Goal: Task Accomplishment & Management: Use online tool/utility

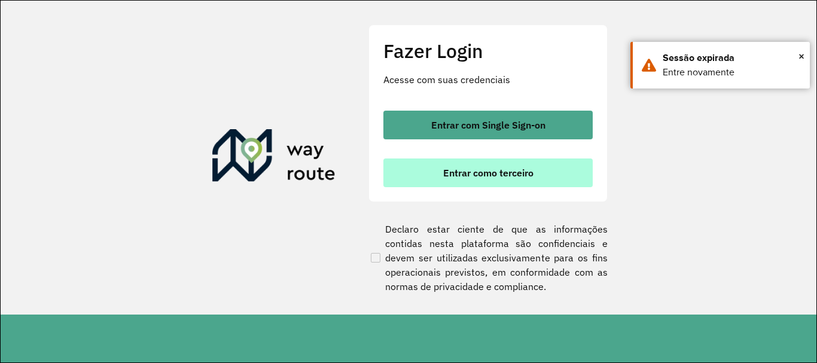
click at [539, 177] on button "Entrar como terceiro" at bounding box center [487, 172] width 209 height 29
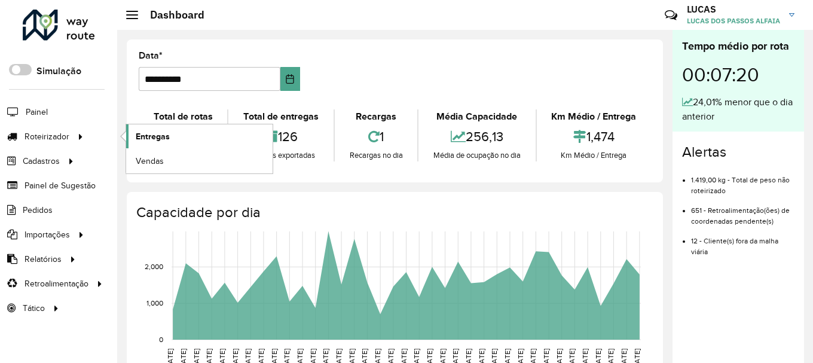
click at [144, 138] on span "Entregas" at bounding box center [153, 136] width 34 height 13
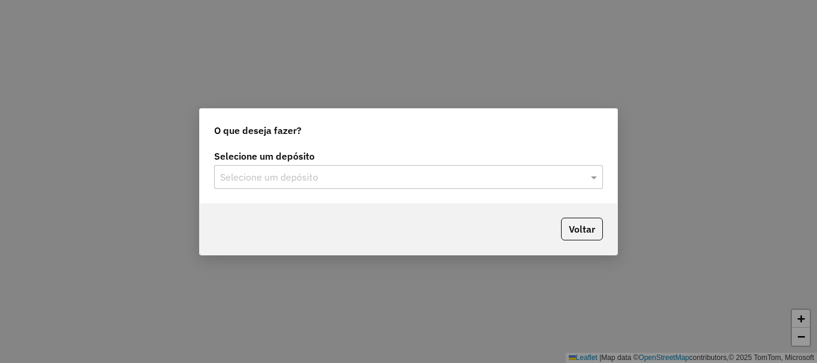
click at [511, 185] on div "Selecione um depósito" at bounding box center [408, 177] width 389 height 24
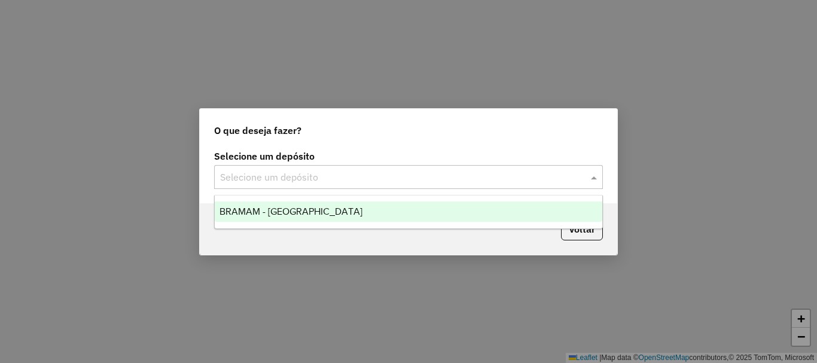
drag, startPoint x: 393, startPoint y: 215, endPoint x: 496, endPoint y: 228, distance: 103.7
click at [393, 215] on div "BRAMAM - [GEOGRAPHIC_DATA]" at bounding box center [408, 211] width 387 height 20
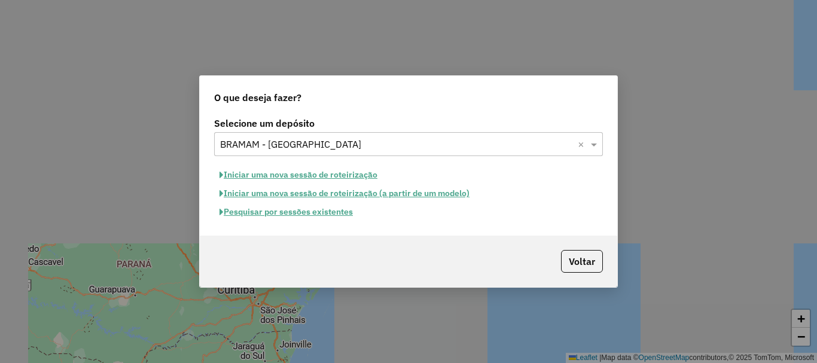
click at [290, 178] on button "Iniciar uma nova sessão de roteirização" at bounding box center [298, 175] width 169 height 19
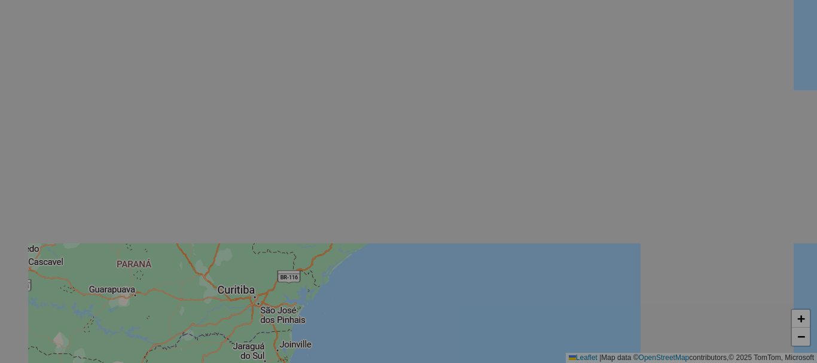
select select "*"
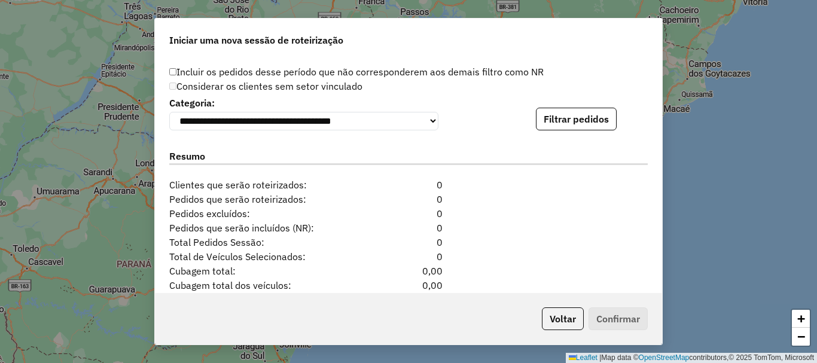
scroll to position [1196, 0]
click at [585, 125] on button "Filtrar pedidos" at bounding box center [576, 118] width 81 height 23
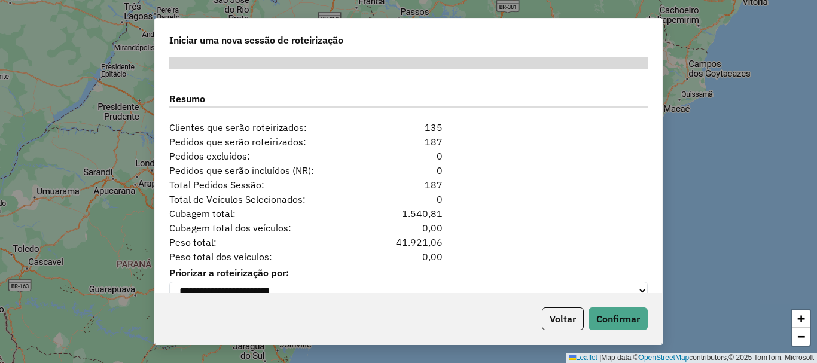
scroll to position [1527, 0]
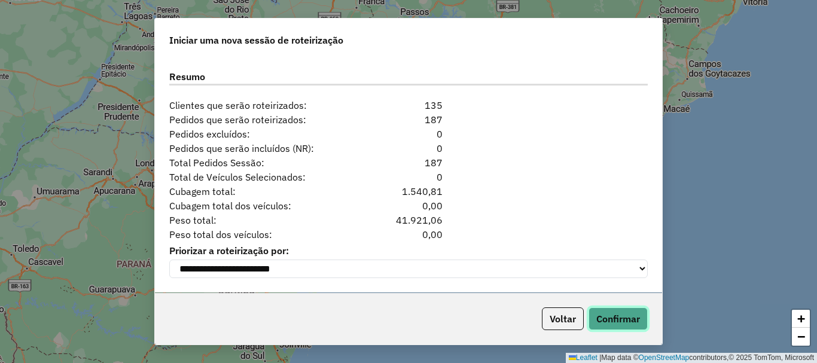
click at [604, 318] on button "Confirmar" at bounding box center [617, 318] width 59 height 23
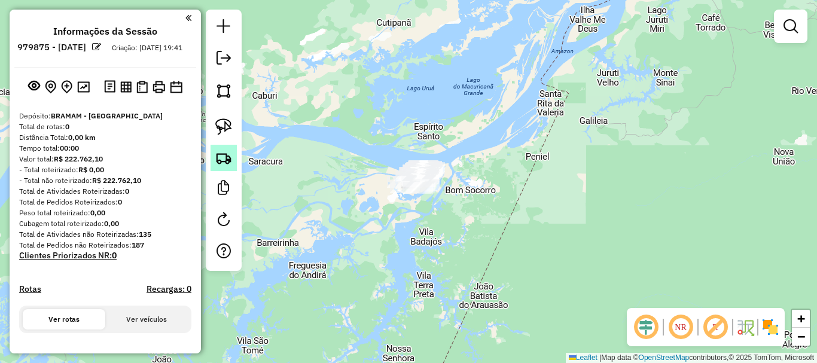
click at [233, 168] on link at bounding box center [223, 158] width 26 height 26
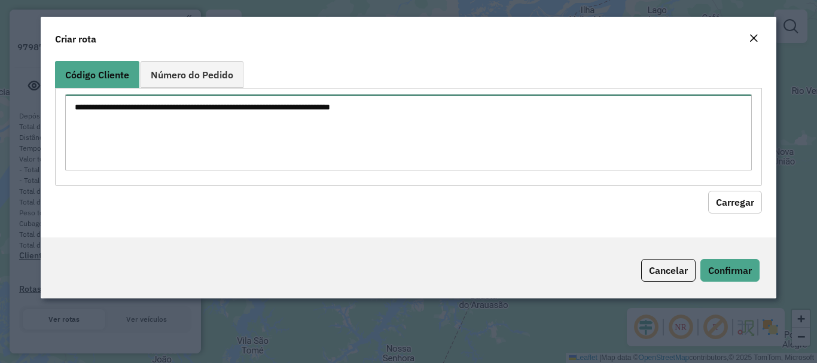
drag, startPoint x: 290, startPoint y: 118, endPoint x: 227, endPoint y: 92, distance: 68.1
click at [289, 118] on textarea at bounding box center [408, 132] width 686 height 76
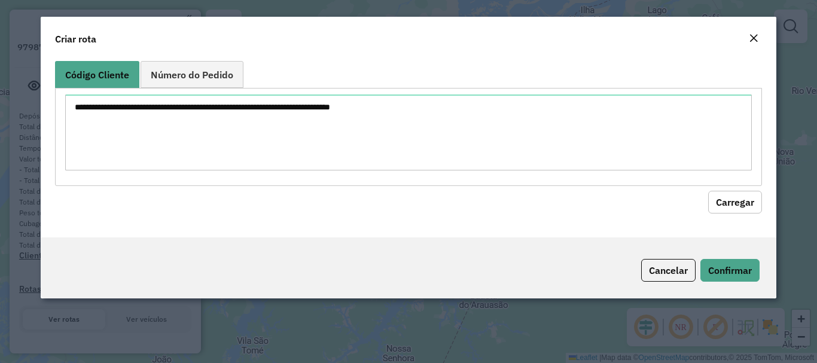
drag, startPoint x: 200, startPoint y: 81, endPoint x: 200, endPoint y: 97, distance: 16.8
click at [200, 81] on link "Número do Pedido" at bounding box center [191, 74] width 103 height 27
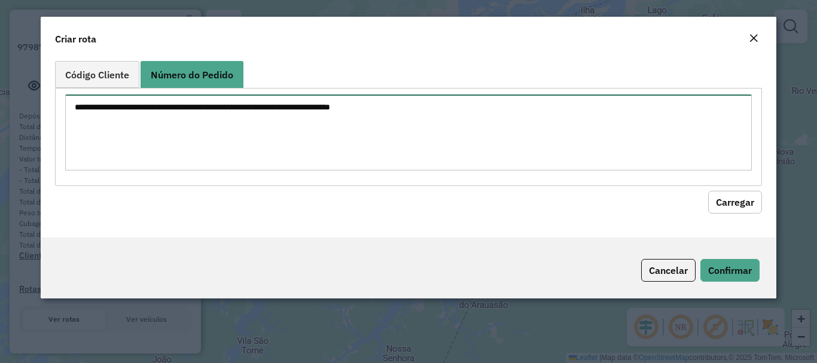
click at [200, 108] on textarea at bounding box center [408, 132] width 686 height 76
paste textarea "**********"
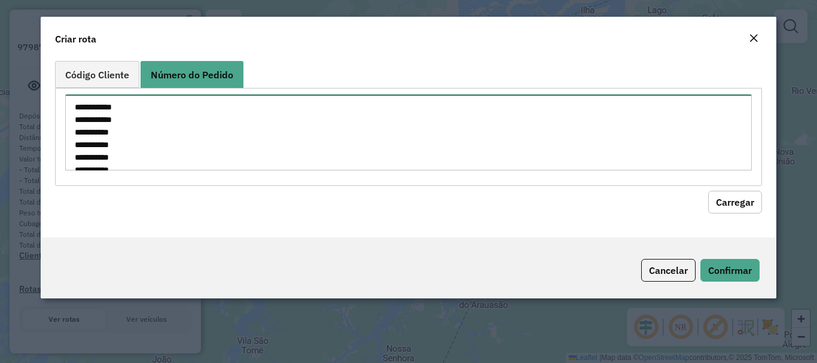
drag, startPoint x: 97, startPoint y: 112, endPoint x: 69, endPoint y: 109, distance: 28.3
click at [69, 109] on textarea "**********" at bounding box center [408, 132] width 686 height 76
click at [94, 109] on textarea "**********" at bounding box center [408, 132] width 686 height 76
click at [97, 120] on textarea "**********" at bounding box center [408, 132] width 686 height 76
click at [99, 120] on textarea "**********" at bounding box center [408, 132] width 686 height 76
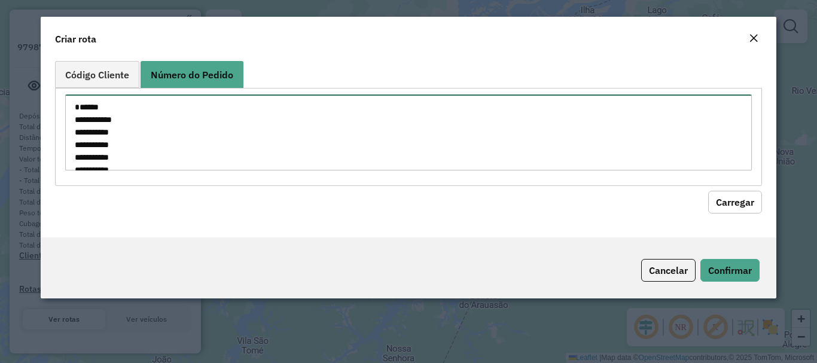
drag, startPoint x: 99, startPoint y: 120, endPoint x: 74, endPoint y: 123, distance: 26.0
click at [70, 123] on textarea "**********" at bounding box center [408, 132] width 686 height 76
click at [97, 122] on textarea "**********" at bounding box center [408, 132] width 686 height 76
click at [100, 119] on textarea "**********" at bounding box center [408, 132] width 686 height 76
click at [94, 120] on textarea "**********" at bounding box center [408, 132] width 686 height 76
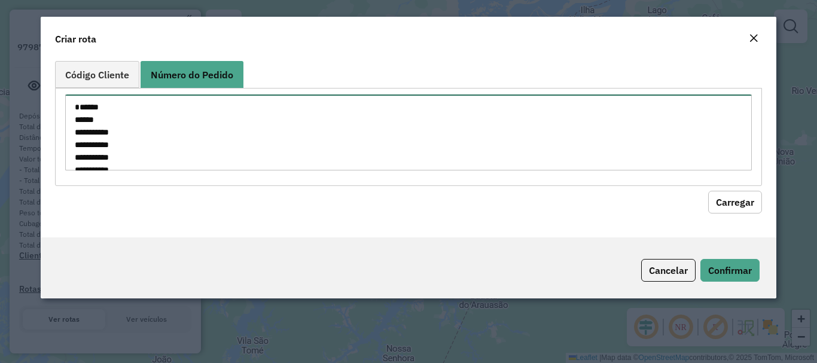
click at [100, 131] on textarea "**********" at bounding box center [408, 132] width 686 height 76
drag, startPoint x: 99, startPoint y: 108, endPoint x: 74, endPoint y: 115, distance: 26.0
click at [74, 115] on textarea "**********" at bounding box center [408, 132] width 686 height 76
drag, startPoint x: 79, startPoint y: 109, endPoint x: 99, endPoint y: 106, distance: 20.0
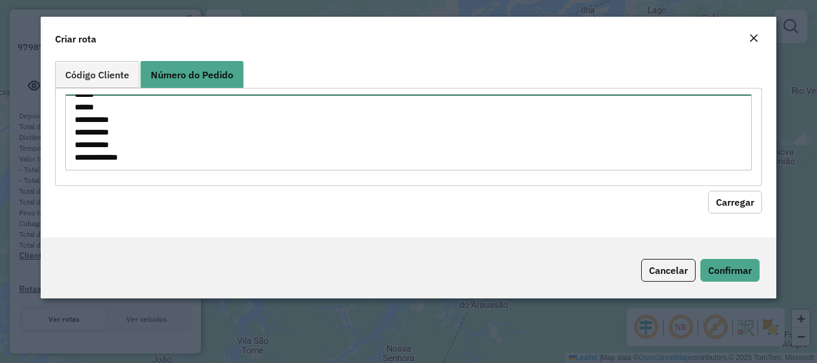
click at [99, 106] on textarea "**********" at bounding box center [408, 132] width 686 height 76
click at [99, 120] on textarea "**********" at bounding box center [408, 132] width 686 height 76
click at [100, 132] on textarea "**********" at bounding box center [408, 132] width 686 height 76
click at [101, 146] on textarea "**********" at bounding box center [408, 132] width 686 height 76
type textarea "****** ****** ****** ****** ****** ****** *******"
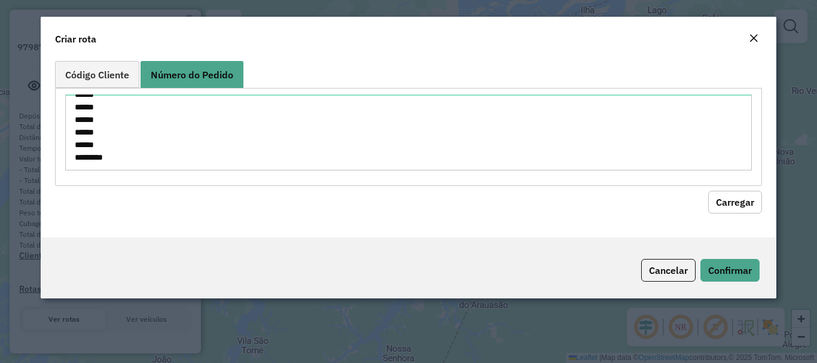
drag, startPoint x: 734, startPoint y: 190, endPoint x: 571, endPoint y: 202, distance: 163.7
click at [734, 191] on button "Carregar" at bounding box center [735, 202] width 54 height 23
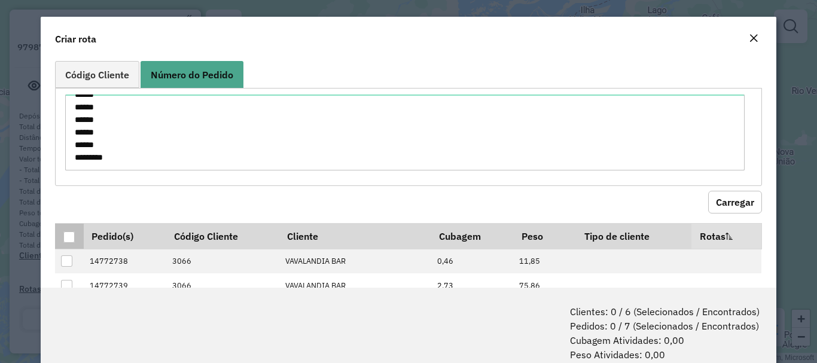
click at [66, 240] on div at bounding box center [68, 236] width 11 height 11
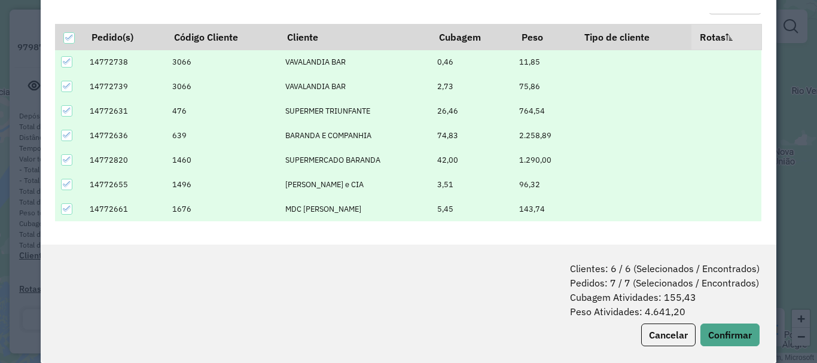
scroll to position [60, 0]
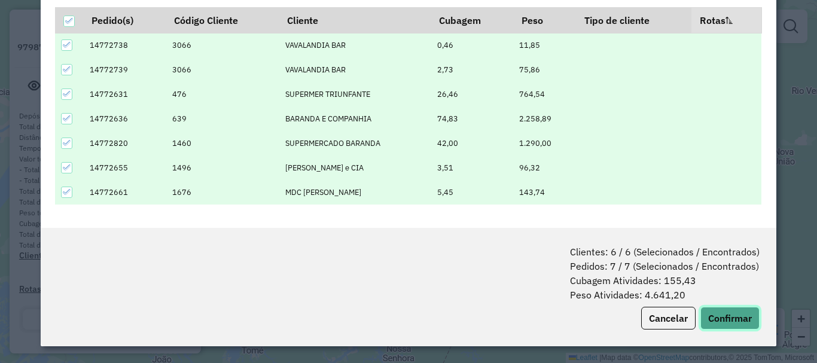
click at [723, 313] on button "Confirmar" at bounding box center [729, 318] width 59 height 23
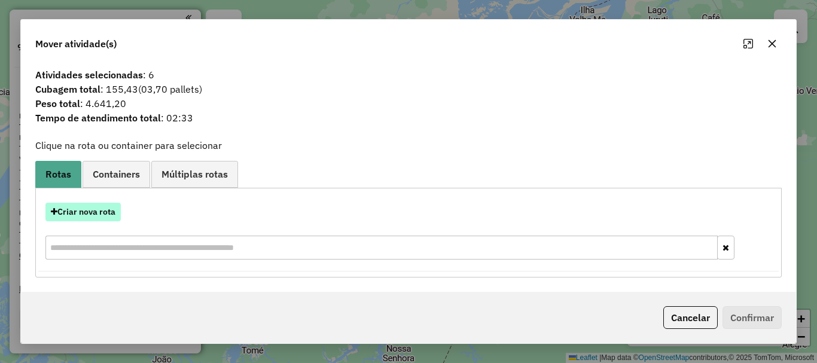
click at [93, 205] on button "Criar nova rota" at bounding box center [82, 212] width 75 height 19
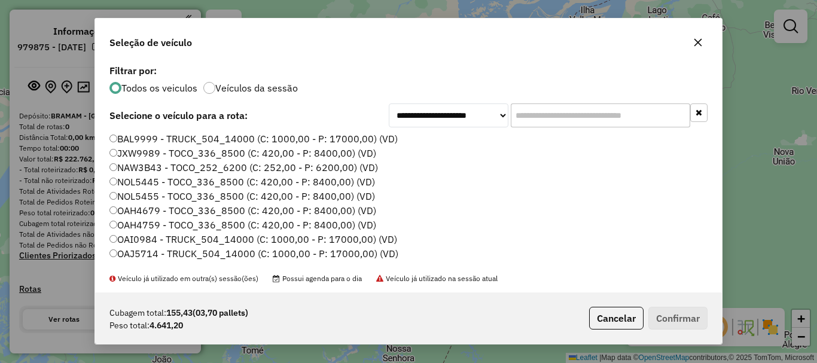
scroll to position [7, 4]
click at [665, 321] on button "Confirmar" at bounding box center [677, 318] width 59 height 23
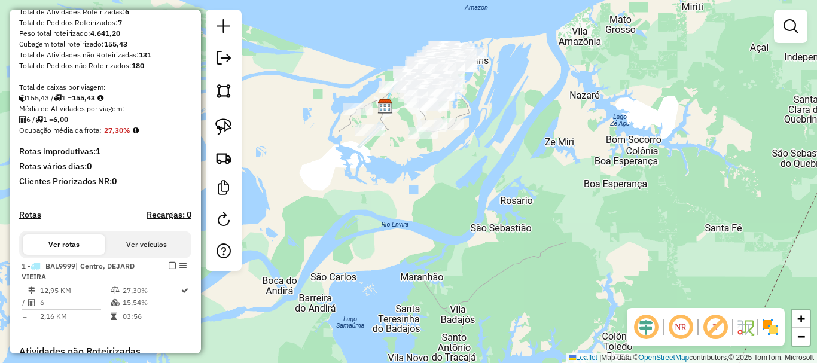
scroll to position [239, 0]
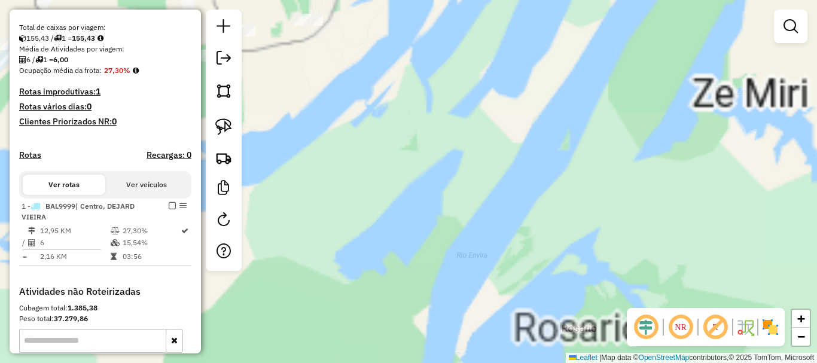
drag, startPoint x: 461, startPoint y: 132, endPoint x: 530, endPoint y: 283, distance: 165.6
click at [530, 283] on div "Janela de atendimento Grade de atendimento Capacidade Transportadoras Veículos …" at bounding box center [408, 181] width 817 height 363
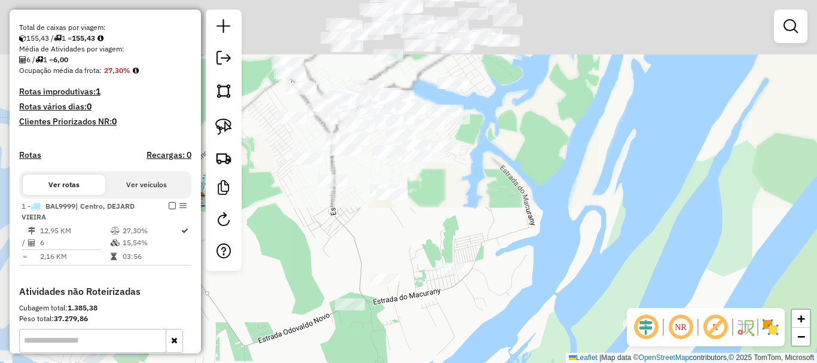
drag, startPoint x: 445, startPoint y: 221, endPoint x: 530, endPoint y: 333, distance: 140.9
click at [546, 362] on html "Aguarde... Pop-up bloqueado! Seu navegador bloqueou automáticamente a abertura …" at bounding box center [408, 181] width 817 height 363
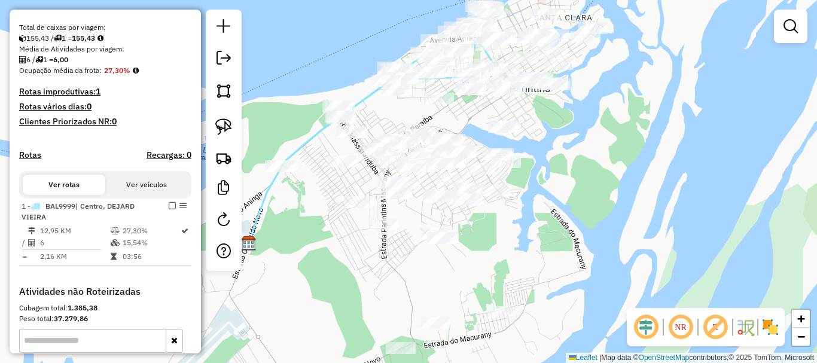
select select "**********"
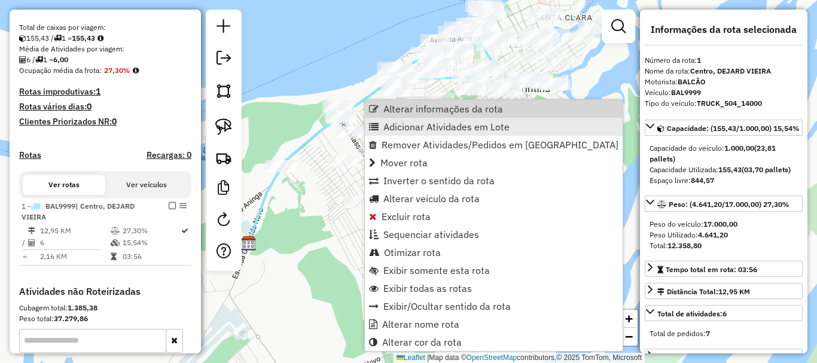
scroll to position [398, 0]
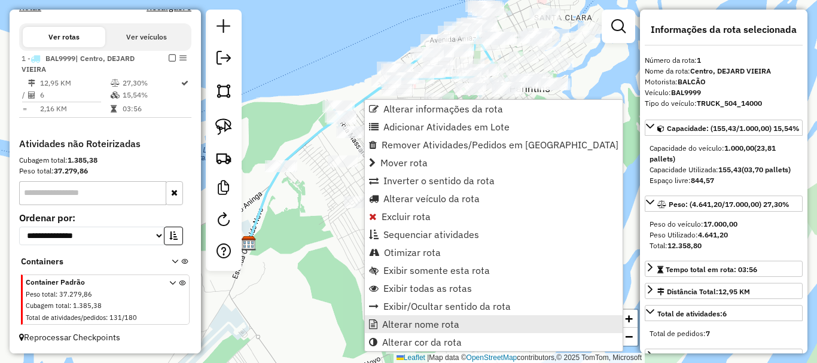
click at [436, 325] on span "Alterar nome rota" at bounding box center [420, 324] width 77 height 10
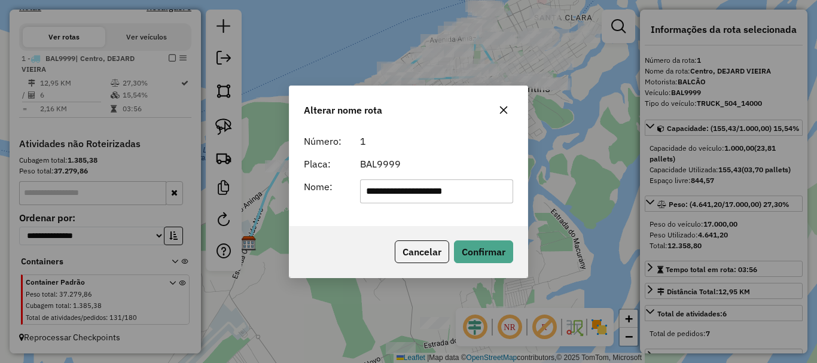
drag, startPoint x: 467, startPoint y: 187, endPoint x: 301, endPoint y: 192, distance: 165.7
click at [301, 192] on div "**********" at bounding box center [409, 191] width 224 height 24
type input "**********"
click at [463, 244] on button "Confirmar" at bounding box center [483, 251] width 59 height 23
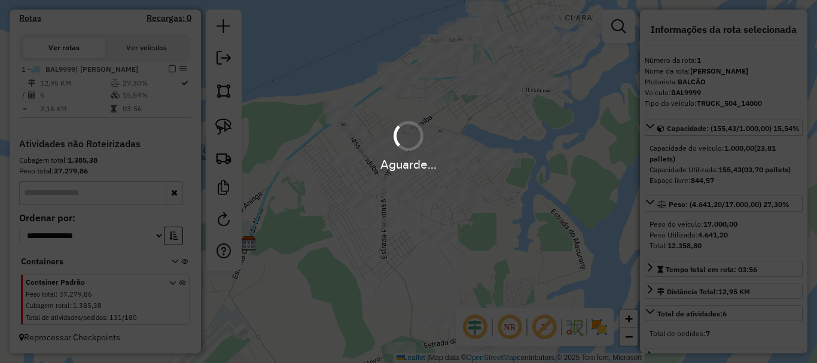
scroll to position [387, 0]
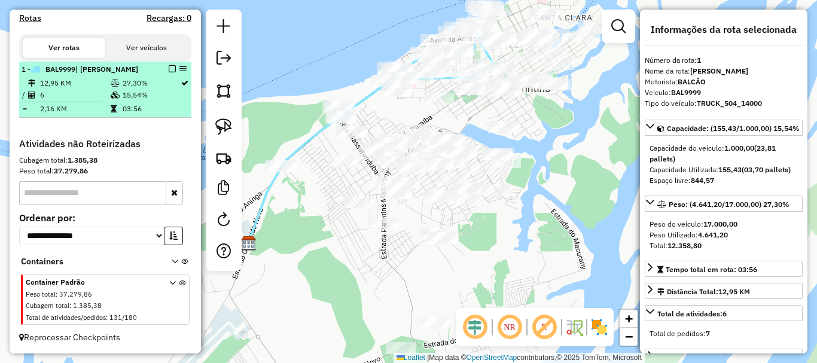
click at [170, 69] on em at bounding box center [172, 68] width 7 height 7
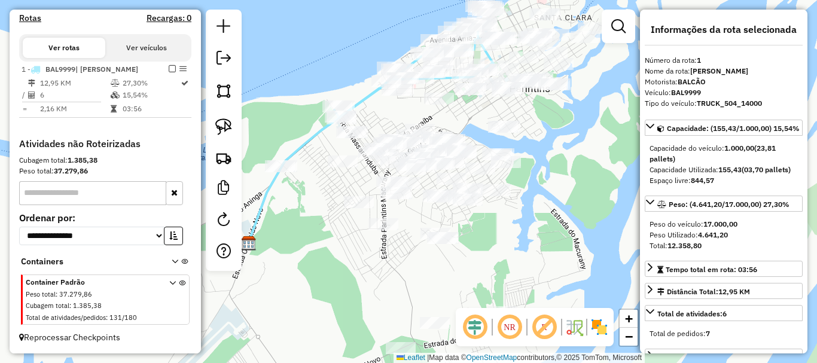
scroll to position [347, 0]
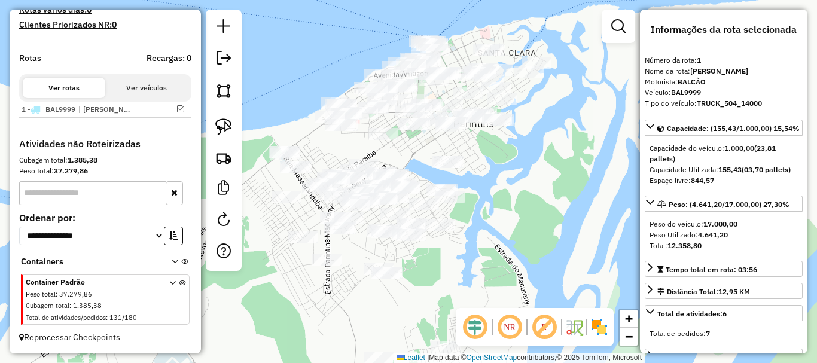
drag, startPoint x: 539, startPoint y: 159, endPoint x: 471, endPoint y: 196, distance: 77.6
click at [473, 197] on div "Janela de atendimento Grade de atendimento Capacidade Transportadoras Veículos …" at bounding box center [408, 181] width 817 height 363
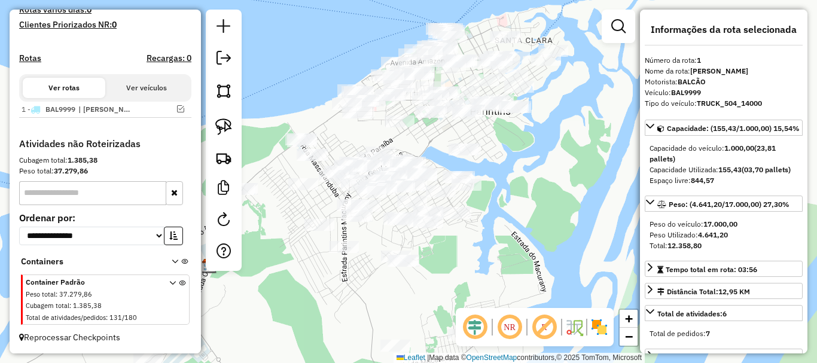
drag, startPoint x: 519, startPoint y: 197, endPoint x: 500, endPoint y: 192, distance: 19.9
click at [522, 193] on div "Janela de atendimento Grade de atendimento Capacidade Transportadoras Veículos …" at bounding box center [408, 181] width 817 height 363
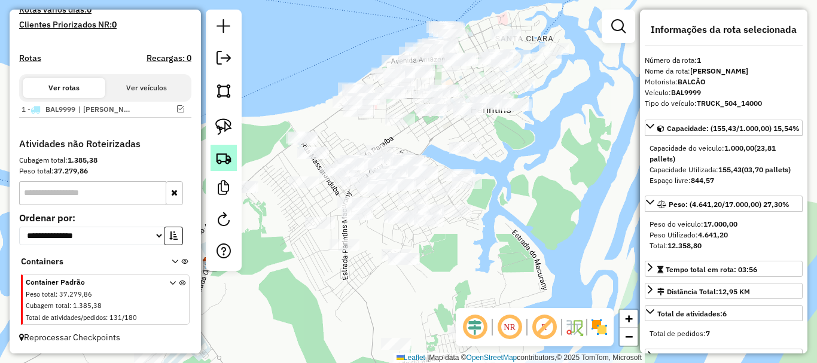
click at [231, 160] on img at bounding box center [223, 157] width 17 height 17
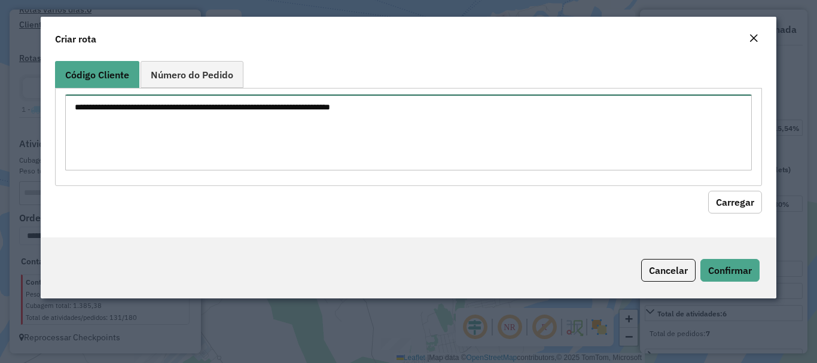
click at [322, 118] on textarea at bounding box center [408, 132] width 686 height 76
paste textarea "**** **** **** **** **** **** **** **** **** **** ****"
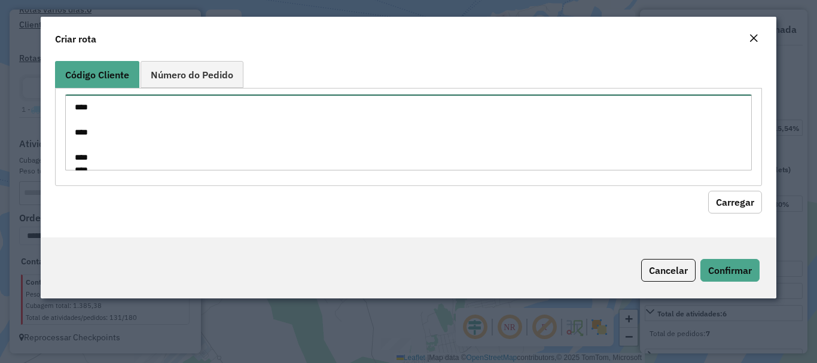
scroll to position [143, 0]
type textarea "**** **** **** **** **** **** **** **** **** **** ****"
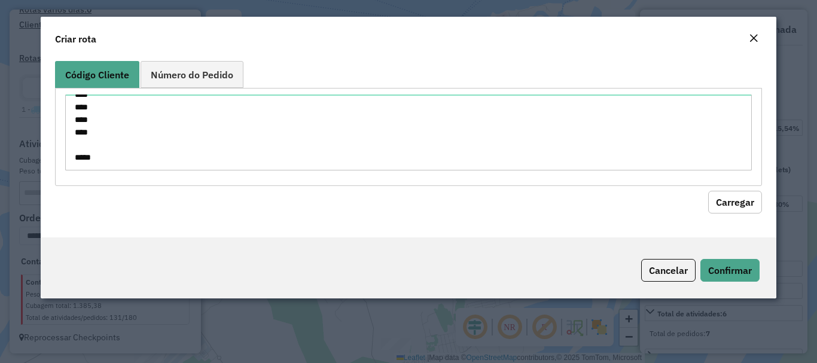
click at [731, 207] on button "Carregar" at bounding box center [735, 202] width 54 height 23
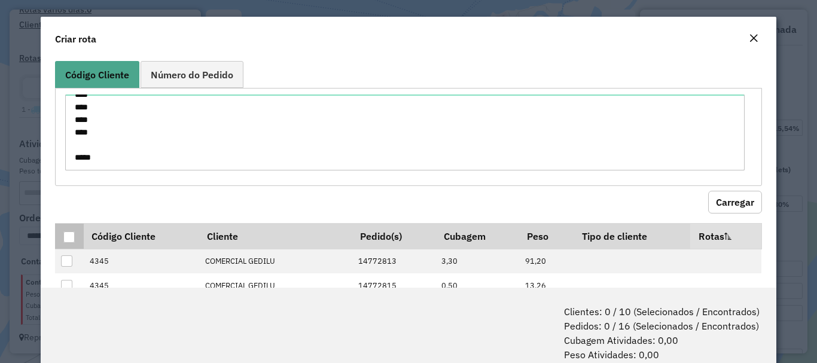
click at [71, 231] on div at bounding box center [68, 236] width 11 height 11
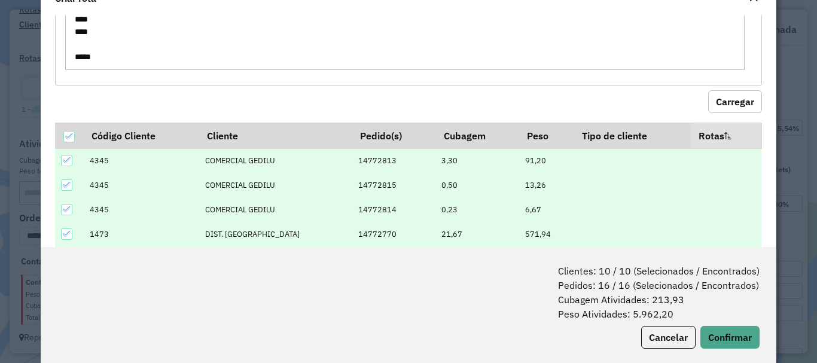
scroll to position [60, 0]
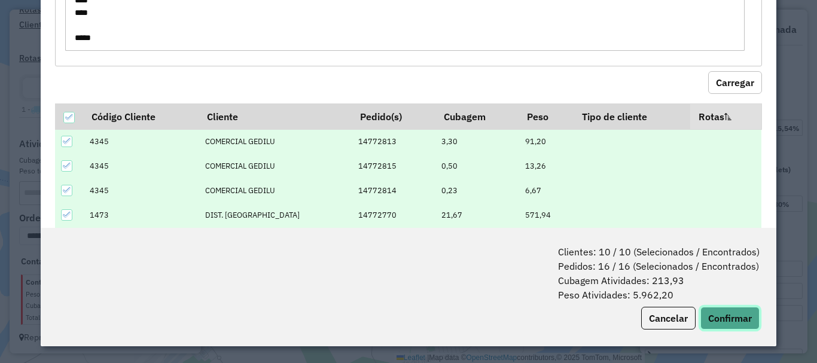
click at [727, 317] on button "Confirmar" at bounding box center [729, 318] width 59 height 23
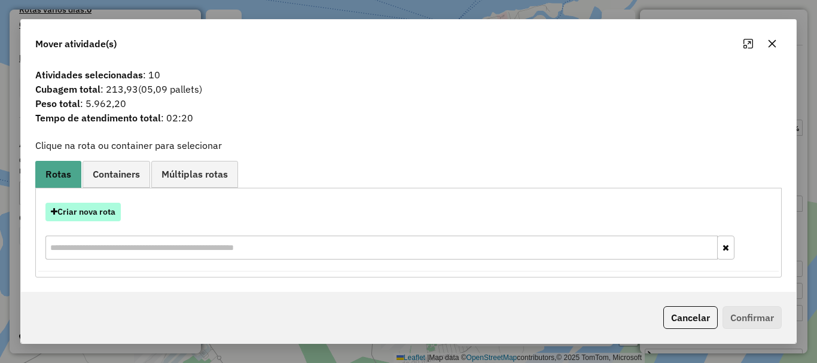
click at [90, 214] on button "Criar nova rota" at bounding box center [82, 212] width 75 height 19
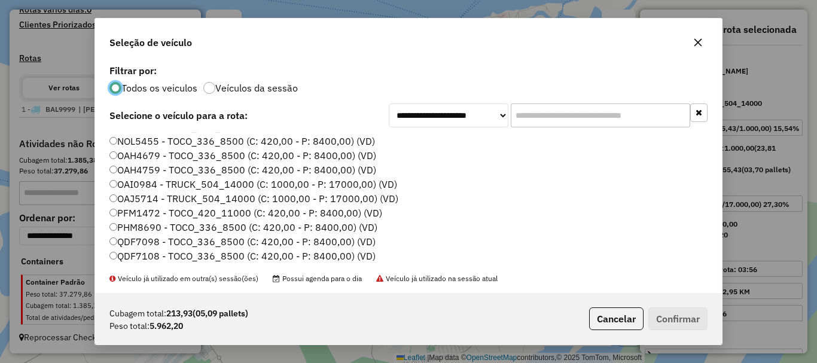
scroll to position [0, 0]
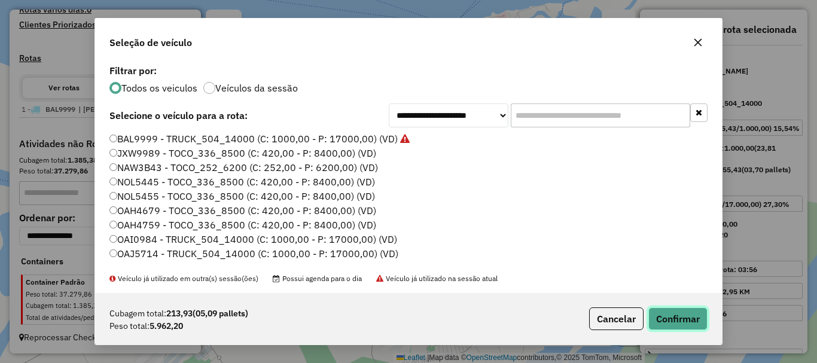
click at [658, 326] on button "Confirmar" at bounding box center [677, 318] width 59 height 23
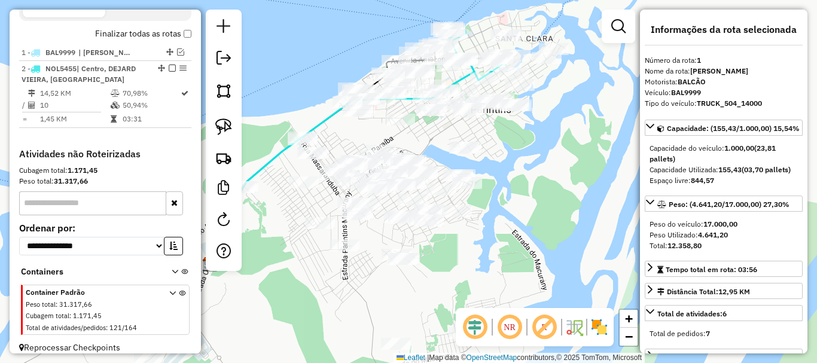
scroll to position [438, 0]
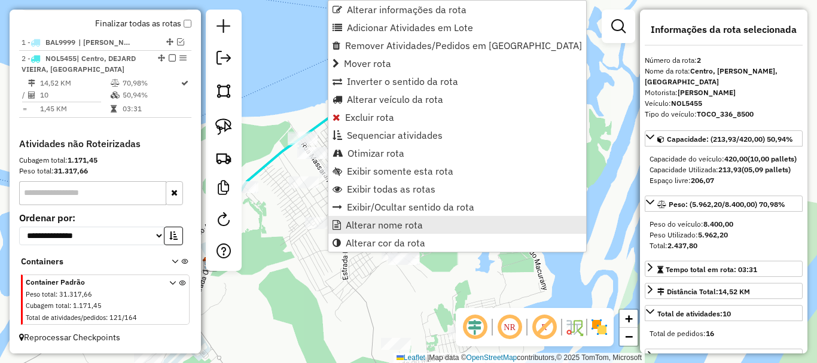
click at [387, 230] on span "Alterar nome rota" at bounding box center [384, 225] width 77 height 10
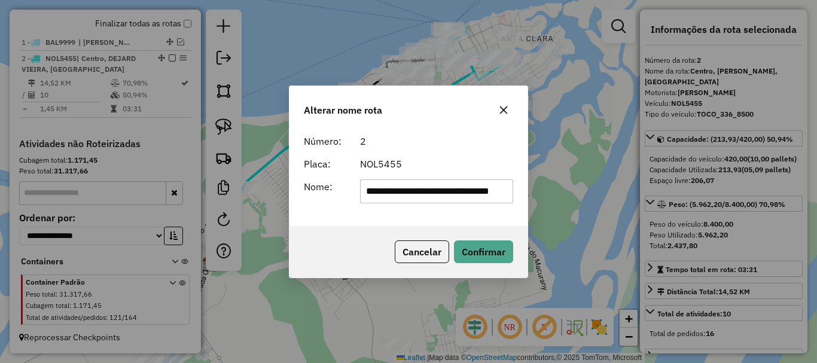
scroll to position [0, 0]
drag, startPoint x: 502, startPoint y: 193, endPoint x: 345, endPoint y: 207, distance: 157.3
click at [313, 210] on div "**********" at bounding box center [408, 177] width 238 height 97
type input "*"
type input "********"
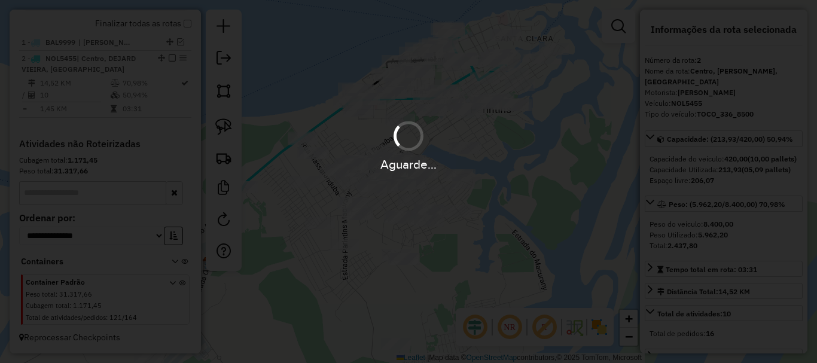
scroll to position [427, 0]
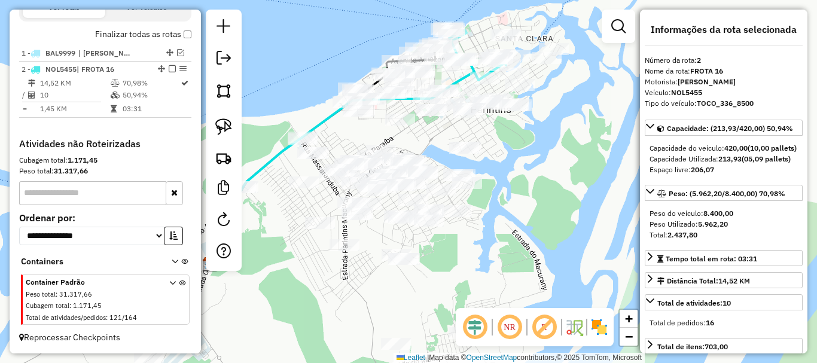
click at [169, 282] on icon at bounding box center [172, 302] width 7 height 45
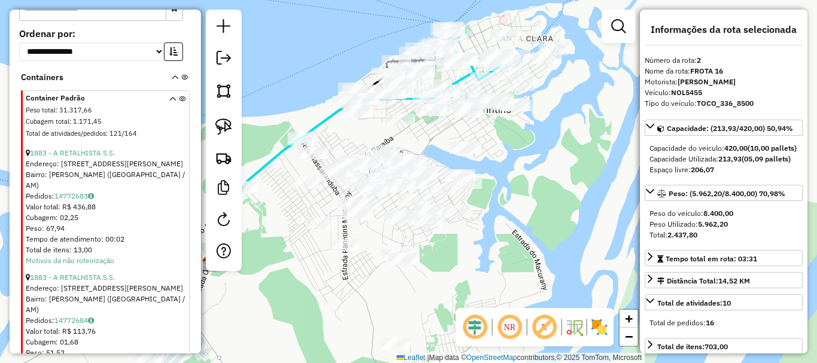
scroll to position [617, 0]
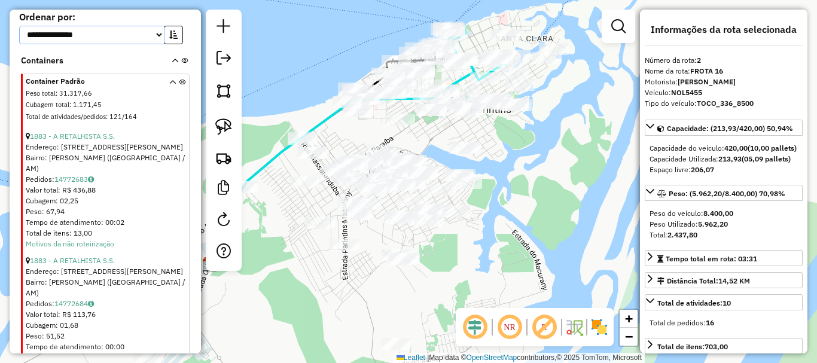
click at [158, 44] on select "**********" at bounding box center [91, 35] width 145 height 19
select select "*********"
click at [19, 36] on select "**********" at bounding box center [91, 35] width 145 height 19
click at [170, 39] on icon "button" at bounding box center [173, 34] width 8 height 8
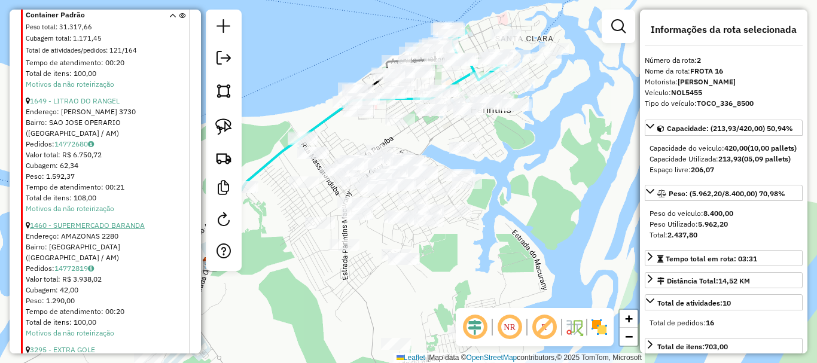
scroll to position [1035, 0]
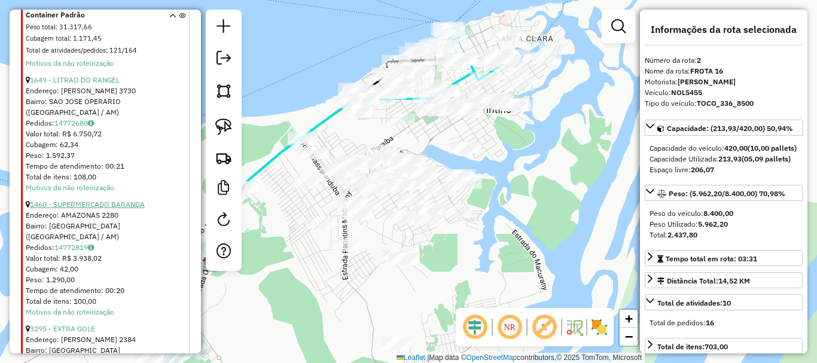
click at [118, 200] on link "1460 - SUPERMERCADO BARANDA" at bounding box center [87, 204] width 115 height 9
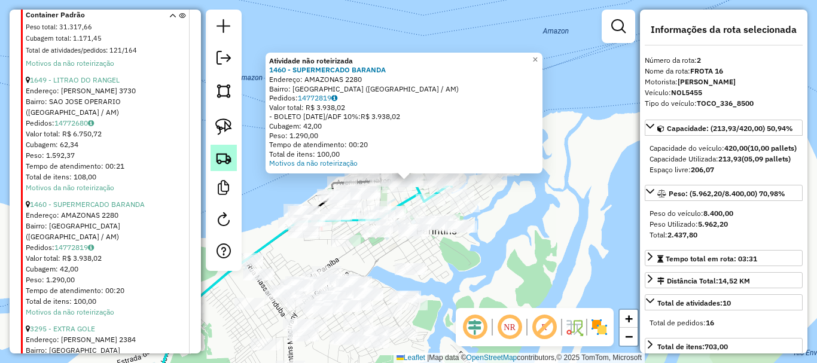
click at [227, 160] on img at bounding box center [223, 157] width 17 height 17
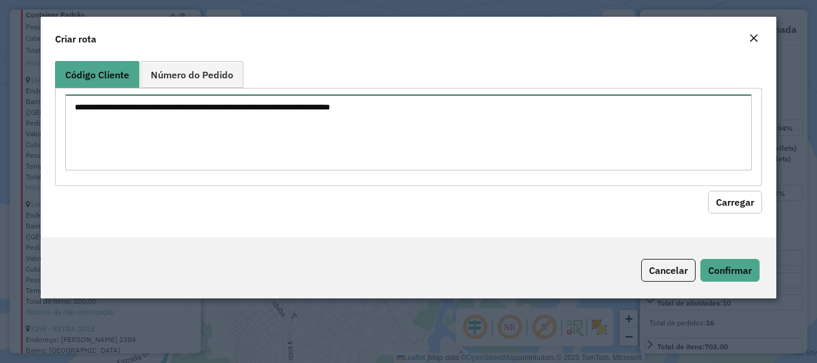
click at [346, 125] on textarea at bounding box center [408, 132] width 686 height 76
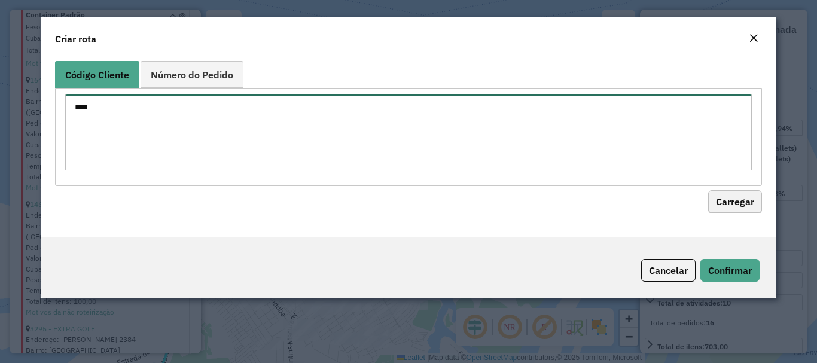
type textarea "****"
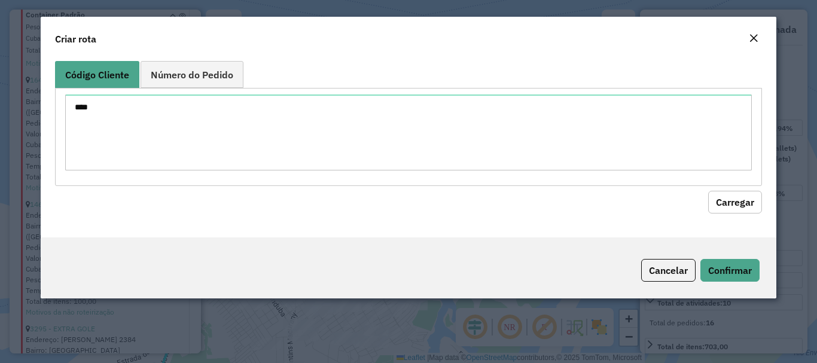
click at [758, 206] on button "Carregar" at bounding box center [735, 202] width 54 height 23
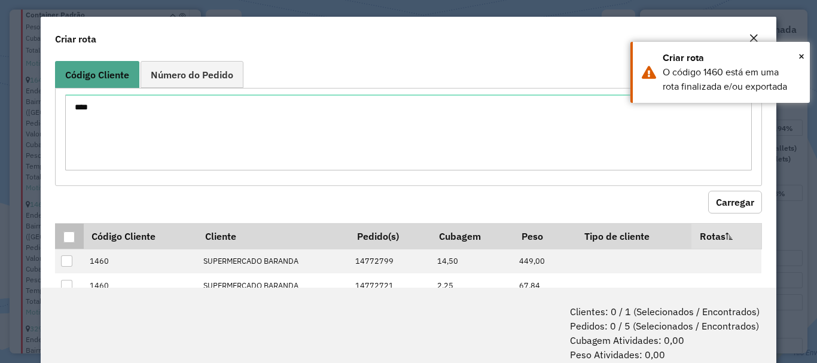
click at [68, 232] on div at bounding box center [68, 236] width 11 height 11
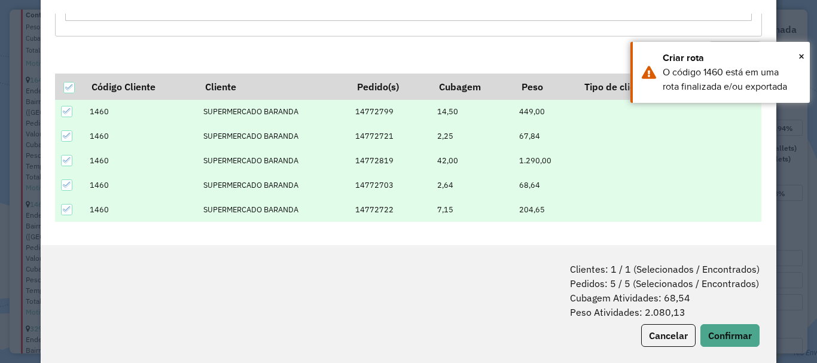
scroll to position [60, 0]
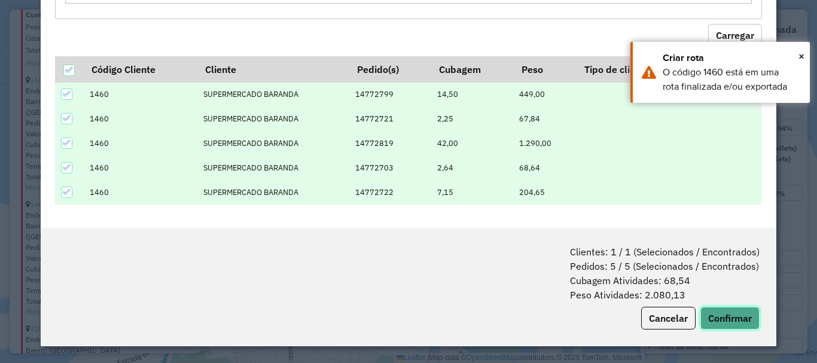
click at [729, 308] on button "Confirmar" at bounding box center [729, 318] width 59 height 23
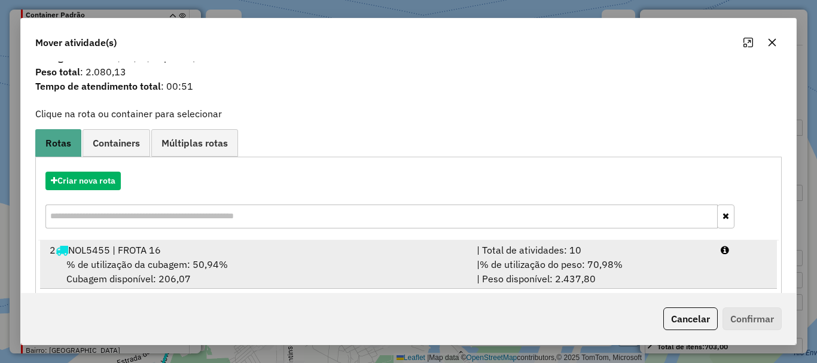
scroll to position [47, 0]
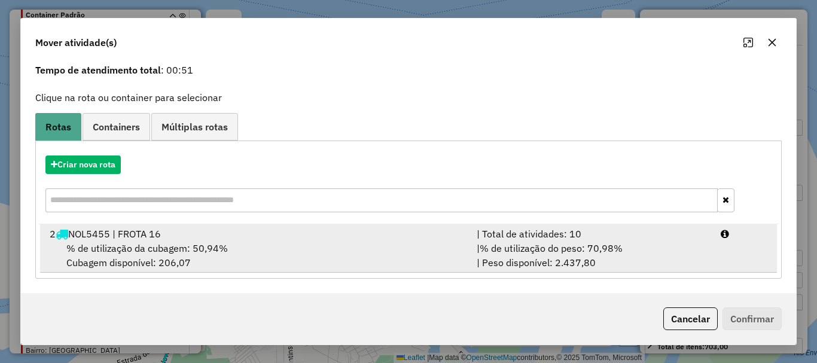
click at [221, 251] on span "% de utilização da cubagem: 50,94%" at bounding box center [146, 248] width 161 height 12
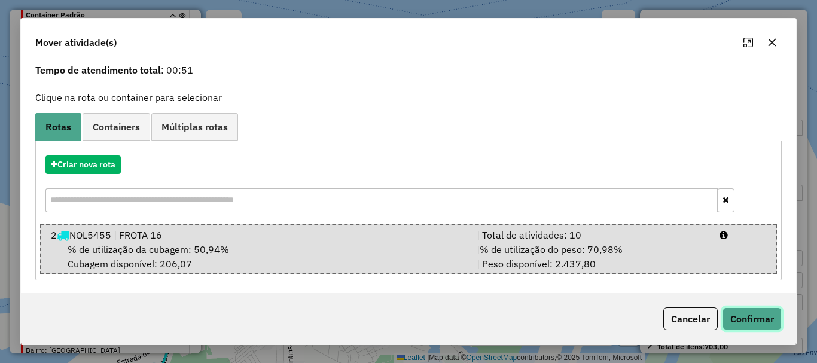
click at [731, 322] on button "Confirmar" at bounding box center [751, 318] width 59 height 23
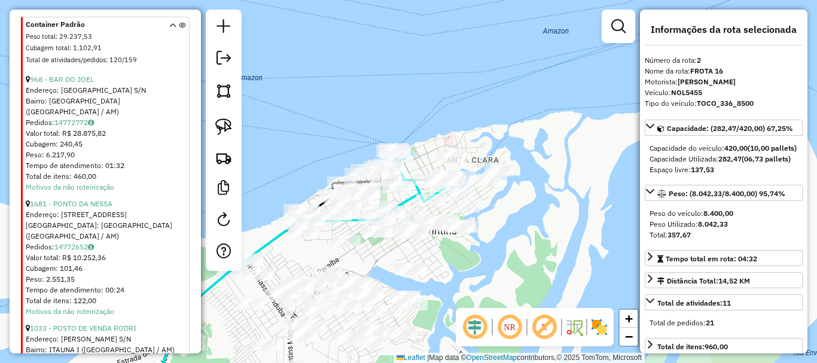
scroll to position [479, 0]
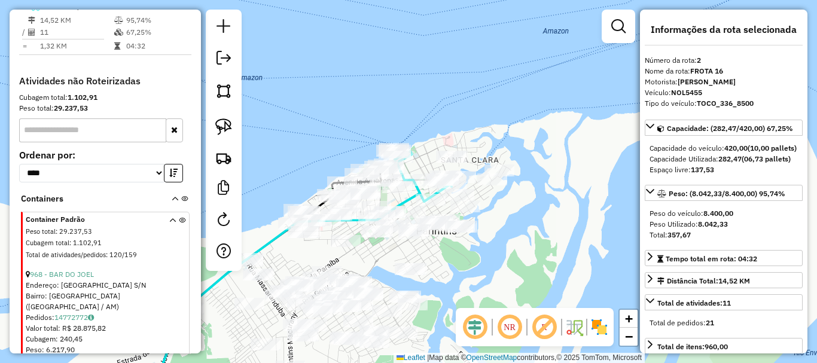
click at [271, 236] on icon at bounding box center [349, 202] width 203 height 111
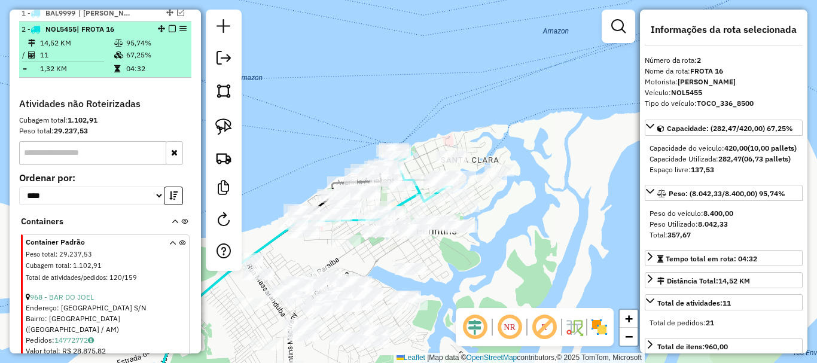
scroll to position [419, 0]
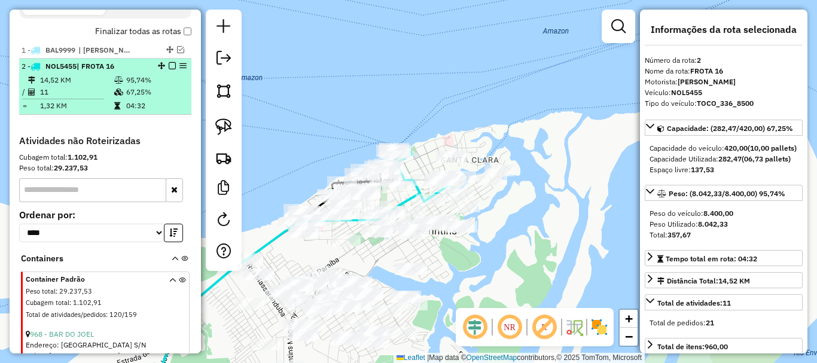
click at [169, 69] on em at bounding box center [172, 65] width 7 height 7
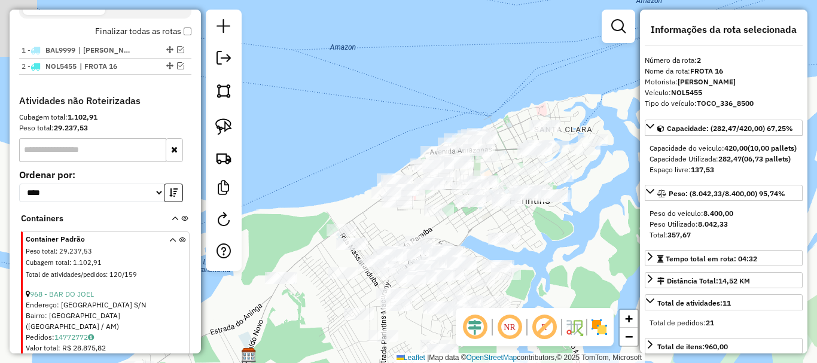
drag, startPoint x: 430, startPoint y: 260, endPoint x: 624, endPoint y: 166, distance: 215.8
click at [625, 166] on div "Janela de atendimento Grade de atendimento Capacidade Transportadoras Veículos …" at bounding box center [408, 181] width 817 height 363
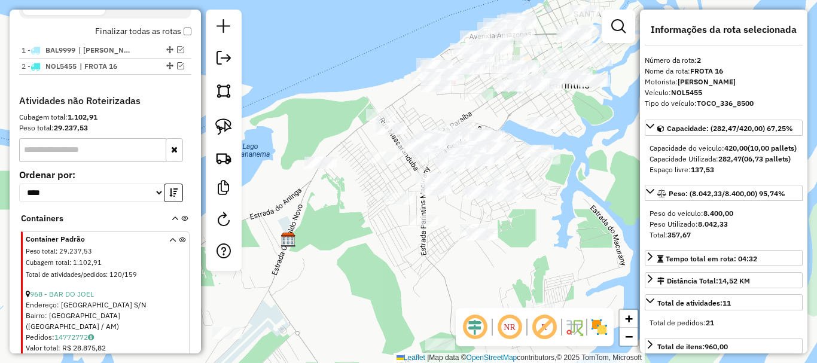
drag, startPoint x: 419, startPoint y: 254, endPoint x: 413, endPoint y: 207, distance: 47.1
click at [369, 210] on div "Janela de atendimento Grade de atendimento Capacidade Transportadoras Veículos …" at bounding box center [408, 181] width 817 height 363
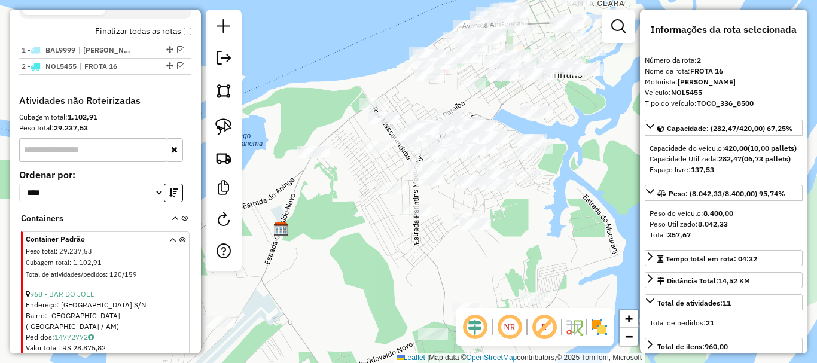
drag, startPoint x: 424, startPoint y: 258, endPoint x: 413, endPoint y: 222, distance: 38.4
click at [414, 218] on div "Janela de atendimento Grade de atendimento Capacidade Transportadoras Veículos …" at bounding box center [408, 181] width 817 height 363
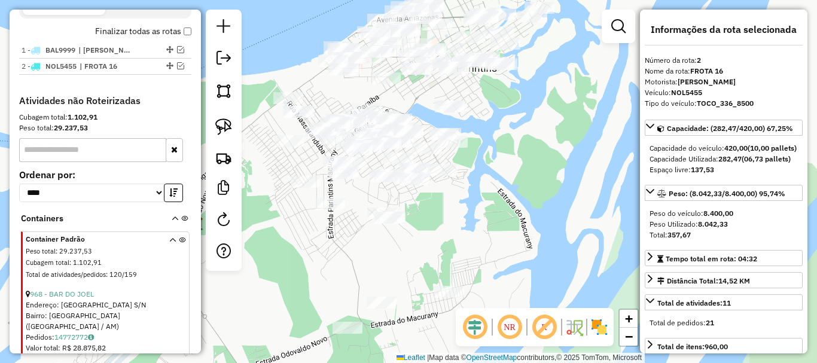
drag, startPoint x: 401, startPoint y: 201, endPoint x: 404, endPoint y: 224, distance: 22.2
click at [332, 230] on div "Janela de atendimento Grade de atendimento Capacidade Transportadoras Veículos …" at bounding box center [408, 181] width 817 height 363
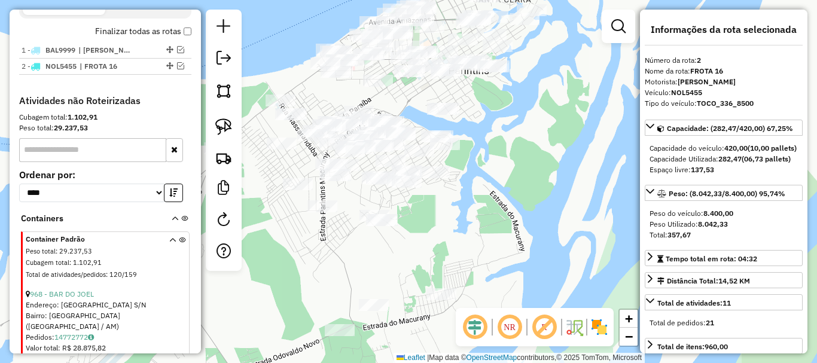
drag, startPoint x: 488, startPoint y: 246, endPoint x: 531, endPoint y: 167, distance: 90.4
click at [531, 167] on div "Janela de atendimento Grade de atendimento Capacidade Transportadoras Veículos …" at bounding box center [408, 181] width 817 height 363
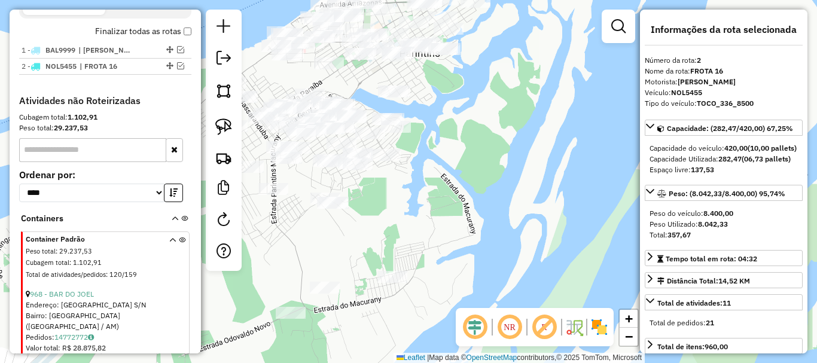
drag, startPoint x: 492, startPoint y: 183, endPoint x: 481, endPoint y: 222, distance: 40.3
click at [471, 255] on div "Janela de atendimento Grade de atendimento Capacidade Transportadoras Veículos …" at bounding box center [408, 181] width 817 height 363
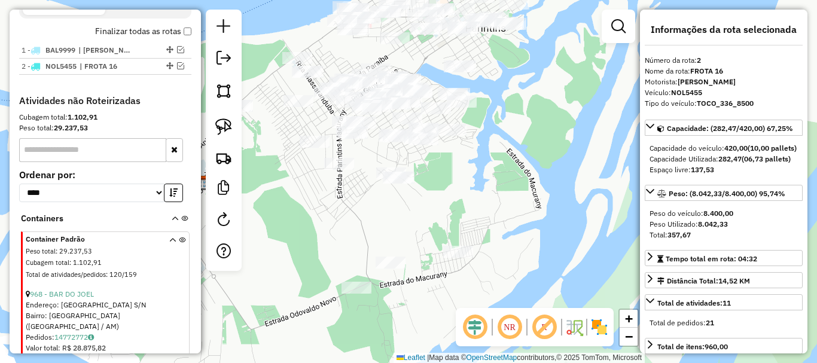
drag, startPoint x: 475, startPoint y: 212, endPoint x: 533, endPoint y: 160, distance: 77.9
click at [533, 160] on div "Janela de atendimento Grade de atendimento Capacidade Transportadoras Veículos …" at bounding box center [408, 181] width 817 height 363
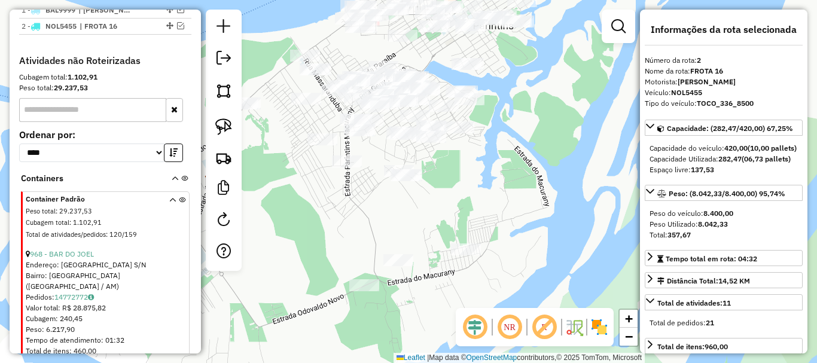
scroll to position [479, 0]
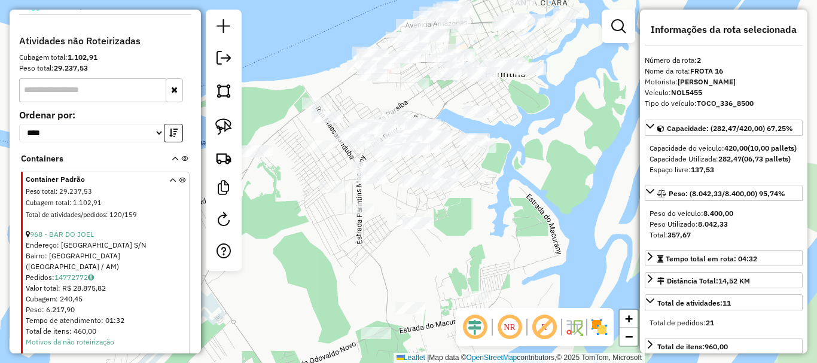
drag, startPoint x: 523, startPoint y: 184, endPoint x: 530, endPoint y: 212, distance: 28.4
click at [530, 212] on div "Janela de atendimento Grade de atendimento Capacidade Transportadoras Veículos …" at bounding box center [408, 181] width 817 height 363
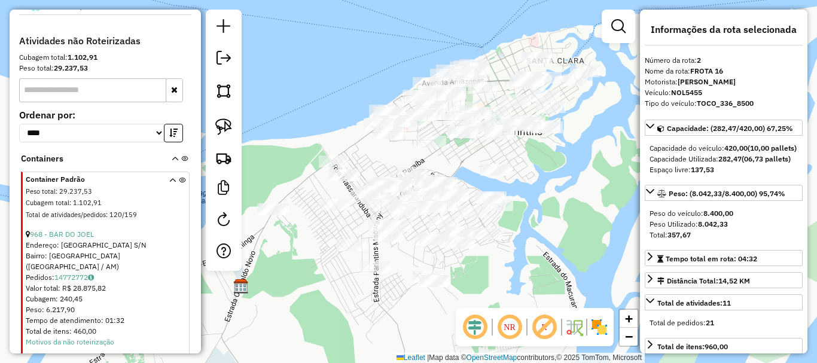
drag, startPoint x: 552, startPoint y: 185, endPoint x: 564, endPoint y: 228, distance: 45.4
click at [566, 236] on div "Janela de atendimento Grade de atendimento Capacidade Transportadoras Veículos …" at bounding box center [408, 181] width 817 height 363
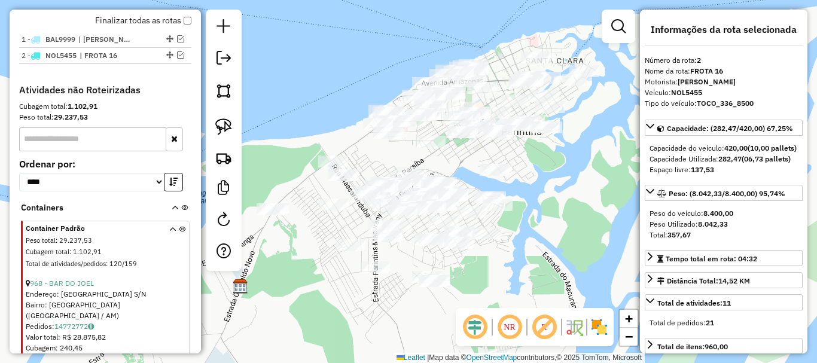
scroll to position [359, 0]
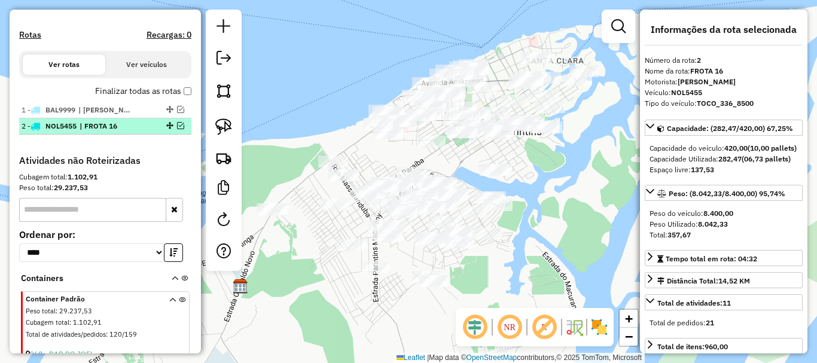
click at [112, 132] on span "| FROTA 16" at bounding box center [107, 126] width 55 height 11
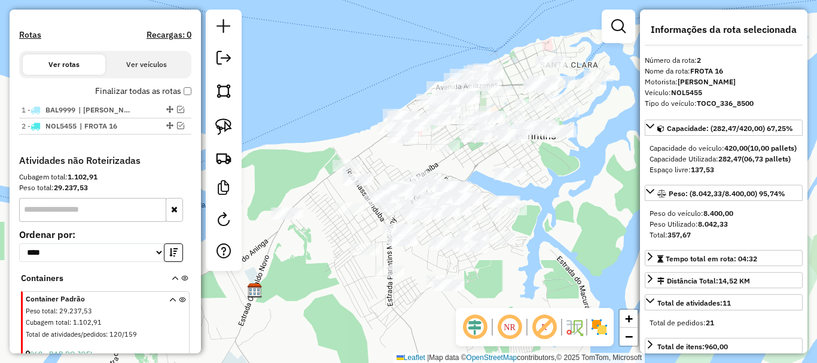
drag, startPoint x: 545, startPoint y: 282, endPoint x: 561, endPoint y: 261, distance: 26.1
click at [561, 261] on div "Janela de atendimento Grade de atendimento Capacidade Transportadoras Veículos …" at bounding box center [408, 181] width 817 height 363
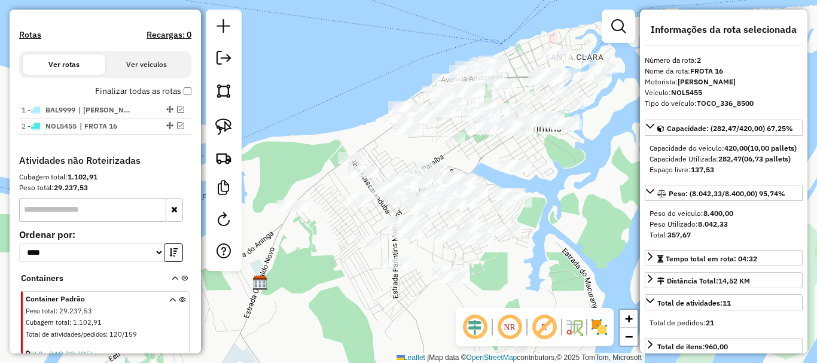
drag, startPoint x: 563, startPoint y: 250, endPoint x: 538, endPoint y: 253, distance: 24.7
click at [538, 254] on div "Janela de atendimento Grade de atendimento Capacidade Transportadoras Veículos …" at bounding box center [408, 181] width 817 height 363
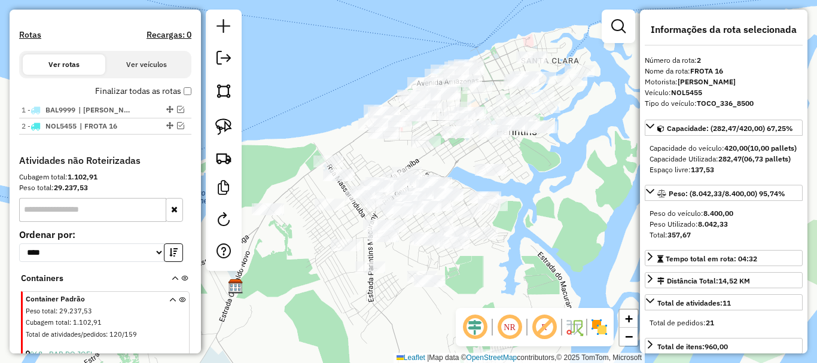
drag, startPoint x: 551, startPoint y: 218, endPoint x: 520, endPoint y: 255, distance: 48.5
click at [520, 255] on div "Janela de atendimento Grade de atendimento Capacidade Transportadoras Veículos …" at bounding box center [408, 181] width 817 height 363
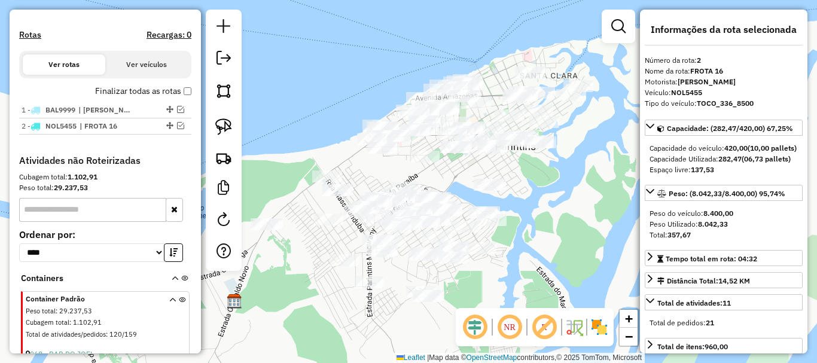
drag, startPoint x: 538, startPoint y: 206, endPoint x: 576, endPoint y: 172, distance: 51.2
click at [578, 169] on div "Janela de atendimento Grade de atendimento Capacidade Transportadoras Veículos …" at bounding box center [408, 181] width 817 height 363
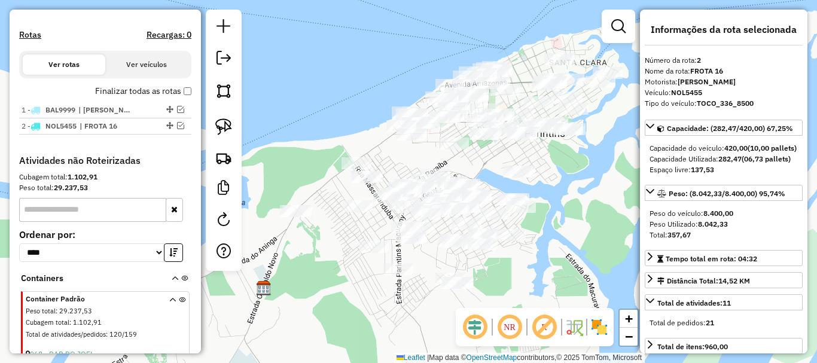
drag, startPoint x: 536, startPoint y: 200, endPoint x: 562, endPoint y: 200, distance: 25.7
click at [562, 200] on div "Janela de atendimento Grade de atendimento Capacidade Transportadoras Veículos …" at bounding box center [408, 181] width 817 height 363
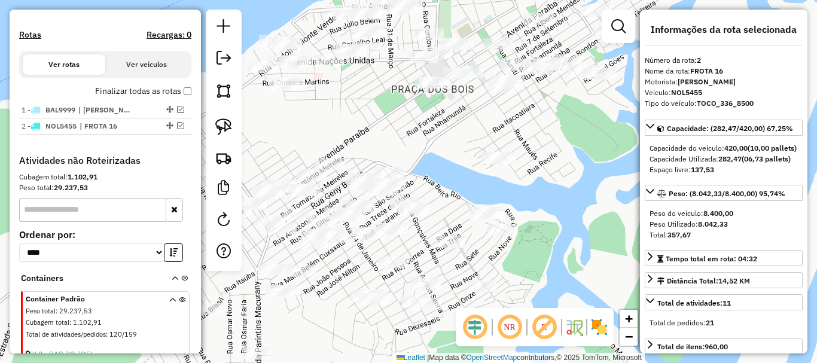
drag, startPoint x: 355, startPoint y: 109, endPoint x: 375, endPoint y: 151, distance: 46.0
click at [376, 167] on div at bounding box center [390, 173] width 30 height 12
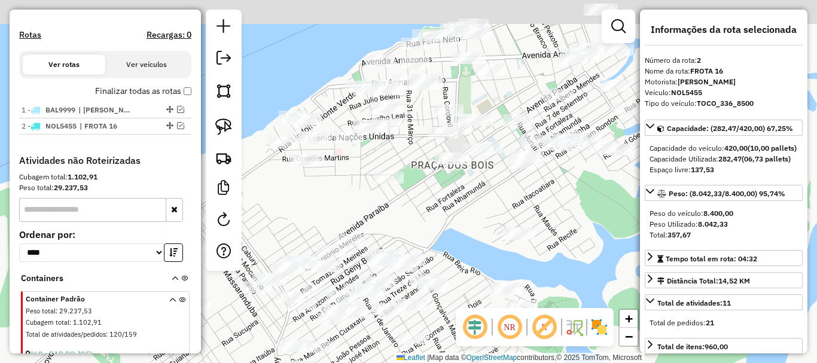
drag, startPoint x: 406, startPoint y: 140, endPoint x: 435, endPoint y: 211, distance: 76.2
click at [427, 216] on div "Janela de atendimento Grade de atendimento Capacidade Transportadoras Veículos …" at bounding box center [408, 181] width 817 height 363
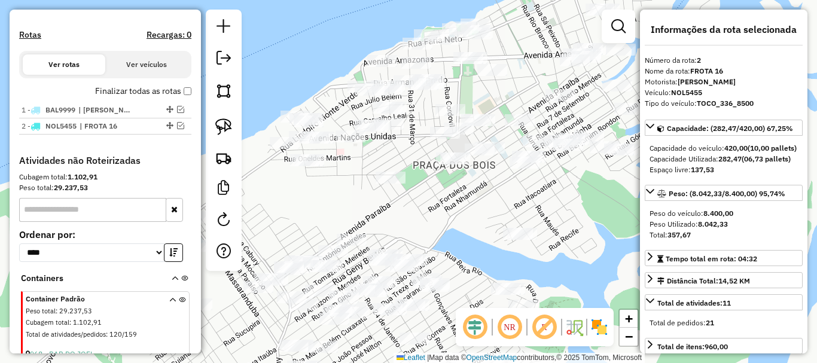
drag, startPoint x: 450, startPoint y: 192, endPoint x: 419, endPoint y: 200, distance: 32.2
click at [415, 198] on div "Janela de atendimento Grade de atendimento Capacidade Transportadoras Veículos …" at bounding box center [408, 181] width 817 height 363
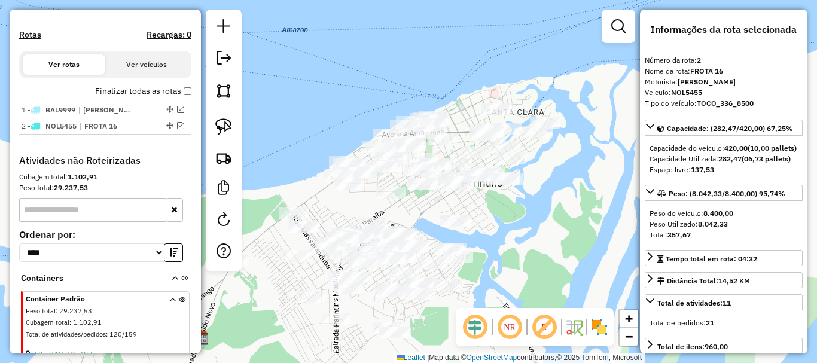
click at [506, 220] on div "Janela de atendimento Grade de atendimento Capacidade Transportadoras Veículos …" at bounding box center [408, 181] width 817 height 363
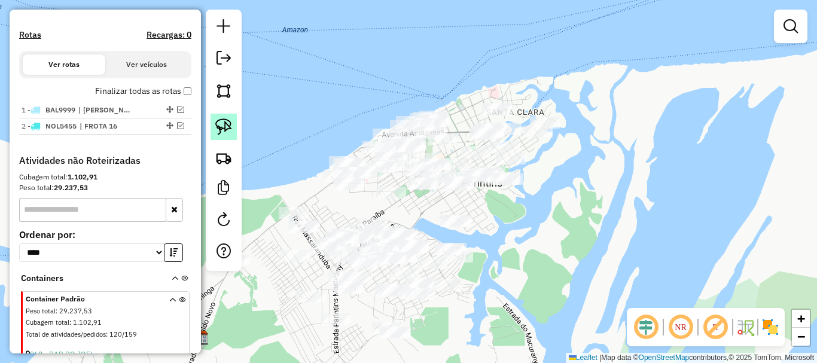
click at [229, 131] on img at bounding box center [223, 126] width 17 height 17
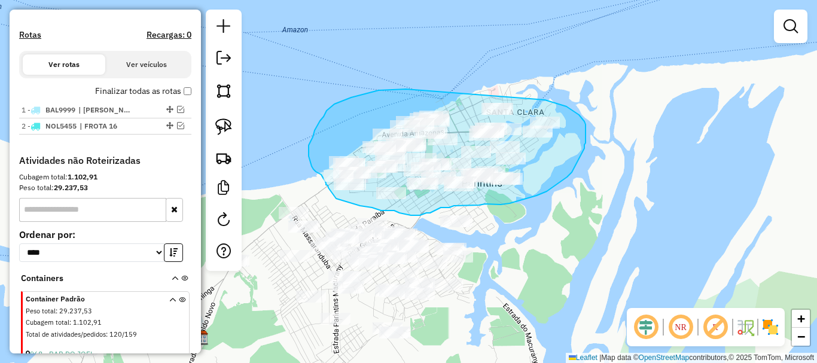
drag, startPoint x: 397, startPoint y: 90, endPoint x: 536, endPoint y: 114, distance: 141.4
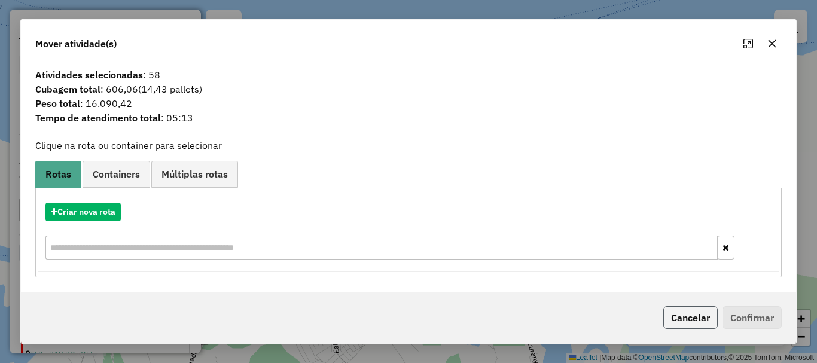
click at [687, 313] on button "Cancelar" at bounding box center [690, 317] width 54 height 23
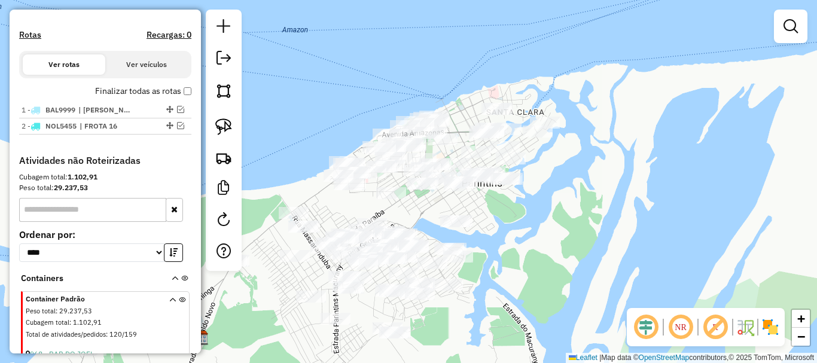
drag, startPoint x: 506, startPoint y: 212, endPoint x: 536, endPoint y: 213, distance: 29.3
click at [535, 215] on div "Janela de atendimento Grade de atendimento Capacidade Transportadoras Veículos …" at bounding box center [408, 181] width 817 height 363
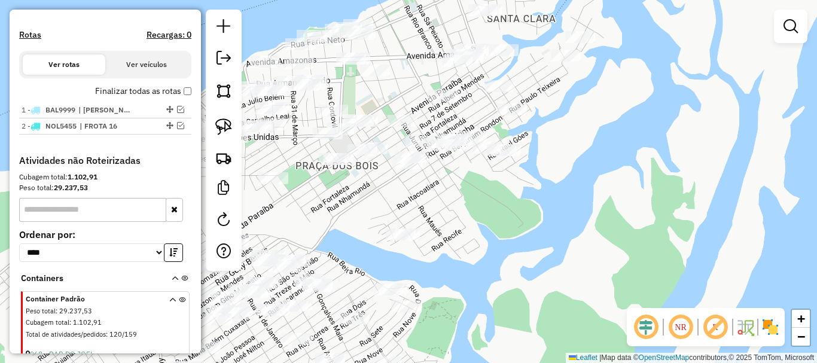
drag, startPoint x: 479, startPoint y: 203, endPoint x: 540, endPoint y: 255, distance: 79.7
click at [527, 272] on div "Janela de atendimento Grade de atendimento Capacidade Transportadoras Veículos …" at bounding box center [408, 181] width 817 height 363
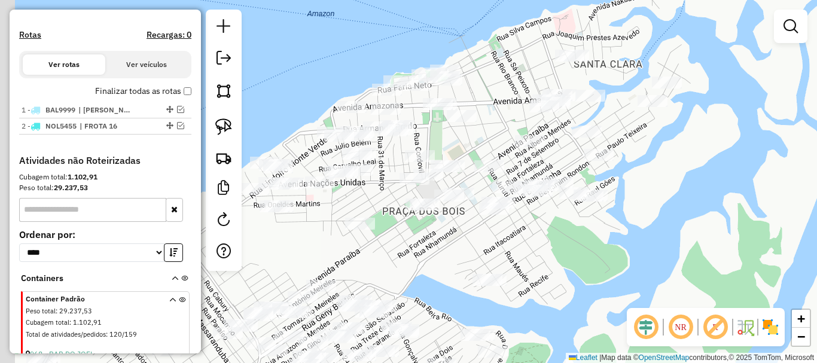
drag, startPoint x: 618, startPoint y: 198, endPoint x: 656, endPoint y: 180, distance: 42.3
click at [656, 180] on div "Janela de atendimento Grade de atendimento Capacidade Transportadoras Veículos …" at bounding box center [408, 181] width 817 height 363
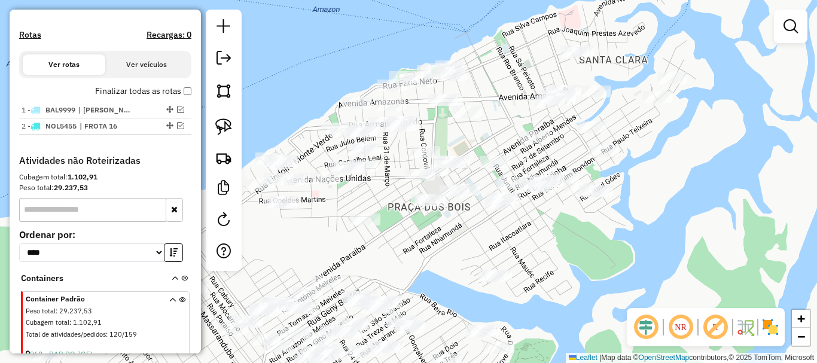
drag, startPoint x: 487, startPoint y: 95, endPoint x: 507, endPoint y: 92, distance: 20.0
click at [507, 92] on div "Janela de atendimento Grade de atendimento Capacidade Transportadoras Veículos …" at bounding box center [408, 181] width 817 height 363
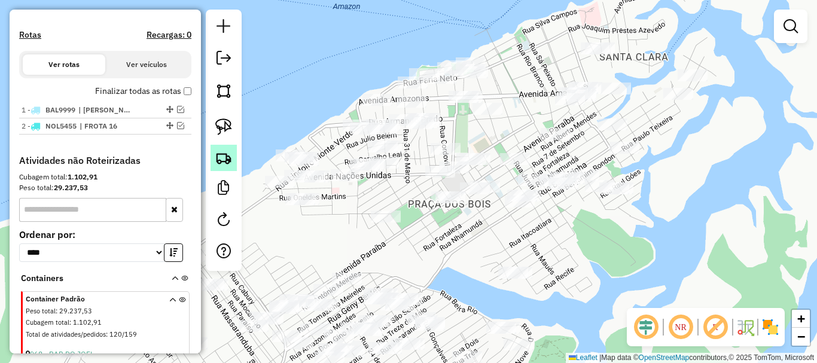
click at [229, 154] on img at bounding box center [223, 157] width 17 height 17
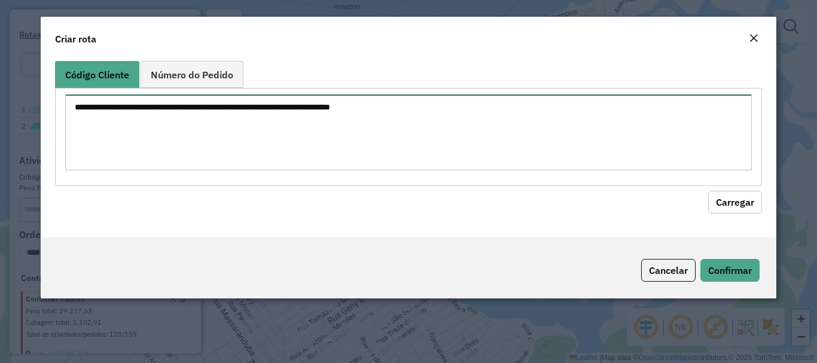
click at [298, 115] on textarea at bounding box center [408, 132] width 686 height 76
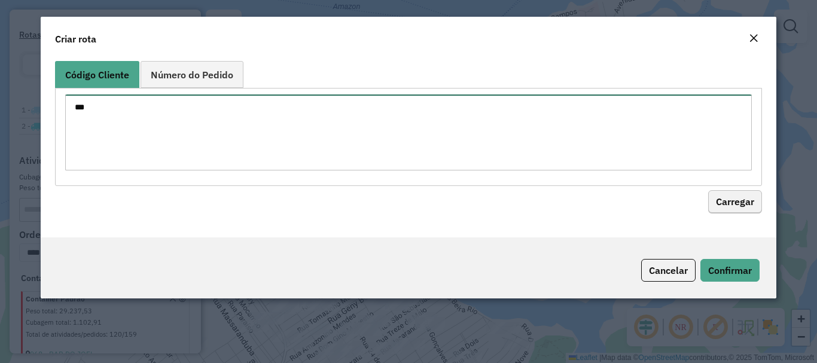
type textarea "***"
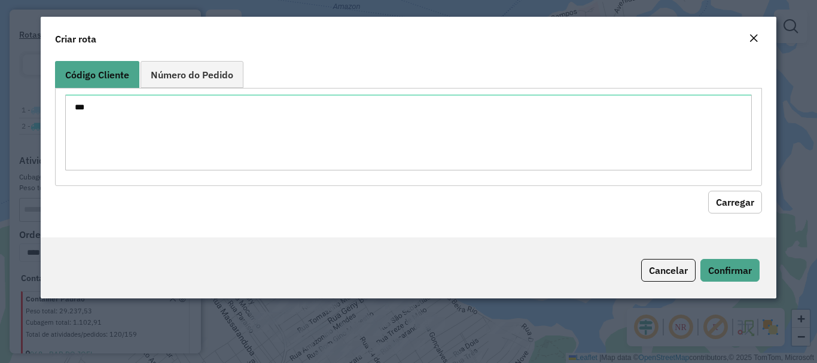
click at [720, 212] on button "Carregar" at bounding box center [735, 202] width 54 height 23
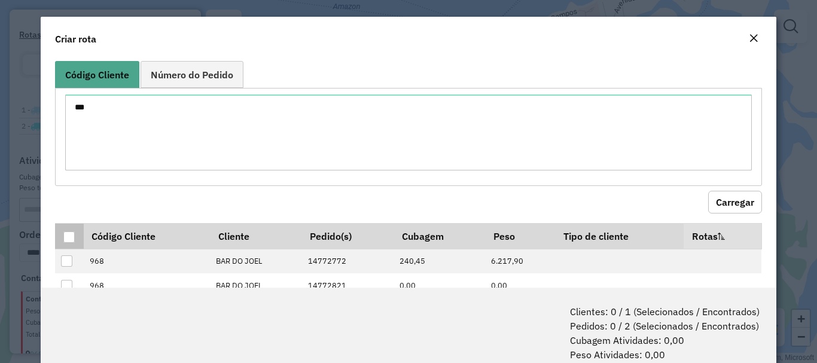
click at [69, 233] on div at bounding box center [68, 236] width 11 height 11
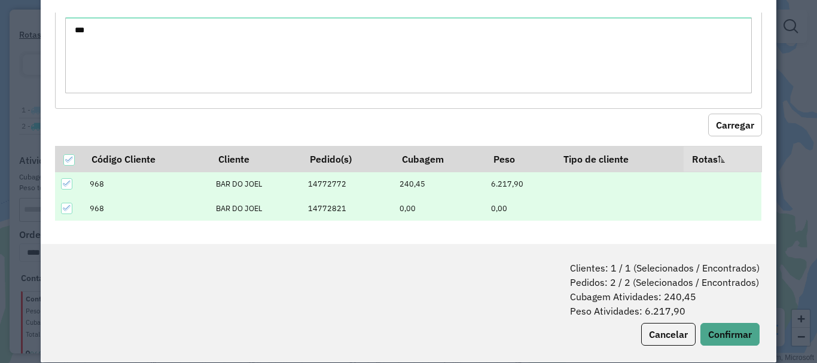
scroll to position [60, 0]
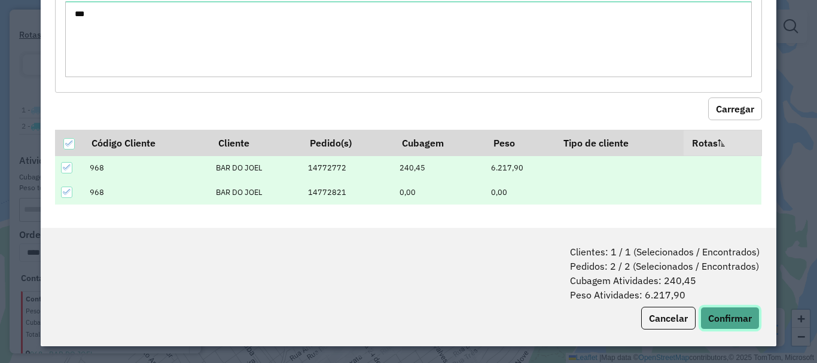
click at [737, 325] on button "Confirmar" at bounding box center [729, 318] width 59 height 23
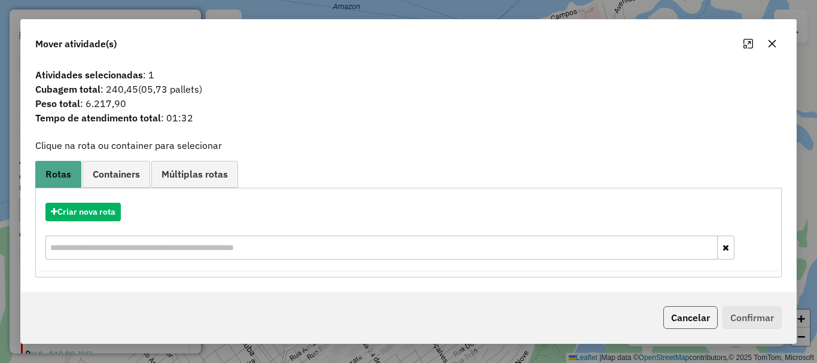
click at [669, 311] on button "Cancelar" at bounding box center [690, 317] width 54 height 23
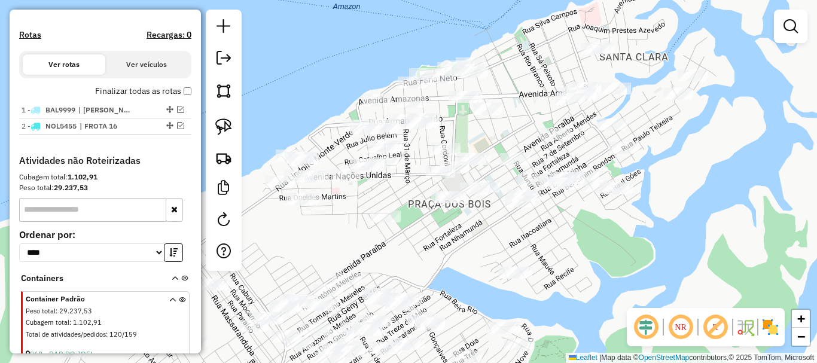
drag, startPoint x: 580, startPoint y: 265, endPoint x: 551, endPoint y: 253, distance: 31.6
click at [589, 246] on div "Janela de atendimento Grade de atendimento Capacidade Transportadoras Veículos …" at bounding box center [408, 181] width 817 height 363
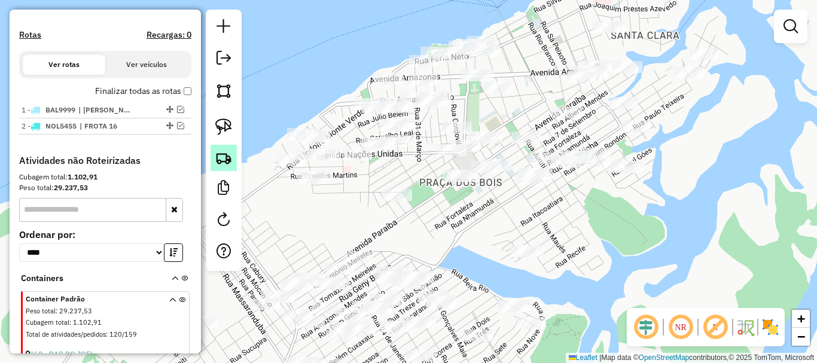
click at [230, 163] on img at bounding box center [223, 157] width 17 height 17
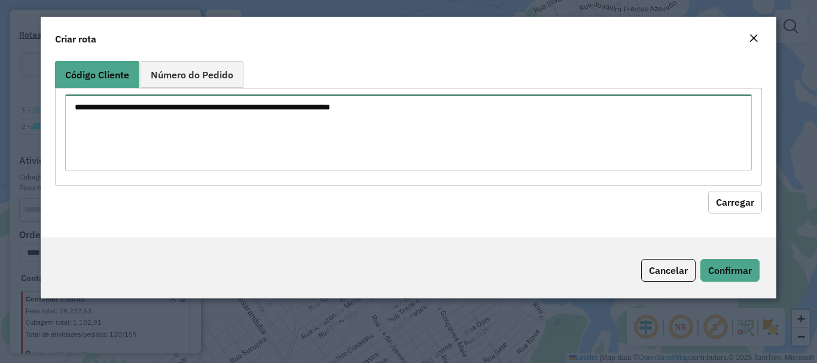
click at [242, 110] on textarea at bounding box center [408, 132] width 686 height 76
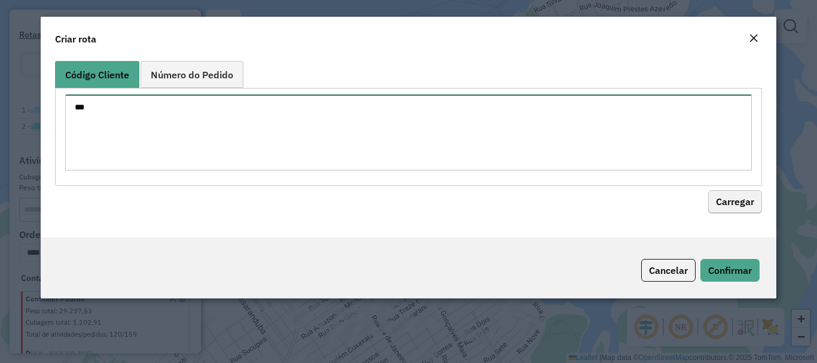
type textarea "***"
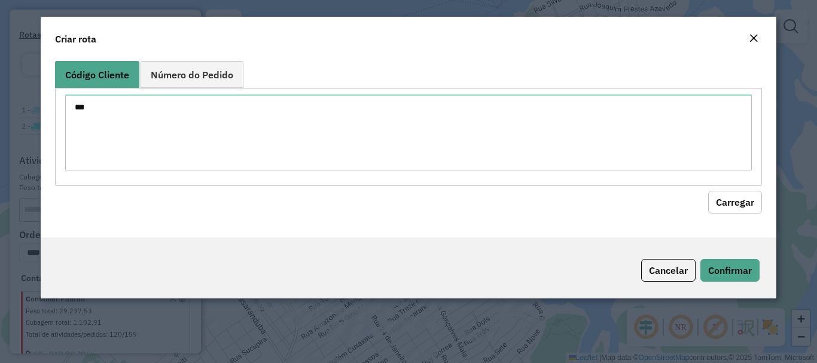
click at [741, 206] on button "Carregar" at bounding box center [735, 202] width 54 height 23
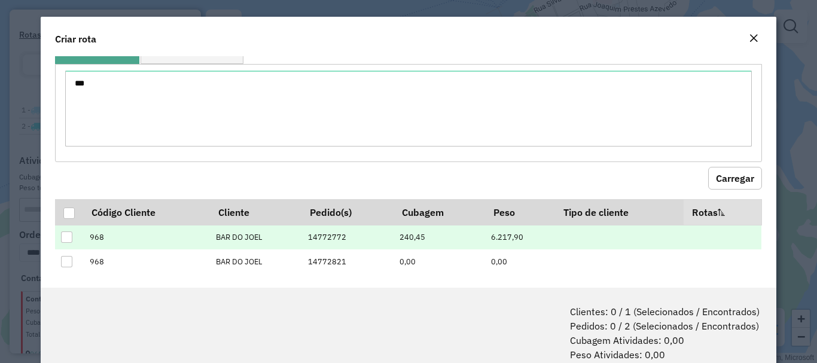
scroll to position [33, 0]
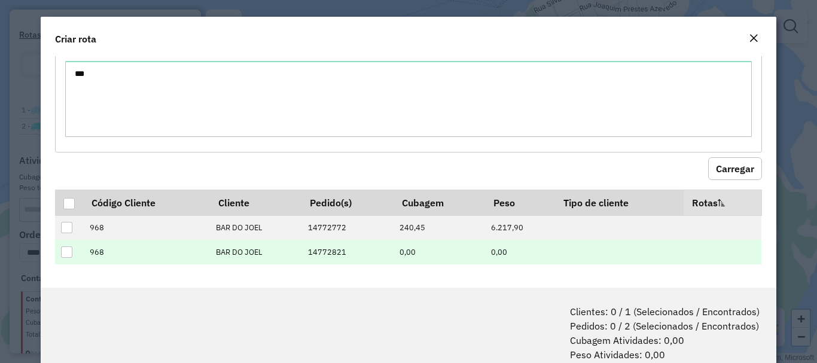
click at [66, 256] on div at bounding box center [66, 251] width 11 height 11
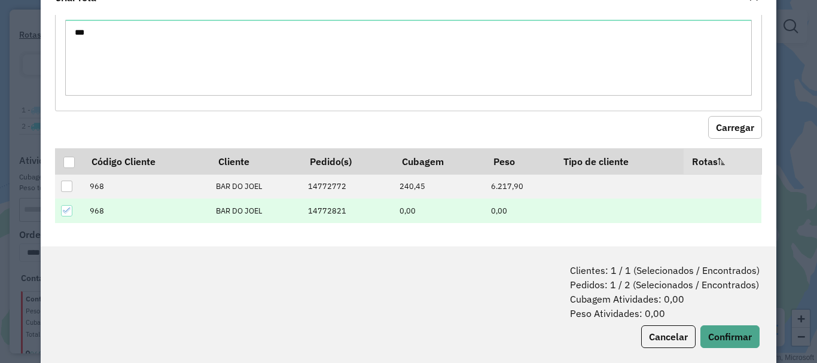
scroll to position [60, 0]
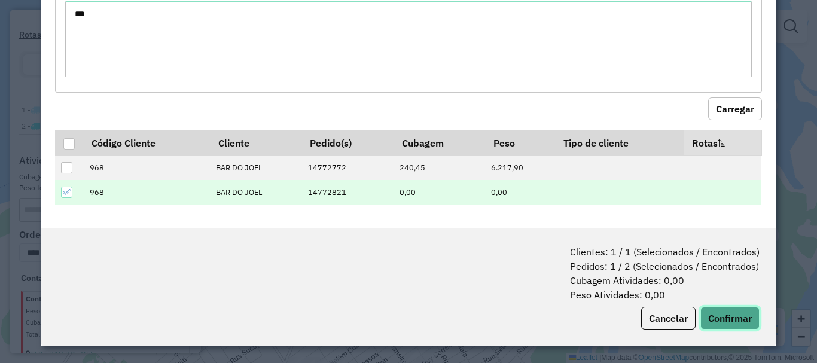
click at [730, 324] on button "Confirmar" at bounding box center [729, 318] width 59 height 23
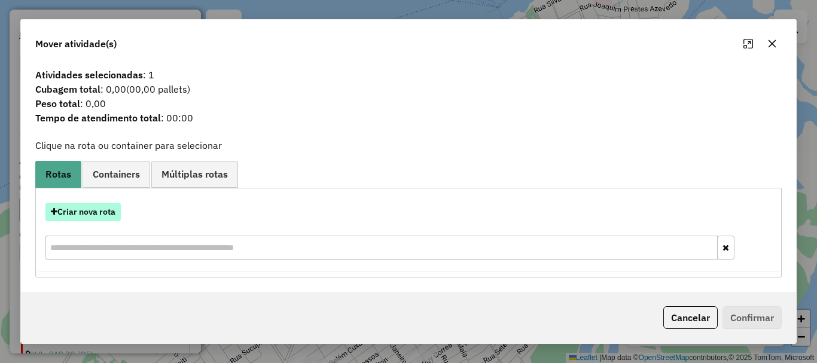
click at [115, 212] on button "Criar nova rota" at bounding box center [82, 212] width 75 height 19
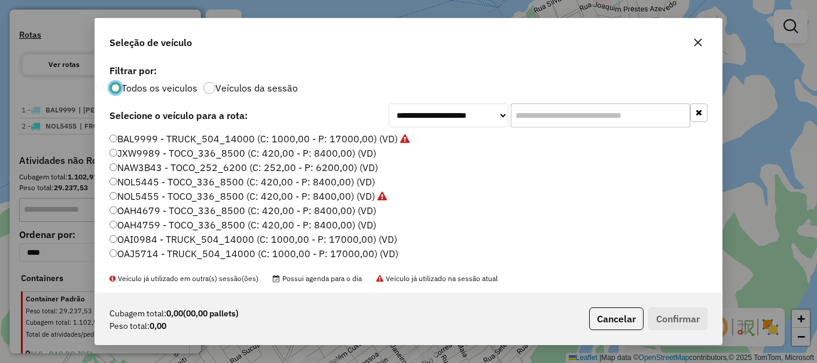
scroll to position [7, 4]
click at [119, 136] on label "BAL9999 - TRUCK_504_14000 (C: 1000,00 - P: 17000,00) (VD)" at bounding box center [259, 139] width 300 height 14
click at [664, 314] on button "Confirmar" at bounding box center [677, 318] width 59 height 23
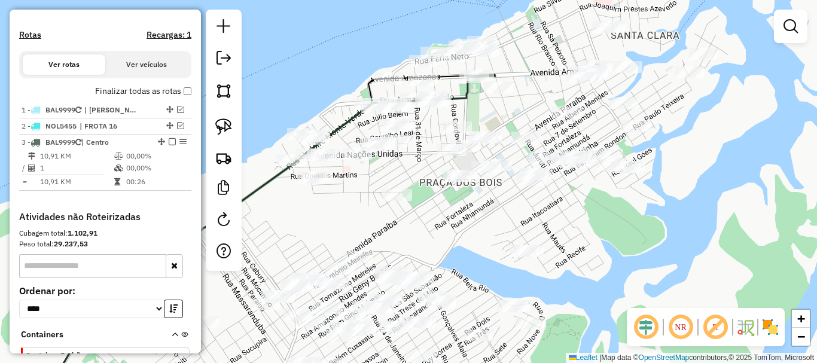
select select "**********"
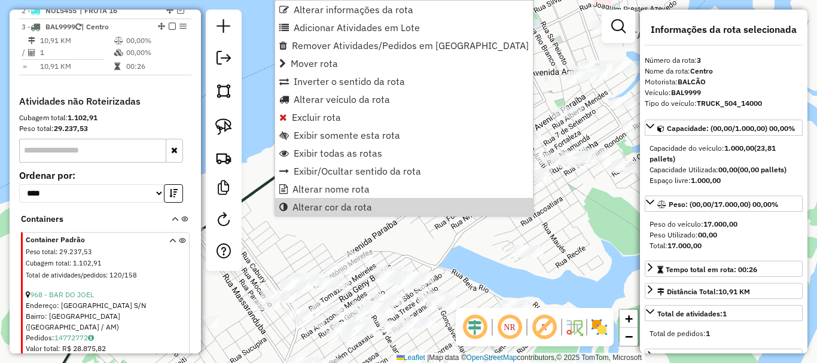
scroll to position [495, 0]
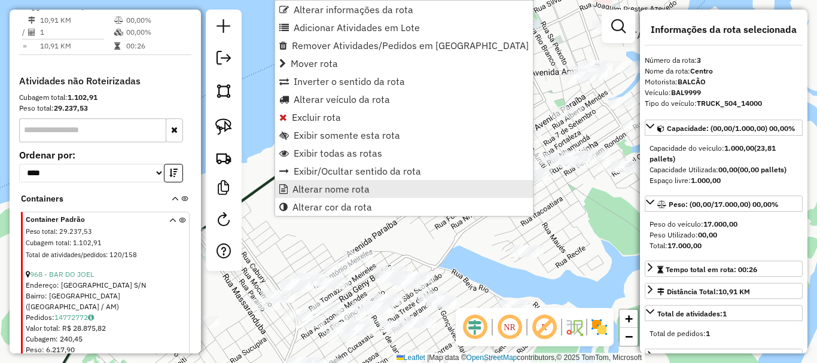
click at [331, 191] on span "Alterar nome rota" at bounding box center [330, 189] width 77 height 10
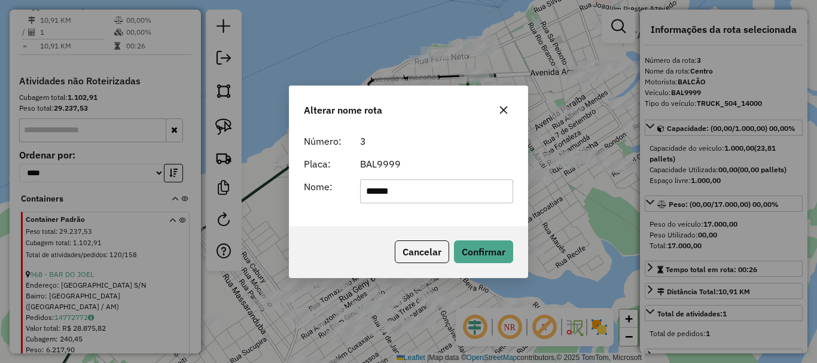
drag, startPoint x: 417, startPoint y: 179, endPoint x: 336, endPoint y: 180, distance: 81.3
click at [334, 180] on div "Nome: ******" at bounding box center [409, 191] width 224 height 24
type input "********"
click at [506, 252] on button "Confirmar" at bounding box center [483, 251] width 59 height 23
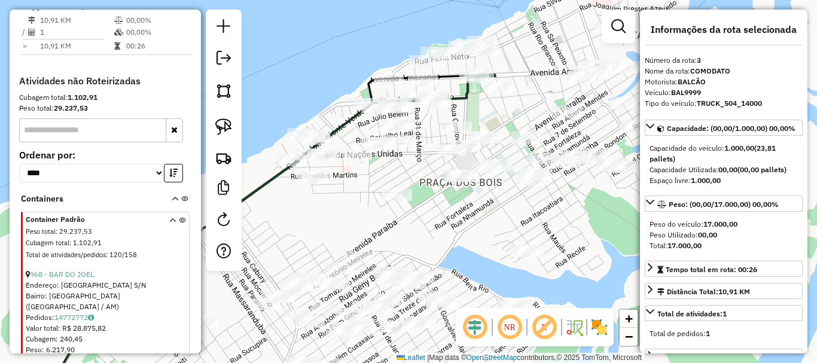
drag, startPoint x: 344, startPoint y: 224, endPoint x: 343, endPoint y: 216, distance: 7.8
click at [347, 221] on div "Janela de atendimento Grade de atendimento Capacidade Transportadoras Veículos …" at bounding box center [408, 181] width 817 height 363
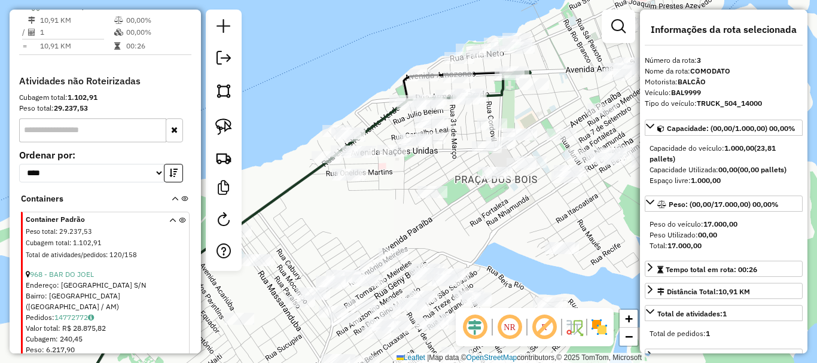
scroll to position [435, 0]
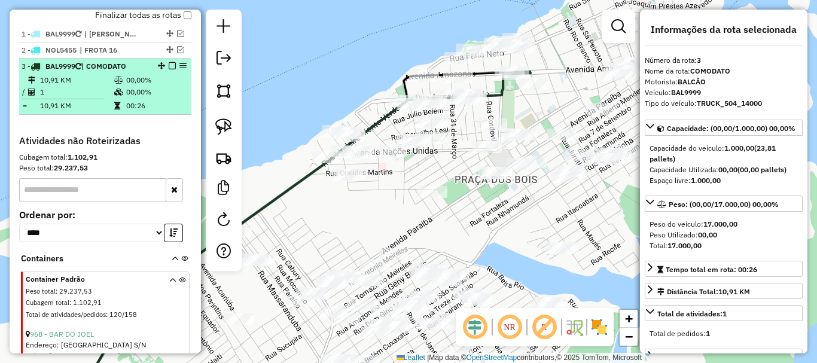
click at [169, 69] on em at bounding box center [172, 65] width 7 height 7
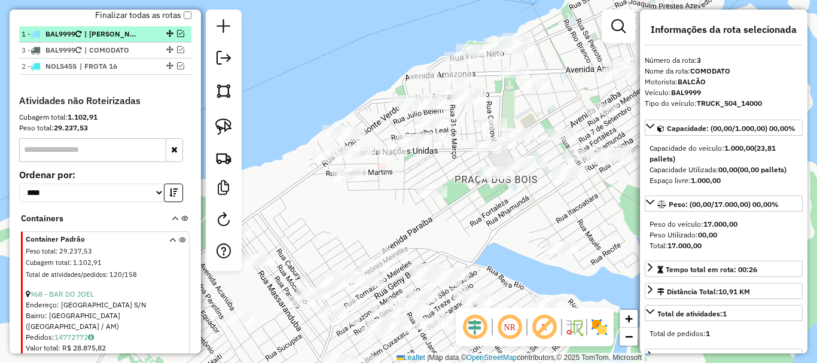
drag, startPoint x: 167, startPoint y: 75, endPoint x: 164, endPoint y: 47, distance: 28.8
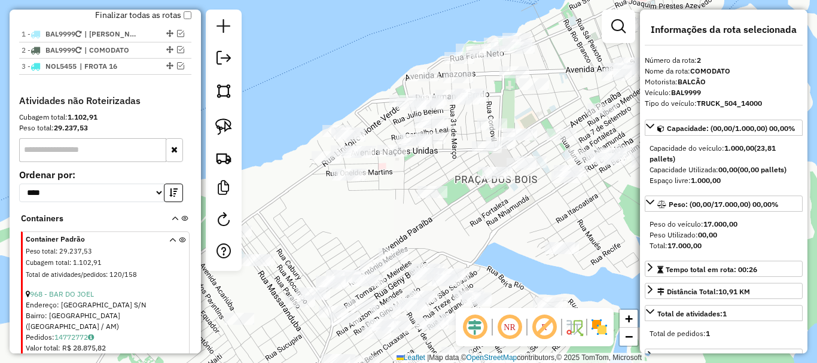
drag, startPoint x: 448, startPoint y: 231, endPoint x: 438, endPoint y: 226, distance: 11.8
click at [442, 228] on div "Janela de atendimento Grade de atendimento Capacidade Transportadoras Veículos …" at bounding box center [408, 181] width 817 height 363
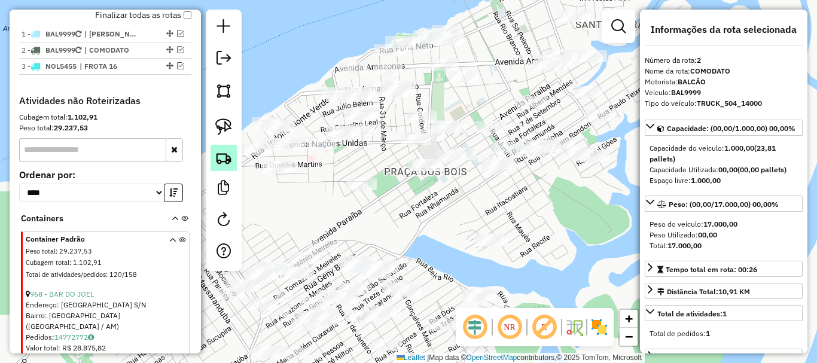
click at [230, 165] on img at bounding box center [223, 157] width 17 height 17
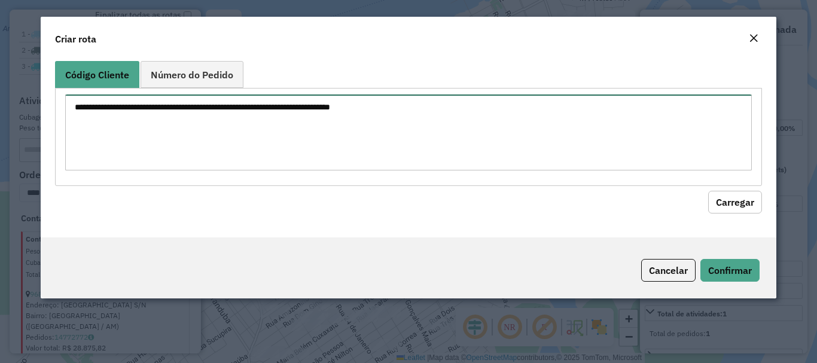
click at [365, 124] on textarea at bounding box center [408, 132] width 686 height 76
drag, startPoint x: 325, startPoint y: 127, endPoint x: 0, endPoint y: 127, distance: 325.2
click at [0, 127] on modal-container "Criar rota Código Cliente Número do Pedido *** Carregar Cancelar Confirmar" at bounding box center [408, 181] width 817 height 363
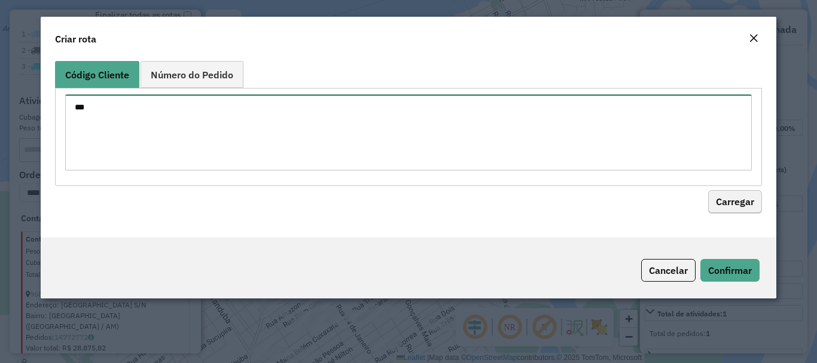
type textarea "***"
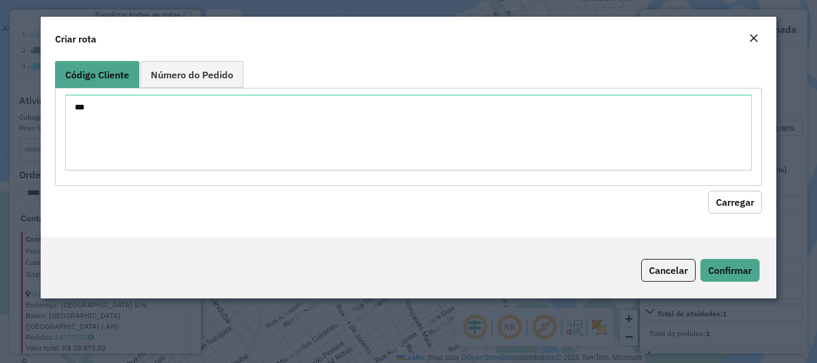
click at [737, 201] on button "Carregar" at bounding box center [735, 202] width 54 height 23
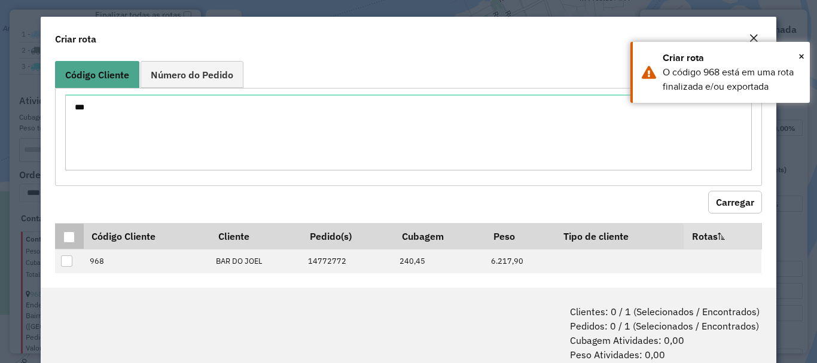
click at [62, 237] on th at bounding box center [69, 236] width 28 height 26
click at [65, 238] on div at bounding box center [68, 236] width 11 height 11
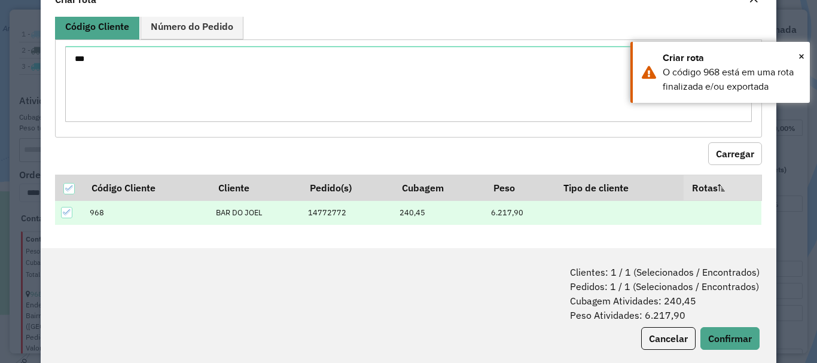
scroll to position [60, 0]
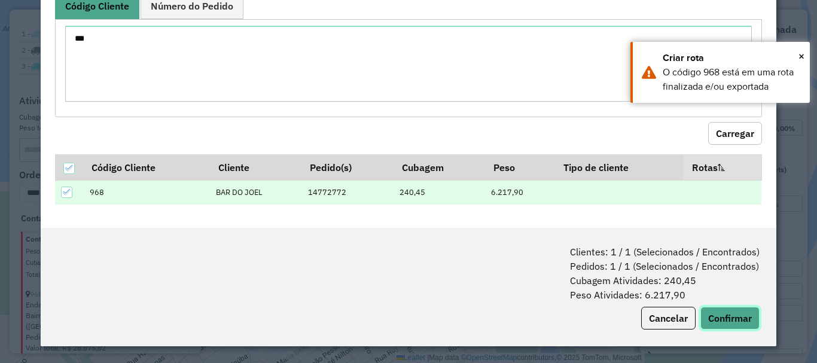
click at [737, 316] on button "Confirmar" at bounding box center [729, 318] width 59 height 23
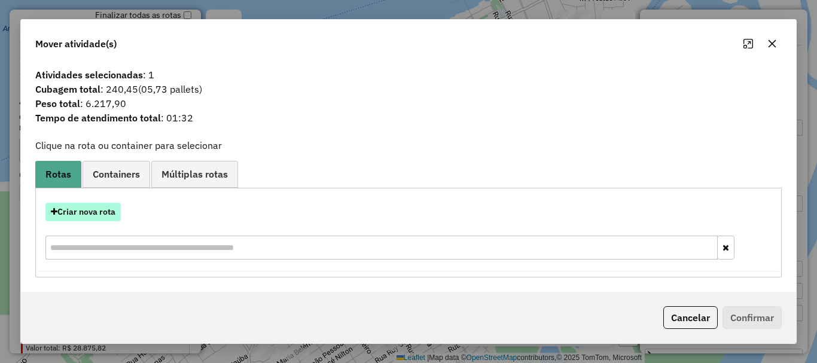
click at [83, 218] on button "Criar nova rota" at bounding box center [82, 212] width 75 height 19
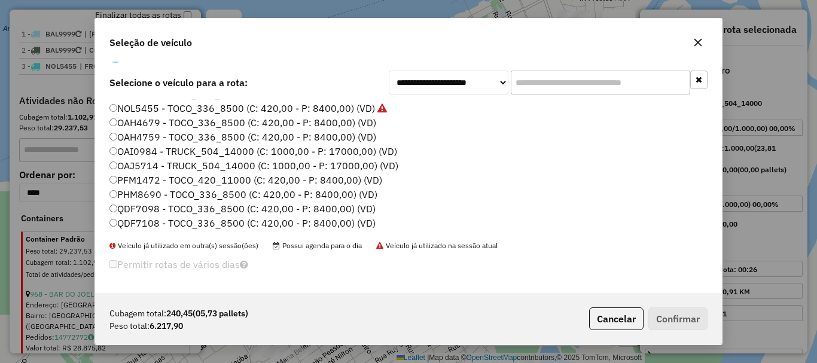
scroll to position [33, 0]
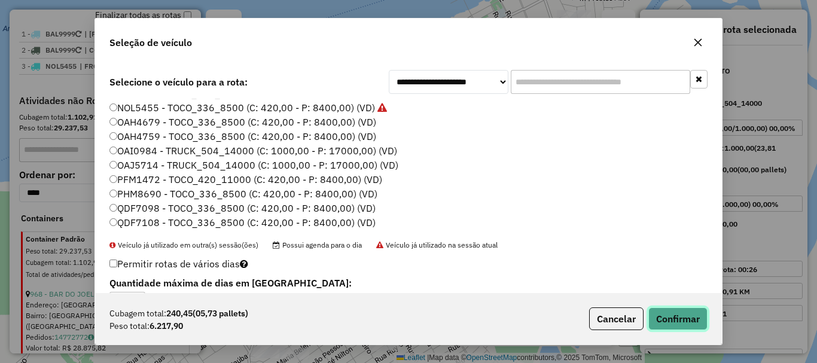
click at [673, 319] on button "Confirmar" at bounding box center [677, 318] width 59 height 23
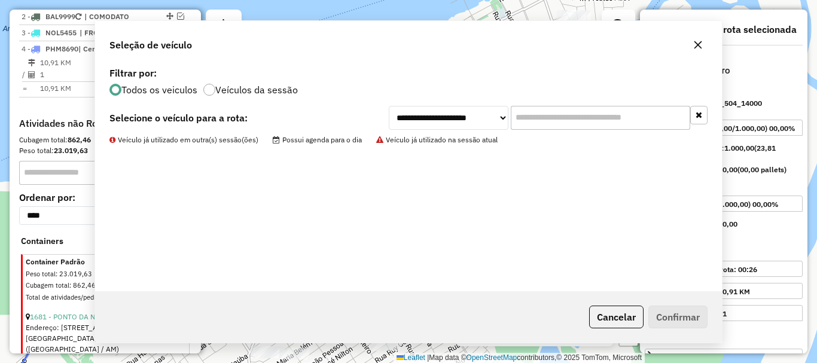
scroll to position [479, 0]
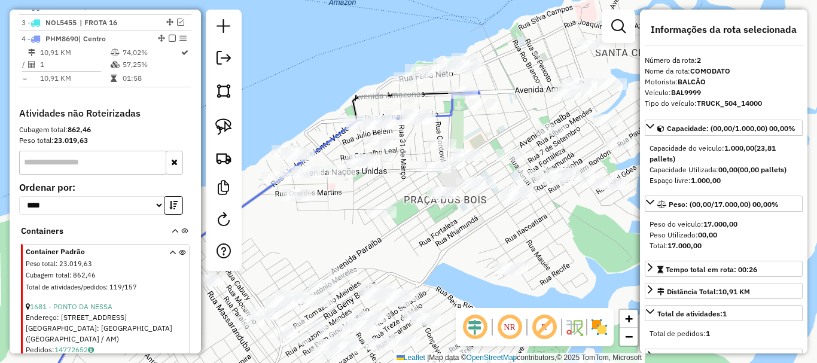
drag, startPoint x: 420, startPoint y: 222, endPoint x: 445, endPoint y: 219, distance: 25.9
click at [443, 256] on div "Janela de atendimento Grade de atendimento Capacidade Transportadoras Veículos …" at bounding box center [408, 181] width 817 height 363
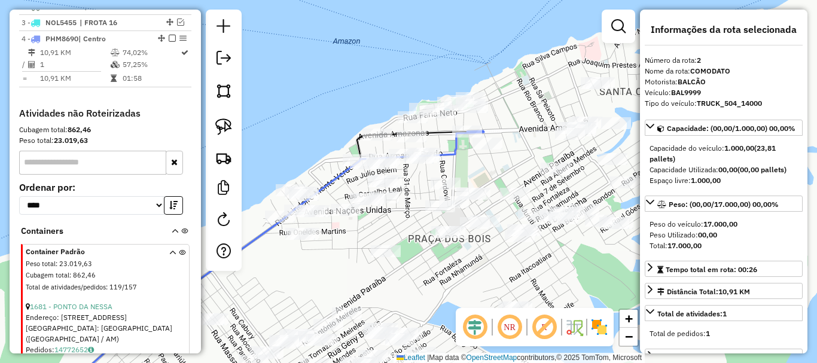
drag, startPoint x: 505, startPoint y: 148, endPoint x: 505, endPoint y: 179, distance: 31.7
click at [505, 179] on div "Janela de atendimento Grade de atendimento Capacidade Transportadoras Veículos …" at bounding box center [408, 181] width 817 height 363
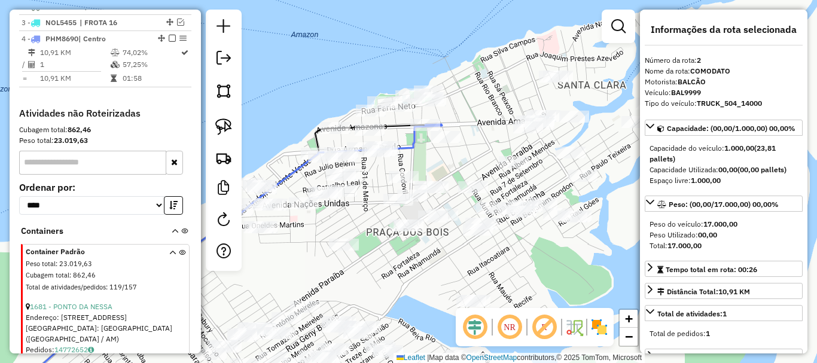
drag, startPoint x: 508, startPoint y: 93, endPoint x: 466, endPoint y: 86, distance: 42.4
click at [466, 86] on div "Janela de atendimento Grade de atendimento Capacidade Transportadoras Veículos …" at bounding box center [408, 181] width 817 height 363
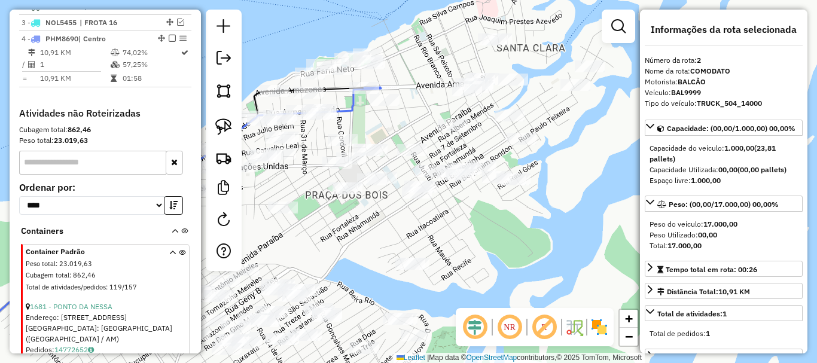
drag, startPoint x: 476, startPoint y: 91, endPoint x: 426, endPoint y: 62, distance: 57.3
click at [426, 62] on div "Janela de atendimento Grade de atendimento Capacidade Transportadoras Veículos …" at bounding box center [408, 181] width 817 height 363
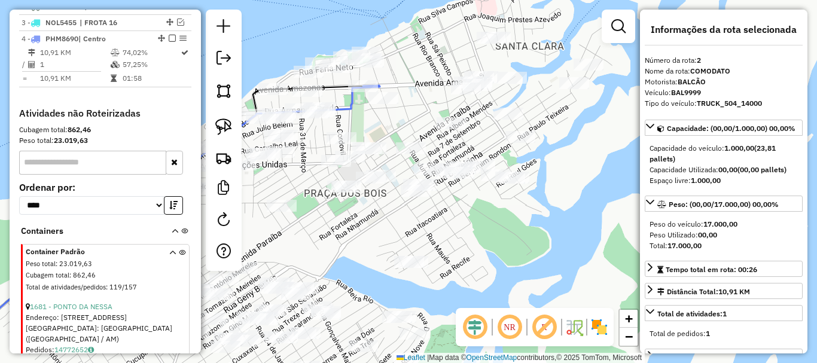
drag, startPoint x: 578, startPoint y: 180, endPoint x: 590, endPoint y: 190, distance: 16.2
click at [590, 190] on div "Janela de atendimento Grade de atendimento Capacidade Transportadoras Veículos …" at bounding box center [408, 181] width 817 height 363
click at [591, 190] on div "Janela de atendimento Grade de atendimento Capacidade Transportadoras Veículos …" at bounding box center [408, 181] width 817 height 363
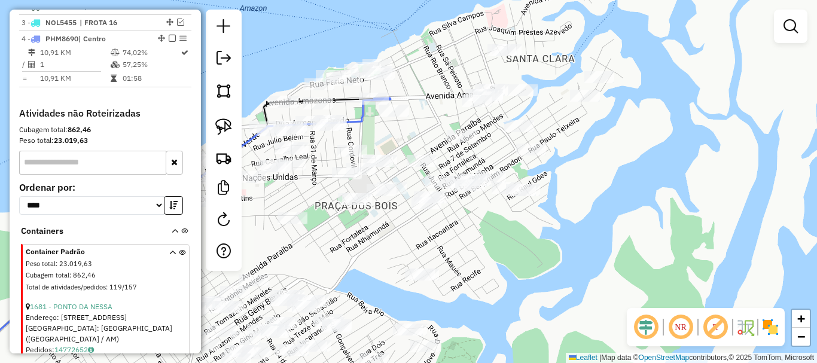
drag, startPoint x: 576, startPoint y: 176, endPoint x: 595, endPoint y: 194, distance: 26.6
click at [601, 194] on div "Janela de atendimento Grade de atendimento Capacidade Transportadoras Veículos …" at bounding box center [408, 181] width 817 height 363
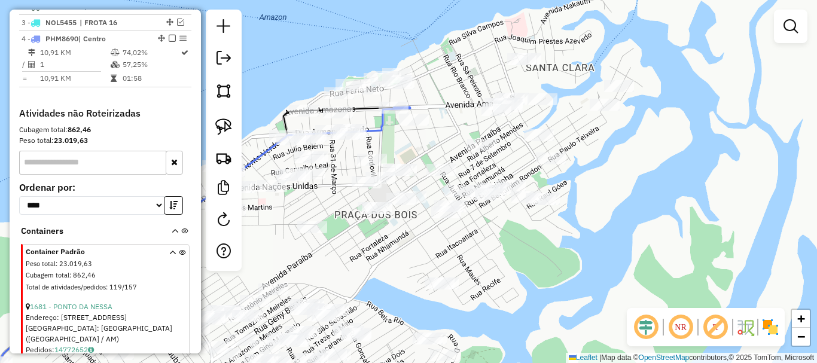
drag, startPoint x: 585, startPoint y: 192, endPoint x: 606, endPoint y: 204, distance: 23.6
click at [606, 204] on div "Janela de atendimento Grade de atendimento Capacidade Transportadoras Veículos …" at bounding box center [408, 181] width 817 height 363
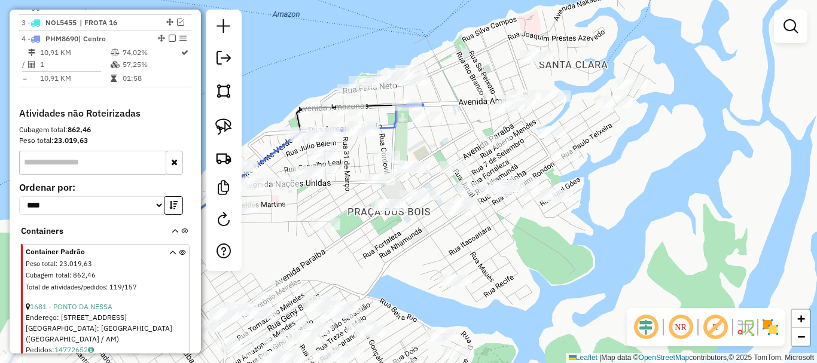
drag, startPoint x: 376, startPoint y: 268, endPoint x: 433, endPoint y: 246, distance: 61.2
click at [431, 253] on div "Janela de atendimento Grade de atendimento Capacidade Transportadoras Veículos …" at bounding box center [408, 181] width 817 height 363
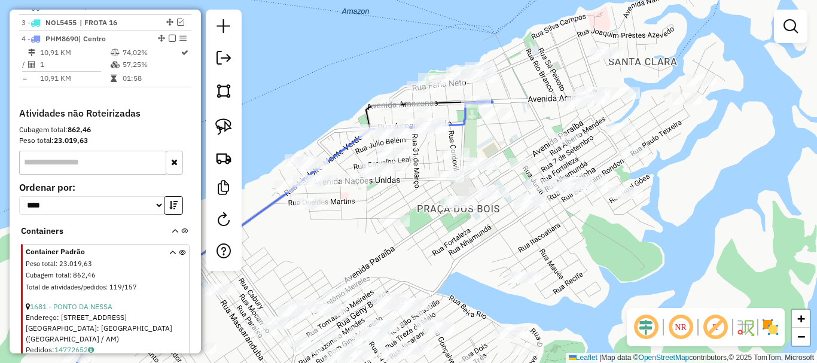
drag, startPoint x: 440, startPoint y: 308, endPoint x: 458, endPoint y: 306, distance: 18.0
click at [453, 315] on div "Janela de atendimento Grade de atendimento Capacidade Transportadoras Veículos …" at bounding box center [408, 181] width 817 height 363
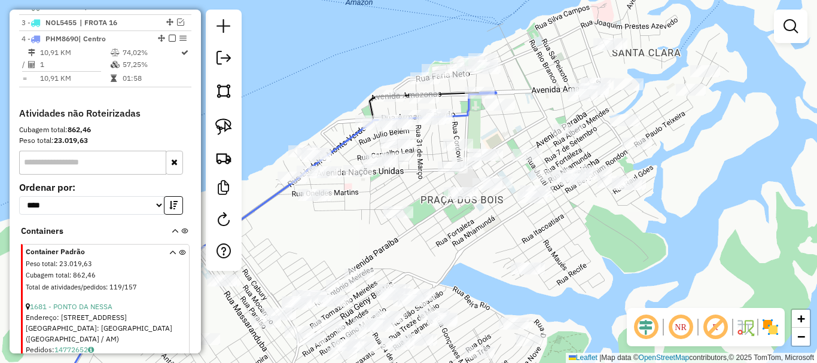
drag, startPoint x: 477, startPoint y: 289, endPoint x: 475, endPoint y: 281, distance: 8.7
click at [477, 295] on div "Janela de atendimento Grade de atendimento Capacidade Transportadoras Veículos …" at bounding box center [408, 181] width 817 height 363
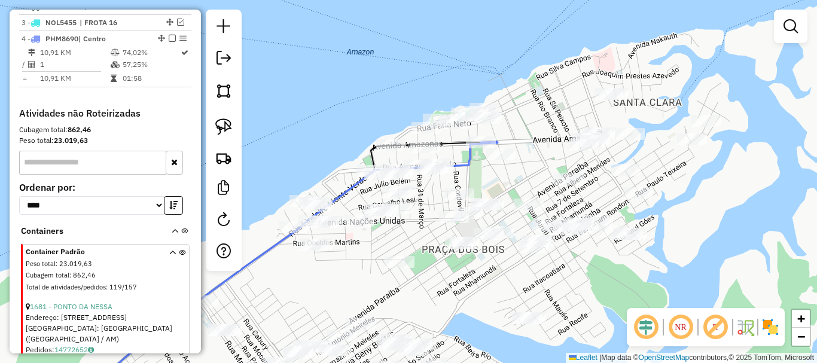
drag, startPoint x: 494, startPoint y: 148, endPoint x: 496, endPoint y: 169, distance: 21.6
click at [496, 169] on div "Janela de atendimento Grade de atendimento Capacidade Transportadoras Veículos …" at bounding box center [408, 181] width 817 height 363
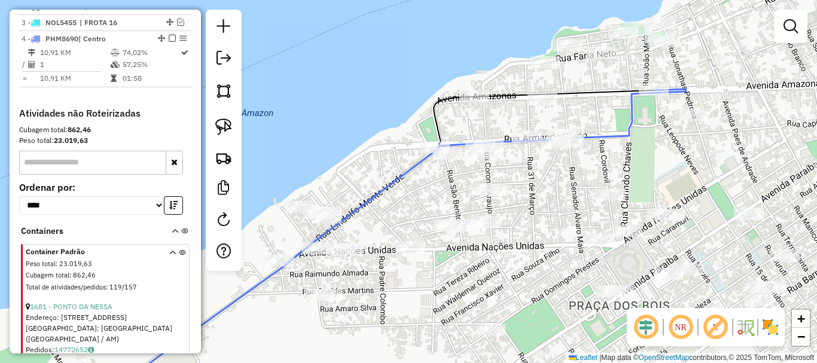
drag, startPoint x: 497, startPoint y: 180, endPoint x: 707, endPoint y: 157, distance: 211.7
click at [709, 158] on div "Janela de atendimento Grade de atendimento Capacidade Transportadoras Veículos …" at bounding box center [408, 181] width 817 height 363
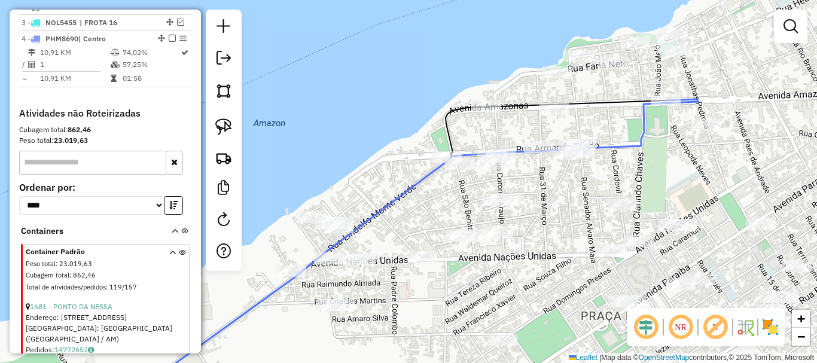
drag, startPoint x: 629, startPoint y: 154, endPoint x: 630, endPoint y: 162, distance: 7.8
click at [630, 162] on div "Janela de atendimento Grade de atendimento Capacidade Transportadoras Veículos …" at bounding box center [408, 181] width 817 height 363
click at [229, 122] on img at bounding box center [223, 126] width 17 height 17
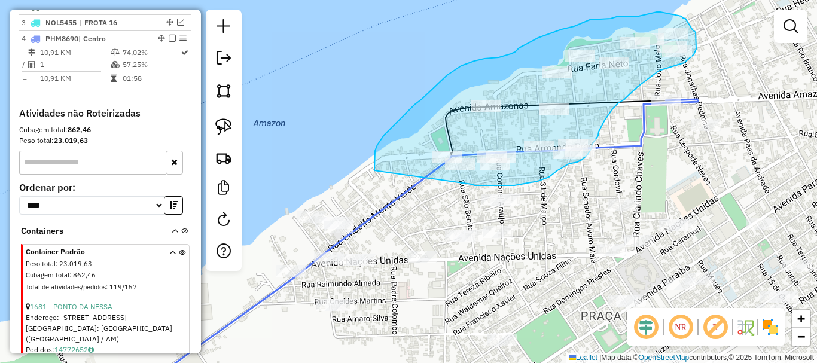
drag, startPoint x: 471, startPoint y: 184, endPoint x: 380, endPoint y: 177, distance: 91.2
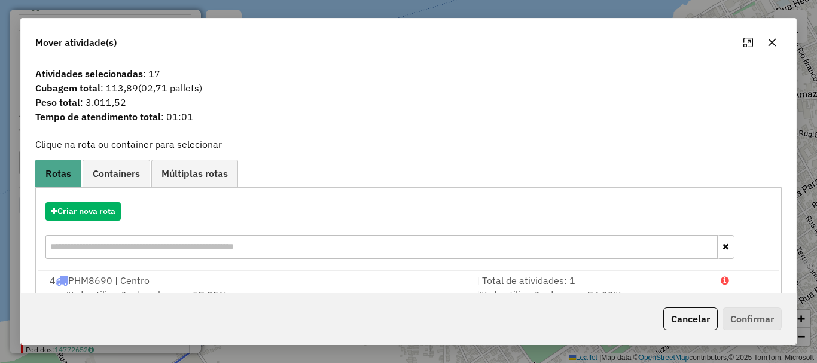
scroll to position [47, 0]
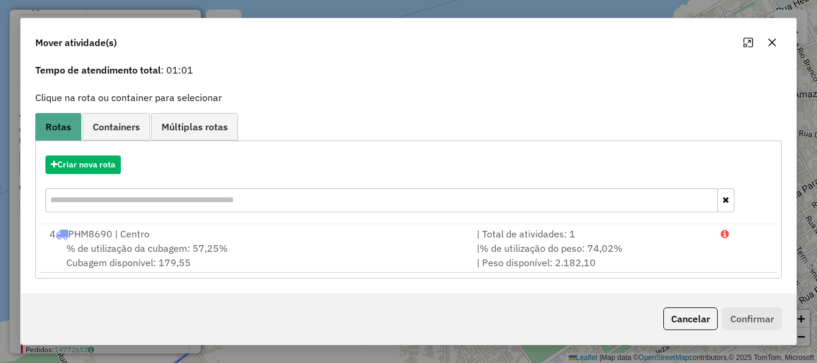
drag, startPoint x: 569, startPoint y: 255, endPoint x: 791, endPoint y: 331, distance: 234.8
click at [573, 256] on div "| % de utilização do peso: 74,02% | Peso disponível: 2.182,10" at bounding box center [591, 255] width 244 height 29
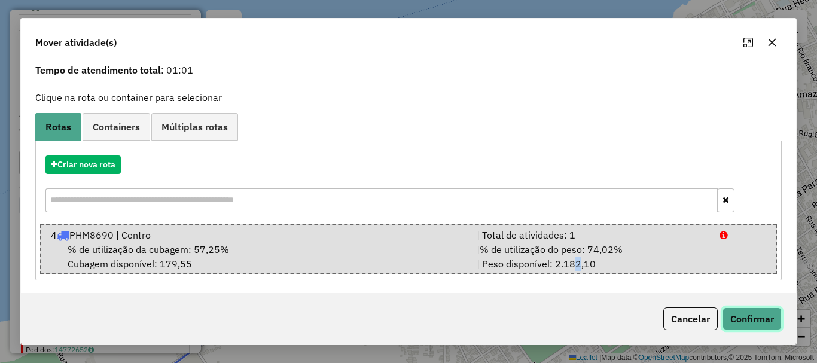
click at [771, 319] on button "Confirmar" at bounding box center [751, 318] width 59 height 23
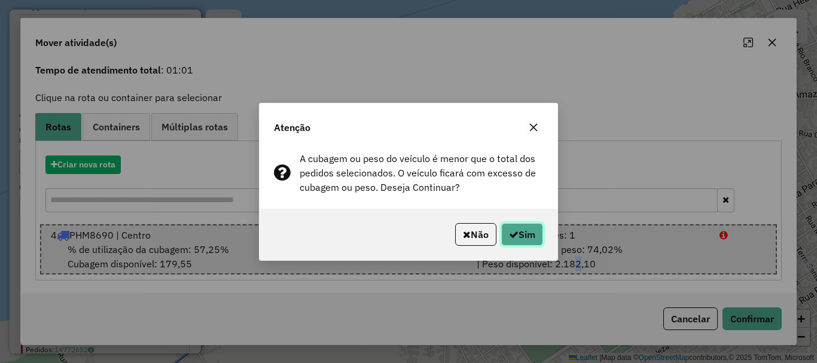
click at [529, 238] on button "Sim" at bounding box center [522, 234] width 42 height 23
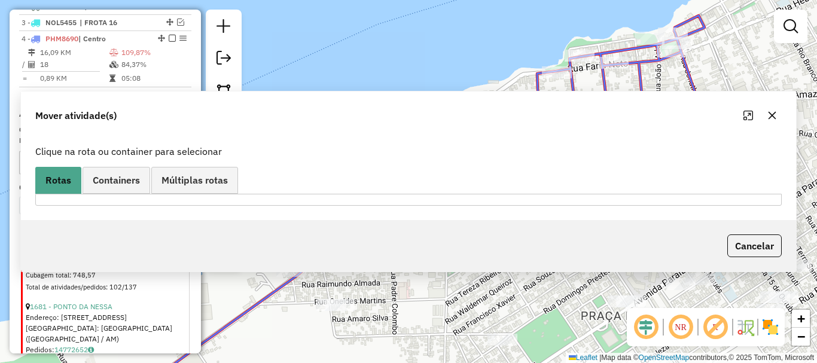
scroll to position [0, 0]
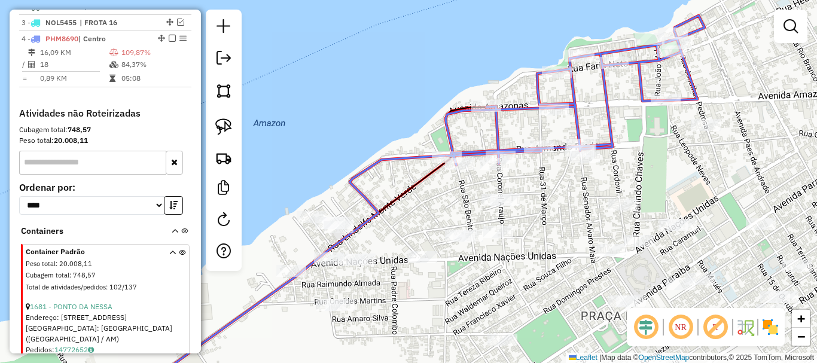
click at [559, 148] on icon at bounding box center [574, 90] width 259 height 149
select select "**********"
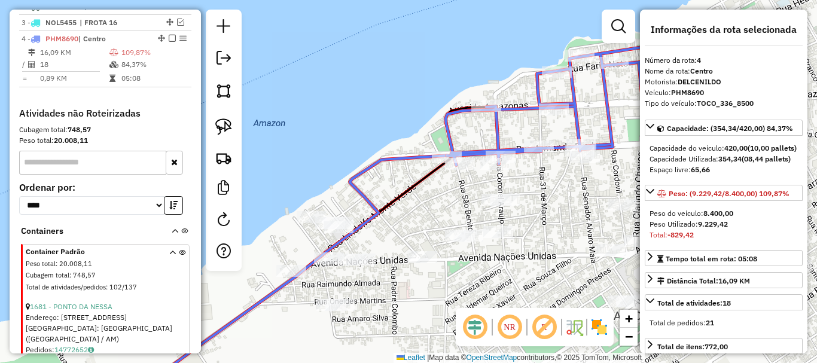
click at [559, 148] on icon at bounding box center [574, 90] width 259 height 149
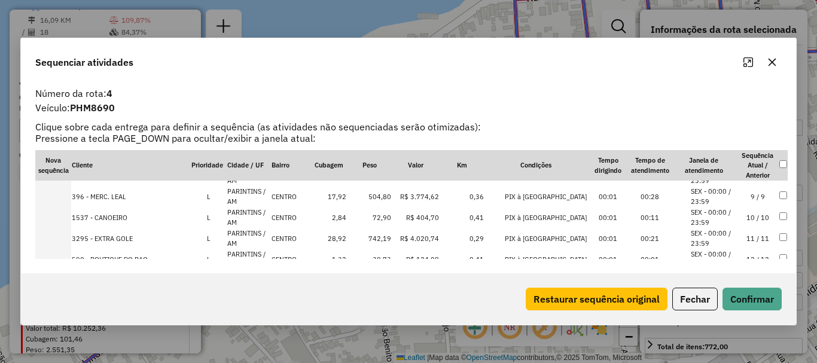
scroll to position [179, 0]
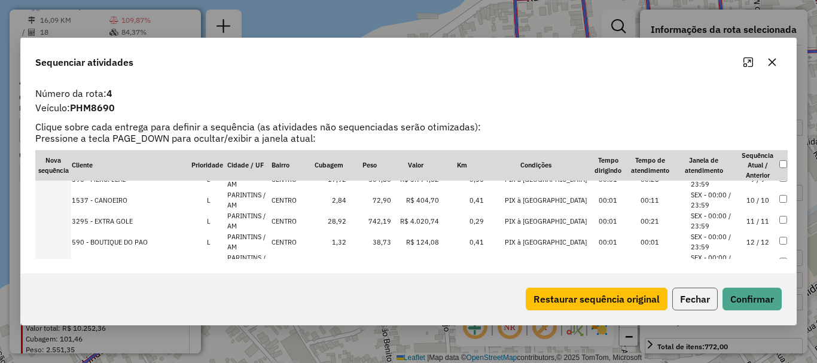
click at [701, 297] on button "Fechar" at bounding box center [694, 299] width 45 height 23
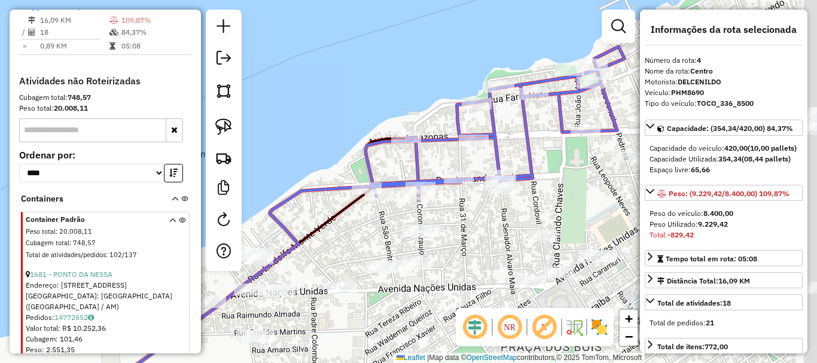
drag, startPoint x: 553, startPoint y: 74, endPoint x: 428, endPoint y: 175, distance: 160.7
click at [428, 175] on div "Janela de atendimento Grade de atendimento Capacidade Transportadoras Veículos …" at bounding box center [408, 181] width 817 height 363
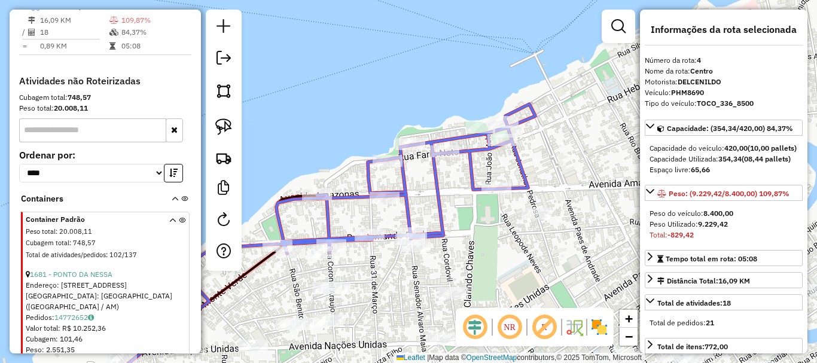
drag, startPoint x: 551, startPoint y: 135, endPoint x: 518, endPoint y: 155, distance: 38.3
click at [518, 155] on div "Rota 4 - Placa PHM8690 4048 - CAFE GATO PRETO Rota 4 - Placa PHM8690 3066 - VAV…" at bounding box center [408, 181] width 817 height 363
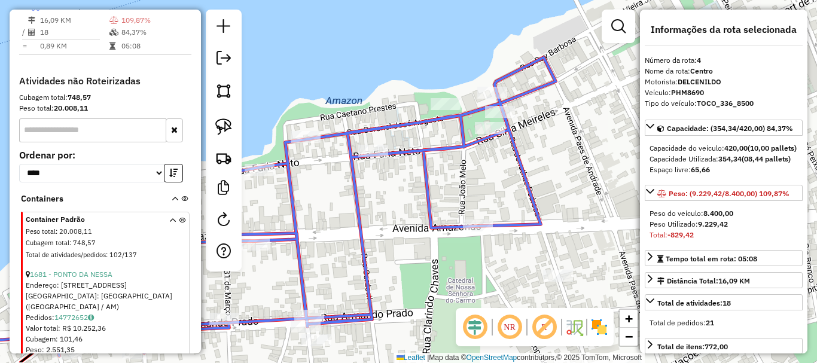
drag, startPoint x: 515, startPoint y: 180, endPoint x: 554, endPoint y: 146, distance: 51.7
click at [558, 142] on div "Janela de atendimento Grade de atendimento Capacidade Transportadoras Veículos …" at bounding box center [408, 181] width 817 height 363
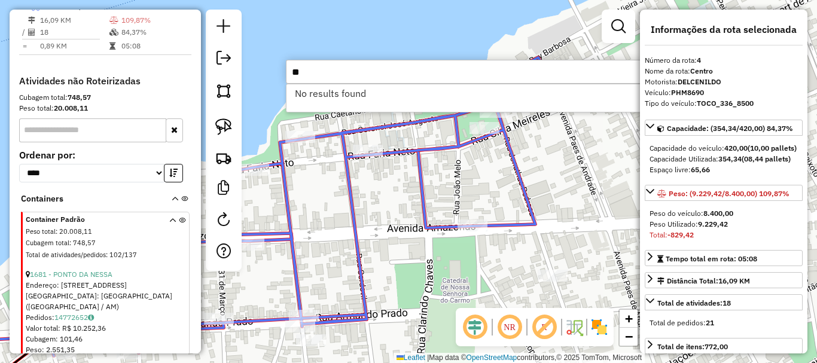
type input "*"
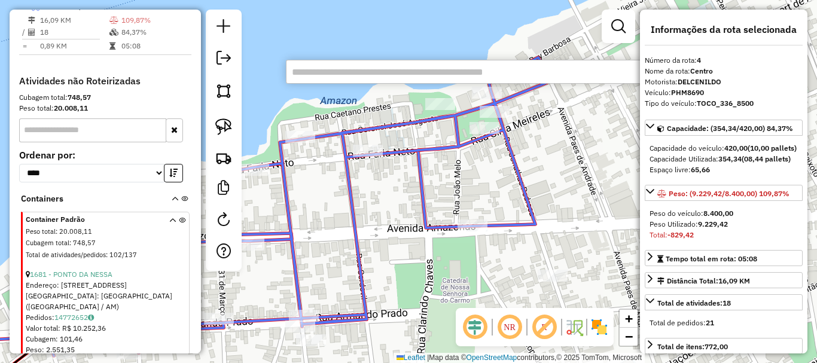
click at [405, 153] on icon at bounding box center [291, 206] width 518 height 298
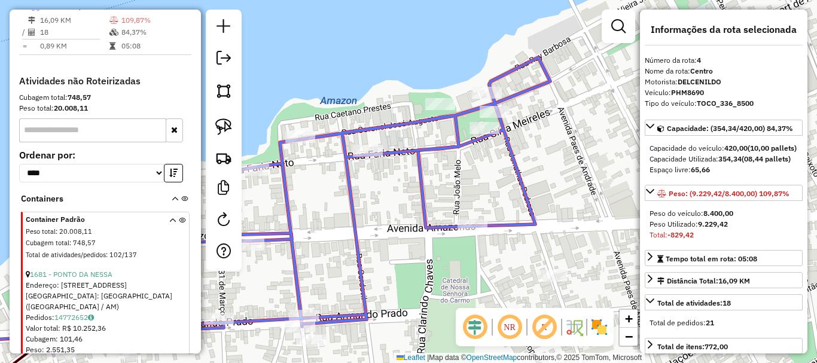
click at [406, 151] on icon at bounding box center [291, 206] width 518 height 298
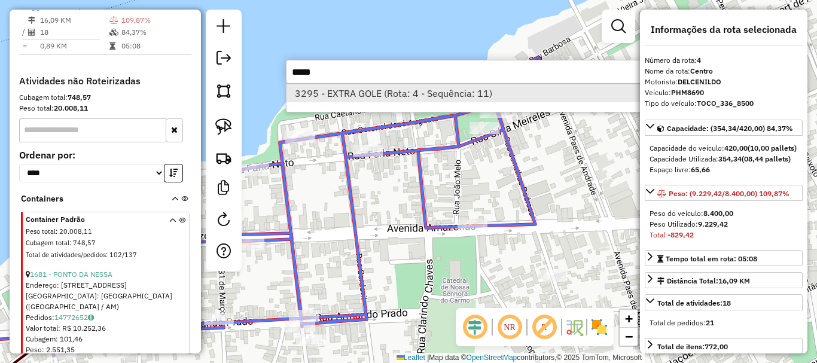
type input "*****"
click at [395, 95] on li "3295 - EXTRA GOLE (Rota: 4 - Sequência: 11)" at bounding box center [465, 93] width 358 height 18
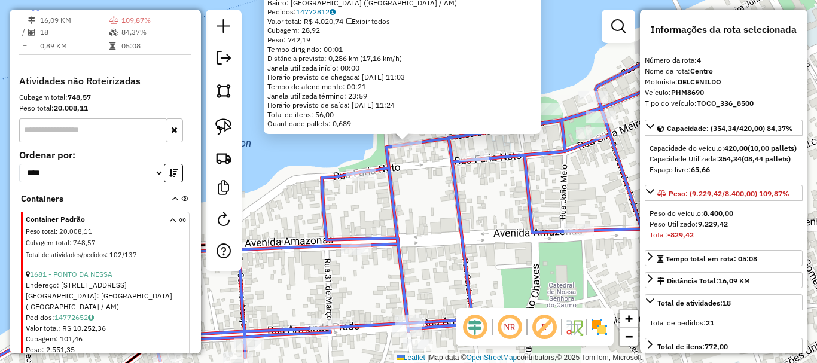
drag, startPoint x: 429, startPoint y: 232, endPoint x: 426, endPoint y: 133, distance: 99.3
click at [426, 133] on div "3295 - EXTRA GOLE Limite de capacidade do veículo excedido Endereço: CAETANO PR…" at bounding box center [408, 181] width 817 height 363
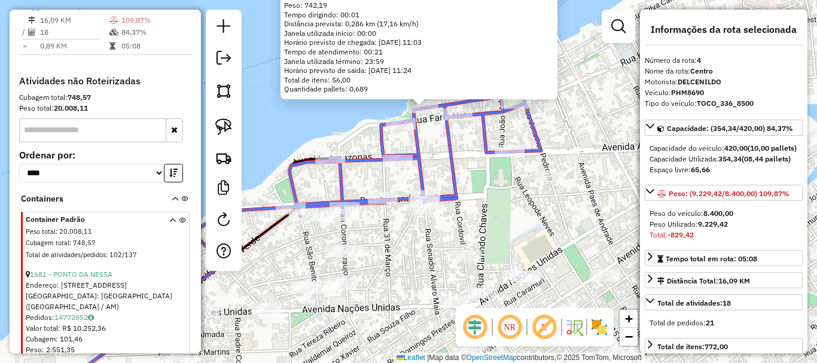
drag, startPoint x: 483, startPoint y: 215, endPoint x: 509, endPoint y: 193, distance: 34.8
click at [509, 194] on div "3295 - EXTRA GOLE Limite de capacidade do veículo excedido Endereço: CAETANO PR…" at bounding box center [408, 181] width 817 height 363
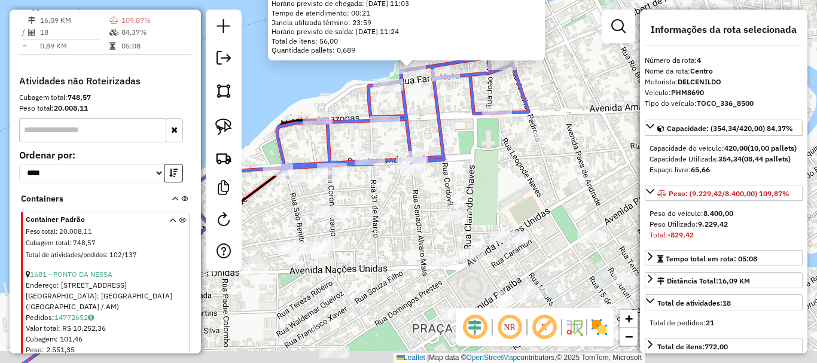
drag, startPoint x: 478, startPoint y: 162, endPoint x: 472, endPoint y: 157, distance: 7.7
click at [470, 161] on div "3295 - EXTRA GOLE Limite de capacidade do veículo excedido Endereço: CAETANO PR…" at bounding box center [408, 181] width 817 height 363
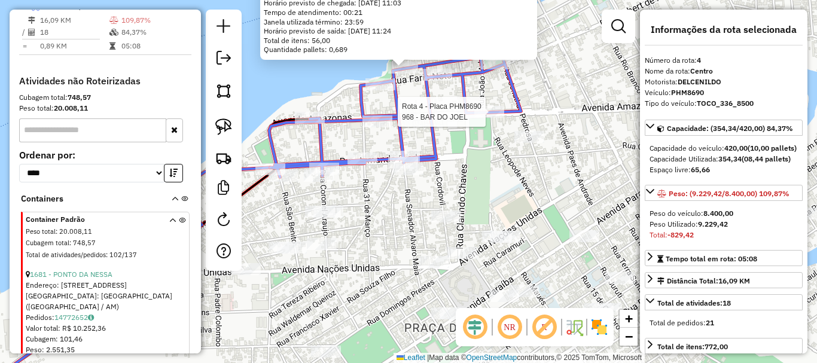
click at [489, 118] on div at bounding box center [489, 112] width 30 height 12
click at [475, 200] on div "Rota 4 - Placa PHM8690 968 - BAR DO JOEL 3295 - EXTRA GOLE Limite de capacidade…" at bounding box center [408, 181] width 817 height 363
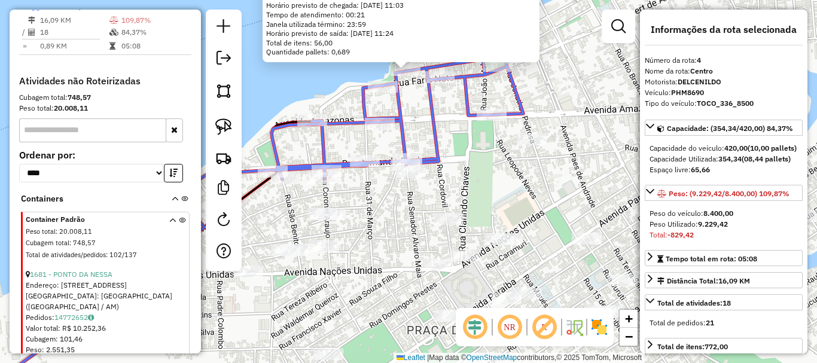
drag, startPoint x: 447, startPoint y: 169, endPoint x: 436, endPoint y: 170, distance: 10.8
click at [443, 168] on div "3295 - EXTRA GOLE Limite de capacidade do veículo excedido Endereço: CAETANO PR…" at bounding box center [408, 181] width 817 height 363
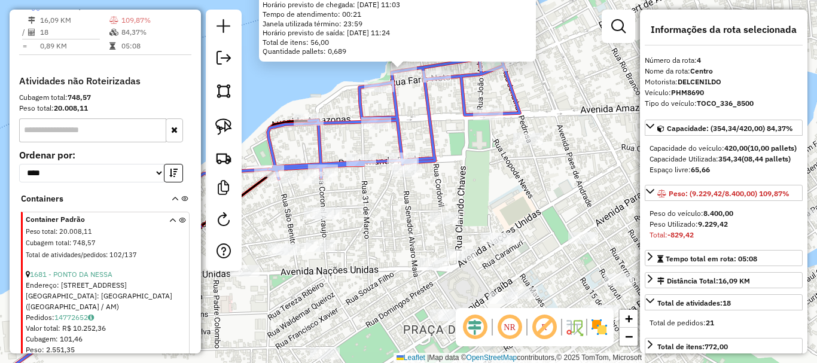
click at [434, 167] on icon at bounding box center [397, 103] width 259 height 149
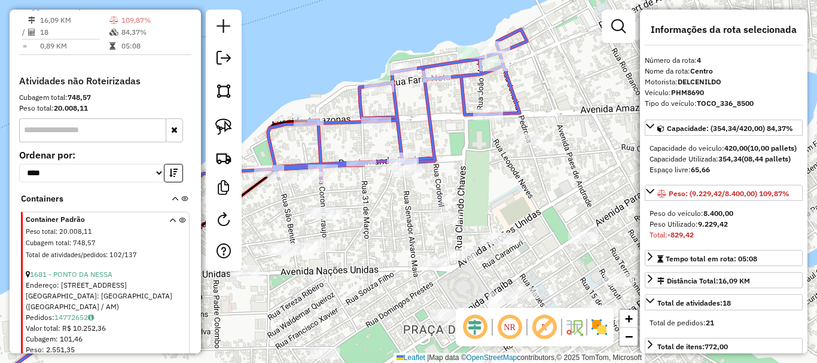
click at [433, 160] on icon at bounding box center [397, 103] width 259 height 149
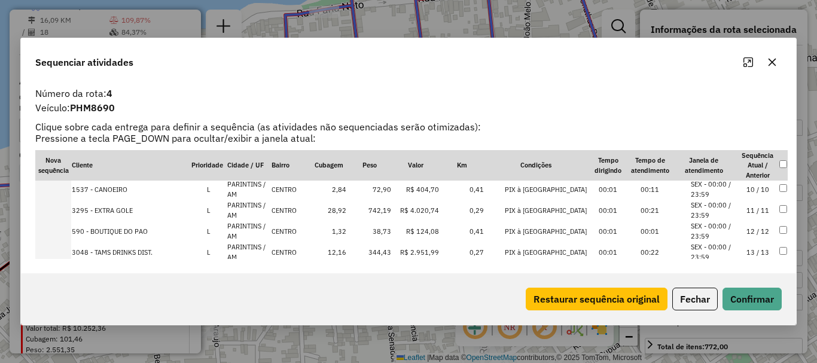
scroll to position [130, 0]
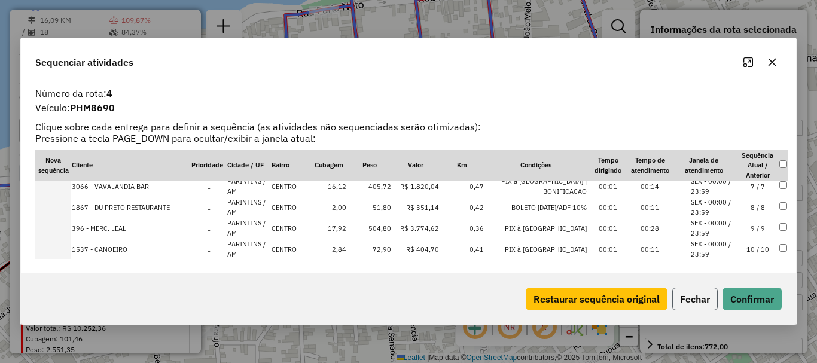
click at [701, 297] on button "Fechar" at bounding box center [694, 299] width 45 height 23
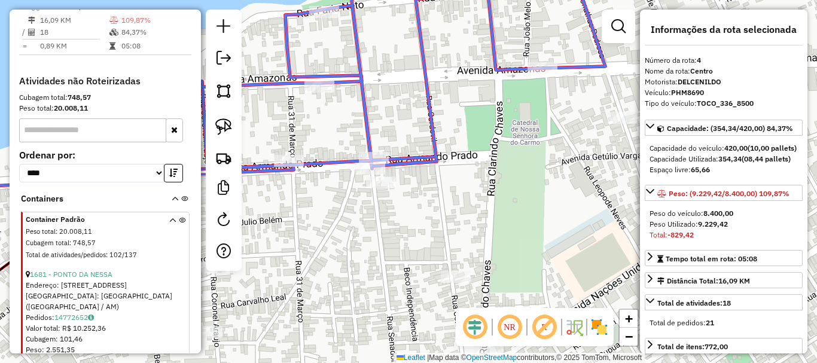
drag, startPoint x: 315, startPoint y: 198, endPoint x: 390, endPoint y: 186, distance: 75.7
click at [390, 186] on div "Janela de atendimento Grade de atendimento Capacidade Transportadoras Veículos …" at bounding box center [408, 181] width 817 height 363
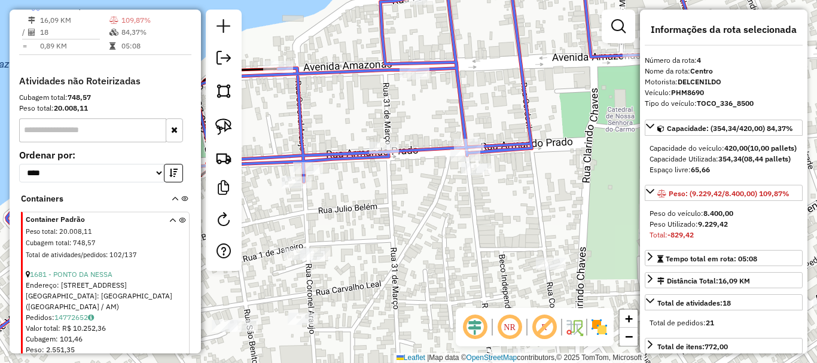
click at [418, 157] on icon at bounding box center [448, 74] width 503 height 221
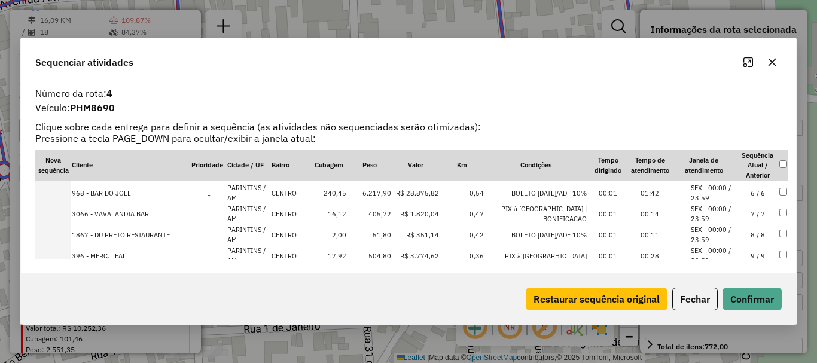
scroll to position [120, 0]
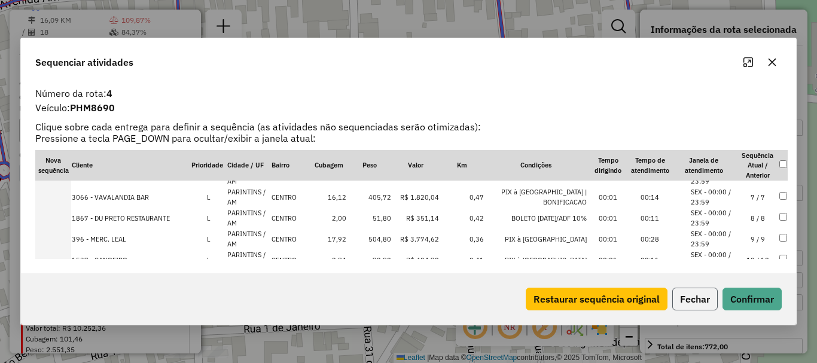
click at [689, 294] on button "Fechar" at bounding box center [694, 299] width 45 height 23
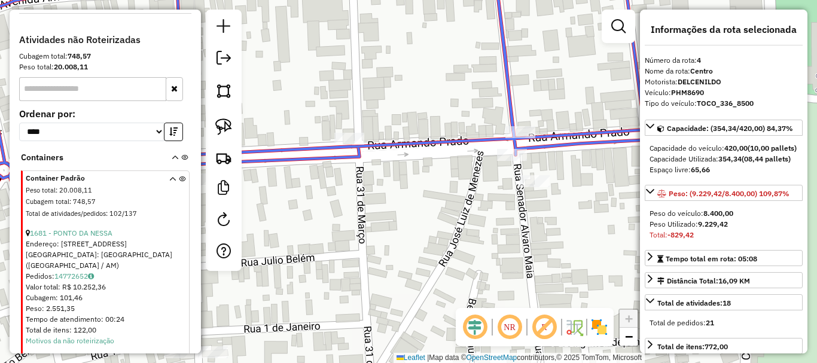
scroll to position [571, 0]
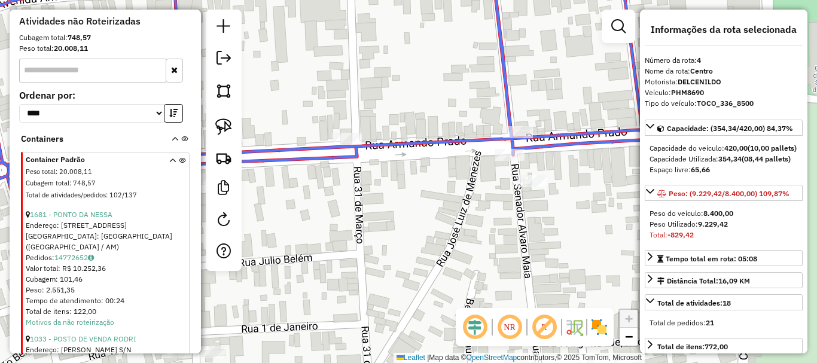
drag, startPoint x: 443, startPoint y: 288, endPoint x: 391, endPoint y: 285, distance: 52.1
click at [391, 286] on div "Janela de atendimento Grade de atendimento Capacidade Transportadoras Veículos …" at bounding box center [408, 181] width 817 height 363
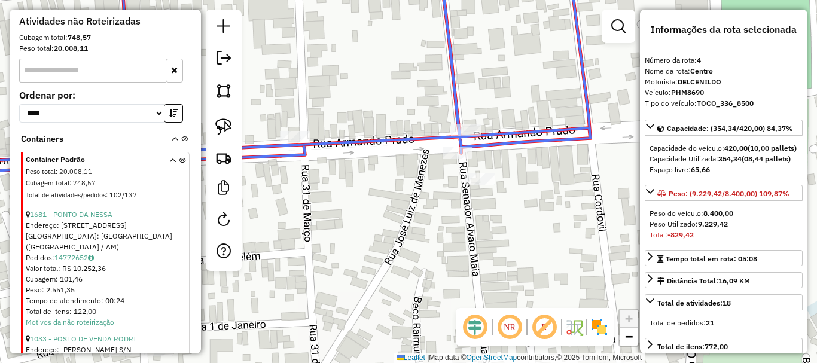
drag, startPoint x: 459, startPoint y: 235, endPoint x: 216, endPoint y: 237, distance: 242.7
click at [210, 239] on hb-router-mapa "Informações da Sessão 979875 - [DATE] Criação: [DATE] 19:41 Depósito: BRAMAM - …" at bounding box center [408, 181] width 817 height 363
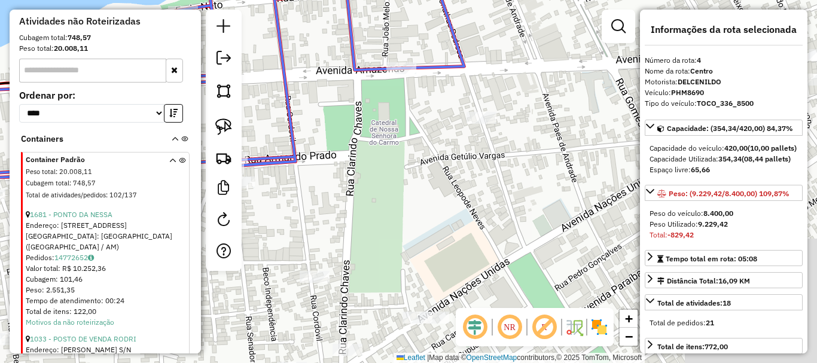
drag, startPoint x: 432, startPoint y: 162, endPoint x: 329, endPoint y: 236, distance: 126.3
click at [319, 242] on div "Janela de atendimento Grade de atendimento Capacidade Transportadoras Veículos …" at bounding box center [408, 181] width 817 height 363
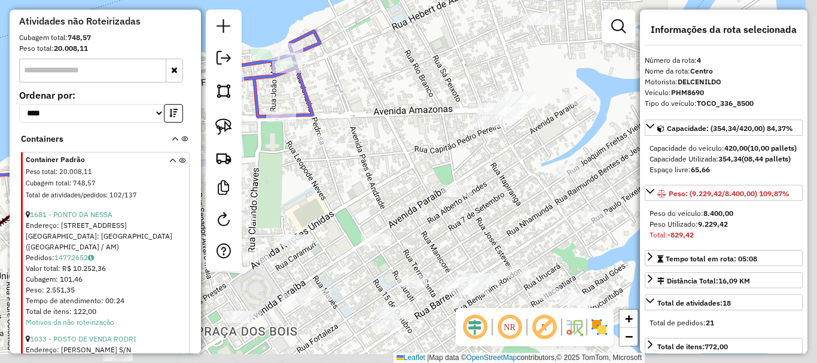
drag, startPoint x: 473, startPoint y: 250, endPoint x: 394, endPoint y: 169, distance: 113.3
click at [394, 169] on div "Janela de atendimento Grade de atendimento Capacidade Transportadoras Veículos …" at bounding box center [408, 181] width 817 height 363
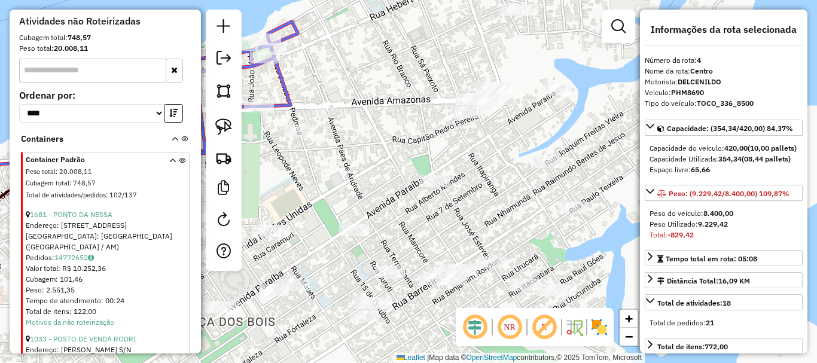
drag, startPoint x: 516, startPoint y: 194, endPoint x: 458, endPoint y: 154, distance: 70.5
click at [465, 161] on div "Janela de atendimento Grade de atendimento Capacidade Transportadoras Veículos …" at bounding box center [408, 181] width 817 height 363
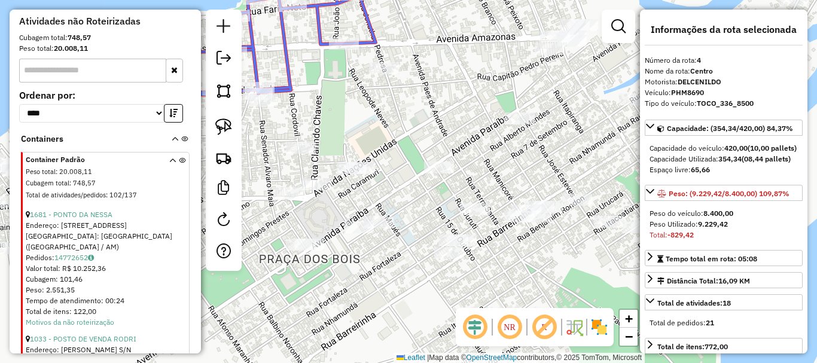
drag, startPoint x: 435, startPoint y: 174, endPoint x: 457, endPoint y: 148, distance: 34.4
click at [569, 148] on div "Janela de atendimento Grade de atendimento Capacidade Transportadoras Veículos …" at bounding box center [408, 181] width 817 height 363
drag, startPoint x: 362, startPoint y: 152, endPoint x: 429, endPoint y: 143, distance: 67.6
click at [430, 143] on div "Janela de atendimento Grade de atendimento Capacidade Transportadoras Veículos …" at bounding box center [408, 181] width 817 height 363
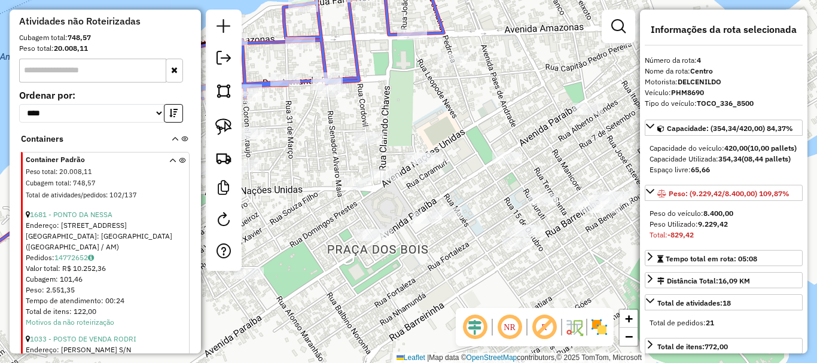
drag, startPoint x: 398, startPoint y: 114, endPoint x: 413, endPoint y: 142, distance: 31.0
click at [413, 142] on div "Janela de atendimento Grade de atendimento Capacidade Transportadoras Veículos …" at bounding box center [408, 181] width 817 height 363
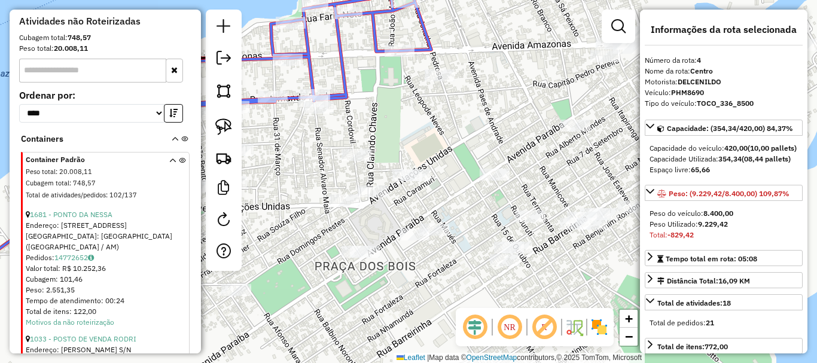
drag, startPoint x: 493, startPoint y: 145, endPoint x: 399, endPoint y: 120, distance: 96.6
click at [399, 120] on div "Janela de atendimento Grade de atendimento Capacidade Transportadoras Veículos …" at bounding box center [408, 181] width 817 height 363
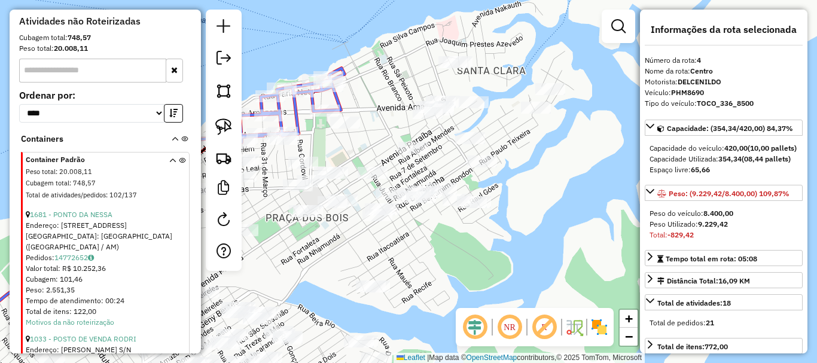
drag, startPoint x: 549, startPoint y: 141, endPoint x: 495, endPoint y: 153, distance: 55.7
click at [508, 166] on div "Janela de atendimento Grade de atendimento Capacidade Transportadoras Veículos …" at bounding box center [408, 181] width 817 height 363
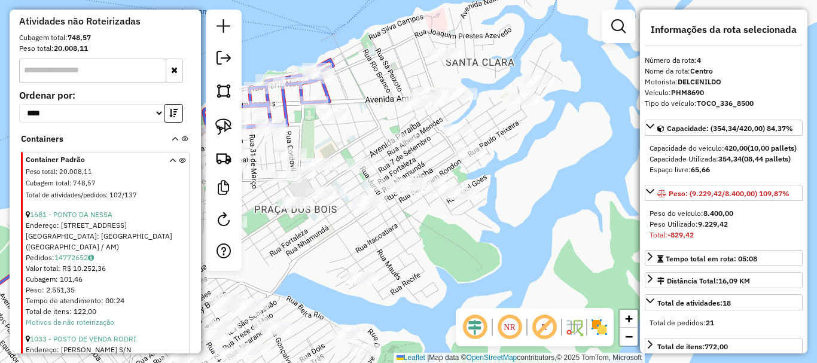
drag, startPoint x: 484, startPoint y: 271, endPoint x: 497, endPoint y: 228, distance: 44.6
click at [498, 230] on div "Janela de atendimento Grade de atendimento Capacidade Transportadoras Veículos …" at bounding box center [408, 181] width 817 height 363
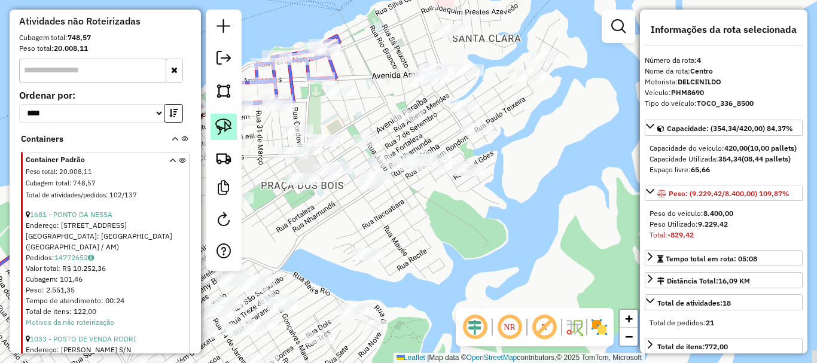
click at [223, 126] on img at bounding box center [223, 126] width 17 height 17
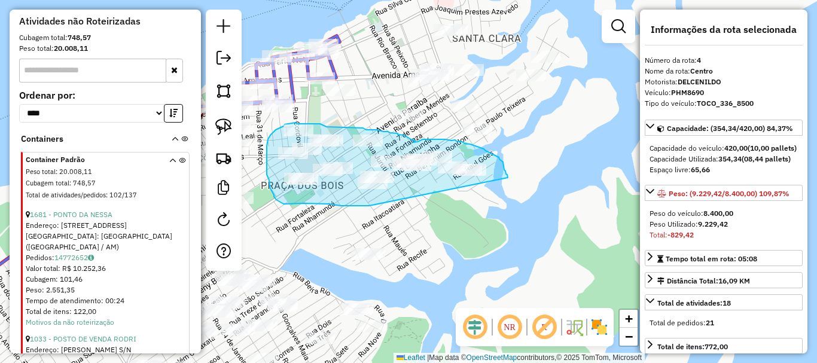
drag, startPoint x: 508, startPoint y: 178, endPoint x: 379, endPoint y: 206, distance: 131.6
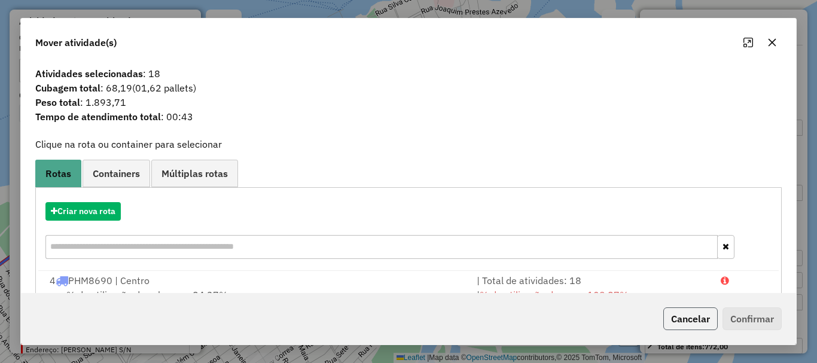
click at [672, 316] on button "Cancelar" at bounding box center [690, 318] width 54 height 23
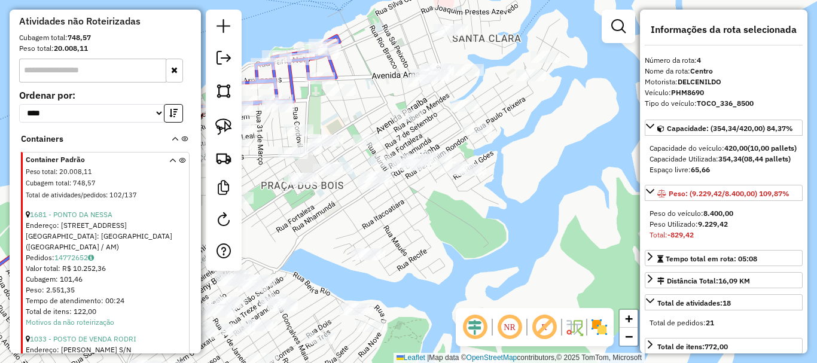
drag, startPoint x: 421, startPoint y: 234, endPoint x: 435, endPoint y: 228, distance: 14.2
click at [433, 230] on div "Janela de atendimento Grade de atendimento Capacidade Transportadoras Veículos …" at bounding box center [408, 181] width 817 height 363
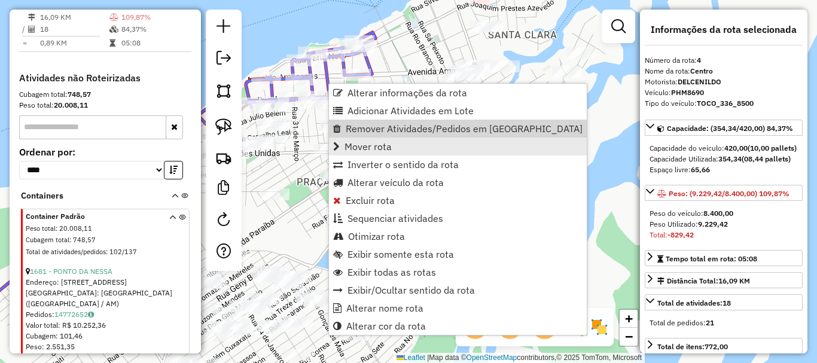
scroll to position [511, 0]
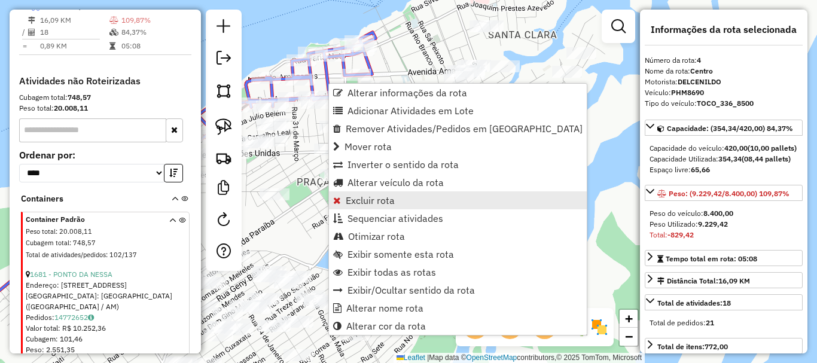
click at [389, 200] on span "Excluir rota" at bounding box center [370, 200] width 49 height 10
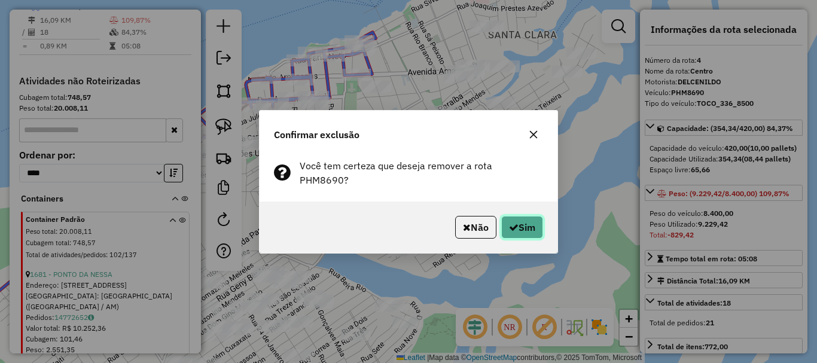
click at [514, 228] on button "Sim" at bounding box center [522, 227] width 42 height 23
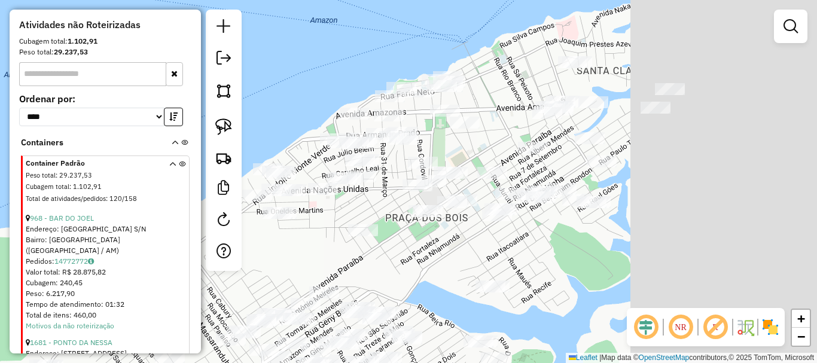
drag, startPoint x: 673, startPoint y: 263, endPoint x: 466, endPoint y: 140, distance: 240.2
click at [469, 141] on div "Janela de atendimento Grade de atendimento Capacidade Transportadoras Veículos …" at bounding box center [408, 181] width 817 height 363
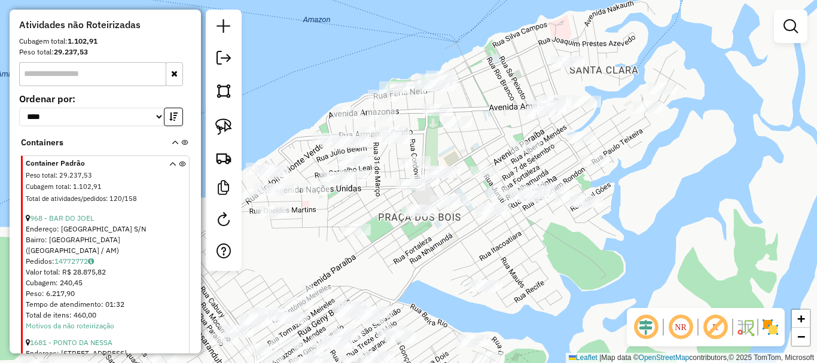
drag, startPoint x: 562, startPoint y: 236, endPoint x: 550, endPoint y: 227, distance: 15.3
click at [550, 227] on div "Janela de atendimento Grade de atendimento Capacidade Transportadoras Veículos …" at bounding box center [408, 181] width 817 height 363
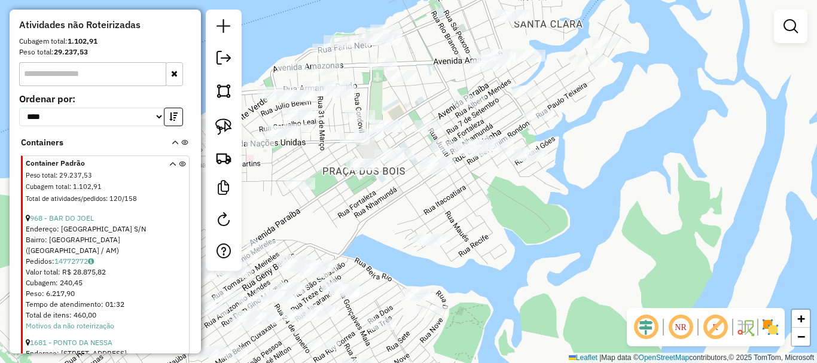
drag, startPoint x: 221, startPoint y: 133, endPoint x: 276, endPoint y: 143, distance: 55.9
click at [222, 133] on img at bounding box center [223, 126] width 17 height 17
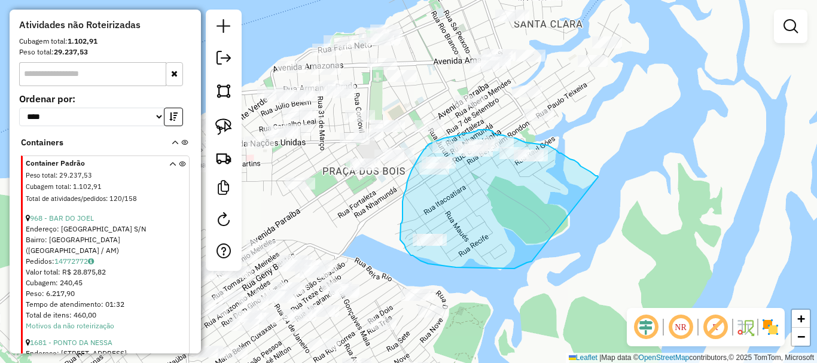
drag, startPoint x: 598, startPoint y: 177, endPoint x: 545, endPoint y: 256, distance: 95.2
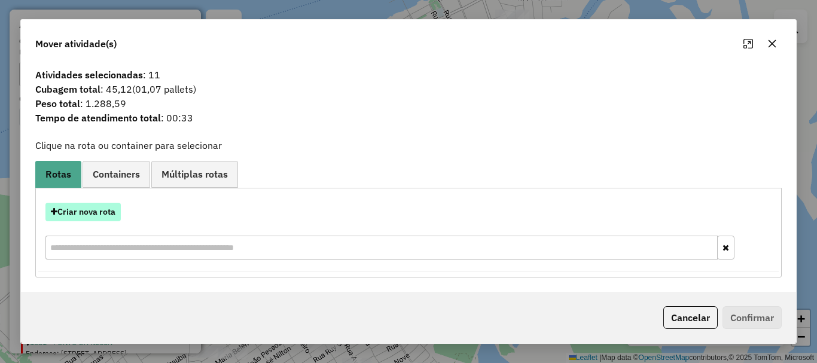
click at [114, 214] on button "Criar nova rota" at bounding box center [82, 212] width 75 height 19
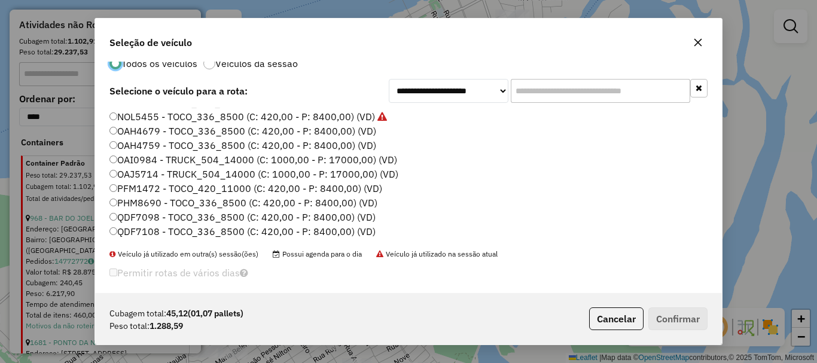
scroll to position [33, 0]
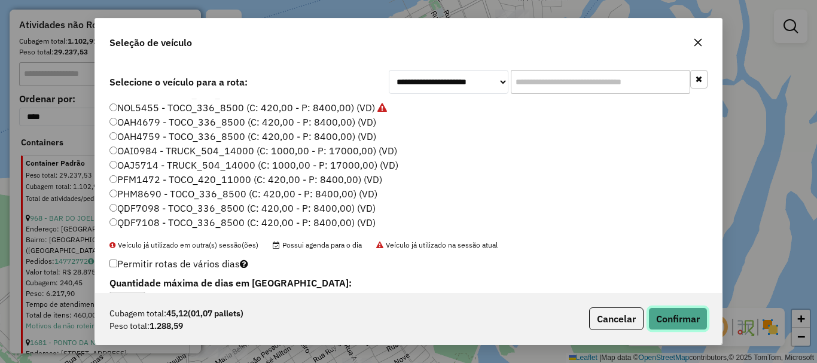
click at [670, 308] on button "Confirmar" at bounding box center [677, 318] width 59 height 23
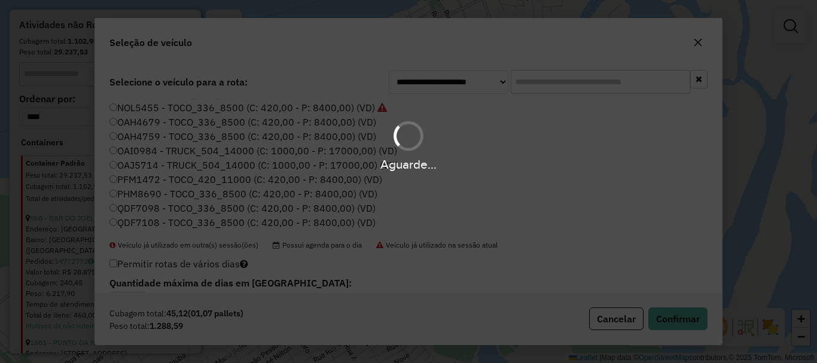
scroll to position [0, 0]
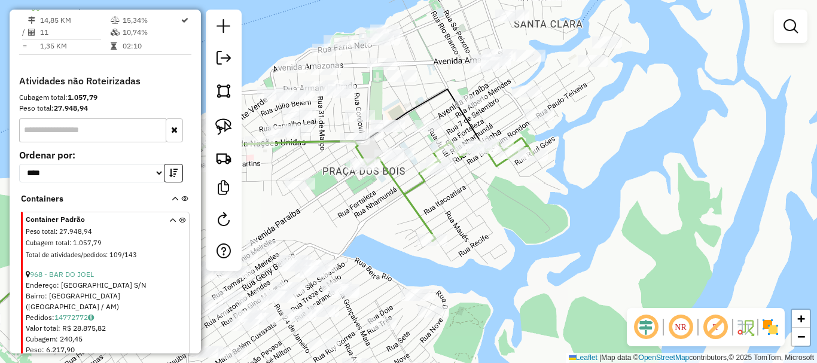
drag, startPoint x: 475, startPoint y: 209, endPoint x: 491, endPoint y: 224, distance: 22.8
click at [491, 225] on div "Janela de atendimento Grade de atendimento Capacidade Transportadoras Veículos …" at bounding box center [408, 181] width 817 height 363
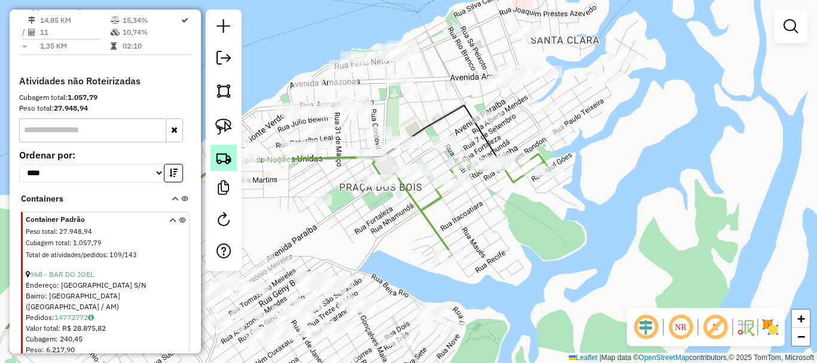
click at [226, 154] on img at bounding box center [223, 157] width 17 height 17
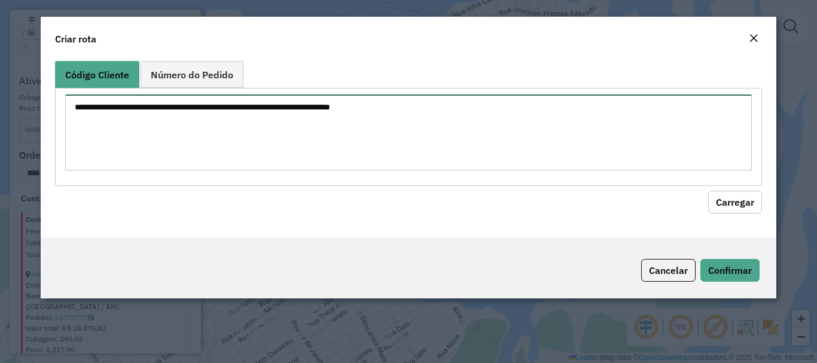
click at [364, 135] on textarea at bounding box center [408, 132] width 686 height 76
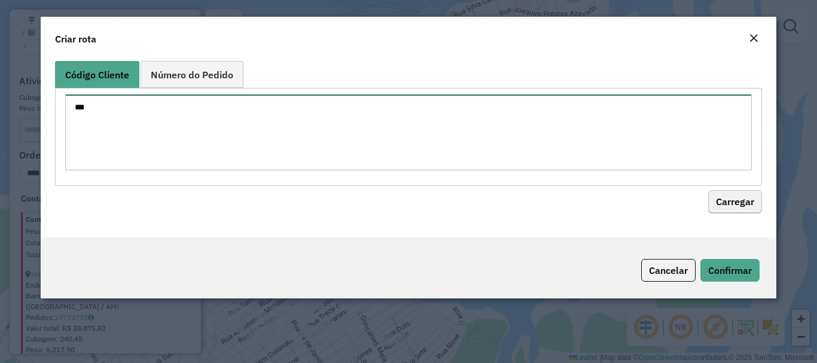
type textarea "***"
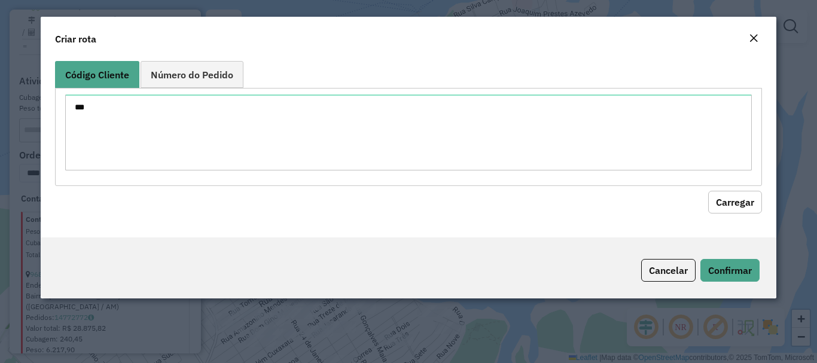
click at [737, 207] on button "Carregar" at bounding box center [735, 202] width 54 height 23
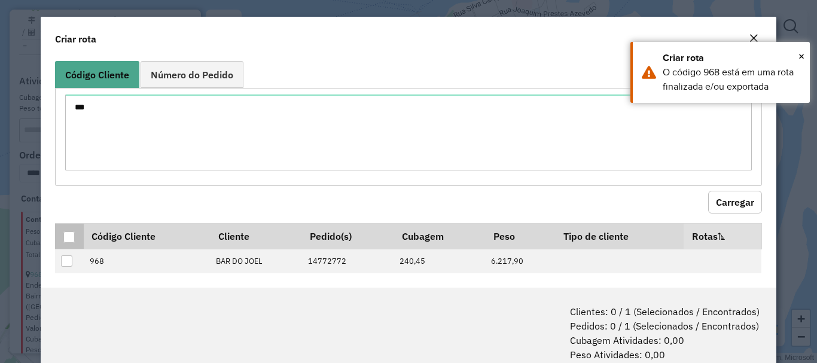
click at [75, 237] on th at bounding box center [69, 236] width 28 height 26
click at [72, 238] on div at bounding box center [68, 236] width 11 height 11
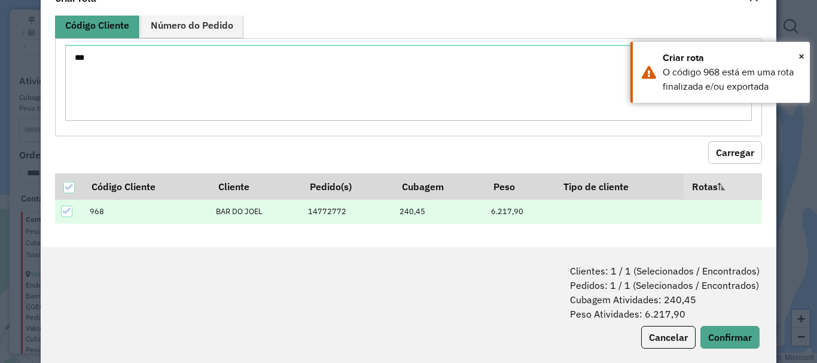
scroll to position [60, 0]
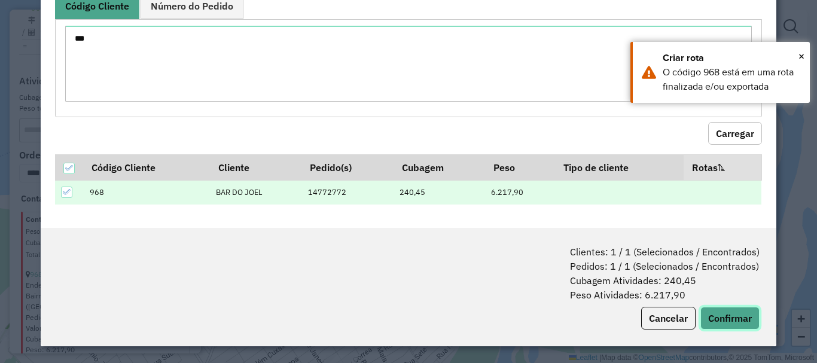
click at [729, 308] on button "Confirmar" at bounding box center [729, 318] width 59 height 23
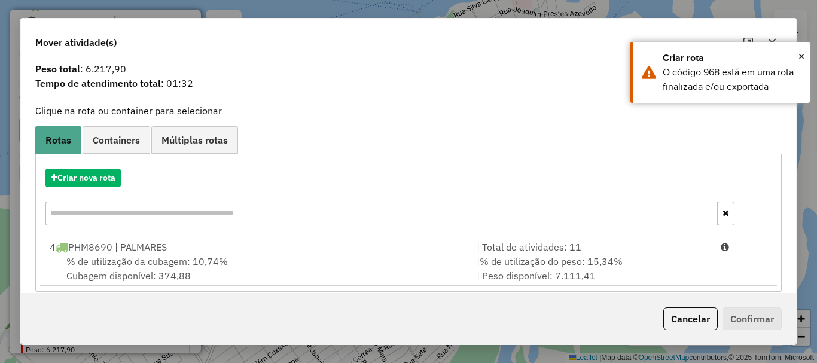
scroll to position [47, 0]
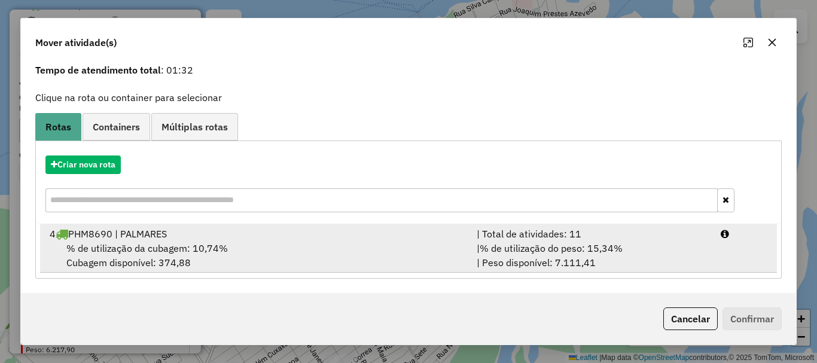
click at [240, 254] on div "% de utilização da cubagem: 10,74% Cubagem disponível: 374,88" at bounding box center [255, 255] width 427 height 29
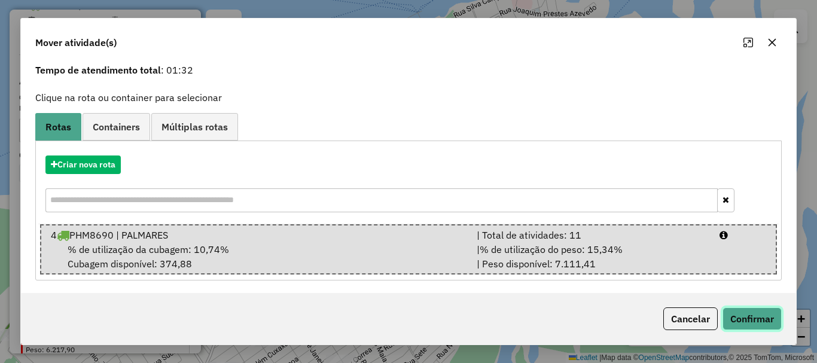
click at [744, 317] on button "Confirmar" at bounding box center [751, 318] width 59 height 23
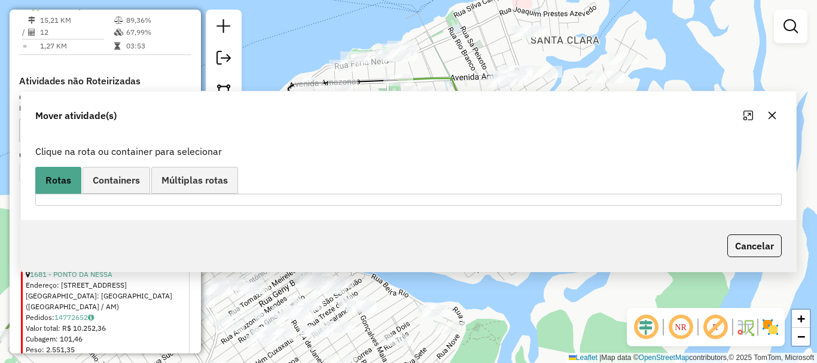
scroll to position [0, 0]
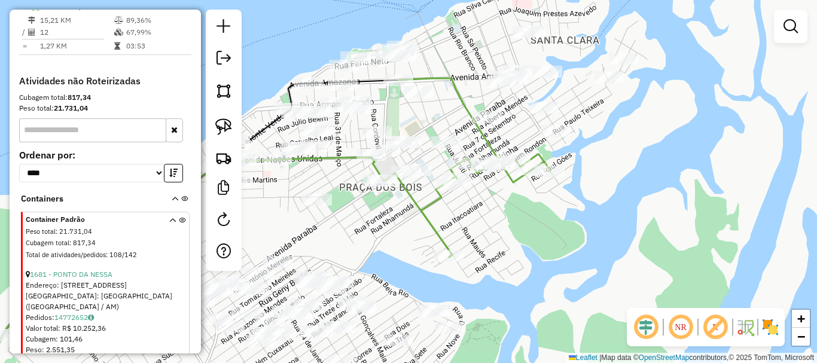
drag, startPoint x: 486, startPoint y: 227, endPoint x: 514, endPoint y: 231, distance: 28.4
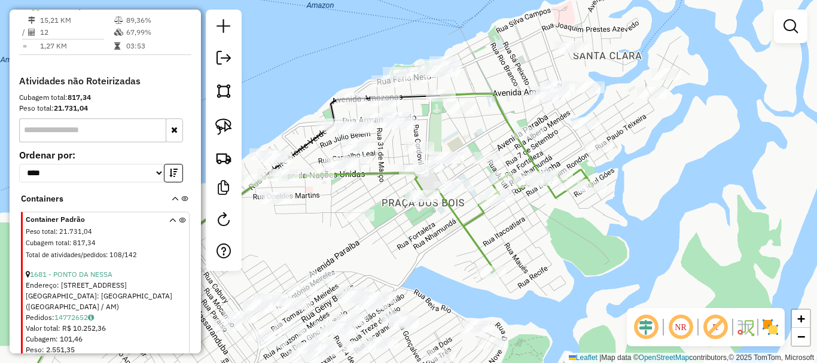
drag, startPoint x: 485, startPoint y: 216, endPoint x: 529, endPoint y: 231, distance: 46.3
click at [529, 231] on div "Janela de atendimento Grade de atendimento Capacidade Transportadoras Veículos …" at bounding box center [408, 181] width 817 height 363
select select "**********"
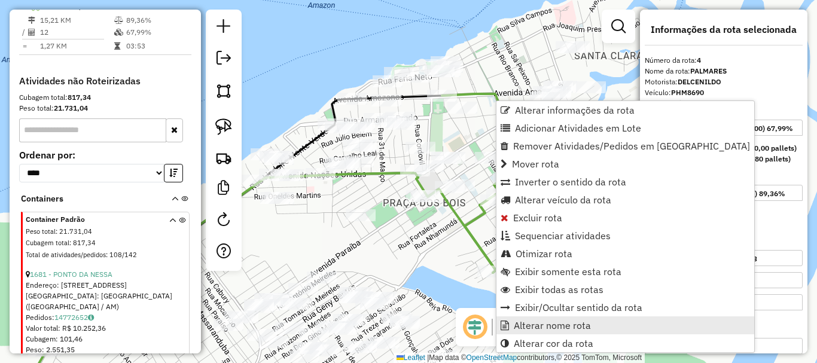
click at [561, 329] on span "Alterar nome rota" at bounding box center [552, 325] width 77 height 10
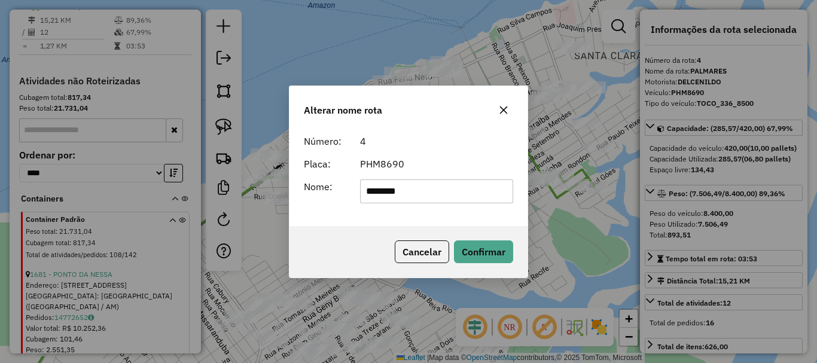
drag, startPoint x: 372, startPoint y: 175, endPoint x: 280, endPoint y: 155, distance: 93.7
click at [280, 155] on div "Alterar nome rota Número: 4 Placa: PHM8690 Nome: ******** Cancelar Confirmar" at bounding box center [408, 181] width 817 height 363
type input "********"
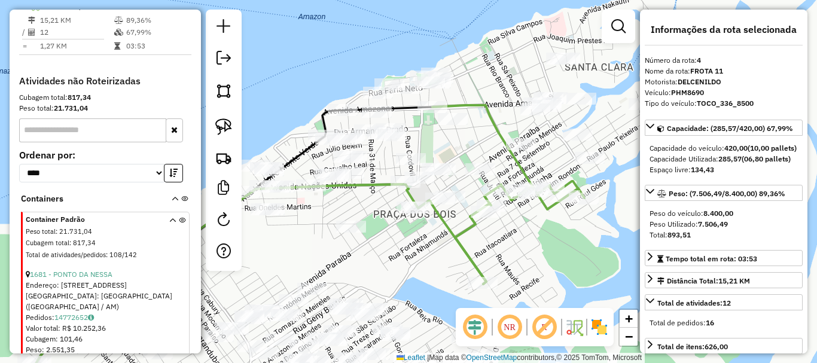
drag, startPoint x: 535, startPoint y: 233, endPoint x: 515, endPoint y: 257, distance: 31.4
click at [515, 257] on div "Janela de atendimento Grade de atendimento Capacidade Transportadoras Veículos …" at bounding box center [408, 181] width 817 height 363
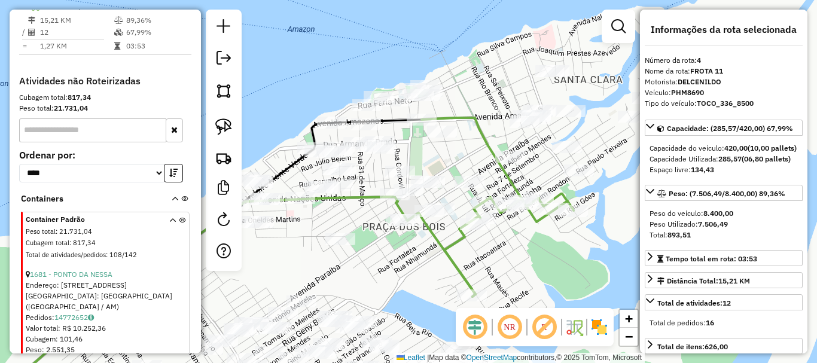
click at [540, 236] on div "Janela de atendimento Grade de atendimento Capacidade Transportadoras Veículos …" at bounding box center [408, 181] width 817 height 363
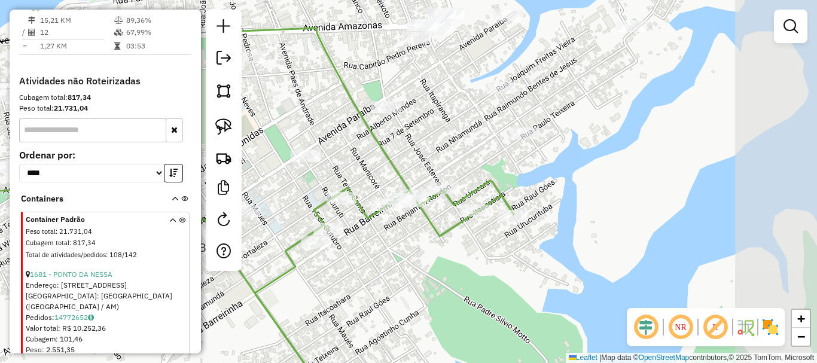
drag, startPoint x: 604, startPoint y: 239, endPoint x: 525, endPoint y: 259, distance: 82.2
click at [505, 298] on div "Janela de atendimento Grade de atendimento Capacidade Transportadoras Veículos …" at bounding box center [408, 181] width 817 height 363
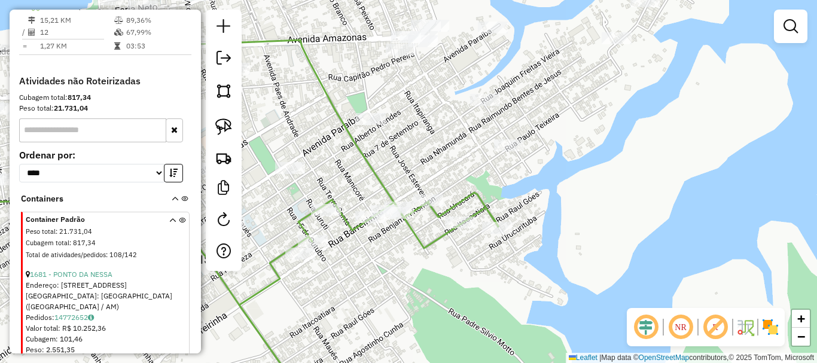
drag, startPoint x: 554, startPoint y: 160, endPoint x: 554, endPoint y: 207, distance: 47.8
click at [554, 207] on div "Janela de atendimento Grade de atendimento Capacidade Transportadoras Veículos …" at bounding box center [408, 181] width 817 height 363
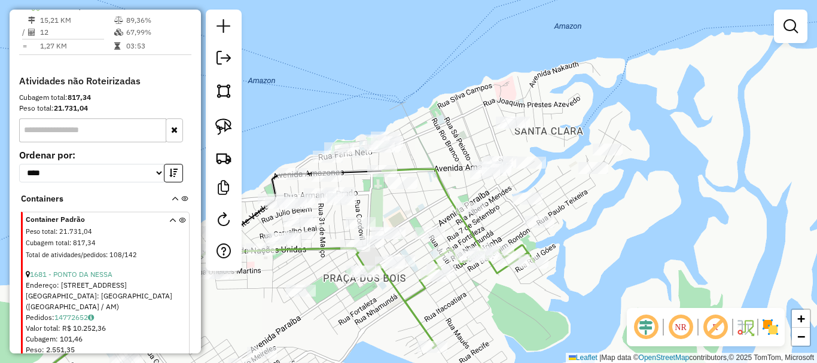
drag, startPoint x: 596, startPoint y: 212, endPoint x: 602, endPoint y: 234, distance: 22.9
click at [601, 236] on div "Janela de atendimento Grade de atendimento Capacidade Transportadoras Veículos …" at bounding box center [408, 181] width 817 height 363
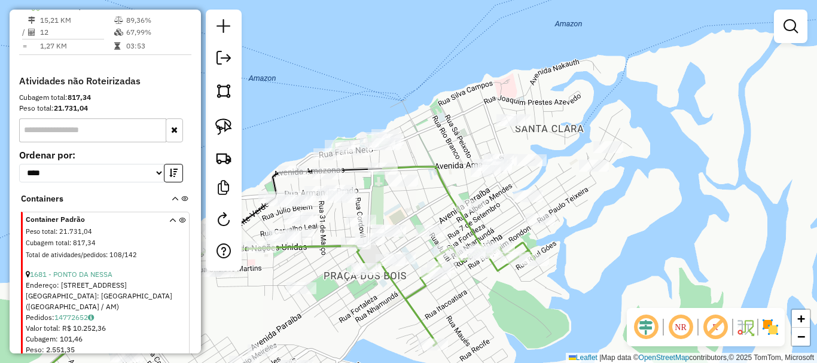
click at [524, 246] on icon at bounding box center [459, 256] width 152 height 179
select select "**********"
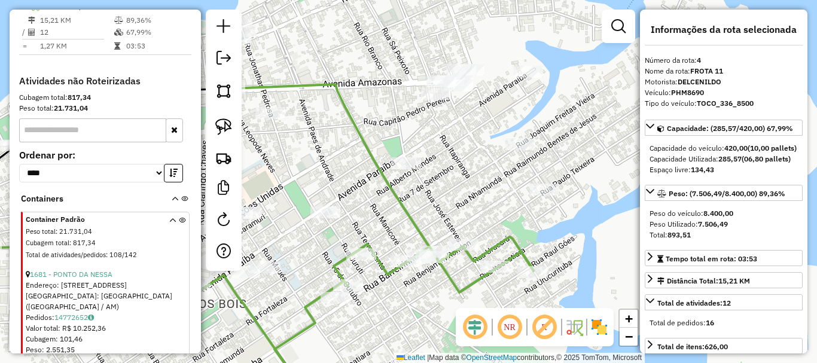
drag, startPoint x: 554, startPoint y: 223, endPoint x: 592, endPoint y: 234, distance: 40.3
click at [600, 231] on div "Janela de atendimento Grade de atendimento Capacidade Transportadoras Veículos …" at bounding box center [408, 181] width 817 height 363
click at [512, 242] on icon at bounding box center [381, 241] width 303 height 314
click at [560, 243] on div "Janela de atendimento Grade de atendimento Capacidade Transportadoras Veículos …" at bounding box center [408, 181] width 817 height 363
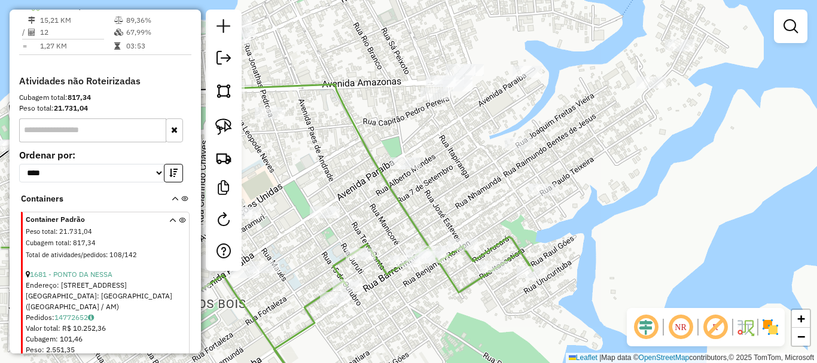
click at [516, 250] on icon at bounding box center [381, 241] width 303 height 314
select select "**********"
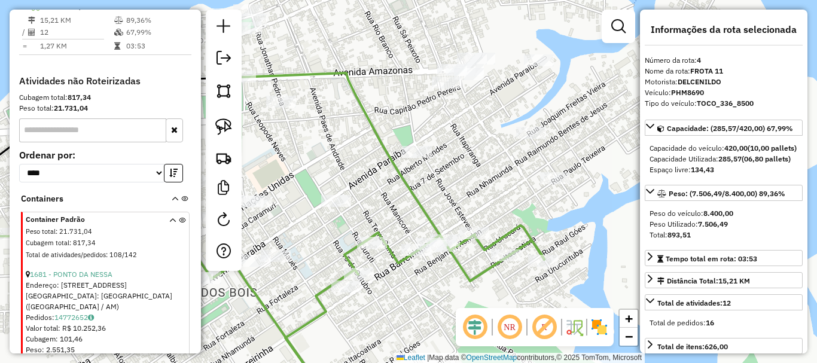
drag, startPoint x: 558, startPoint y: 239, endPoint x: 569, endPoint y: 227, distance: 16.1
click at [569, 227] on div "Janela de atendimento Grade de atendimento Capacidade Transportadoras Veículos …" at bounding box center [408, 181] width 817 height 363
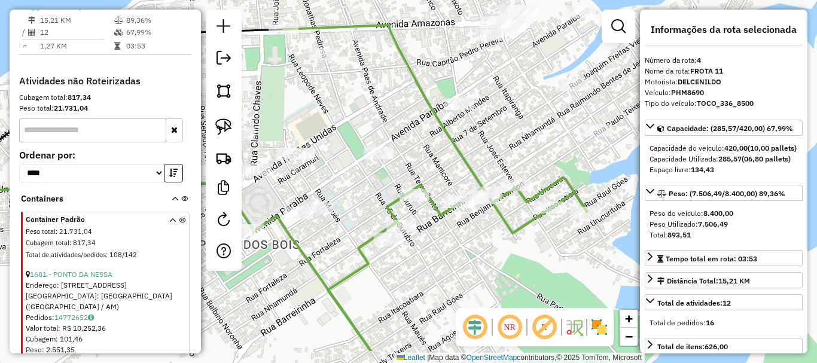
drag, startPoint x: 469, startPoint y: 167, endPoint x: 480, endPoint y: 168, distance: 10.8
click at [481, 151] on div "Janela de atendimento Grade de atendimento Capacidade Transportadoras Veículos …" at bounding box center [408, 181] width 817 height 363
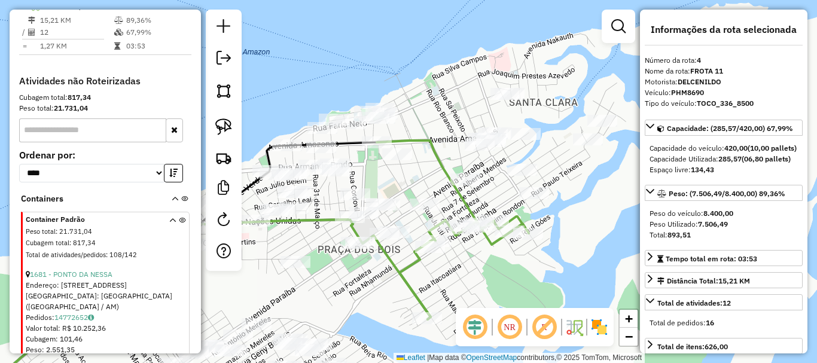
drag, startPoint x: 473, startPoint y: 276, endPoint x: 497, endPoint y: 242, distance: 41.1
click at [499, 240] on div "Janela de atendimento Grade de atendimento Capacidade Transportadoras Veículos …" at bounding box center [408, 181] width 817 height 363
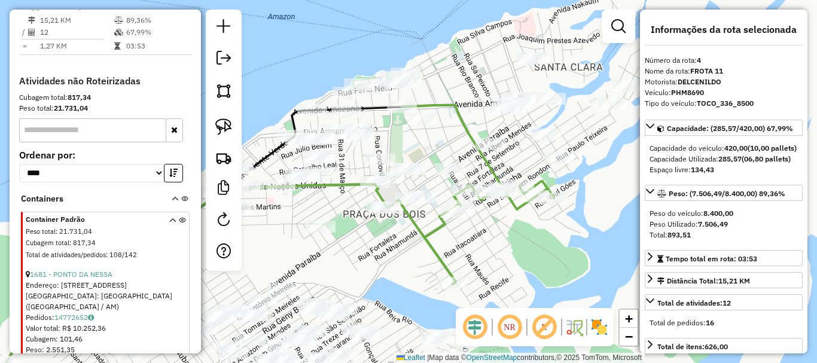
drag, startPoint x: 582, startPoint y: 227, endPoint x: 568, endPoint y: 242, distance: 20.8
click at [567, 242] on div "Janela de atendimento Grade de atendimento Capacidade Transportadoras Veículos …" at bounding box center [408, 181] width 817 height 363
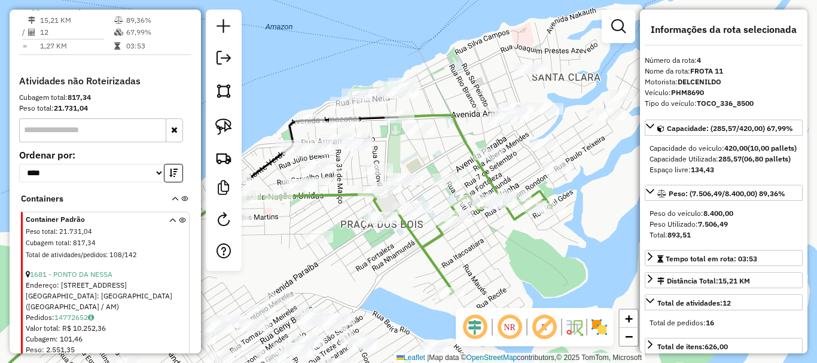
drag, startPoint x: 527, startPoint y: 288, endPoint x: 523, endPoint y: 279, distance: 10.2
click at [527, 282] on div "Janela de atendimento Grade de atendimento Capacidade Transportadoras Veículos …" at bounding box center [408, 181] width 817 height 363
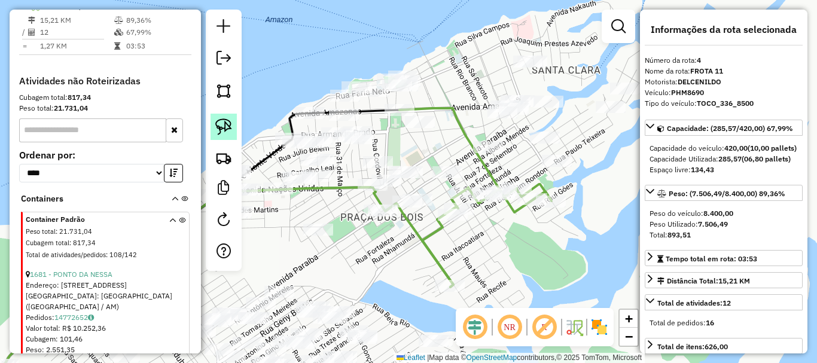
click at [224, 118] on img at bounding box center [223, 126] width 17 height 17
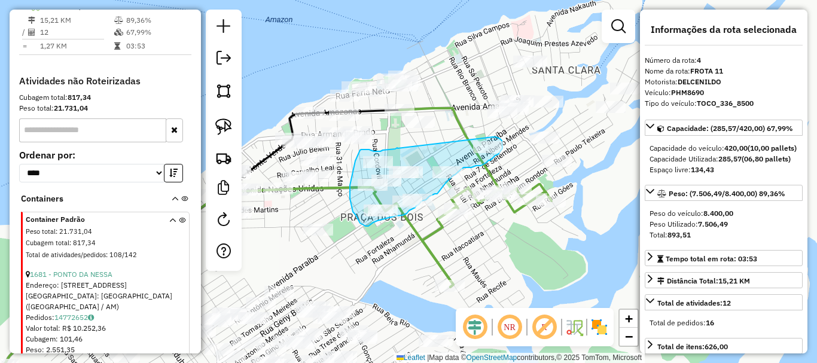
drag, startPoint x: 398, startPoint y: 148, endPoint x: 487, endPoint y: 138, distance: 90.3
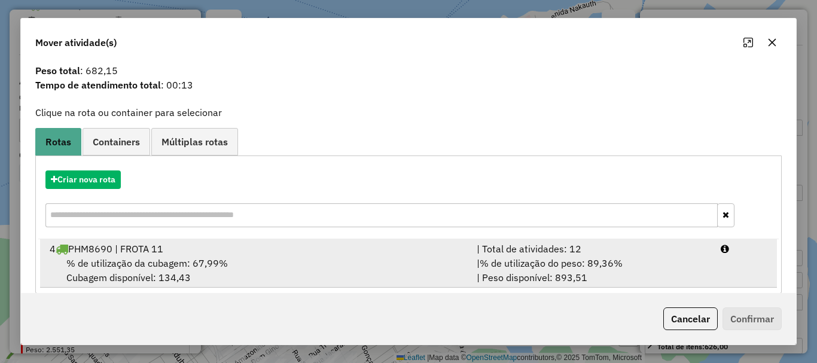
scroll to position [47, 0]
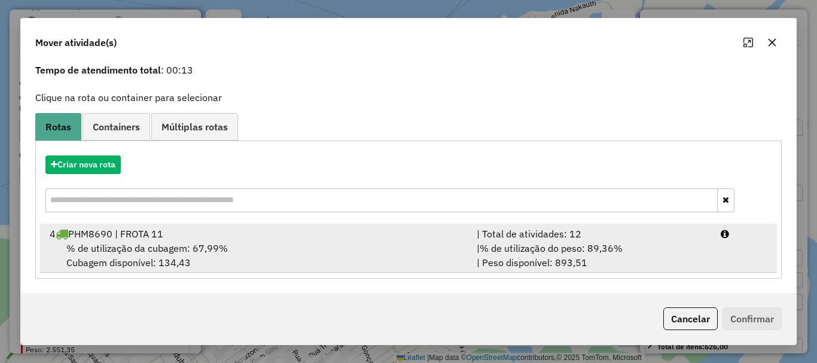
click at [194, 236] on div "4 PHM8690 | FROTA 11" at bounding box center [255, 234] width 427 height 14
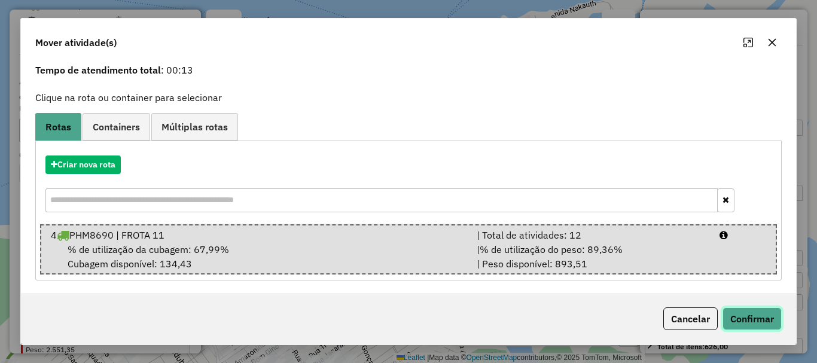
click at [737, 314] on button "Confirmar" at bounding box center [751, 318] width 59 height 23
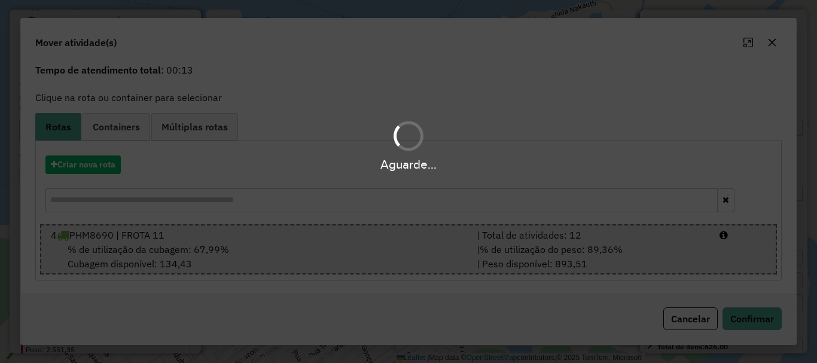
scroll to position [0, 0]
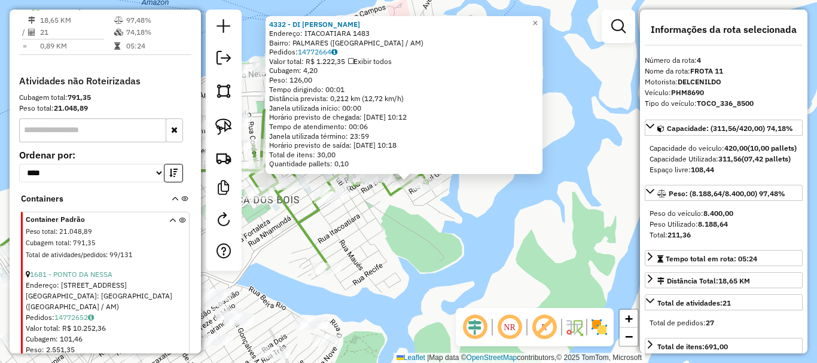
drag, startPoint x: 412, startPoint y: 259, endPoint x: 451, endPoint y: 250, distance: 40.3
click at [451, 250] on div "4332 - DI [PERSON_NAME] Endereço: [GEOGRAPHIC_DATA] 1483 Bairro: [GEOGRAPHIC_DA…" at bounding box center [408, 181] width 817 height 363
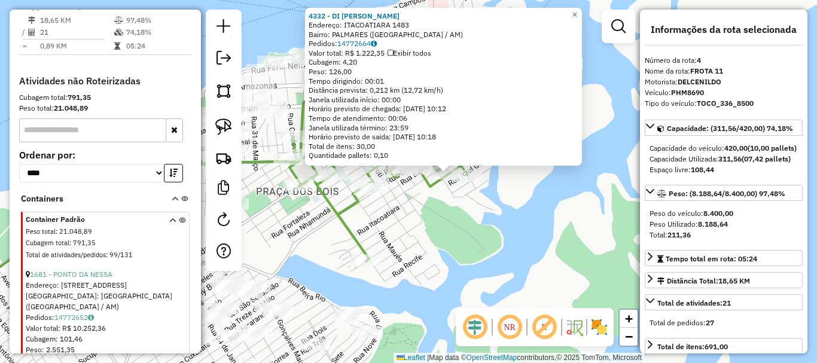
click at [447, 256] on div "4332 - DI [PERSON_NAME] Endereço: [GEOGRAPHIC_DATA] 1483 Bairro: [GEOGRAPHIC_DA…" at bounding box center [408, 181] width 817 height 363
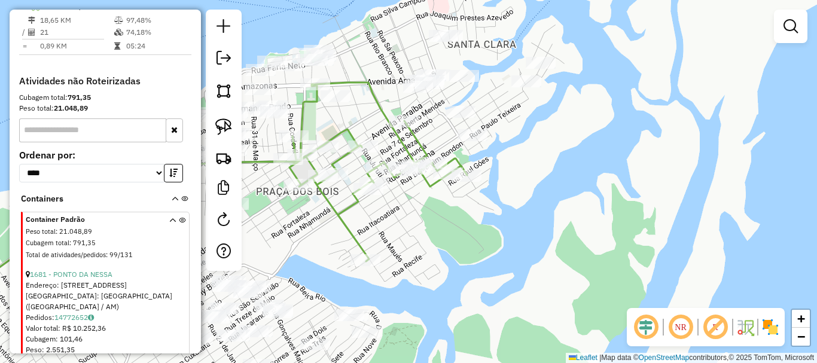
click at [502, 252] on div "Janela de atendimento Grade de atendimento Capacidade Transportadoras Veículos …" at bounding box center [408, 181] width 817 height 363
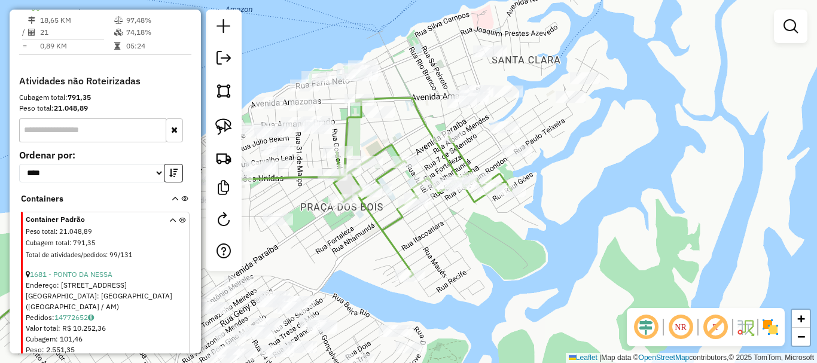
drag, startPoint x: 497, startPoint y: 235, endPoint x: 511, endPoint y: 242, distance: 15.5
click at [525, 239] on div "Janela de atendimento Grade de atendimento Capacidade Transportadoras Veículos …" at bounding box center [408, 181] width 817 height 363
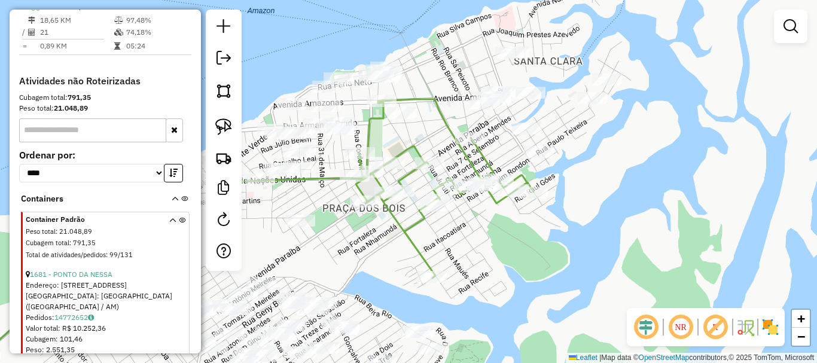
click at [493, 197] on icon at bounding box center [444, 188] width 179 height 179
select select "**********"
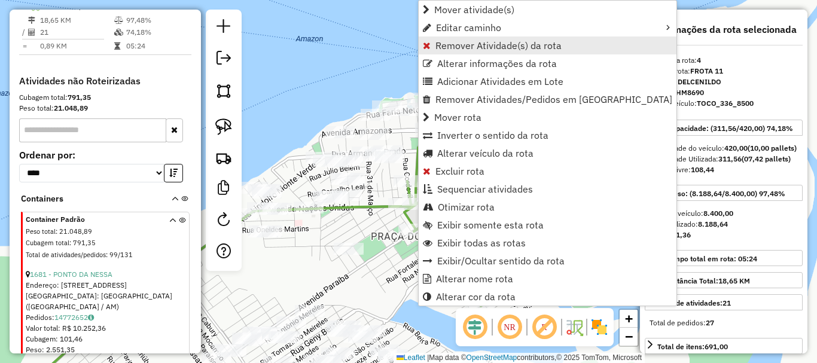
click at [466, 49] on span "Remover Atividade(s) da rota" at bounding box center [498, 46] width 126 height 10
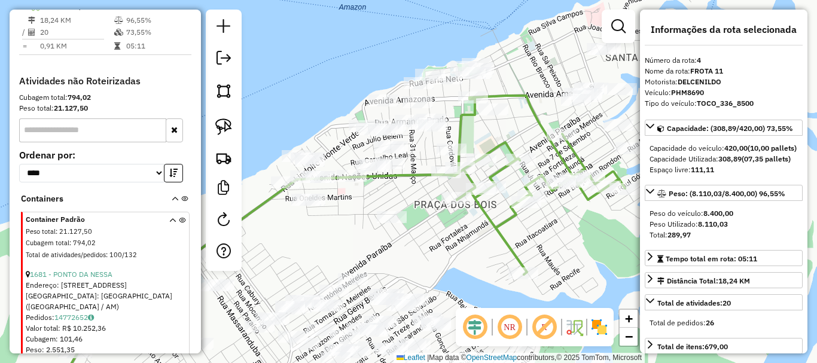
drag, startPoint x: 401, startPoint y: 276, endPoint x: 462, endPoint y: 231, distance: 75.7
click at [459, 233] on div "Janela de atendimento Grade de atendimento Capacidade Transportadoras Veículos …" at bounding box center [408, 181] width 817 height 363
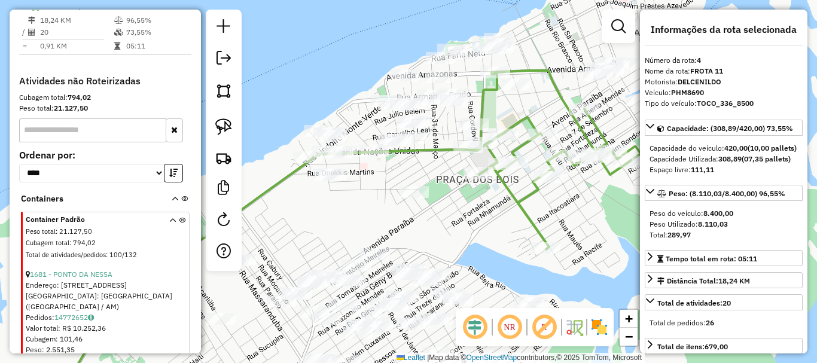
drag, startPoint x: 485, startPoint y: 214, endPoint x: 488, endPoint y: 202, distance: 12.5
click at [488, 202] on div "Janela de atendimento Grade de atendimento Capacidade Transportadoras Veículos …" at bounding box center [408, 181] width 817 height 363
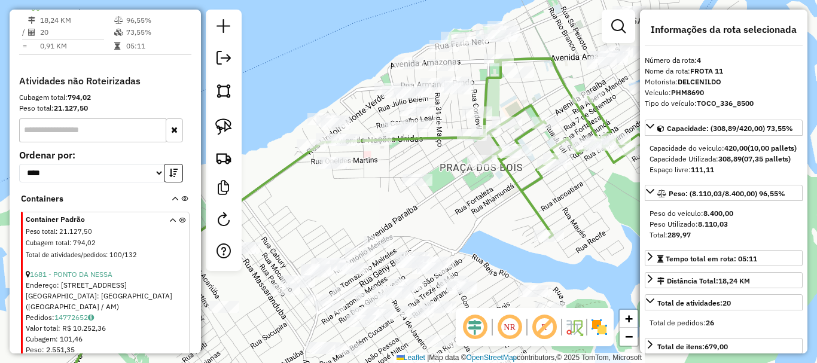
drag, startPoint x: 465, startPoint y: 203, endPoint x: 462, endPoint y: 195, distance: 8.3
click at [465, 203] on div "Janela de atendimento Grade de atendimento Capacidade Transportadoras Veículos …" at bounding box center [408, 181] width 817 height 363
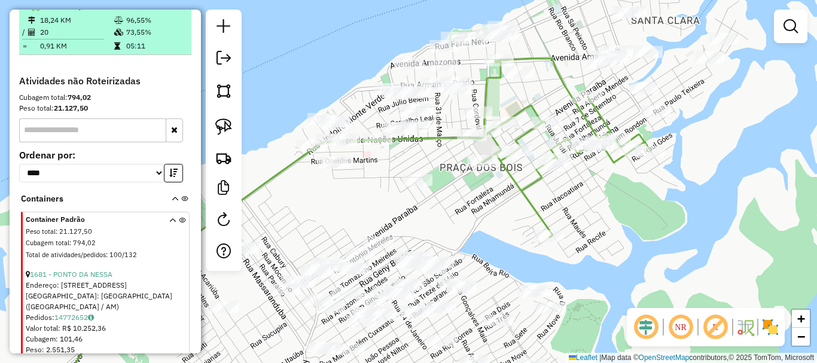
click at [169, 10] on em at bounding box center [172, 5] width 7 height 7
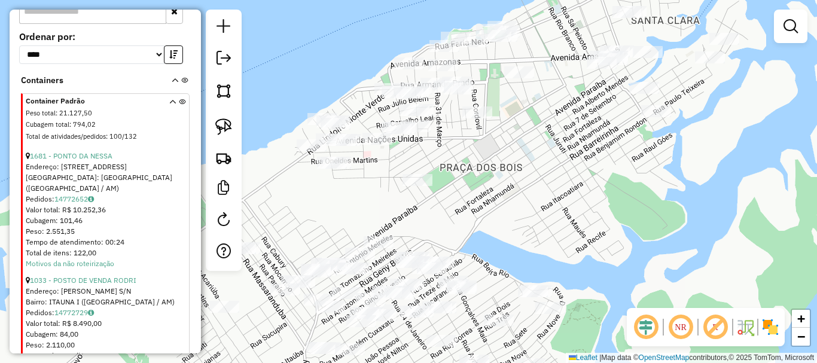
scroll to position [571, 0]
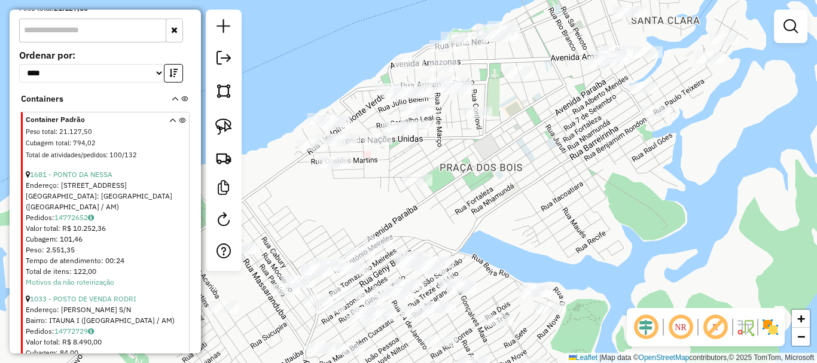
drag, startPoint x: 619, startPoint y: 180, endPoint x: 584, endPoint y: 138, distance: 54.3
click at [586, 140] on div "Janela de atendimento Grade de atendimento Capacidade Transportadoras Veículos …" at bounding box center [408, 181] width 817 height 363
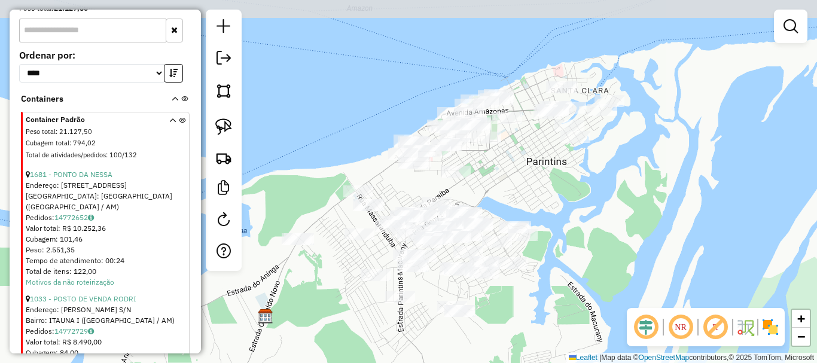
drag, startPoint x: 589, startPoint y: 152, endPoint x: 490, endPoint y: 213, distance: 117.3
click at [486, 213] on div "Janela de atendimento Grade de atendimento Capacidade Transportadoras Veículos …" at bounding box center [408, 181] width 817 height 363
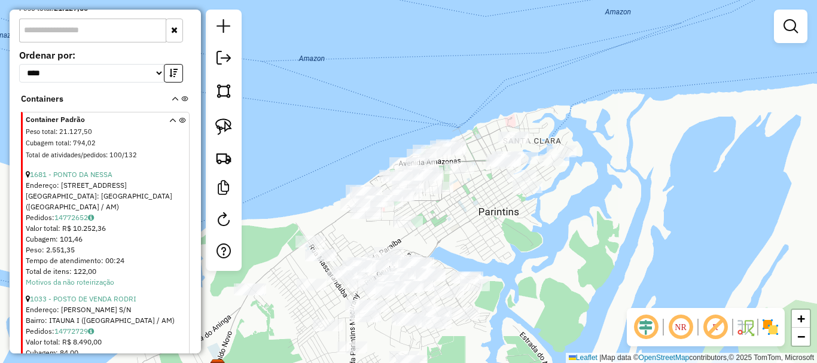
drag, startPoint x: 537, startPoint y: 219, endPoint x: 565, endPoint y: 230, distance: 30.3
click at [565, 230] on div "Janela de atendimento Grade de atendimento Capacidade Transportadoras Veículos …" at bounding box center [408, 181] width 817 height 363
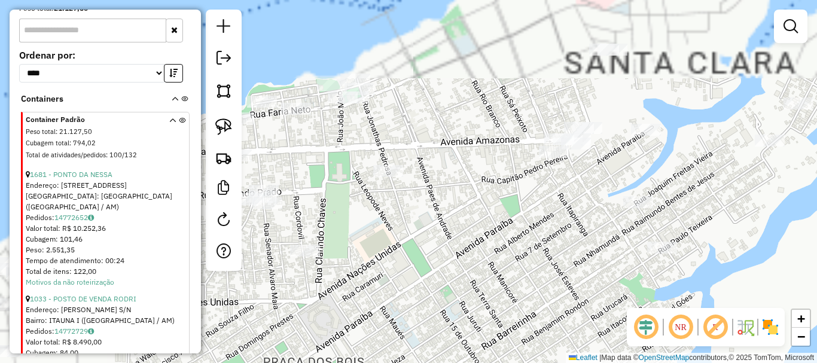
drag, startPoint x: 384, startPoint y: 173, endPoint x: 610, endPoint y: 340, distance: 280.4
click at [632, 359] on div "Janela de atendimento Grade de atendimento Capacidade Transportadoras Veículos …" at bounding box center [408, 181] width 817 height 363
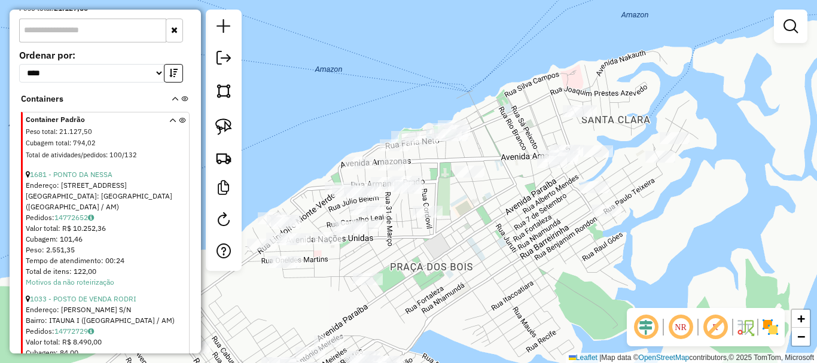
drag, startPoint x: 529, startPoint y: 312, endPoint x: 515, endPoint y: 256, distance: 57.3
click at [515, 256] on div "Janela de atendimento Grade de atendimento Capacidade Transportadoras Veículos …" at bounding box center [408, 181] width 817 height 363
click at [227, 129] on img at bounding box center [223, 126] width 17 height 17
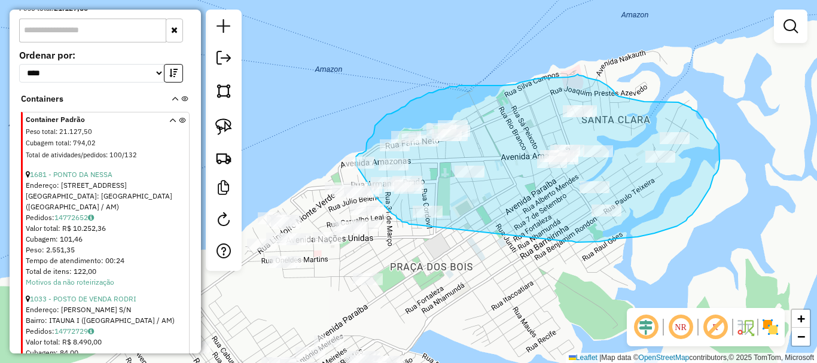
drag, startPoint x: 564, startPoint y: 241, endPoint x: 411, endPoint y: 221, distance: 154.4
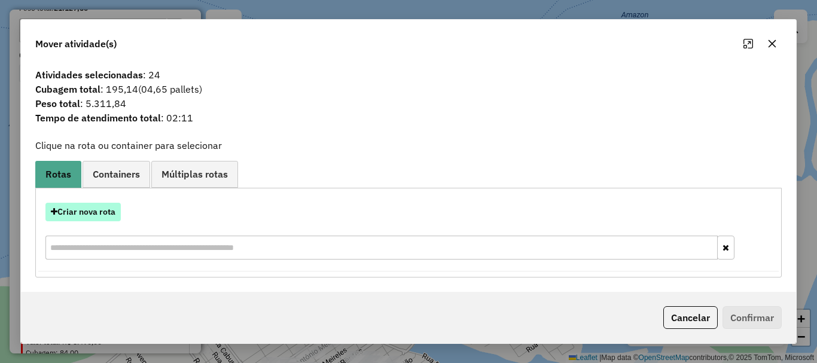
click at [96, 221] on button "Criar nova rota" at bounding box center [82, 212] width 75 height 19
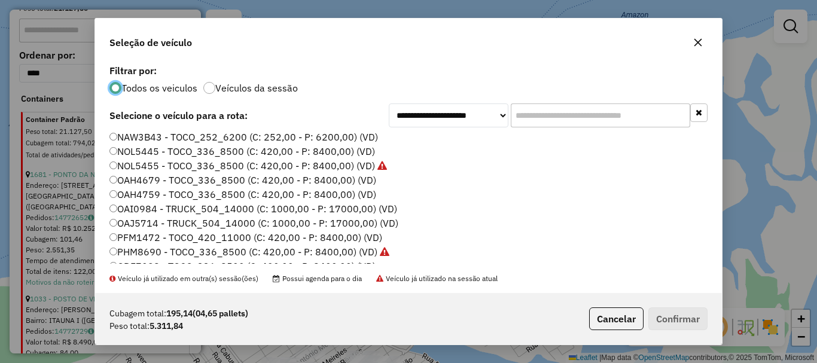
scroll to position [55, 0]
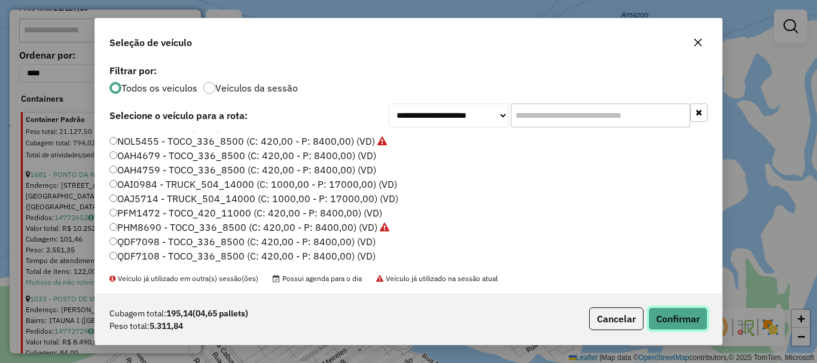
click at [665, 320] on button "Confirmar" at bounding box center [677, 318] width 59 height 23
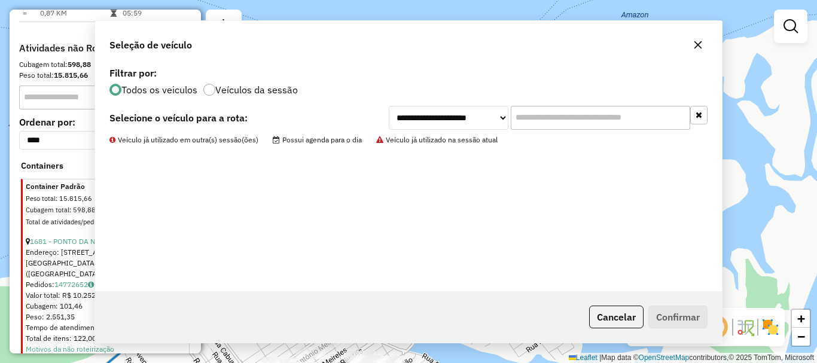
scroll to position [638, 0]
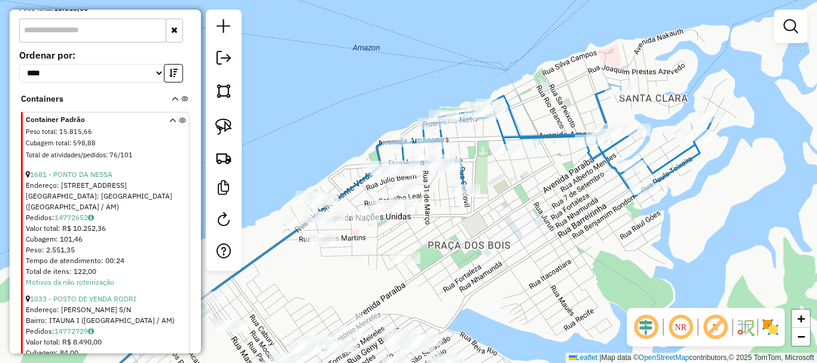
drag, startPoint x: 501, startPoint y: 231, endPoint x: 508, endPoint y: 214, distance: 18.0
click at [511, 217] on div "Janela de atendimento Grade de atendimento Capacidade Transportadoras Veículos …" at bounding box center [408, 181] width 817 height 363
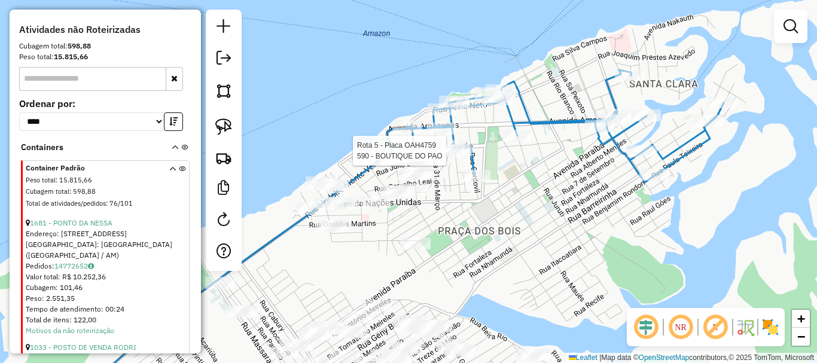
select select "**********"
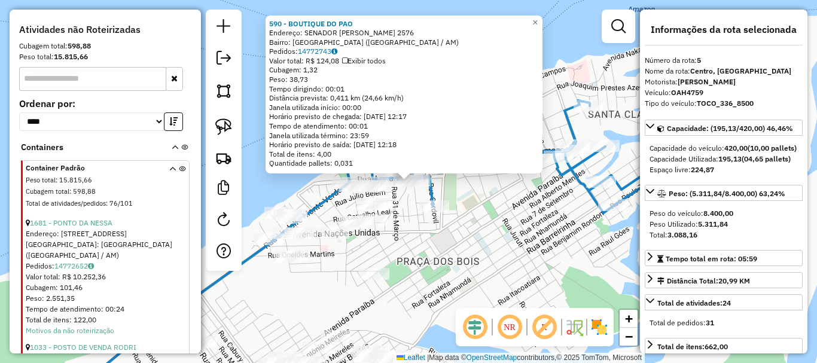
scroll to position [527, 0]
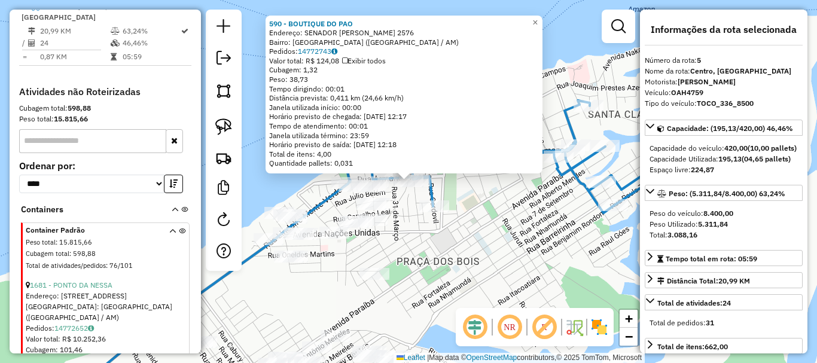
click at [477, 271] on div "590 - BOUTIQUE DO PAO Endereço: SENADOR [PERSON_NAME] 2576 Bairro: [GEOGRAPHIC_…" at bounding box center [408, 181] width 817 height 363
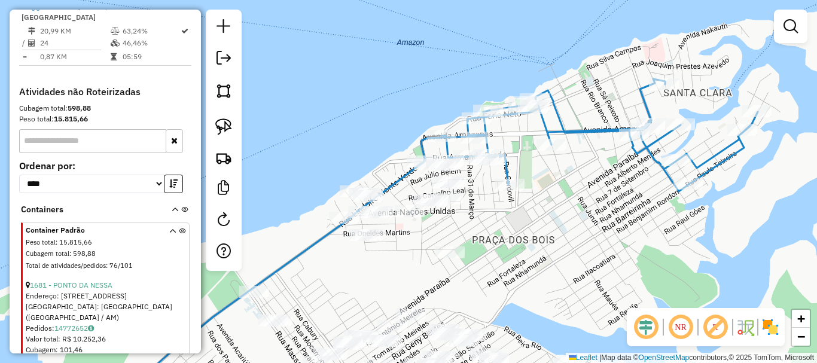
drag, startPoint x: 451, startPoint y: 271, endPoint x: 538, endPoint y: 239, distance: 92.5
click at [543, 240] on div "Janela de atendimento Grade de atendimento Capacidade Transportadoras Veículos …" at bounding box center [408, 181] width 817 height 363
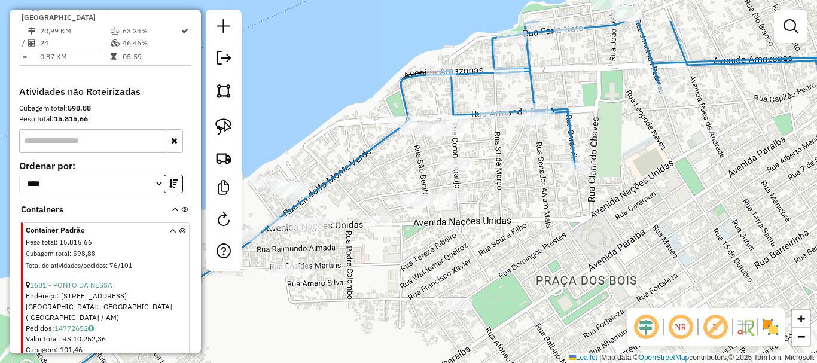
drag, startPoint x: 432, startPoint y: 190, endPoint x: 487, endPoint y: 230, distance: 68.9
click at [491, 240] on div "Janela de atendimento Grade de atendimento Capacidade Transportadoras Veículos …" at bounding box center [408, 181] width 817 height 363
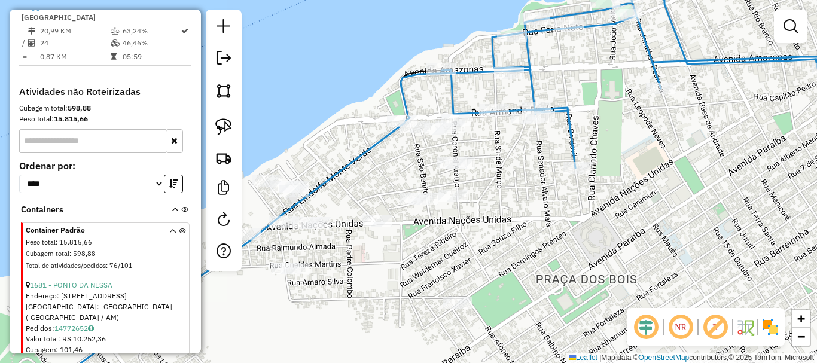
drag, startPoint x: 378, startPoint y: 159, endPoint x: 398, endPoint y: 165, distance: 21.2
click at [400, 168] on div "Janela de atendimento Grade de atendimento Capacidade Transportadoras Veículos …" at bounding box center [408, 181] width 817 height 363
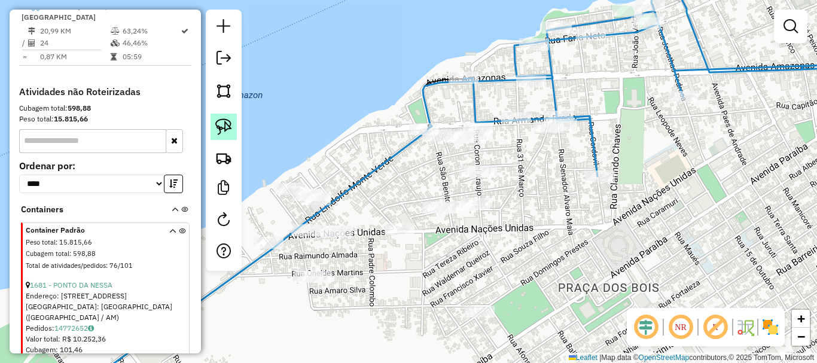
click at [217, 127] on img at bounding box center [223, 126] width 17 height 17
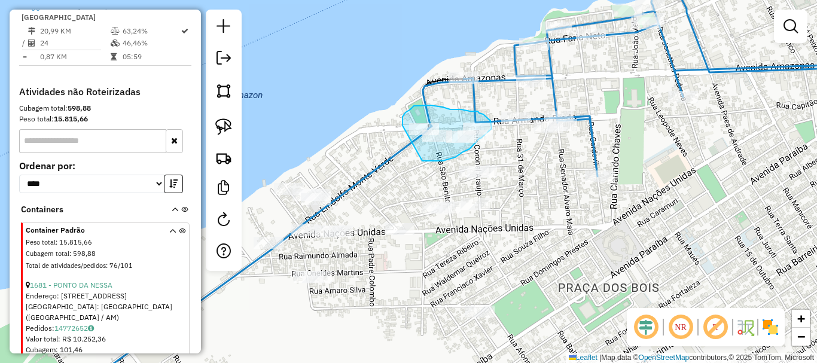
drag, startPoint x: 422, startPoint y: 161, endPoint x: 404, endPoint y: 129, distance: 36.4
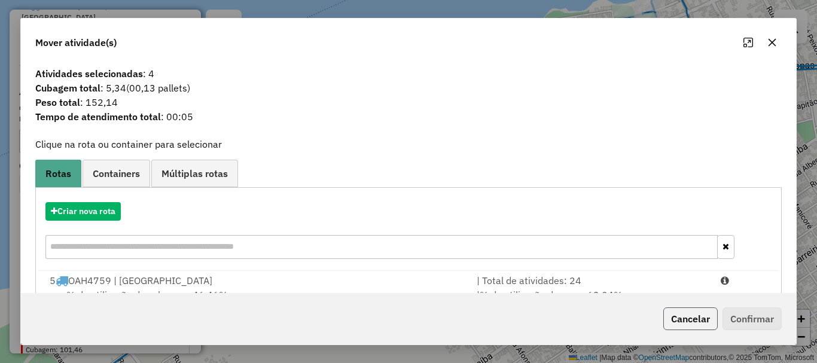
click at [697, 319] on button "Cancelar" at bounding box center [690, 318] width 54 height 23
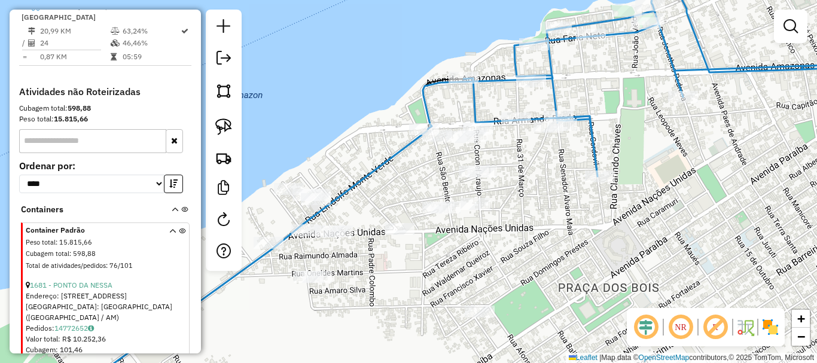
drag, startPoint x: 573, startPoint y: 276, endPoint x: 634, endPoint y: 207, distance: 91.5
click at [633, 212] on div "Janela de atendimento Grade de atendimento Capacidade Transportadoras Veículos …" at bounding box center [408, 181] width 817 height 363
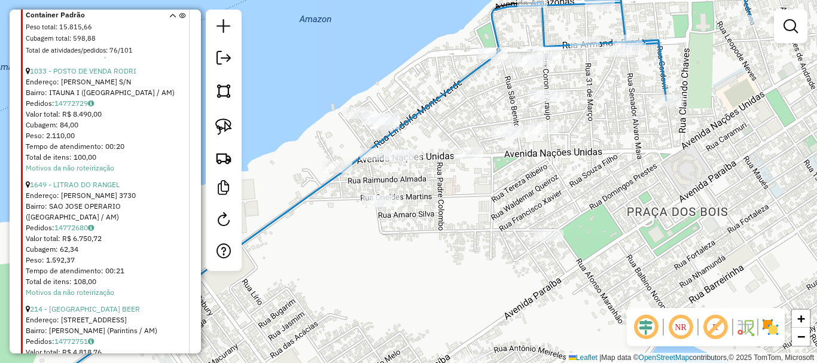
scroll to position [886, 0]
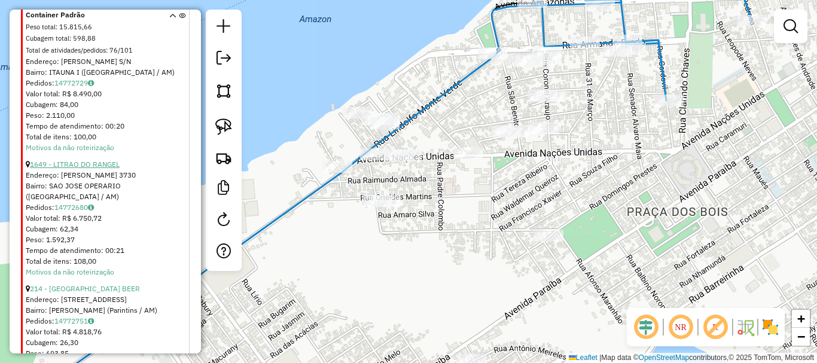
click at [105, 165] on link "1649 - LITRAO DO RANGEL" at bounding box center [75, 164] width 90 height 9
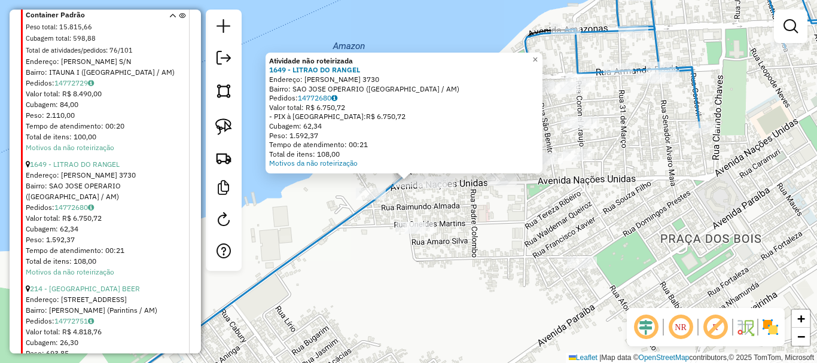
click at [329, 246] on div "Atividade não roteirizada 1649 - LITRAO DO RANGEL Endereço: [PERSON_NAME] 3730 …" at bounding box center [408, 181] width 817 height 363
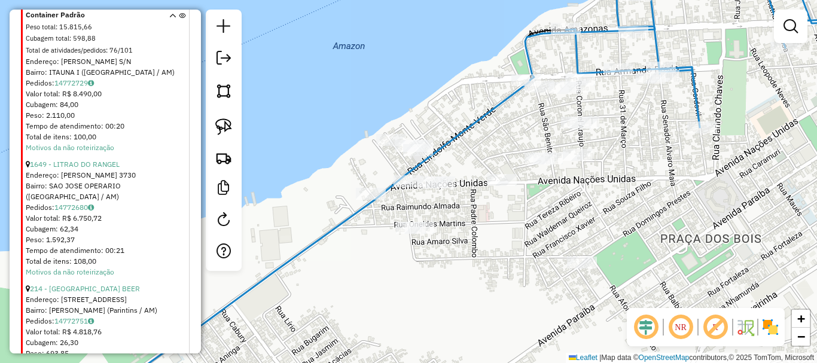
drag, startPoint x: 223, startPoint y: 128, endPoint x: 275, endPoint y: 143, distance: 54.1
click at [224, 129] on img at bounding box center [223, 126] width 17 height 17
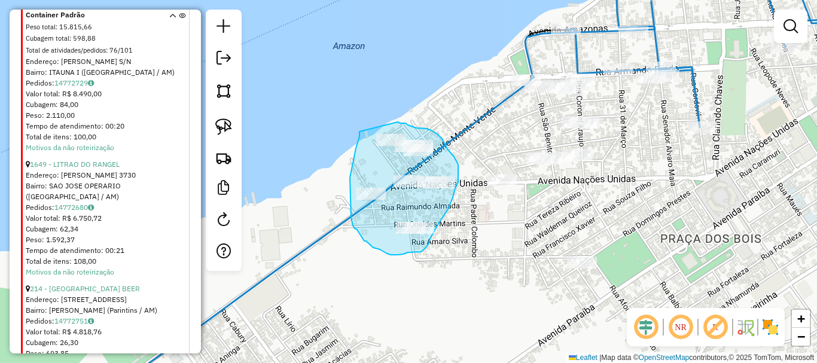
drag, startPoint x: 359, startPoint y: 132, endPoint x: 398, endPoint y: 122, distance: 39.4
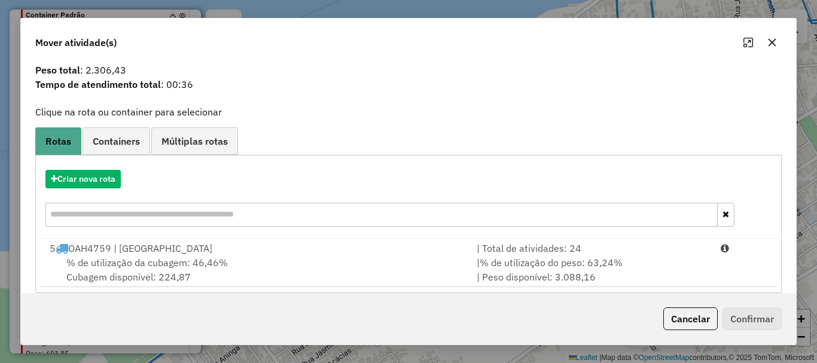
scroll to position [47, 0]
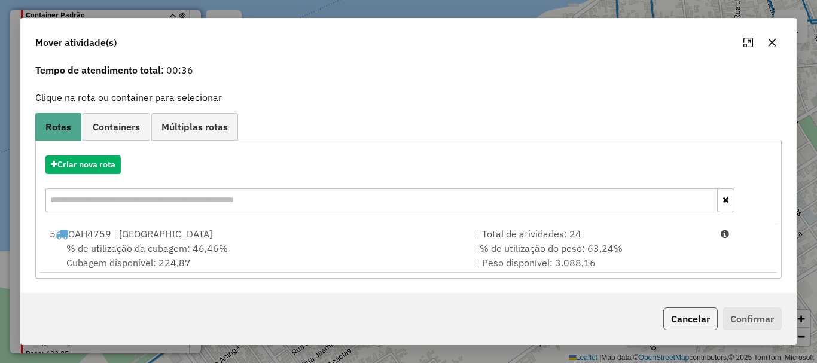
click at [683, 319] on button "Cancelar" at bounding box center [690, 318] width 54 height 23
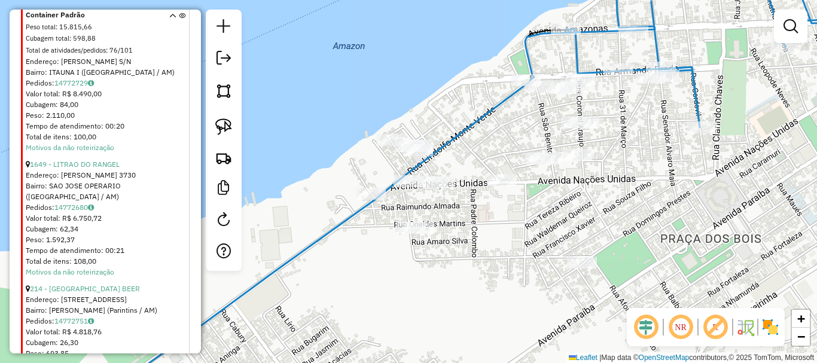
drag, startPoint x: 598, startPoint y: 72, endPoint x: 602, endPoint y: 80, distance: 8.3
click at [598, 72] on icon at bounding box center [732, 46] width 332 height 164
select select "**********"
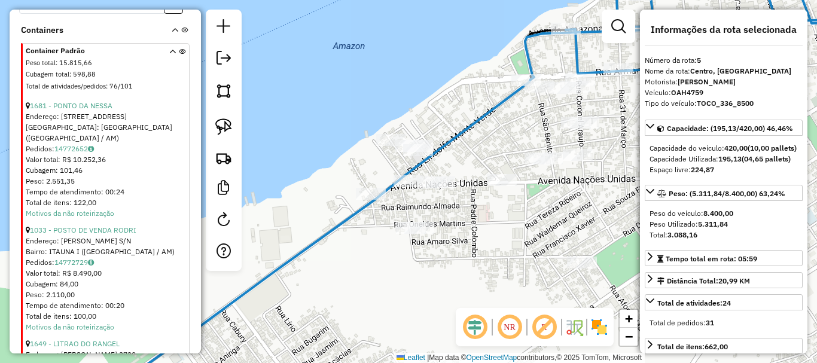
scroll to position [527, 0]
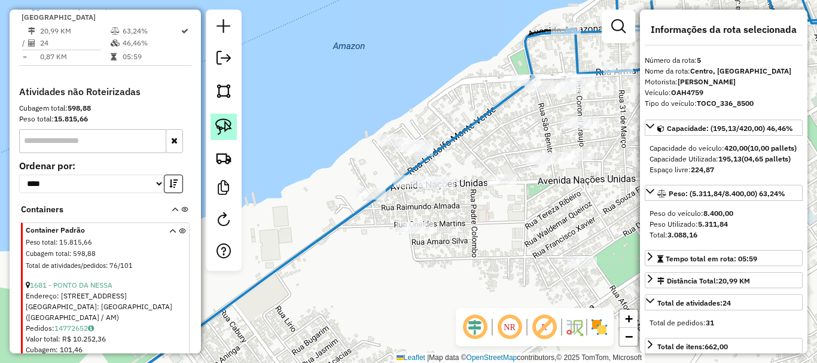
click at [227, 128] on img at bounding box center [223, 126] width 17 height 17
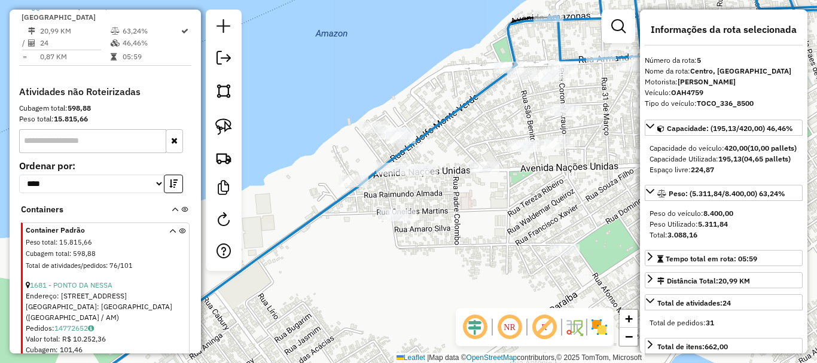
drag, startPoint x: 362, startPoint y: 258, endPoint x: 275, endPoint y: 187, distance: 112.2
click at [298, 203] on div "Janela de atendimento Grade de atendimento Capacidade Transportadoras Veículos …" at bounding box center [408, 181] width 817 height 363
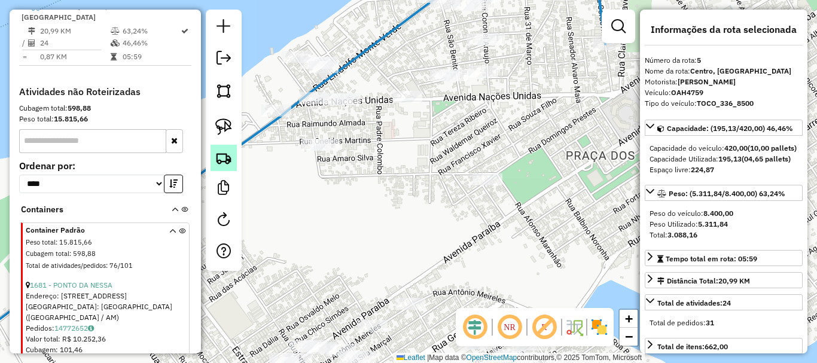
click at [221, 156] on img at bounding box center [223, 157] width 17 height 17
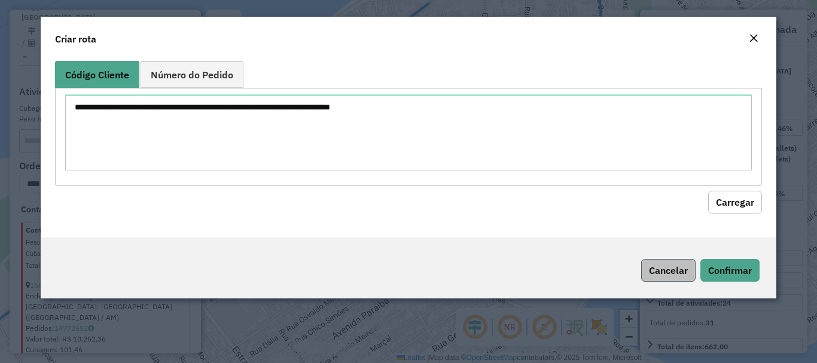
click at [691, 259] on div "Cancelar Confirmar" at bounding box center [642, 270] width 236 height 23
drag, startPoint x: 686, startPoint y: 264, endPoint x: 554, endPoint y: 220, distance: 139.1
click at [683, 264] on button "Cancelar" at bounding box center [668, 270] width 54 height 23
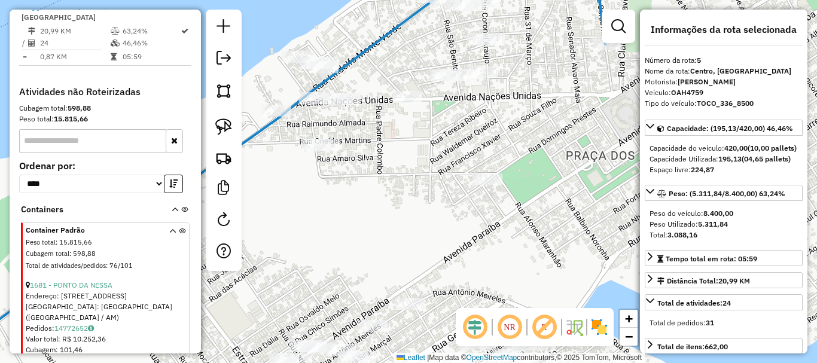
drag, startPoint x: 378, startPoint y: 146, endPoint x: 404, endPoint y: 146, distance: 25.7
click at [404, 149] on div "Janela de atendimento Grade de atendimento Capacidade Transportadoras Veículos …" at bounding box center [408, 181] width 817 height 363
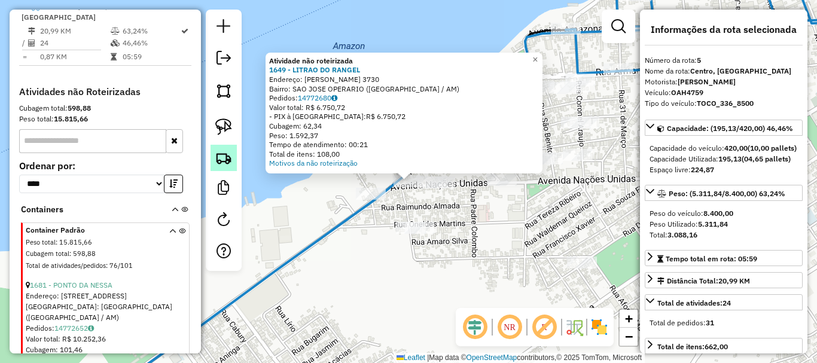
click at [224, 158] on img at bounding box center [223, 157] width 17 height 17
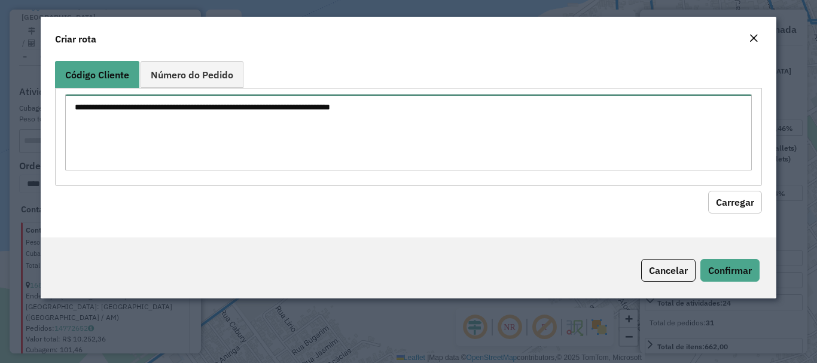
click at [380, 135] on textarea at bounding box center [408, 132] width 686 height 76
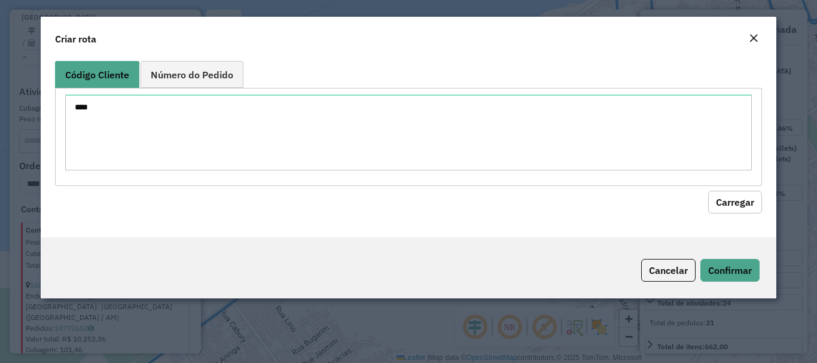
click at [741, 195] on button "Carregar" at bounding box center [735, 202] width 54 height 23
drag, startPoint x: 233, startPoint y: 93, endPoint x: 208, endPoint y: 102, distance: 26.7
click at [225, 97] on div "****" at bounding box center [408, 136] width 706 height 97
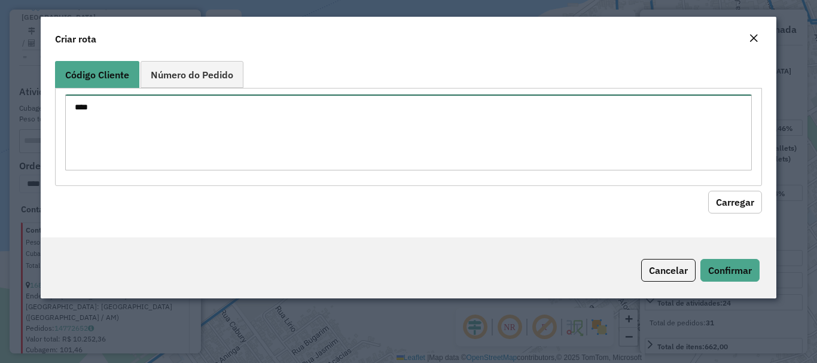
click at [187, 111] on textarea "****" at bounding box center [408, 132] width 686 height 76
type textarea "****"
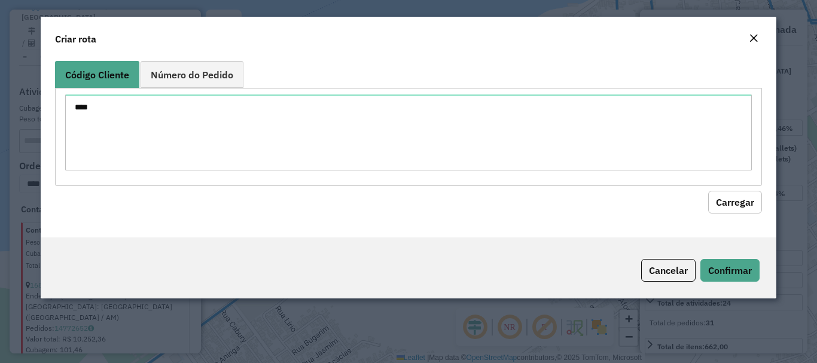
click at [719, 214] on div "Código Cliente Número do Pedido **** Carregar" at bounding box center [408, 146] width 735 height 181
click at [722, 212] on button "Carregar" at bounding box center [735, 202] width 54 height 23
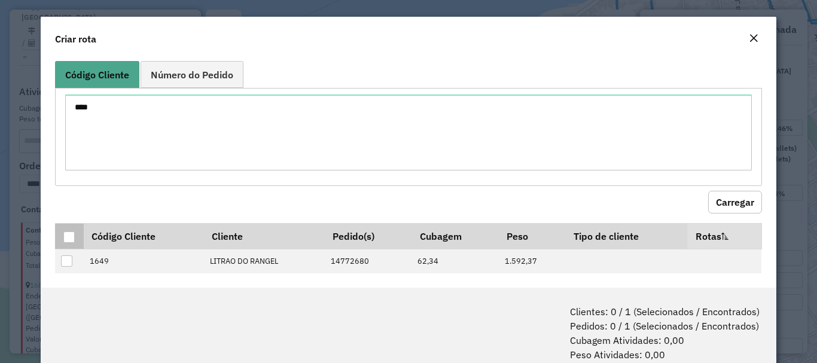
click at [65, 242] on div at bounding box center [68, 236] width 11 height 11
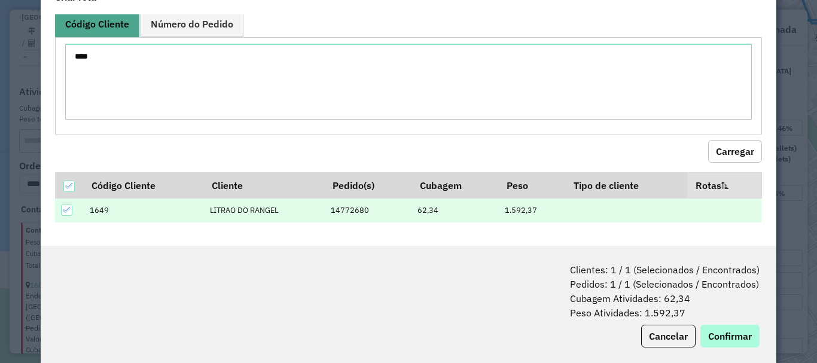
scroll to position [60, 0]
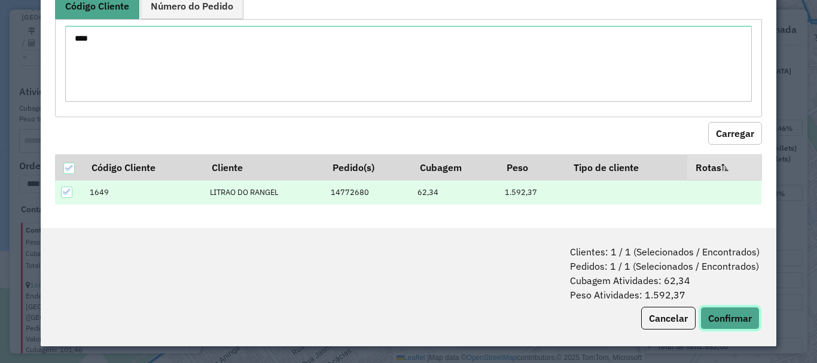
click at [717, 317] on button "Confirmar" at bounding box center [729, 318] width 59 height 23
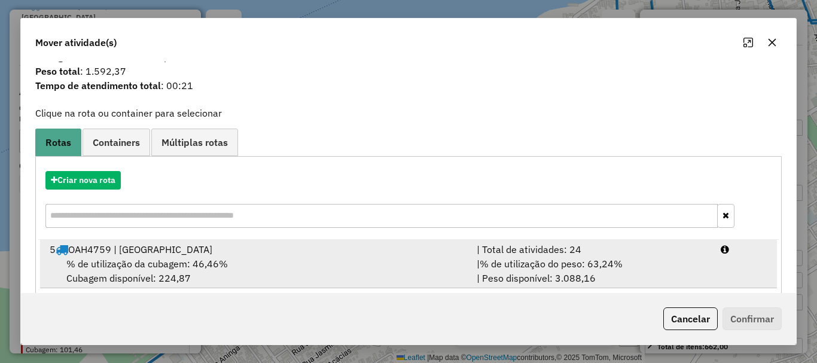
scroll to position [47, 0]
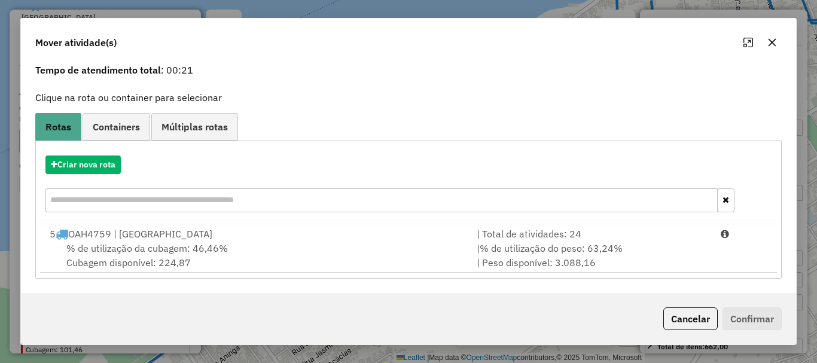
drag, startPoint x: 235, startPoint y: 246, endPoint x: 628, endPoint y: 333, distance: 403.0
click at [238, 245] on div "% de utilização da cubagem: 46,46% Cubagem disponível: 224,87" at bounding box center [255, 255] width 427 height 29
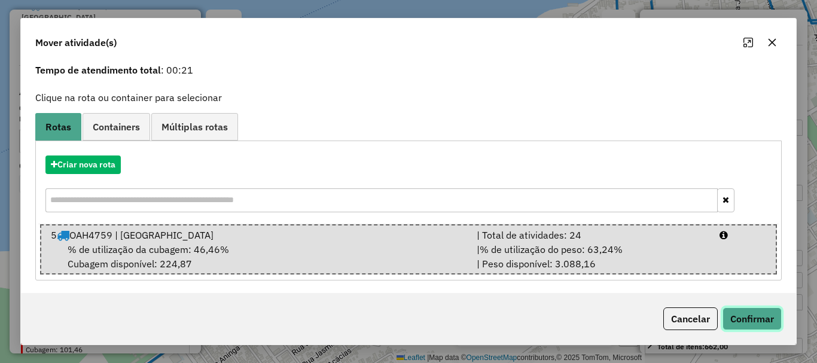
click at [763, 317] on button "Confirmar" at bounding box center [751, 318] width 59 height 23
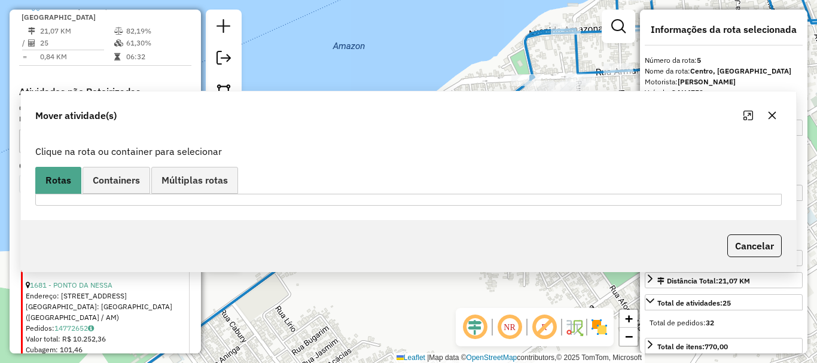
scroll to position [0, 0]
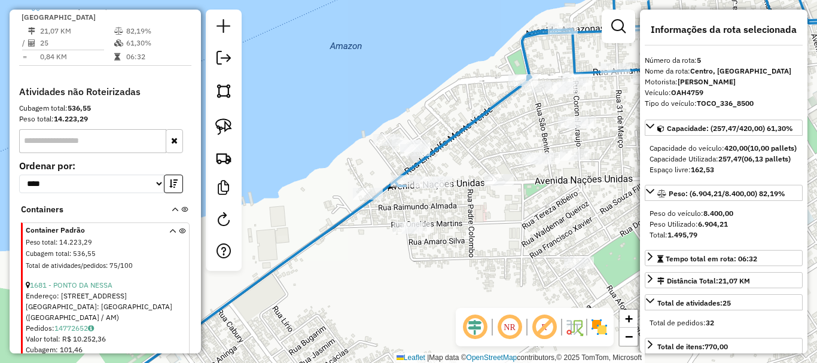
drag, startPoint x: 537, startPoint y: 227, endPoint x: 404, endPoint y: 216, distance: 133.8
click at [401, 217] on div "Janela de atendimento Grade de atendimento Capacidade Transportadoras Veículos …" at bounding box center [408, 181] width 817 height 363
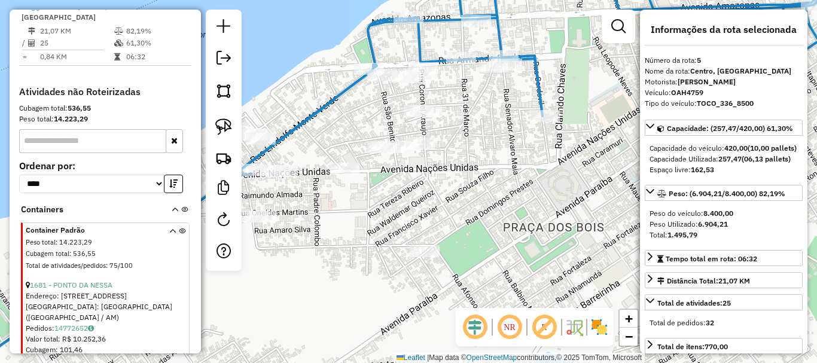
drag, startPoint x: 447, startPoint y: 181, endPoint x: 465, endPoint y: 218, distance: 40.4
click at [465, 218] on div "Janela de atendimento Grade de atendimento Capacidade Transportadoras Veículos …" at bounding box center [408, 181] width 817 height 363
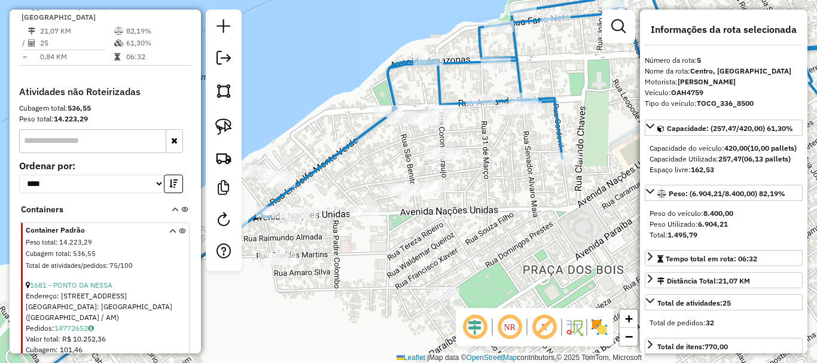
drag, startPoint x: 495, startPoint y: 175, endPoint x: 494, endPoint y: 181, distance: 6.0
click at [494, 181] on div "Janela de atendimento Grade de atendimento Capacidade Transportadoras Veículos …" at bounding box center [408, 181] width 817 height 363
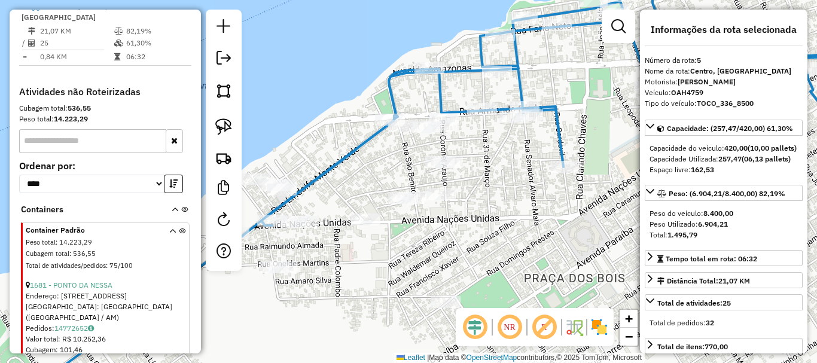
drag, startPoint x: 505, startPoint y: 176, endPoint x: 507, endPoint y: 185, distance: 9.3
click at [507, 185] on div "Janela de atendimento Grade de atendimento Capacidade Transportadoras Veículos …" at bounding box center [408, 181] width 817 height 363
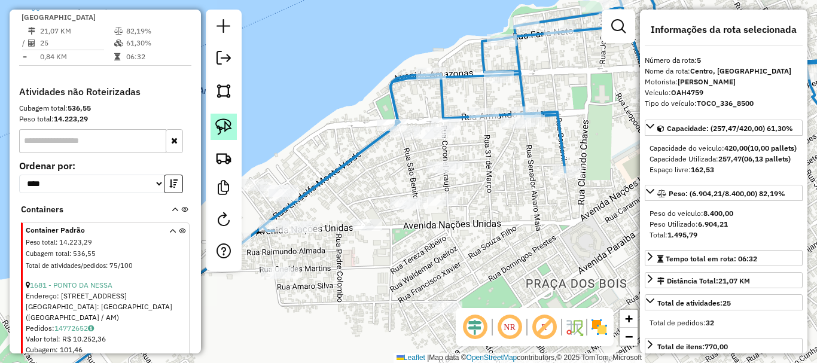
click at [227, 114] on link at bounding box center [223, 127] width 26 height 26
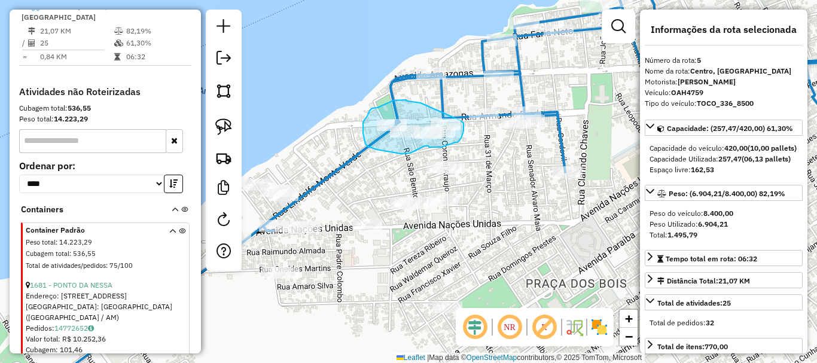
drag, startPoint x: 420, startPoint y: 103, endPoint x: 452, endPoint y: 136, distance: 46.1
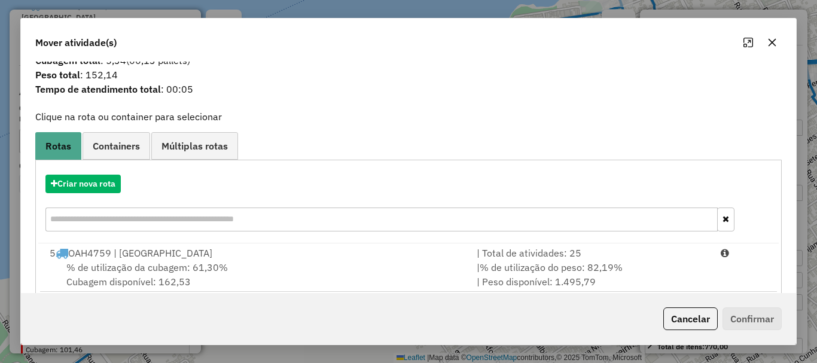
scroll to position [47, 0]
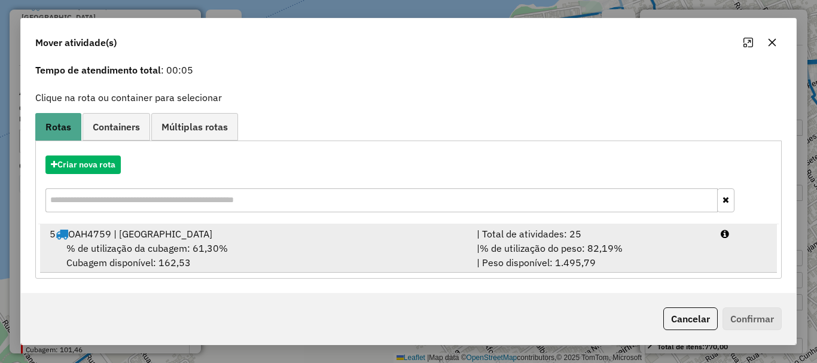
click at [200, 237] on div "5 OAH4759 | Centro, [GEOGRAPHIC_DATA]" at bounding box center [255, 234] width 427 height 14
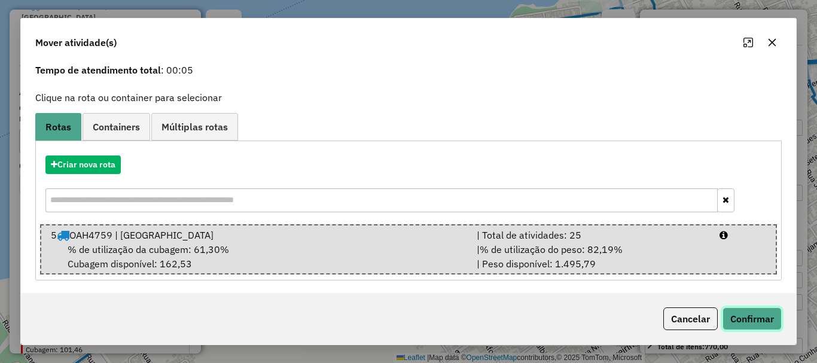
click at [751, 314] on button "Confirmar" at bounding box center [751, 318] width 59 height 23
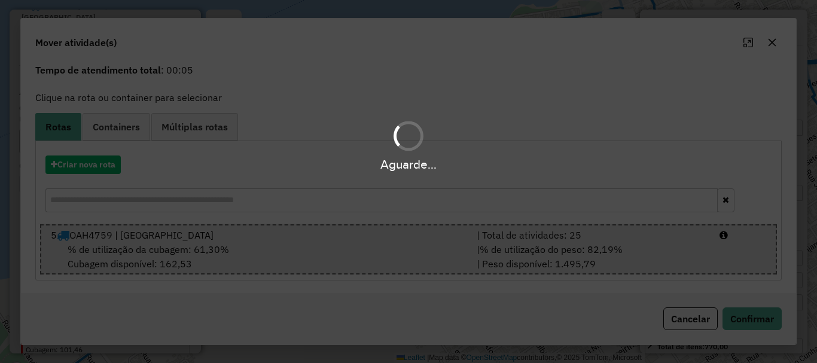
scroll to position [0, 0]
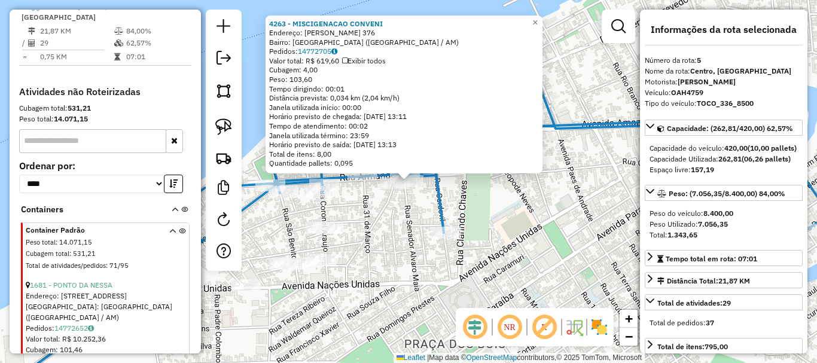
drag, startPoint x: 432, startPoint y: 296, endPoint x: 458, endPoint y: 259, distance: 45.1
click at [461, 261] on div "4263 - MISCIGENACAO CONVENI Endereço: [PERSON_NAME] 376 Bairro: [GEOGRAPHIC_DAT…" at bounding box center [408, 181] width 817 height 363
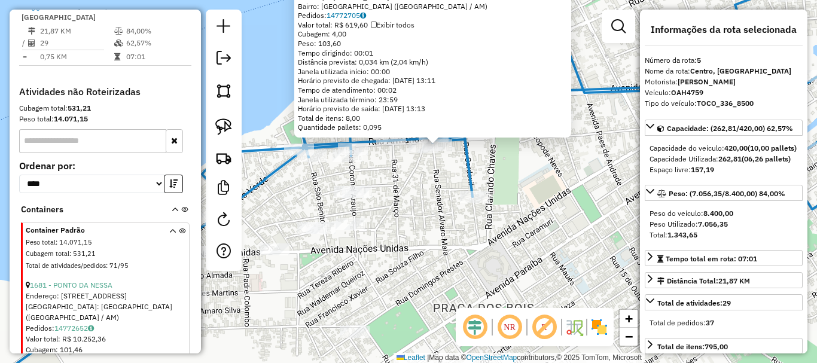
drag, startPoint x: 405, startPoint y: 252, endPoint x: 443, endPoint y: 225, distance: 46.6
click at [445, 228] on div "4263 - MISCIGENACAO CONVENI Endereço: [PERSON_NAME] 376 Bairro: [GEOGRAPHIC_DAT…" at bounding box center [408, 181] width 817 height 363
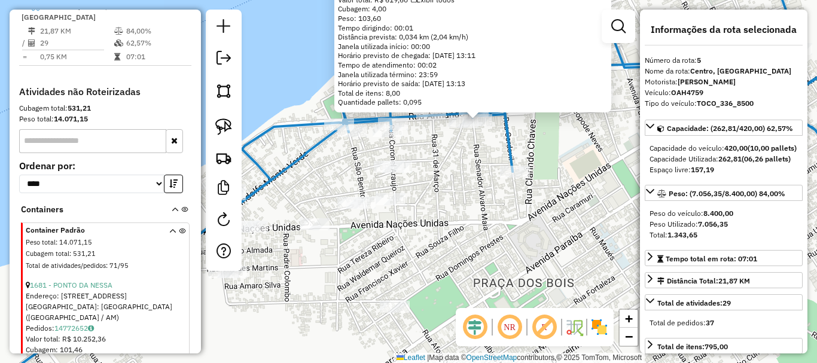
click at [443, 225] on div "4263 - MISCIGENACAO CONVENI Endereço: [PERSON_NAME] 376 Bairro: [GEOGRAPHIC_DAT…" at bounding box center [408, 181] width 817 height 363
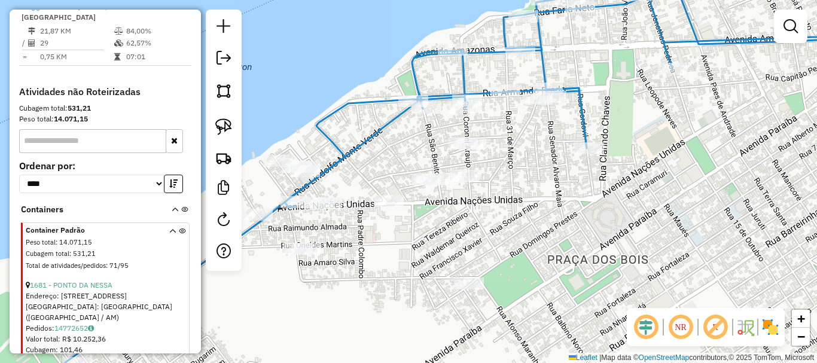
drag, startPoint x: 516, startPoint y: 198, endPoint x: 585, endPoint y: 176, distance: 72.8
click at [585, 176] on div "Janela de atendimento Grade de atendimento Capacidade Transportadoras Veículos …" at bounding box center [408, 181] width 817 height 363
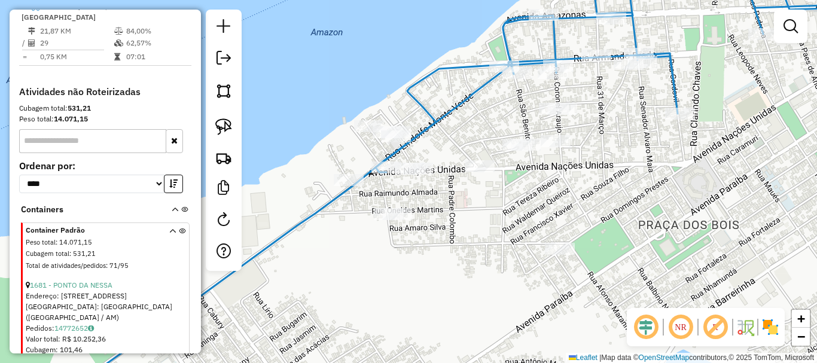
drag, startPoint x: 524, startPoint y: 229, endPoint x: 570, endPoint y: 198, distance: 55.2
click at [570, 198] on div "Janela de atendimento Grade de atendimento Capacidade Transportadoras Veículos …" at bounding box center [408, 181] width 817 height 363
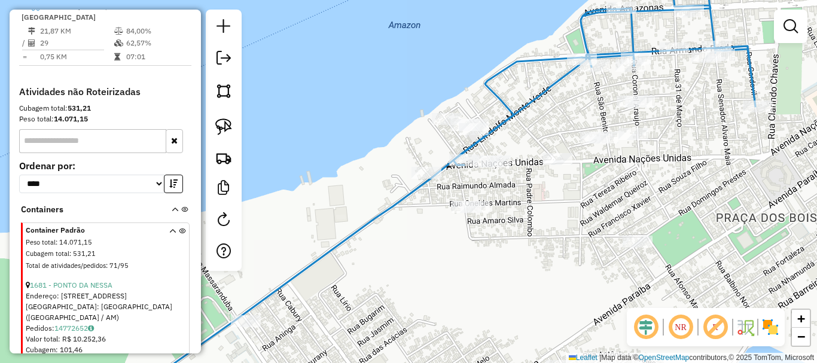
drag, startPoint x: 532, startPoint y: 203, endPoint x: 569, endPoint y: 209, distance: 37.5
click at [572, 210] on div "Janela de atendimento Grade de atendimento Capacidade Transportadoras Veículos …" at bounding box center [408, 181] width 817 height 363
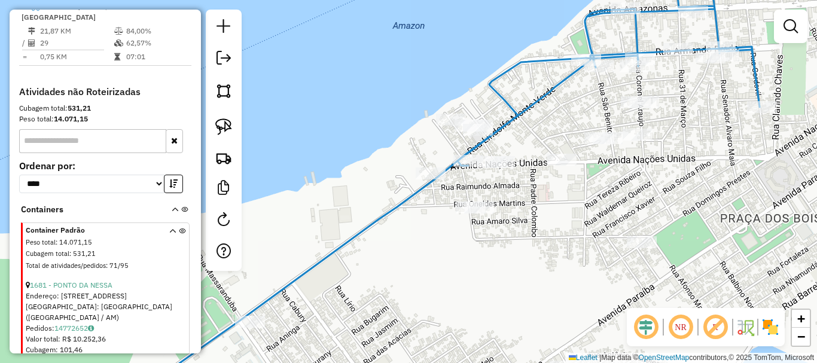
drag, startPoint x: 521, startPoint y: 140, endPoint x: 532, endPoint y: 143, distance: 11.9
click at [531, 145] on div "Janela de atendimento Grade de atendimento Capacidade Transportadoras Veículos …" at bounding box center [408, 181] width 817 height 363
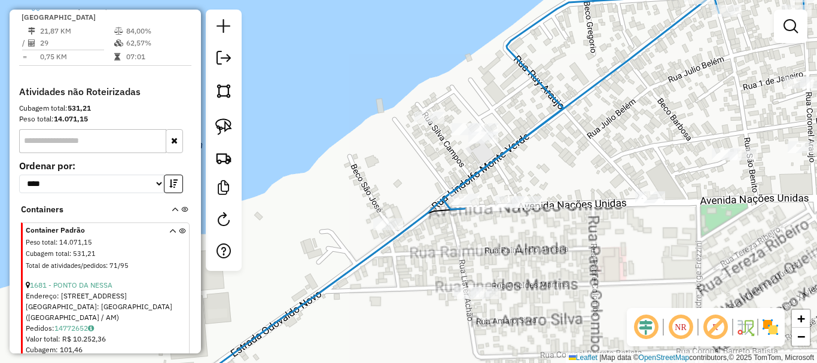
drag, startPoint x: 517, startPoint y: 164, endPoint x: 572, endPoint y: 163, distance: 55.6
click at [572, 164] on div "Janela de atendimento Grade de atendimento Capacidade Transportadoras Veículos …" at bounding box center [408, 181] width 817 height 363
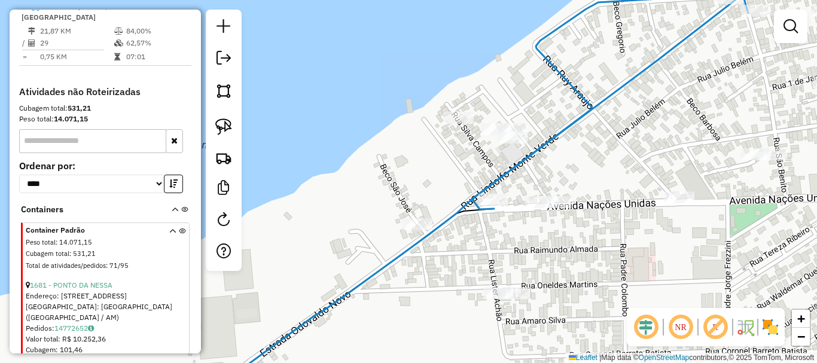
drag, startPoint x: 441, startPoint y: 152, endPoint x: 473, endPoint y: 134, distance: 37.5
click at [465, 136] on div "Janela de atendimento Grade de atendimento Capacidade Transportadoras Veículos …" at bounding box center [408, 181] width 817 height 363
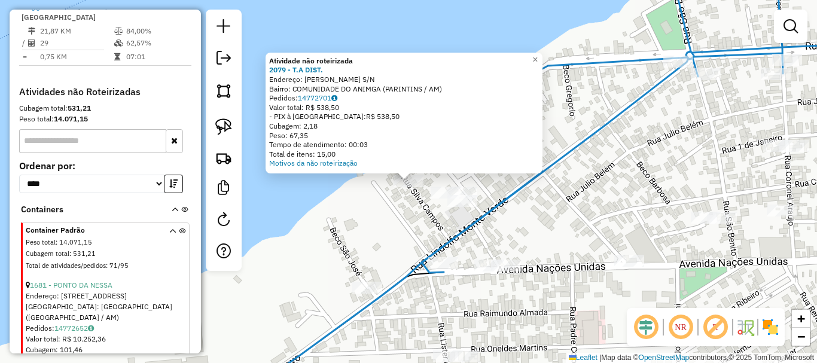
click at [518, 190] on icon at bounding box center [659, 118] width 476 height 309
select select "**********"
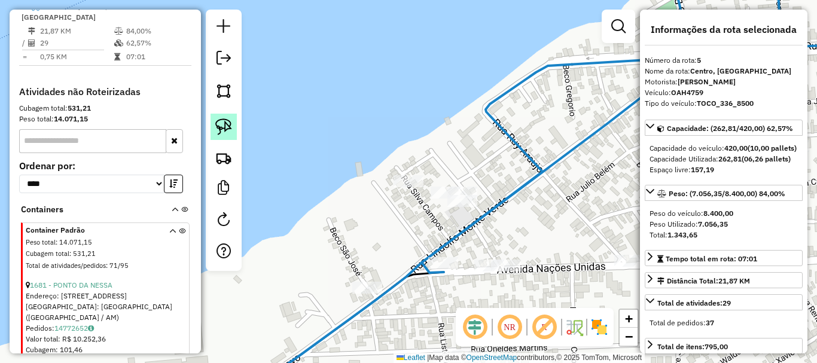
click at [212, 124] on link at bounding box center [223, 127] width 26 height 26
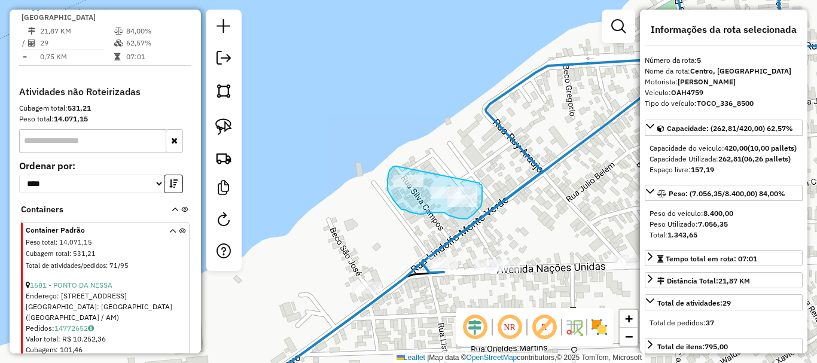
drag, startPoint x: 395, startPoint y: 166, endPoint x: 479, endPoint y: 182, distance: 86.4
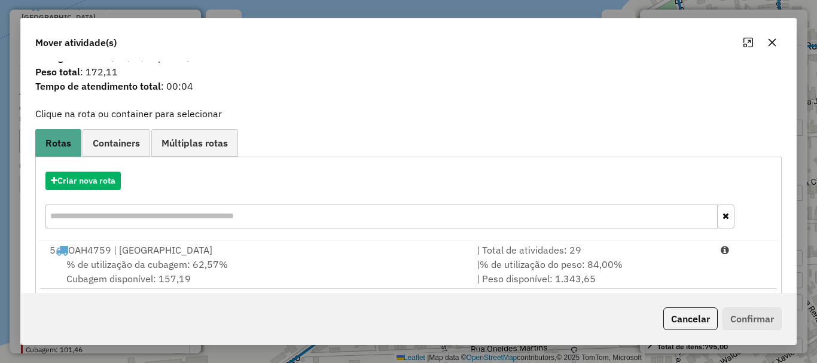
scroll to position [47, 0]
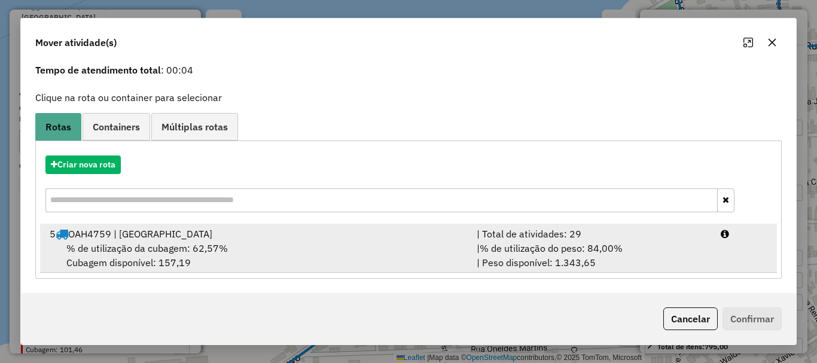
click at [231, 244] on div "% de utilização da cubagem: 62,57% Cubagem disponível: 157,19" at bounding box center [255, 255] width 427 height 29
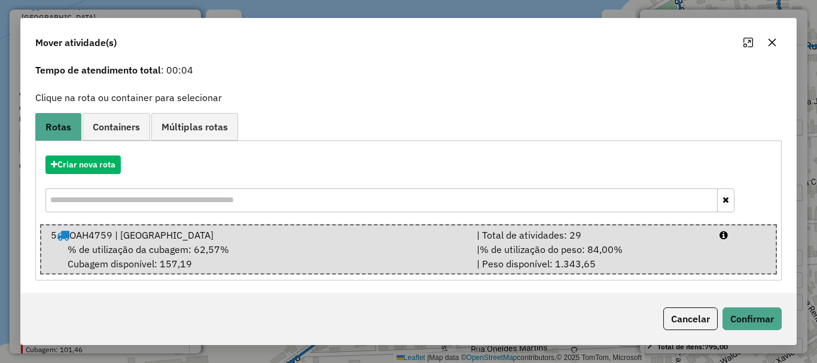
click at [765, 306] on div "Cancelar Confirmar" at bounding box center [408, 318] width 775 height 51
click at [765, 307] on button "Confirmar" at bounding box center [751, 318] width 59 height 23
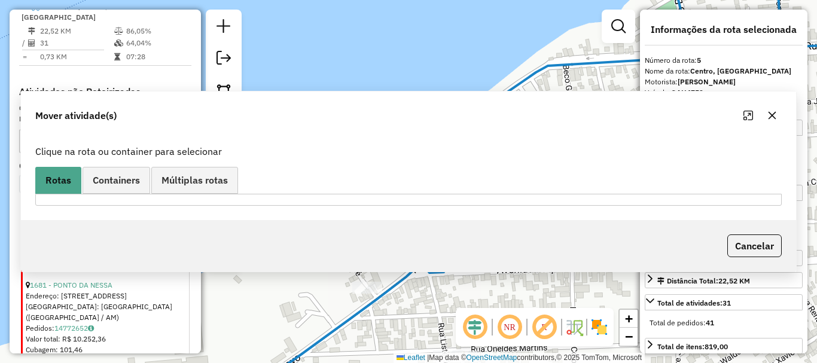
scroll to position [0, 0]
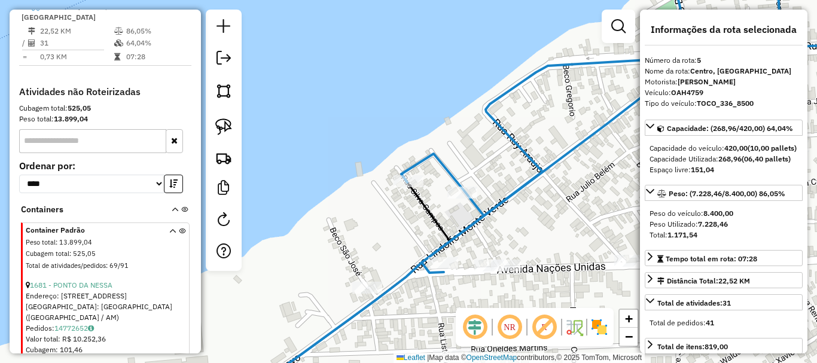
drag, startPoint x: 523, startPoint y: 224, endPoint x: 526, endPoint y: 169, distance: 55.1
click at [526, 171] on div "Janela de atendimento Grade de atendimento Capacidade Transportadoras Veículos …" at bounding box center [408, 181] width 817 height 363
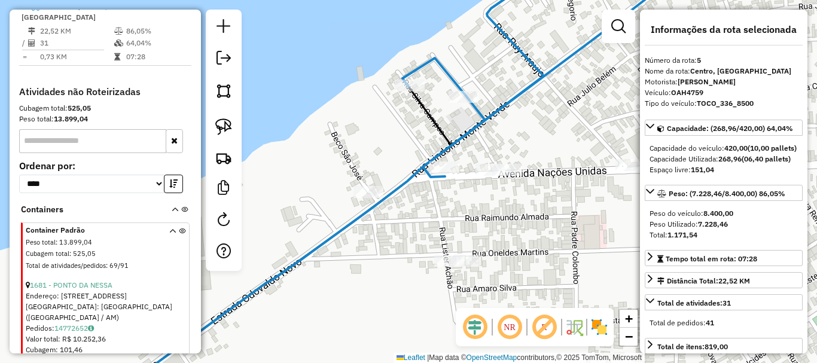
drag, startPoint x: 490, startPoint y: 228, endPoint x: 492, endPoint y: 206, distance: 22.2
click at [491, 207] on div "Janela de atendimento Grade de atendimento Capacidade Transportadoras Veículos …" at bounding box center [408, 181] width 817 height 363
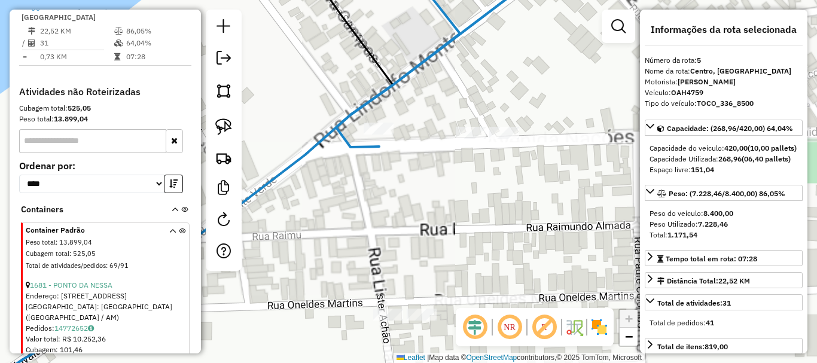
drag, startPoint x: 499, startPoint y: 192, endPoint x: 502, endPoint y: 151, distance: 40.8
click at [499, 191] on div "Janela de atendimento Grade de atendimento Capacidade Transportadoras Veículos …" at bounding box center [408, 181] width 817 height 363
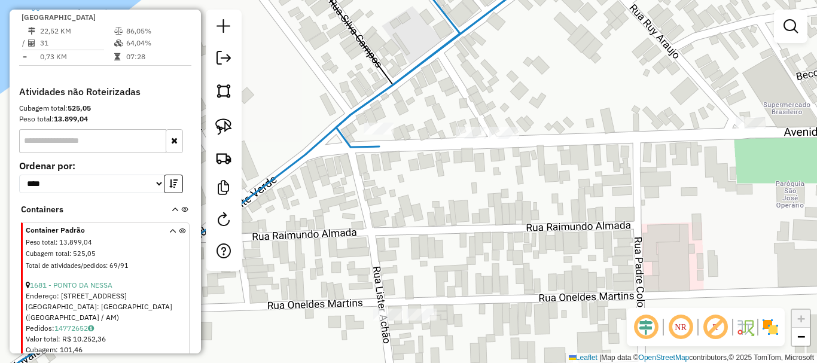
click at [502, 142] on div "Janela de atendimento Grade de atendimento Capacidade Transportadoras Veículos …" at bounding box center [408, 181] width 817 height 363
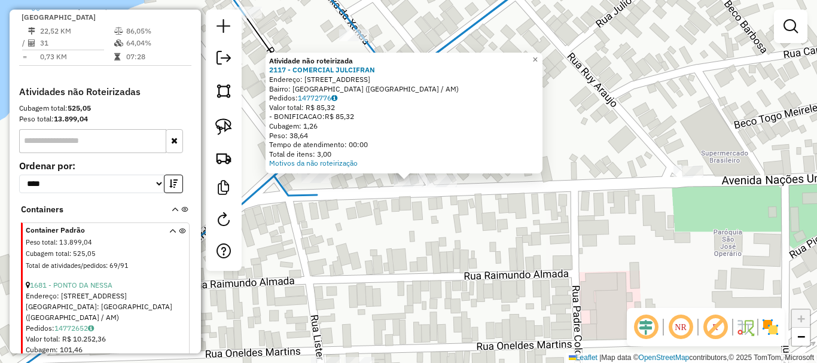
click at [466, 226] on div "Atividade não roteirizada 2117 - COMERCIAL JULCIFRAN Endereço: [STREET_ADDRESS]…" at bounding box center [408, 181] width 817 height 363
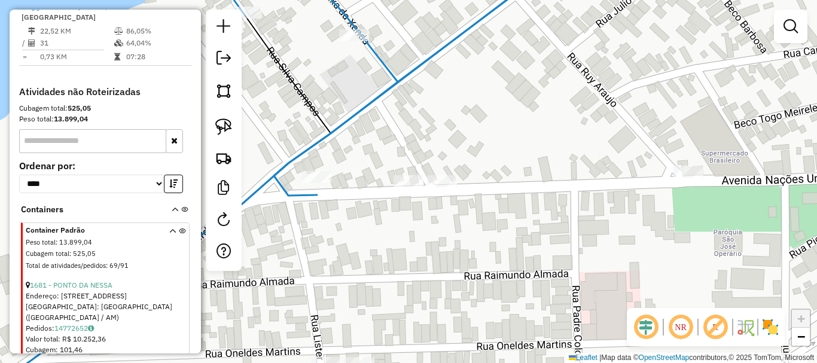
click at [441, 187] on div at bounding box center [442, 181] width 30 height 12
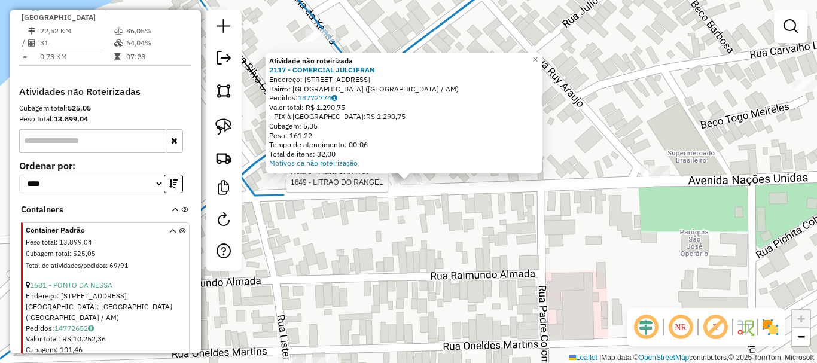
select select "**********"
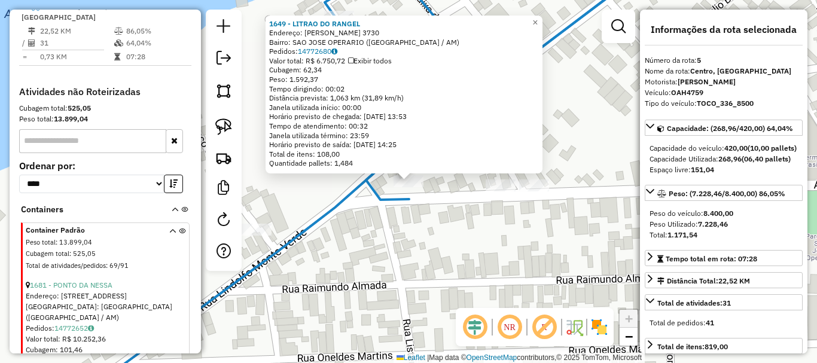
drag, startPoint x: 348, startPoint y: 255, endPoint x: 352, endPoint y: 250, distance: 6.4
click at [349, 255] on div "1649 - LITRAO DO RANGEL Endereço: [PERSON_NAME] 3730 Bairro: SAO JOSE OPERARIO …" at bounding box center [408, 181] width 817 height 363
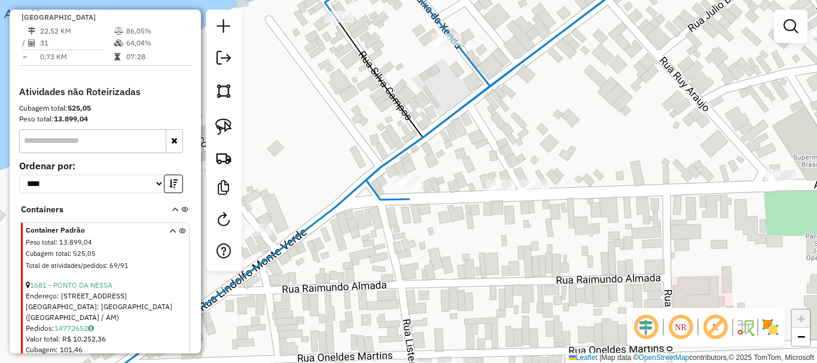
click at [381, 249] on div "1649 - LITRAO DO RANGEL Endereço: [PERSON_NAME] 3730 Bairro: SAO JOSE OPERARIO …" at bounding box center [408, 181] width 817 height 363
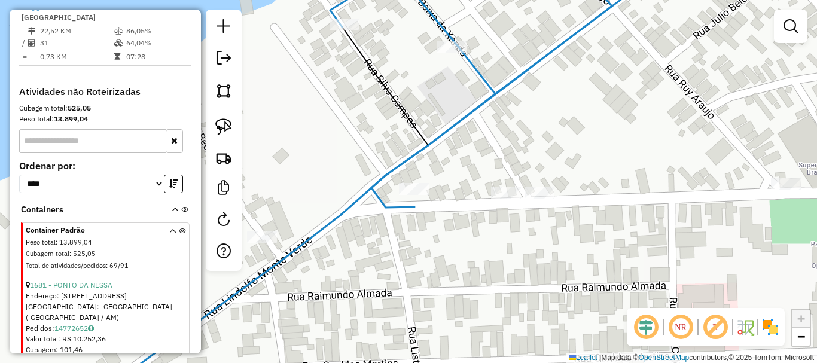
drag, startPoint x: 372, startPoint y: 248, endPoint x: 416, endPoint y: 264, distance: 47.3
click at [416, 267] on div "Janela de atendimento Grade de atendimento Capacidade Transportadoras Veículos …" at bounding box center [408, 181] width 817 height 363
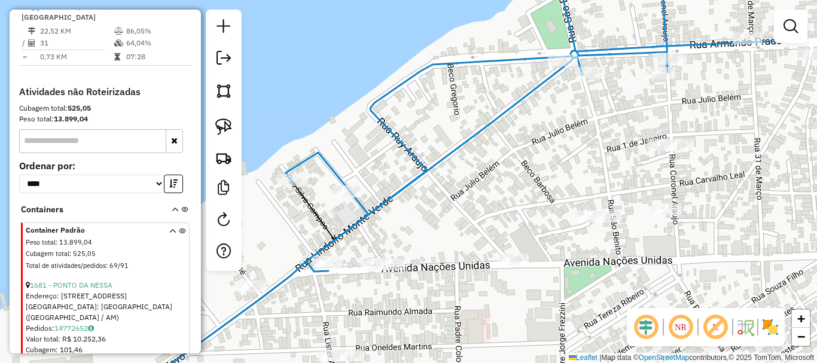
drag, startPoint x: 579, startPoint y: 191, endPoint x: 423, endPoint y: 214, distance: 157.2
click at [404, 219] on div "Janela de atendimento Grade de atendimento Capacidade Transportadoras Veículos …" at bounding box center [408, 181] width 817 height 363
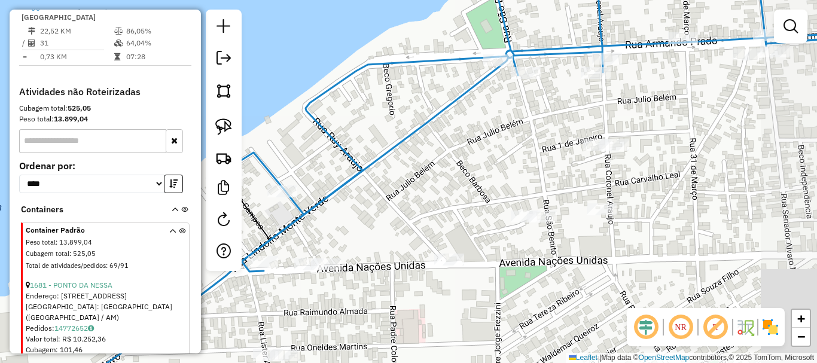
drag, startPoint x: 306, startPoint y: 204, endPoint x: 313, endPoint y: 204, distance: 7.2
click at [307, 204] on div "Janela de atendimento Grade de atendimento Capacidade Transportadoras Veículos …" at bounding box center [408, 181] width 817 height 363
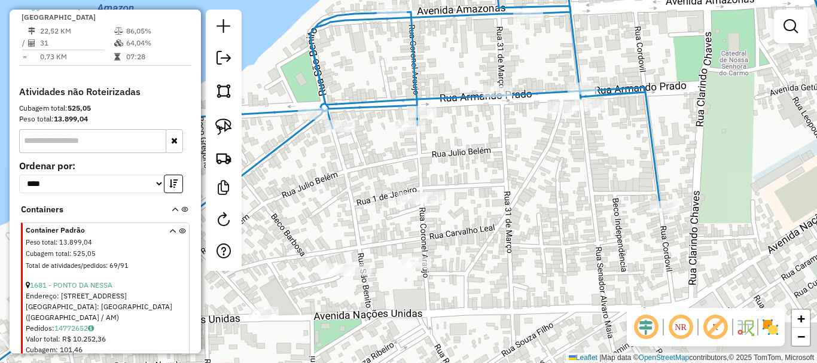
click at [416, 248] on div "Janela de atendimento Grade de atendimento Capacidade Transportadoras Veículos …" at bounding box center [408, 181] width 817 height 363
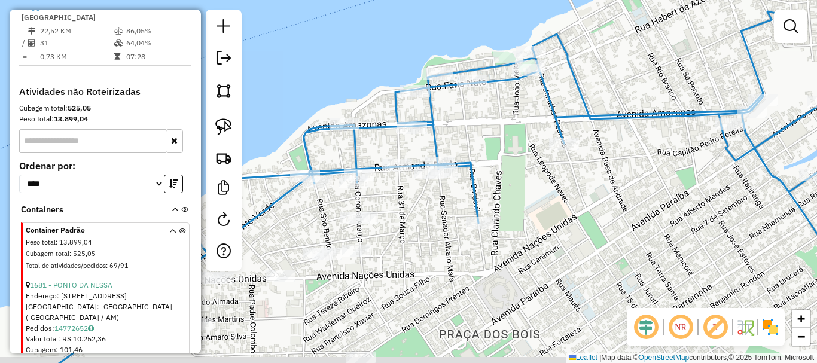
drag, startPoint x: 401, startPoint y: 285, endPoint x: 481, endPoint y: 187, distance: 127.0
click at [490, 188] on div "Janela de atendimento Grade de atendimento Capacidade Transportadoras Veículos …" at bounding box center [408, 181] width 817 height 363
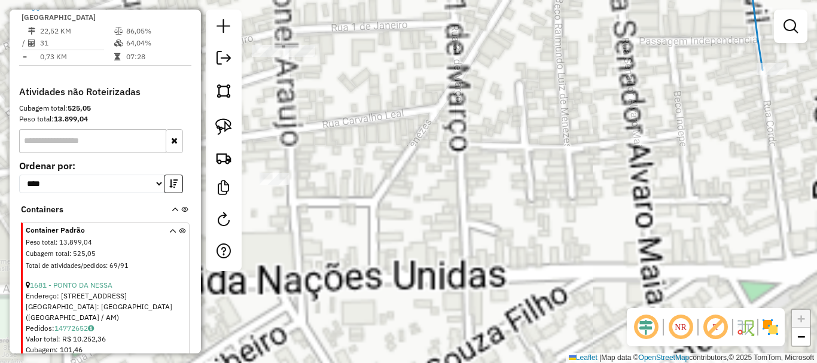
drag, startPoint x: 465, startPoint y: 151, endPoint x: 592, endPoint y: 157, distance: 127.5
click at [592, 159] on div "Janela de atendimento Grade de atendimento Capacidade Transportadoras Veículos …" at bounding box center [408, 181] width 817 height 363
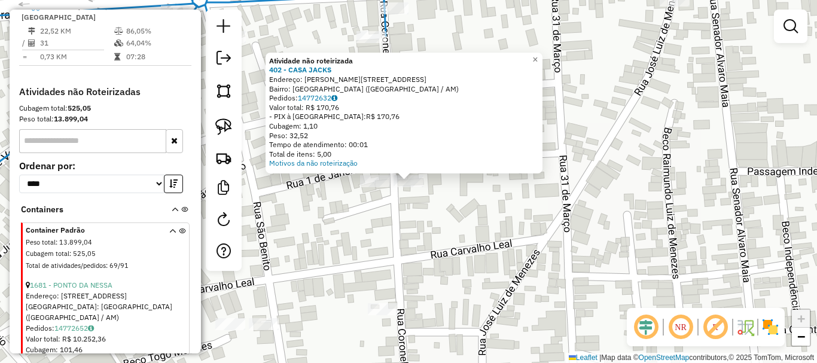
click at [442, 227] on div "Atividade não roteirizada 402 - CASA JACKS Endereço: R CORONEL [PERSON_NAME], 4…" at bounding box center [408, 181] width 817 height 363
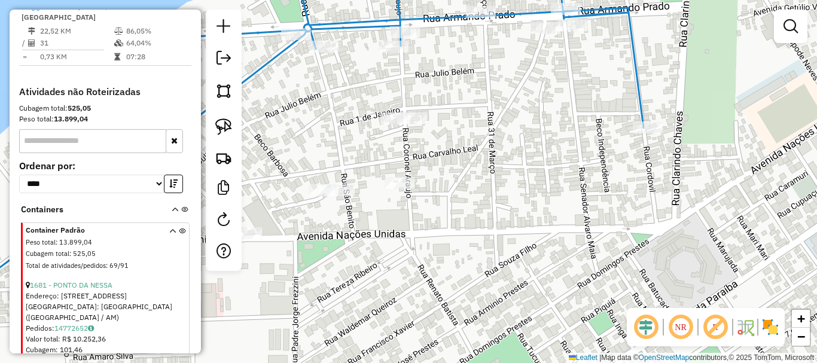
drag, startPoint x: 314, startPoint y: 169, endPoint x: 364, endPoint y: 133, distance: 60.9
click at [364, 134] on div "Janela de atendimento Grade de atendimento Capacidade Transportadoras Veículos …" at bounding box center [408, 181] width 817 height 363
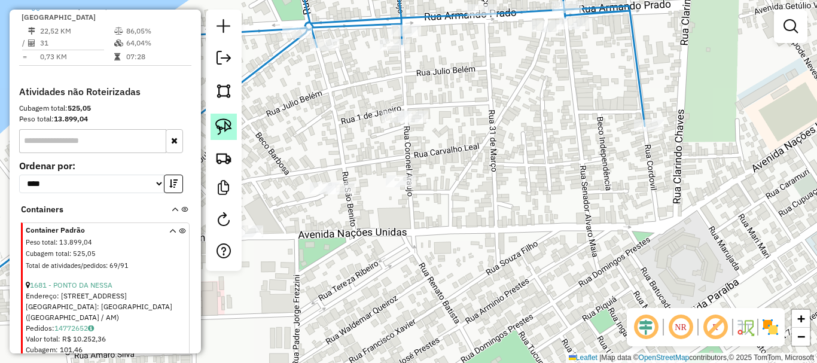
click at [227, 133] on img at bounding box center [223, 126] width 17 height 17
drag, startPoint x: 408, startPoint y: 103, endPoint x: 419, endPoint y: 123, distance: 22.0
click at [419, 123] on div "Janela de atendimento Grade de atendimento Capacidade Transportadoras Veículos …" at bounding box center [408, 181] width 817 height 363
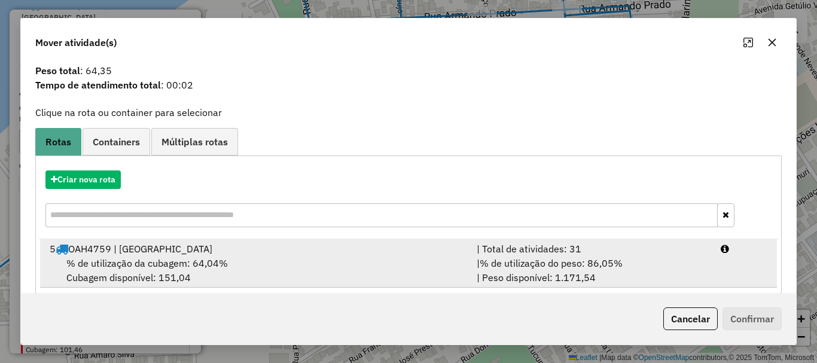
scroll to position [47, 0]
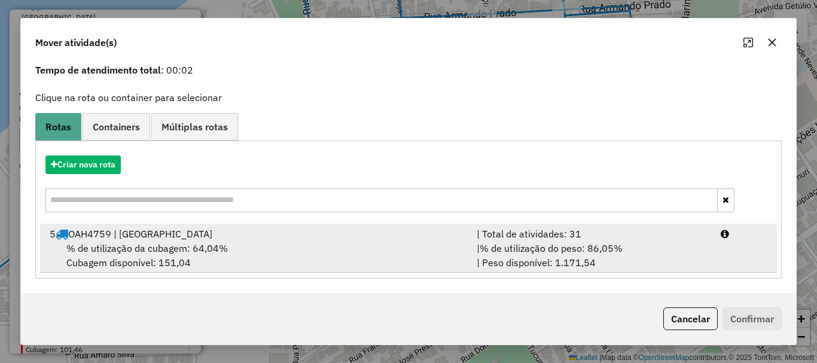
click at [166, 249] on span "% de utilização da cubagem: 64,04%" at bounding box center [146, 248] width 161 height 12
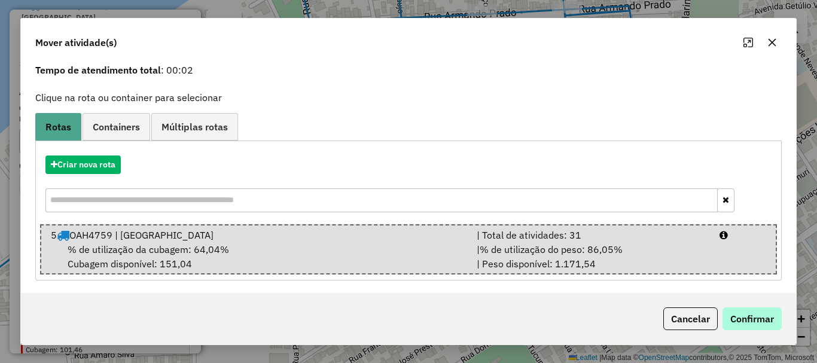
drag, startPoint x: 734, startPoint y: 303, endPoint x: 741, endPoint y: 307, distance: 9.1
click at [736, 303] on div "Cancelar Confirmar" at bounding box center [408, 318] width 775 height 51
click at [741, 307] on button "Confirmar" at bounding box center [751, 318] width 59 height 23
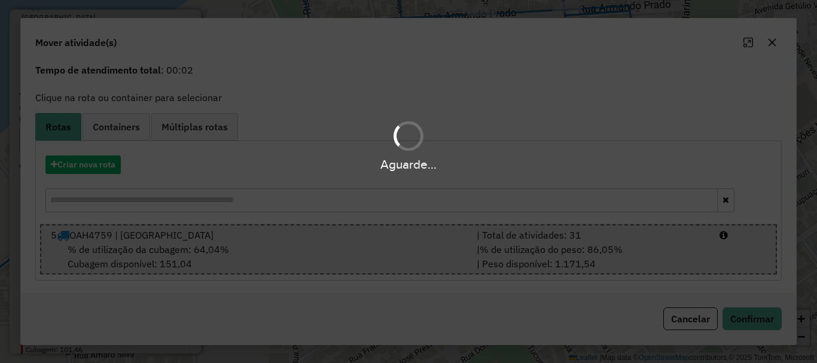
scroll to position [0, 0]
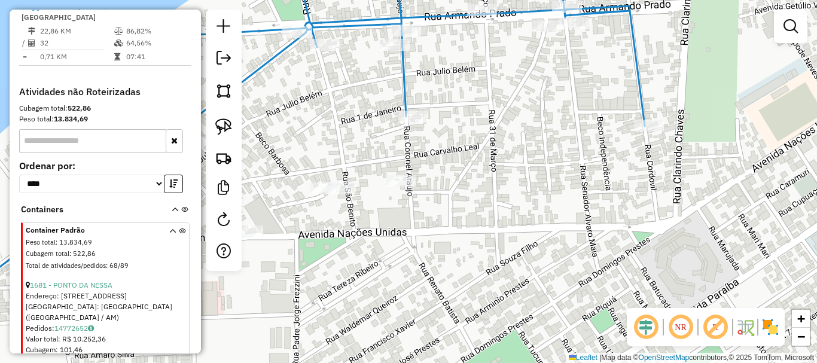
click at [498, 221] on div "Janela de atendimento Grade de atendimento Capacidade Transportadoras Veículos …" at bounding box center [408, 181] width 817 height 363
drag, startPoint x: 394, startPoint y: 215, endPoint x: 437, endPoint y: 183, distance: 53.8
click at [440, 182] on div "Janela de atendimento Grade de atendimento Capacidade Transportadoras Veículos …" at bounding box center [408, 181] width 817 height 363
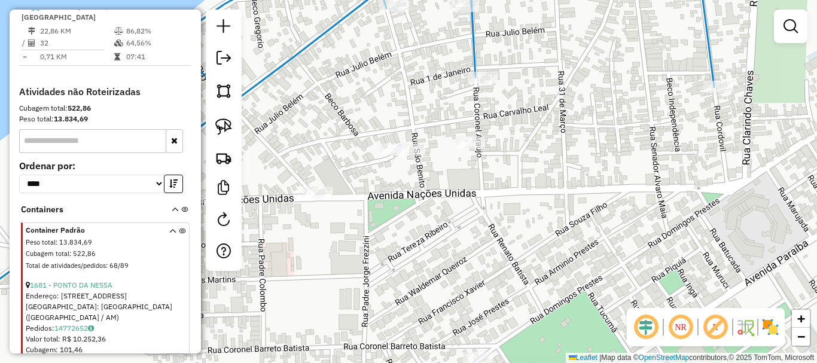
select select "**********"
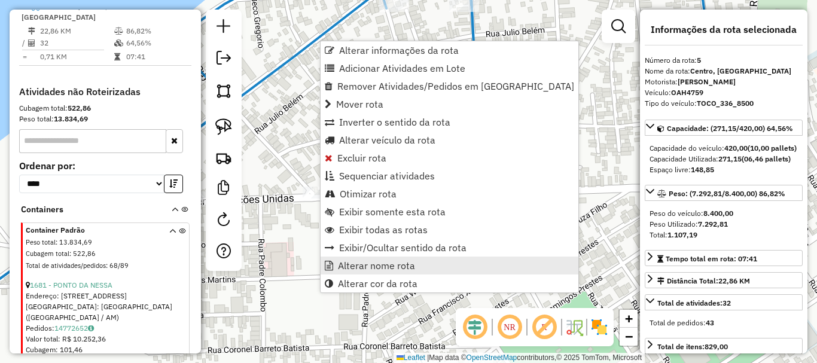
click at [368, 267] on span "Alterar nome rota" at bounding box center [376, 266] width 77 height 10
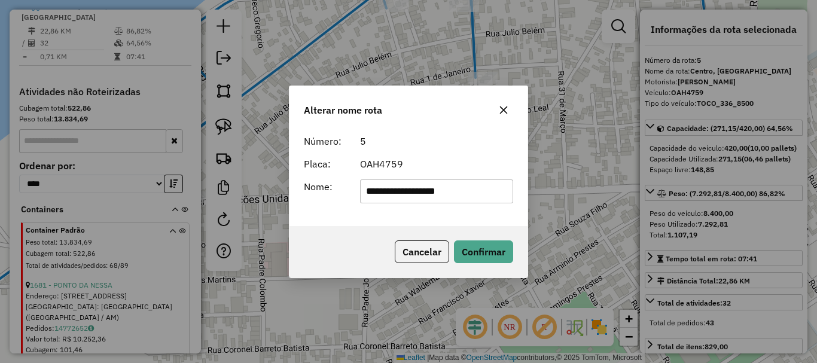
drag, startPoint x: 471, startPoint y: 188, endPoint x: 264, endPoint y: 178, distance: 207.1
click at [264, 178] on div "**********" at bounding box center [408, 181] width 817 height 363
type input "*"
type input "********"
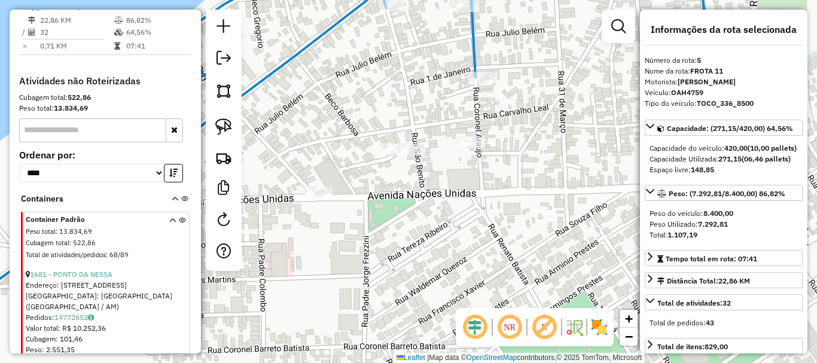
drag, startPoint x: 292, startPoint y: 41, endPoint x: 295, endPoint y: 48, distance: 7.5
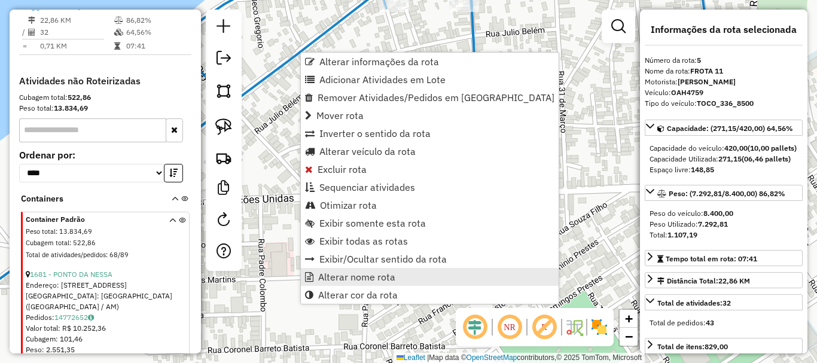
click at [353, 274] on span "Alterar nome rota" at bounding box center [356, 277] width 77 height 10
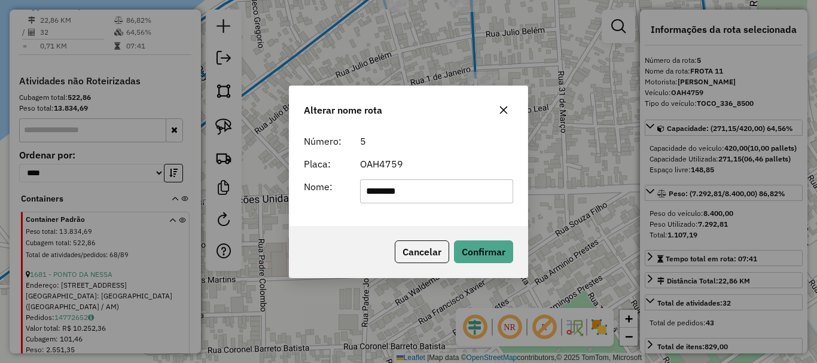
click at [398, 191] on input "********" at bounding box center [437, 191] width 154 height 24
type input "********"
click at [483, 257] on button "Confirmar" at bounding box center [483, 251] width 59 height 23
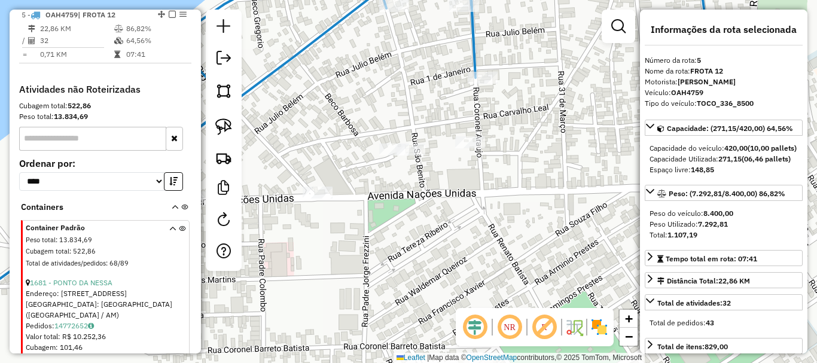
scroll to position [408, 0]
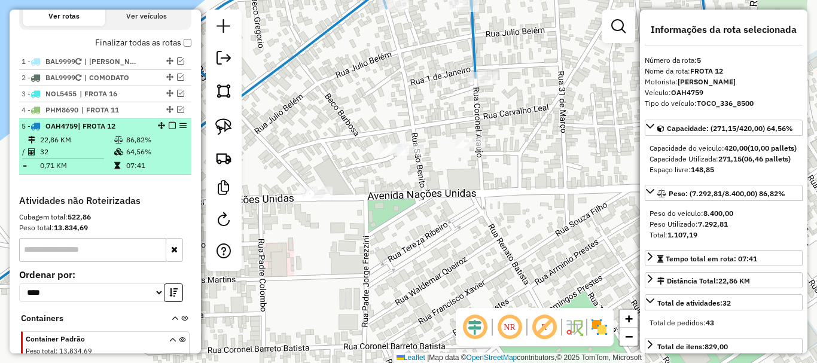
click at [166, 132] on div "5 - OAH4759 | FROTA 12" at bounding box center [105, 126] width 167 height 11
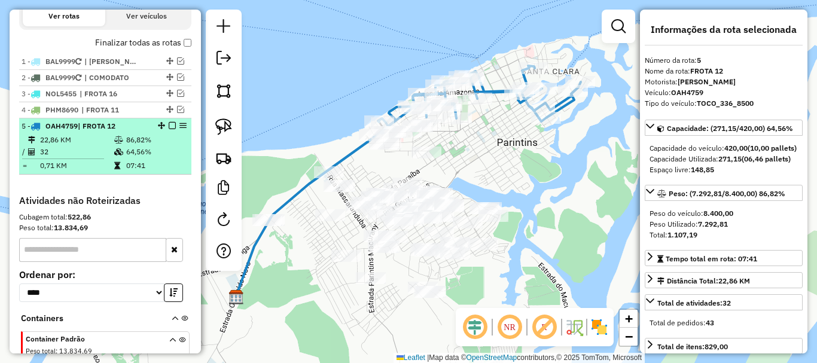
click at [169, 129] on em at bounding box center [172, 125] width 7 height 7
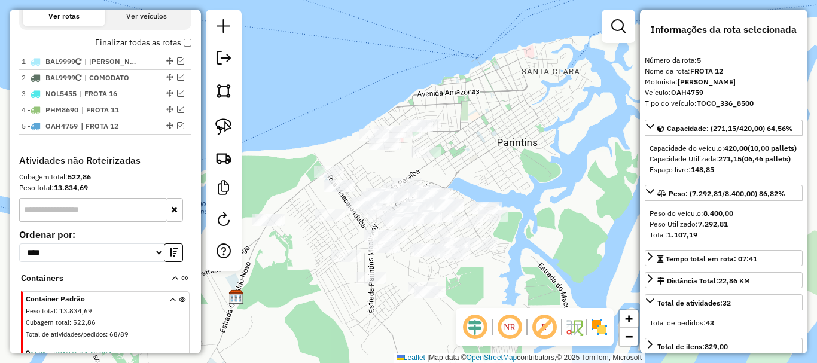
drag, startPoint x: 478, startPoint y: 170, endPoint x: 515, endPoint y: 125, distance: 58.6
click at [512, 127] on div "Janela de atendimento Grade de atendimento Capacidade Transportadoras Veículos …" at bounding box center [408, 181] width 817 height 363
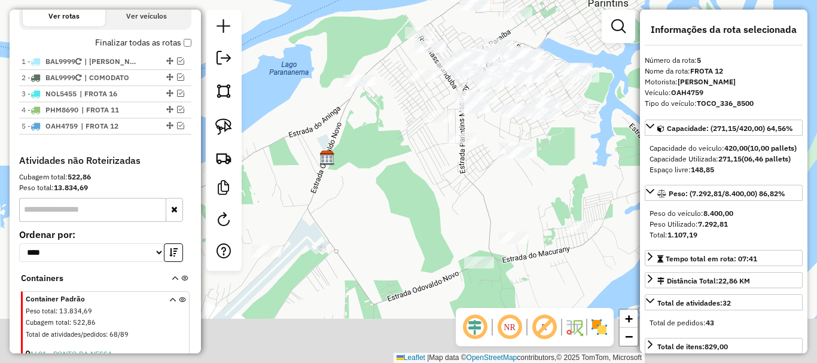
drag, startPoint x: 605, startPoint y: 13, endPoint x: 640, endPoint y: -32, distance: 57.2
click at [640, 0] on html "Aguarde... Pop-up bloqueado! Seu navegador bloqueou automáticamente a abertura …" at bounding box center [408, 181] width 817 height 363
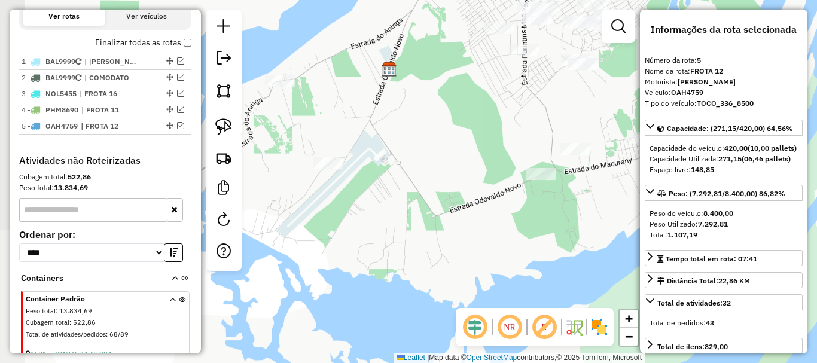
drag, startPoint x: 523, startPoint y: 143, endPoint x: 432, endPoint y: 178, distance: 96.7
click at [412, 194] on div "Janela de atendimento Grade de atendimento Capacidade Transportadoras Veículos …" at bounding box center [408, 181] width 817 height 363
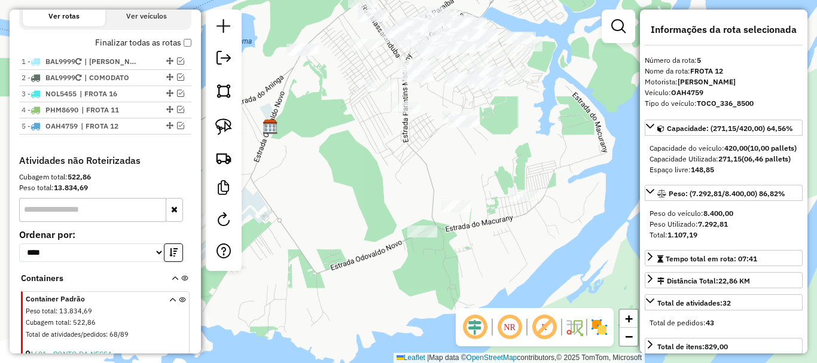
drag, startPoint x: 420, startPoint y: 182, endPoint x: 415, endPoint y: 185, distance: 6.2
click at [415, 185] on div "Janela de atendimento Grade de atendimento Capacidade Transportadoras Veículos …" at bounding box center [408, 181] width 817 height 363
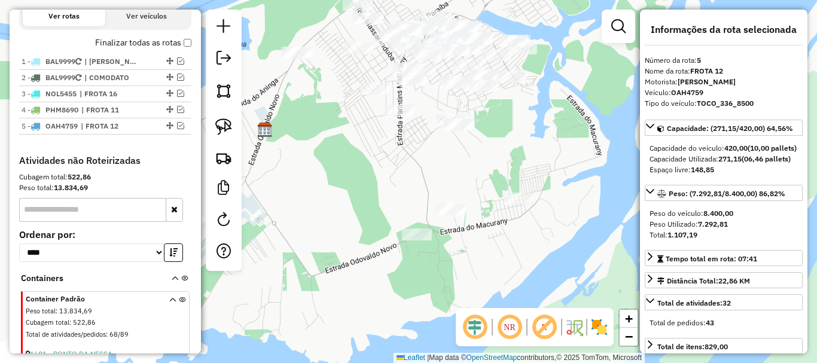
click at [394, 201] on div "Janela de atendimento Grade de atendimento Capacidade Transportadoras Veículos …" at bounding box center [408, 181] width 817 height 363
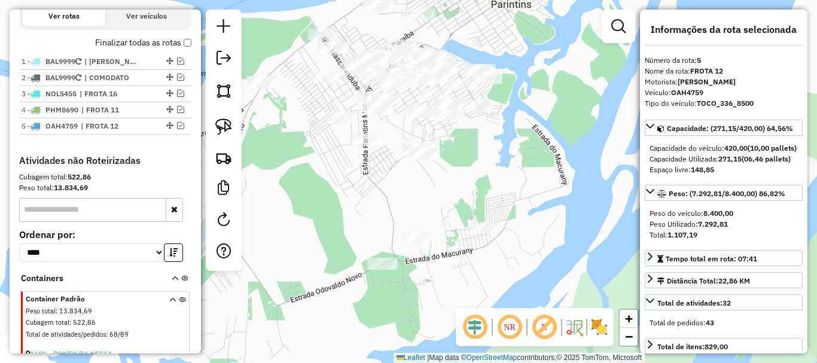
drag, startPoint x: 479, startPoint y: 203, endPoint x: 492, endPoint y: 184, distance: 22.9
click at [492, 184] on div "Janela de atendimento Grade de atendimento Capacidade Transportadoras Veículos …" at bounding box center [408, 181] width 817 height 363
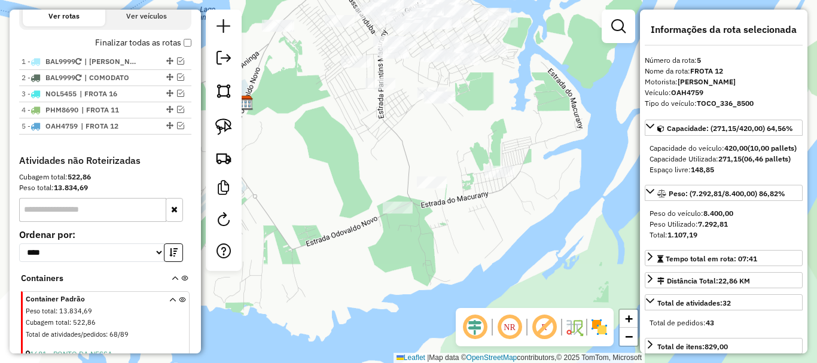
drag, startPoint x: 493, startPoint y: 173, endPoint x: 494, endPoint y: 137, distance: 35.9
click at [494, 137] on div "Janela de atendimento Grade de atendimento Capacidade Transportadoras Veículos …" at bounding box center [408, 181] width 817 height 363
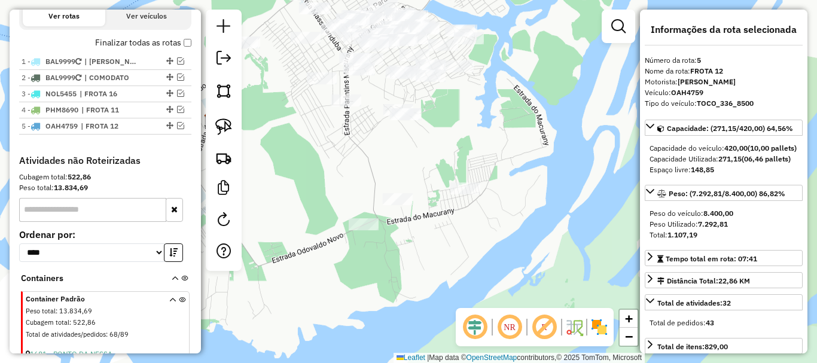
drag, startPoint x: 481, startPoint y: 236, endPoint x: 447, endPoint y: 253, distance: 38.0
click at [447, 253] on div "Janela de atendimento Grade de atendimento Capacidade Transportadoras Veículos …" at bounding box center [408, 181] width 817 height 363
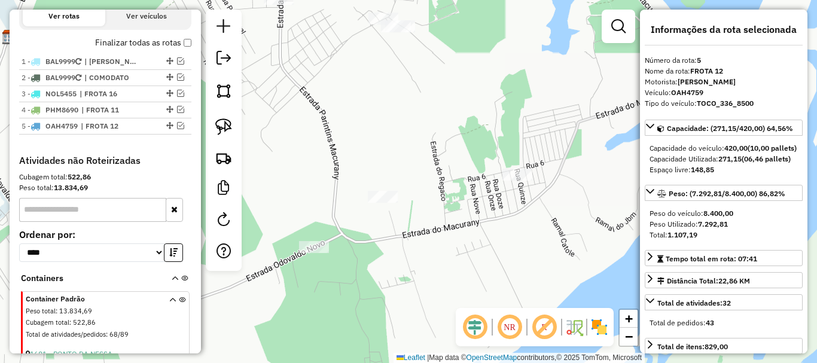
drag, startPoint x: 402, startPoint y: 253, endPoint x: 396, endPoint y: 291, distance: 38.1
click at [396, 297] on div "Janela de atendimento Grade de atendimento Capacidade Transportadoras Veículos …" at bounding box center [408, 181] width 817 height 363
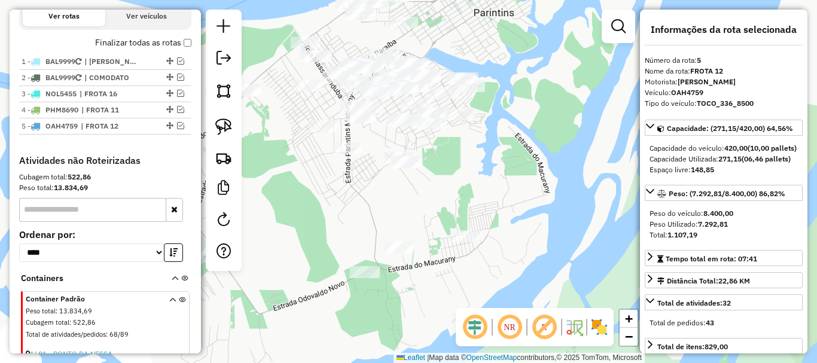
click at [413, 286] on div "Janela de atendimento Grade de atendimento Capacidade Transportadoras Veículos …" at bounding box center [408, 181] width 817 height 363
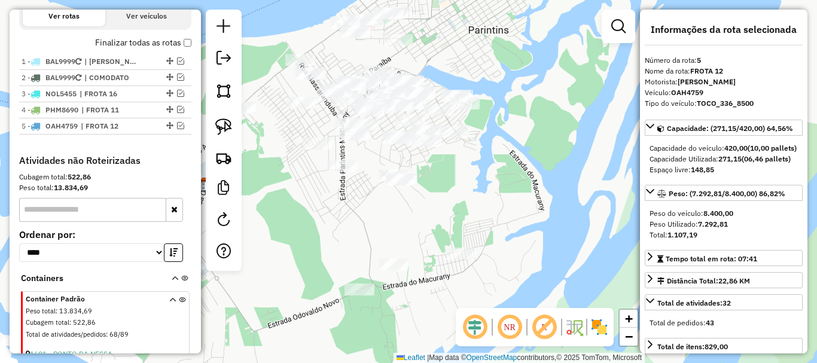
drag, startPoint x: 413, startPoint y: 285, endPoint x: 406, endPoint y: 298, distance: 14.7
click at [407, 302] on div "Janela de atendimento Grade de atendimento Capacidade Transportadoras Veículos …" at bounding box center [408, 181] width 817 height 363
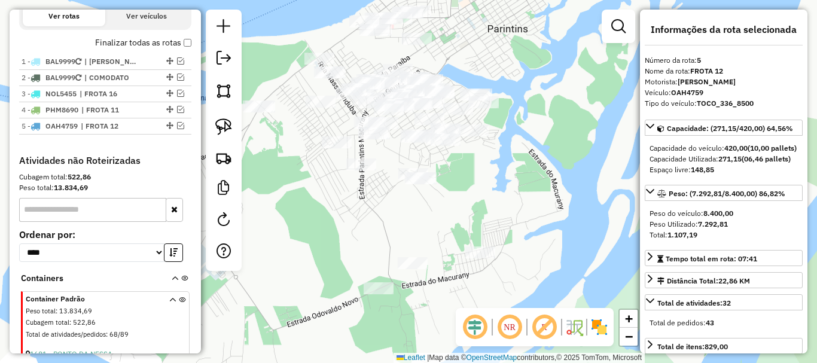
drag, startPoint x: 406, startPoint y: 297, endPoint x: 393, endPoint y: 295, distance: 13.3
click at [426, 295] on div "Janela de atendimento Grade de atendimento Capacidade Transportadoras Veículos …" at bounding box center [408, 181] width 817 height 363
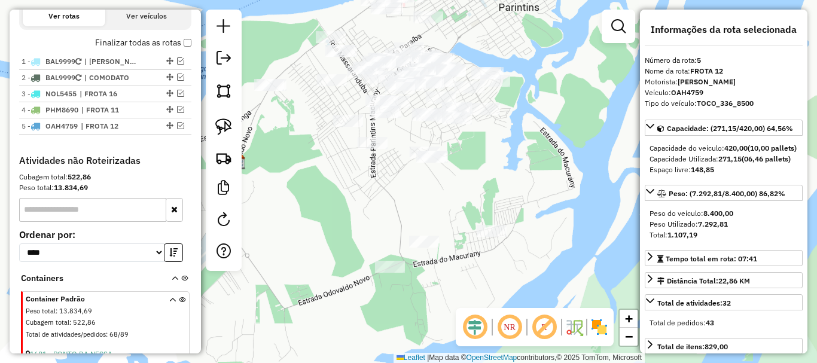
drag, startPoint x: 421, startPoint y: 317, endPoint x: 432, endPoint y: 297, distance: 23.5
click at [432, 297] on div "Janela de atendimento Grade de atendimento Capacidade Transportadoras Veículos …" at bounding box center [408, 181] width 817 height 363
click at [225, 127] on img at bounding box center [223, 126] width 17 height 17
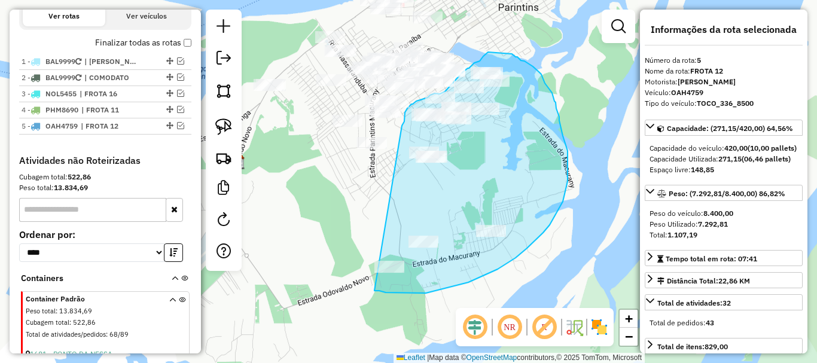
drag, startPoint x: 374, startPoint y: 291, endPoint x: 403, endPoint y: 135, distance: 158.1
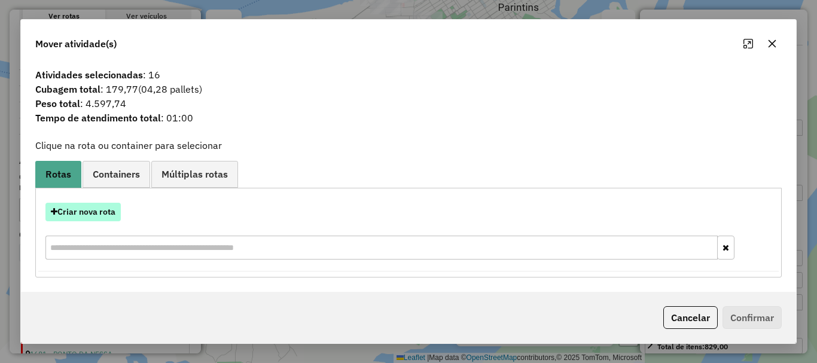
click at [114, 215] on button "Criar nova rota" at bounding box center [82, 212] width 75 height 19
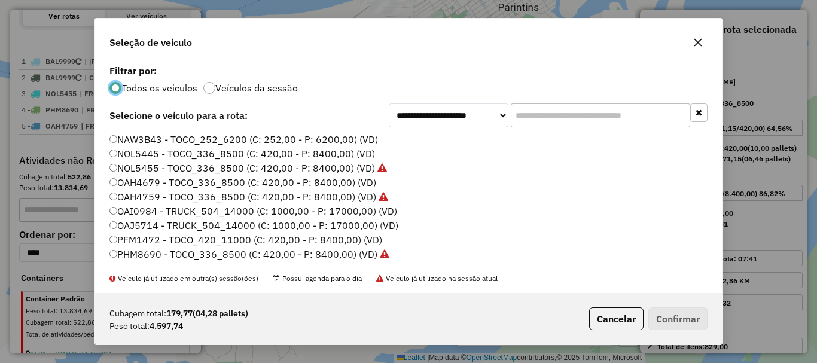
scroll to position [55, 0]
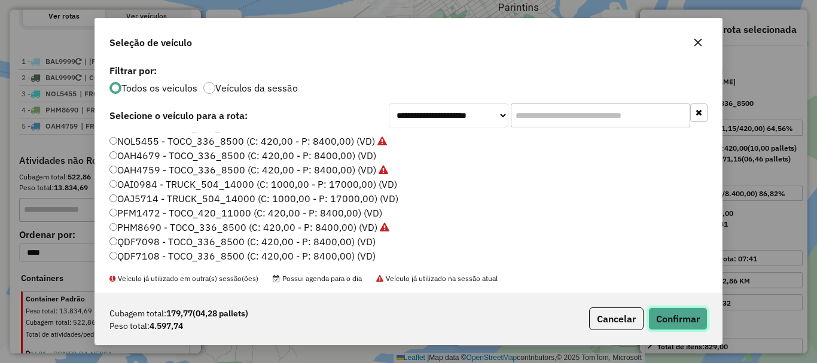
click at [678, 316] on button "Confirmar" at bounding box center [677, 318] width 59 height 23
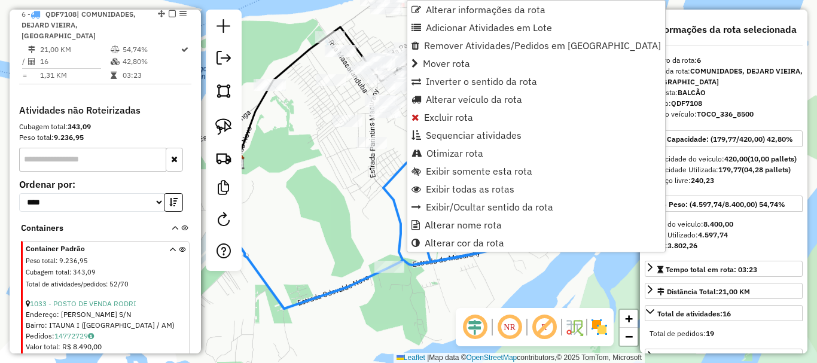
scroll to position [543, 0]
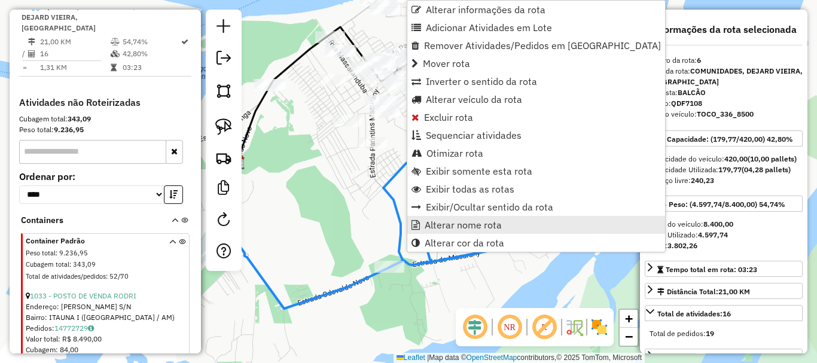
click at [462, 225] on span "Alterar nome rota" at bounding box center [462, 225] width 77 height 10
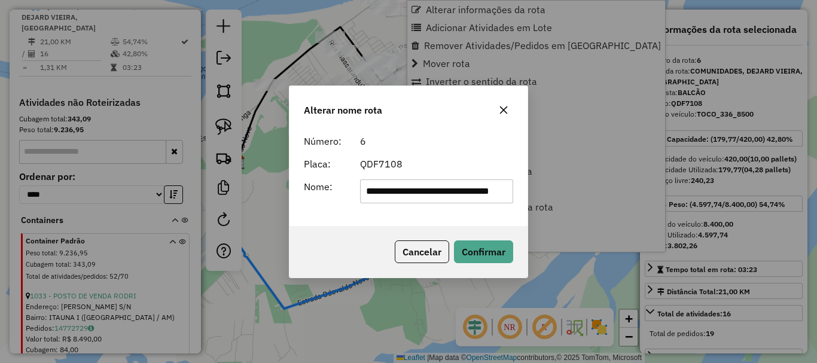
scroll to position [0, 33]
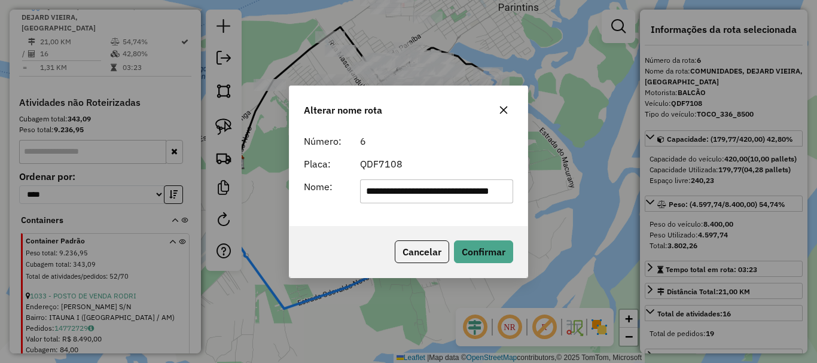
drag, startPoint x: 512, startPoint y: 191, endPoint x: 312, endPoint y: 181, distance: 200.5
click at [311, 181] on div "**********" at bounding box center [409, 191] width 224 height 24
type input "*"
type input "********"
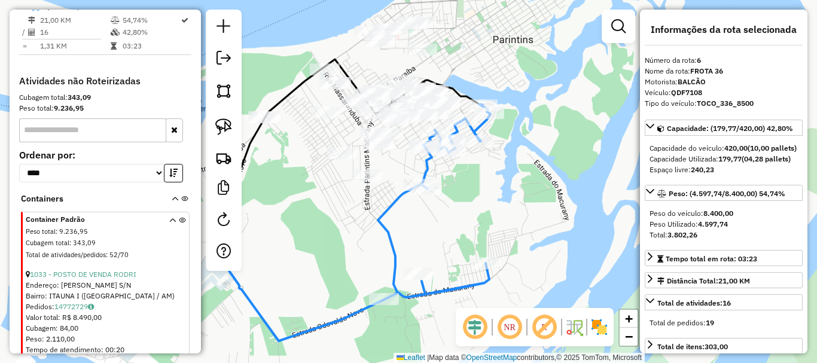
drag, startPoint x: 491, startPoint y: 152, endPoint x: 494, endPoint y: 176, distance: 24.1
click at [486, 185] on div "Janela de atendimento Grade de atendimento Capacidade Transportadoras Veículos …" at bounding box center [408, 181] width 817 height 363
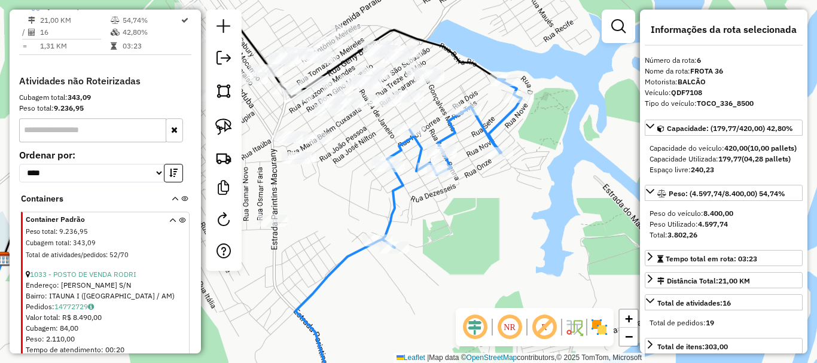
drag, startPoint x: 451, startPoint y: 182, endPoint x: 484, endPoint y: 220, distance: 49.6
click at [485, 230] on div "Janela de atendimento Grade de atendimento Capacidade Transportadoras Veículos …" at bounding box center [408, 181] width 817 height 363
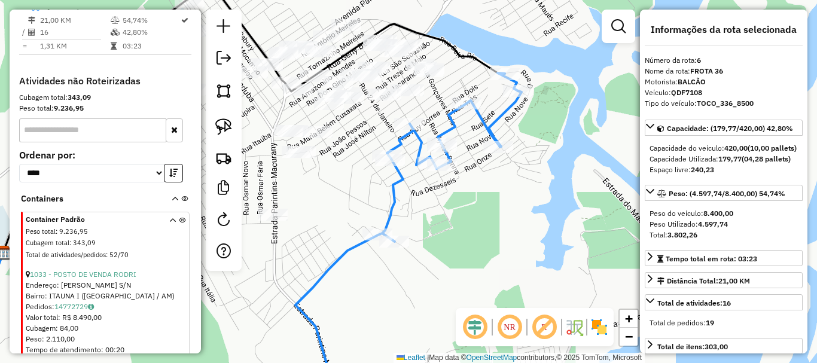
click at [500, 237] on div "Janela de atendimento Grade de atendimento Capacidade Transportadoras Veículos …" at bounding box center [408, 181] width 817 height 363
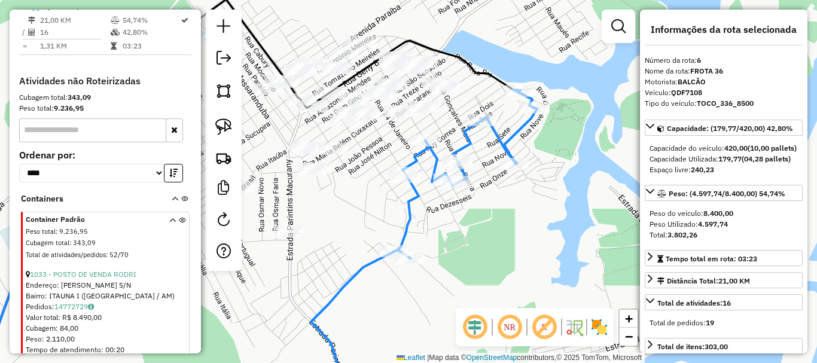
click at [469, 143] on icon at bounding box center [424, 244] width 226 height 309
drag, startPoint x: 497, startPoint y: 223, endPoint x: 512, endPoint y: 243, distance: 24.9
click at [511, 243] on div "Janela de atendimento Grade de atendimento Capacidade Transportadoras Veículos …" at bounding box center [408, 181] width 817 height 363
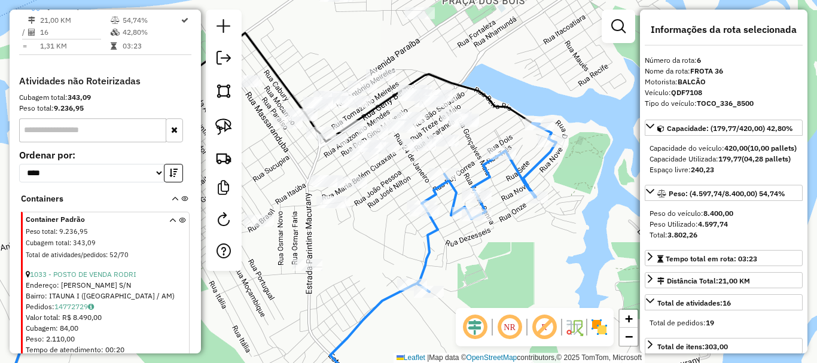
drag, startPoint x: 371, startPoint y: 231, endPoint x: 385, endPoint y: 259, distance: 31.3
click at [385, 259] on div "Janela de atendimento Grade de atendimento Capacidade Transportadoras Veículos …" at bounding box center [408, 181] width 817 height 363
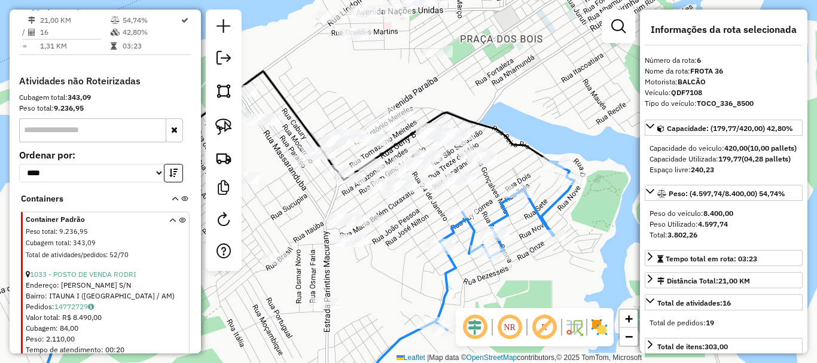
drag, startPoint x: 418, startPoint y: 212, endPoint x: 423, endPoint y: 222, distance: 11.0
click at [423, 222] on div "Janela de atendimento Grade de atendimento Capacidade Transportadoras Veículos …" at bounding box center [408, 181] width 817 height 363
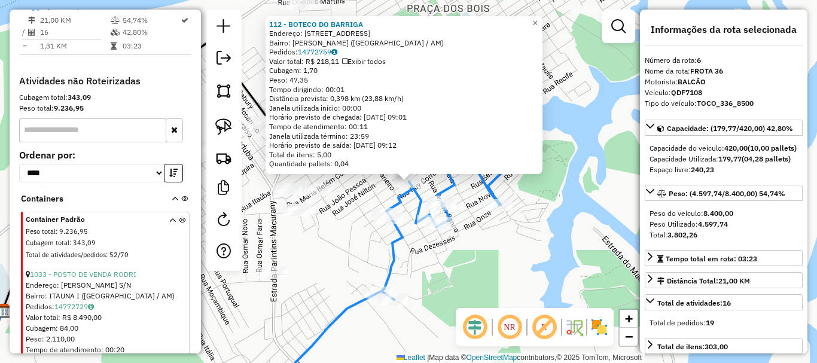
click at [503, 240] on div "112 - BOTECO DO BARRIGA Endereço: [STREET_ADDRESS][PERSON_NAME] ([GEOGRAPHIC_DA…" at bounding box center [408, 181] width 817 height 363
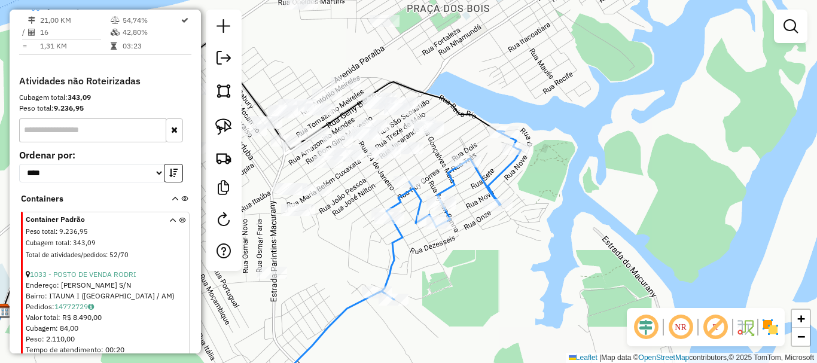
click at [510, 295] on div "Janela de atendimento Grade de atendimento Capacidade Transportadoras Veículos …" at bounding box center [408, 181] width 817 height 363
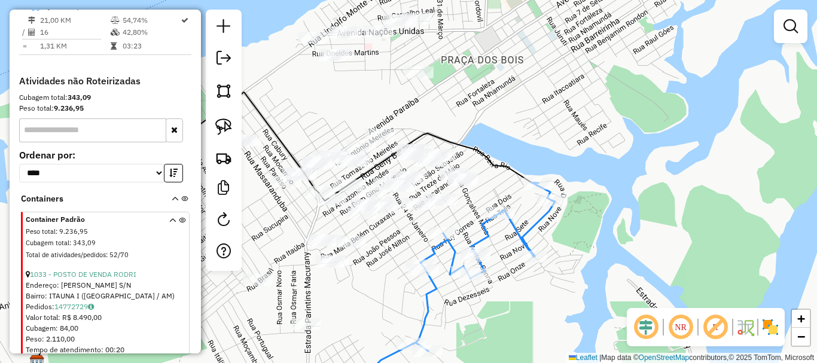
drag, startPoint x: 475, startPoint y: 224, endPoint x: 511, endPoint y: 226, distance: 36.0
click at [511, 226] on icon at bounding box center [448, 291] width 213 height 219
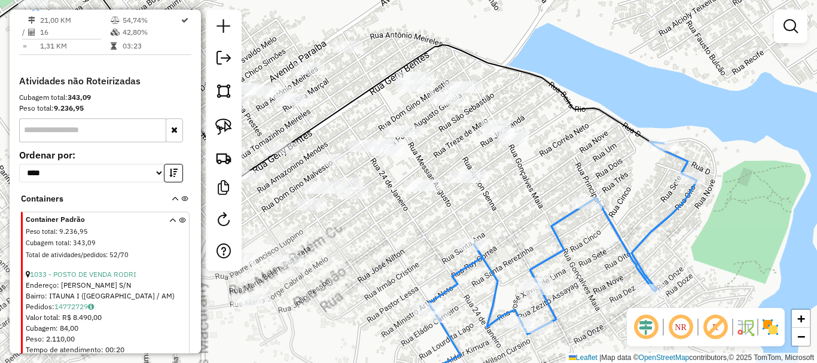
drag, startPoint x: 479, startPoint y: 197, endPoint x: 531, endPoint y: 186, distance: 53.2
click at [531, 186] on div "Janela de atendimento Grade de atendimento Capacidade Transportadoras Veículos …" at bounding box center [408, 181] width 817 height 363
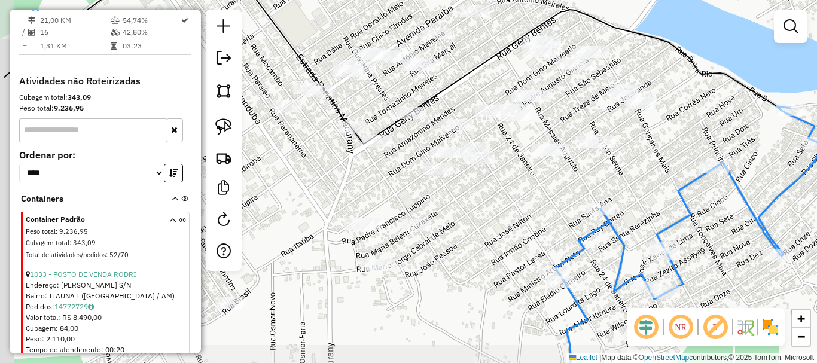
drag, startPoint x: 554, startPoint y: 165, endPoint x: 643, endPoint y: 139, distance: 92.7
click at [643, 139] on div "Janela de atendimento Grade de atendimento Capacidade Transportadoras Veículos …" at bounding box center [408, 181] width 817 height 363
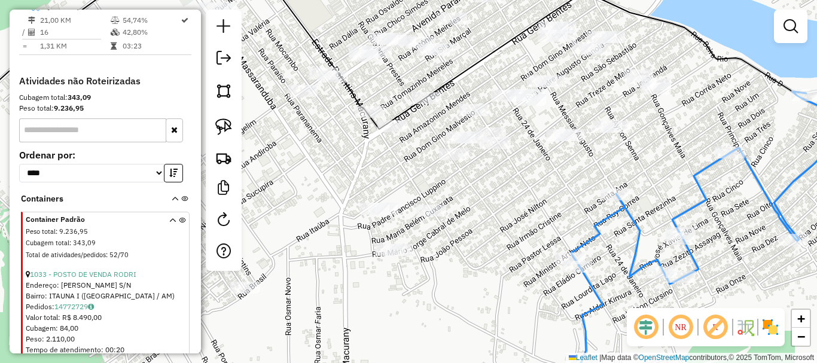
click at [503, 244] on div "Janela de atendimento Grade de atendimento Capacidade Transportadoras Veículos …" at bounding box center [408, 181] width 817 height 363
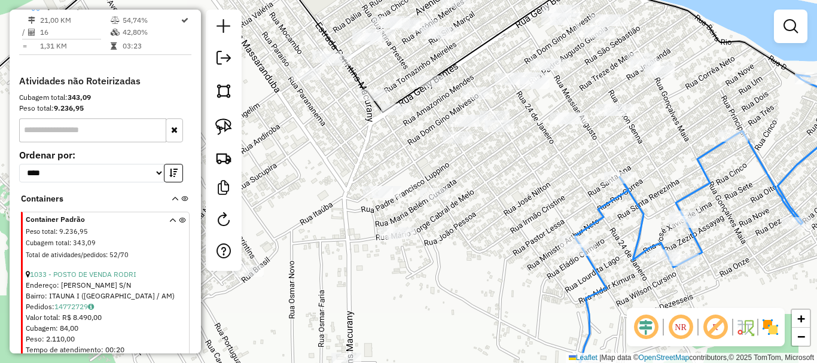
drag, startPoint x: 512, startPoint y: 228, endPoint x: 516, endPoint y: 209, distance: 18.9
click at [516, 209] on div "Janela de atendimento Grade de atendimento Capacidade Transportadoras Veículos …" at bounding box center [408, 181] width 817 height 363
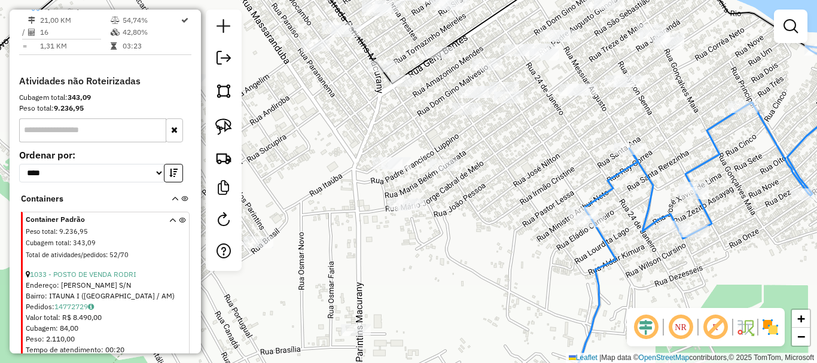
drag, startPoint x: 518, startPoint y: 206, endPoint x: 528, endPoint y: 175, distance: 32.5
click at [528, 175] on div "Janela de atendimento Grade de atendimento Capacidade Transportadoras Veículos …" at bounding box center [408, 181] width 817 height 363
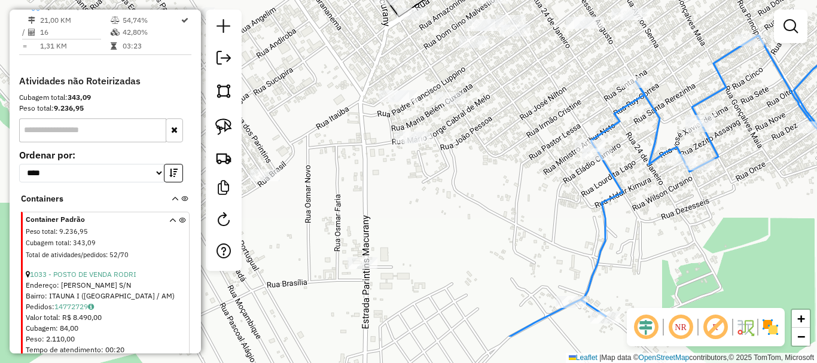
drag, startPoint x: 527, startPoint y: 145, endPoint x: 506, endPoint y: 177, distance: 38.8
click at [528, 142] on div "Janela de atendimento Grade de atendimento Capacidade Transportadoras Veículos …" at bounding box center [408, 181] width 817 height 363
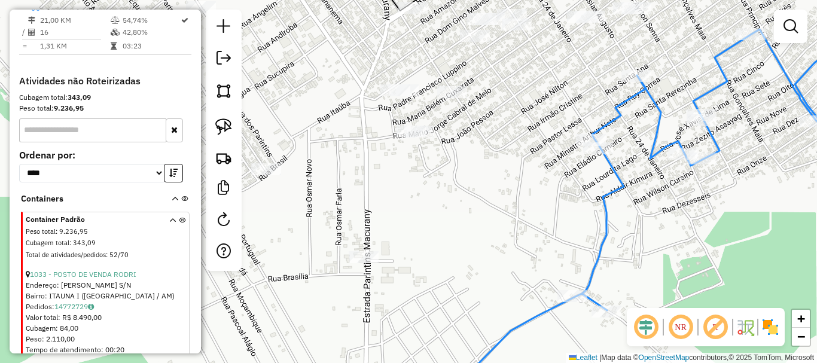
drag, startPoint x: 442, startPoint y: 280, endPoint x: 456, endPoint y: 165, distance: 116.2
click at [456, 161] on div "Janela de atendimento Grade de atendimento Capacidade Transportadoras Veículos …" at bounding box center [408, 181] width 817 height 363
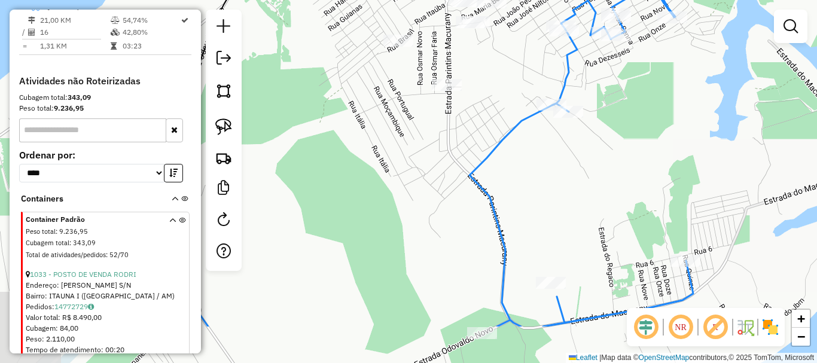
drag, startPoint x: 459, startPoint y: 192, endPoint x: 490, endPoint y: 123, distance: 75.5
click at [490, 123] on div "Janela de atendimento Grade de atendimento Capacidade Transportadoras Veículos …" at bounding box center [408, 181] width 817 height 363
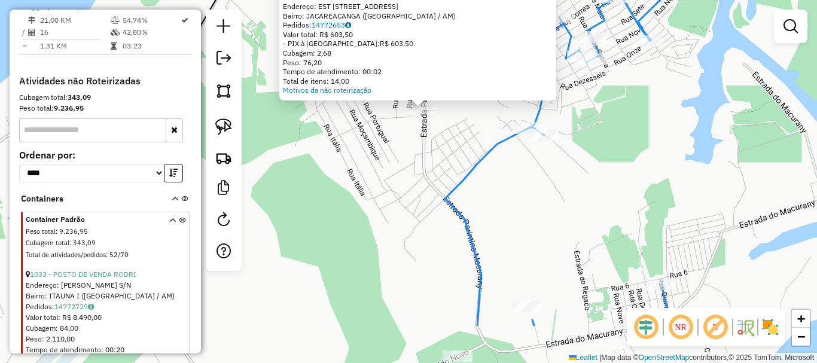
drag, startPoint x: 482, startPoint y: 250, endPoint x: 479, endPoint y: 204, distance: 46.1
click at [492, 204] on div "Atividade não roteirizada 1731 - MERC L MASTER Endereço: EST PARINTINS MACURANY…" at bounding box center [408, 181] width 817 height 363
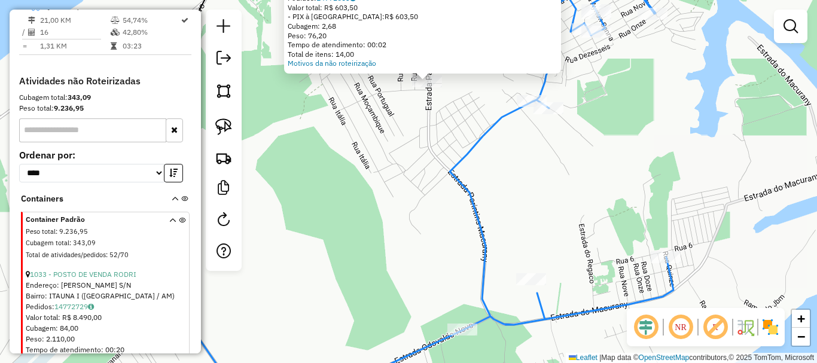
click at [486, 188] on div "Atividade não roteirizada 1731 - MERC L MASTER Endereço: EST PARINTINS MACURANY…" at bounding box center [408, 181] width 817 height 363
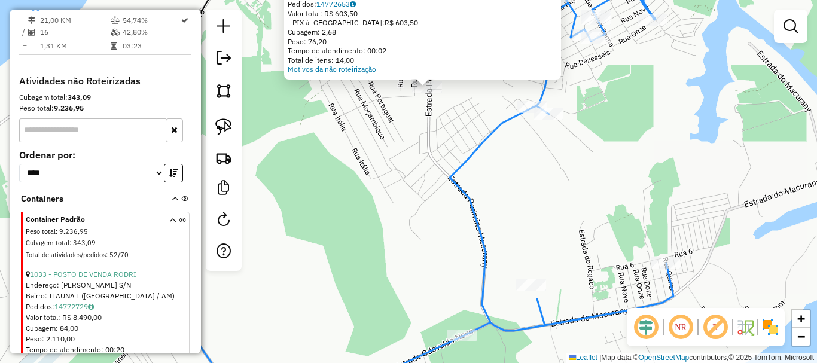
click at [486, 185] on div "Atividade não roteirizada 1731 - MERC L MASTER Endereço: EST PARINTINS MACURANY…" at bounding box center [408, 181] width 817 height 363
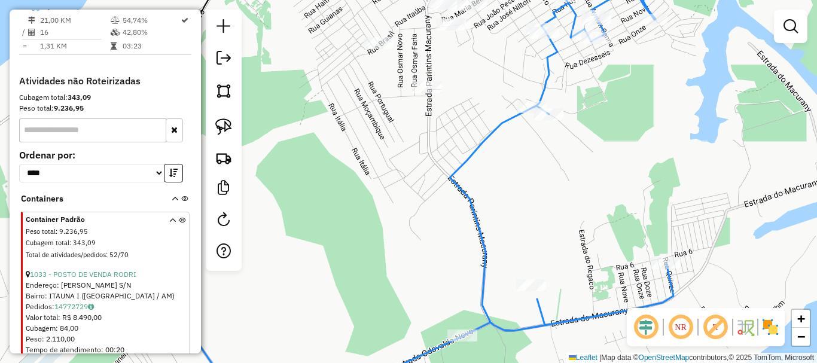
drag, startPoint x: 475, startPoint y: 155, endPoint x: 497, endPoint y: 249, distance: 95.7
click at [497, 250] on icon at bounding box center [563, 150] width 226 height 372
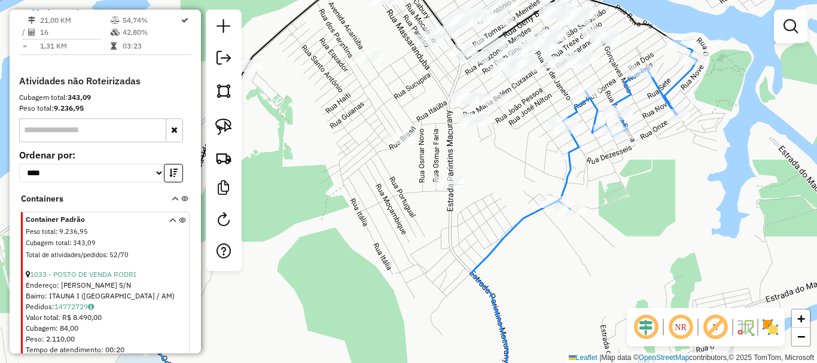
drag, startPoint x: 487, startPoint y: 187, endPoint x: 465, endPoint y: 233, distance: 50.5
click at [466, 233] on div "Janela de atendimento Grade de atendimento Capacidade Transportadoras Veículos …" at bounding box center [408, 181] width 817 height 363
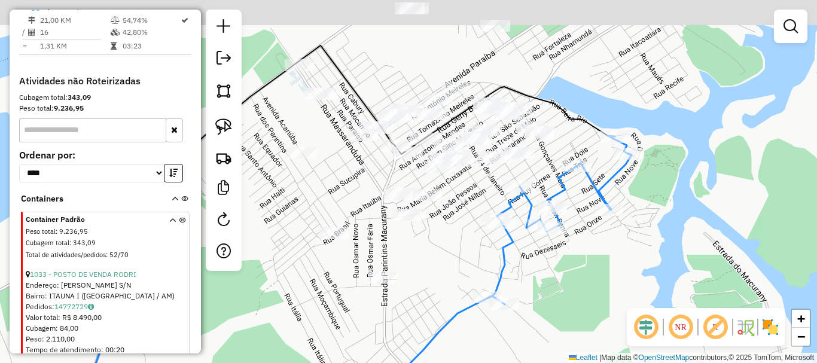
drag, startPoint x: 492, startPoint y: 194, endPoint x: 444, endPoint y: 245, distance: 70.2
click at [444, 246] on div "Janela de atendimento Grade de atendimento Capacidade Transportadoras Veículos …" at bounding box center [408, 181] width 817 height 363
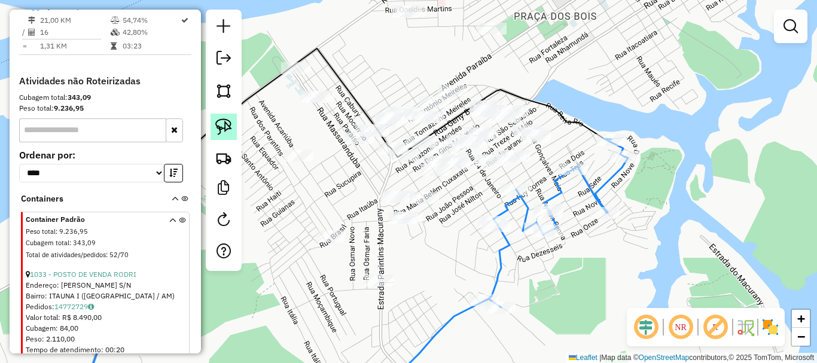
click at [229, 132] on img at bounding box center [223, 126] width 17 height 17
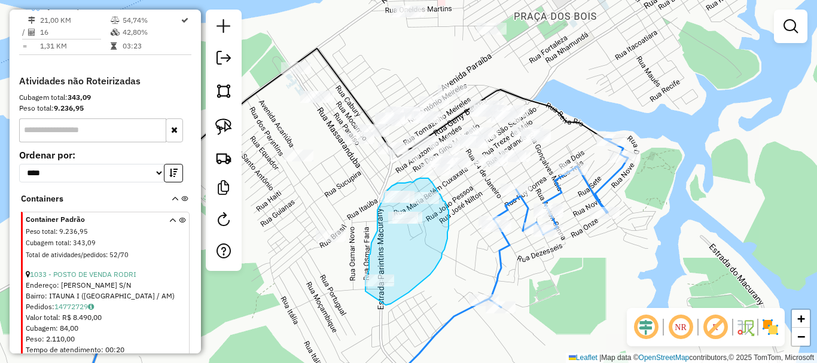
drag, startPoint x: 386, startPoint y: 305, endPoint x: 365, endPoint y: 291, distance: 24.5
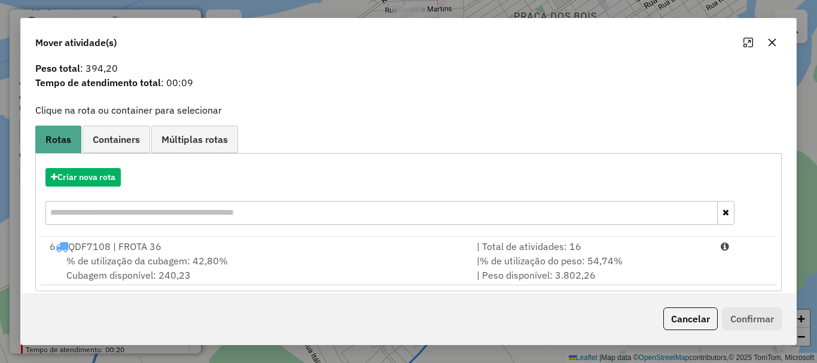
scroll to position [47, 0]
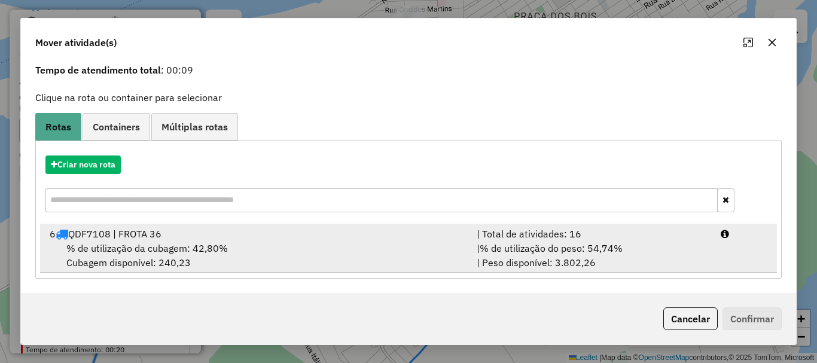
click at [436, 248] on div "% de utilização da cubagem: 42,80% Cubagem disponível: 240,23" at bounding box center [255, 255] width 427 height 29
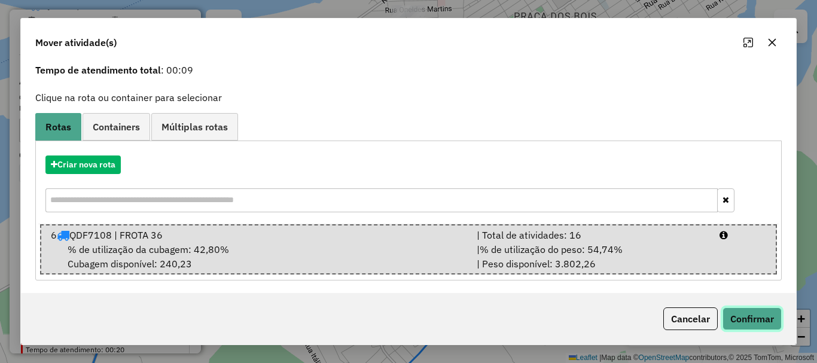
click at [765, 313] on button "Confirmar" at bounding box center [751, 318] width 59 height 23
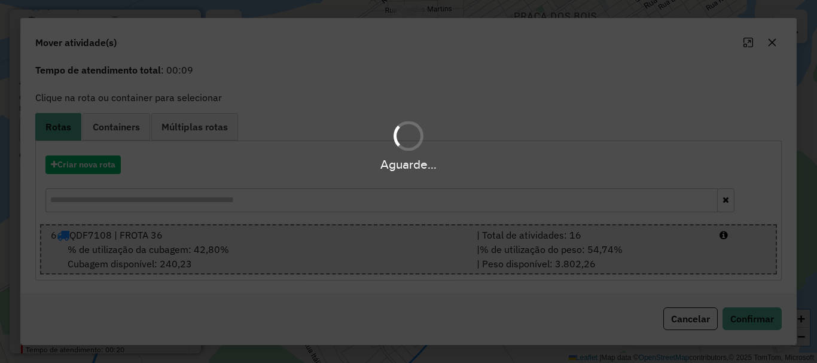
scroll to position [0, 0]
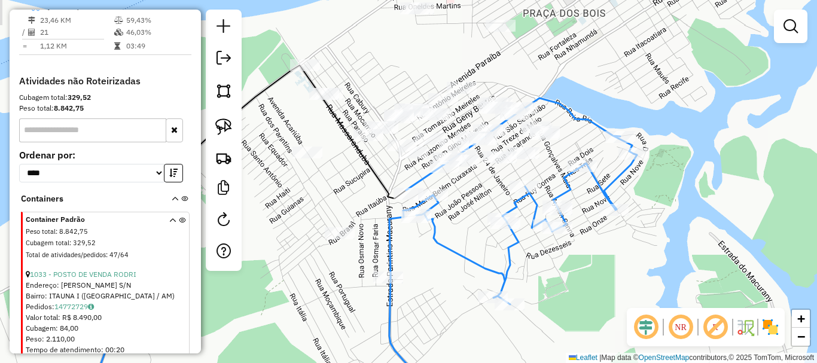
click at [551, 180] on div "Janela de atendimento Grade de atendimento Capacidade Transportadoras Veículos …" at bounding box center [408, 181] width 817 height 363
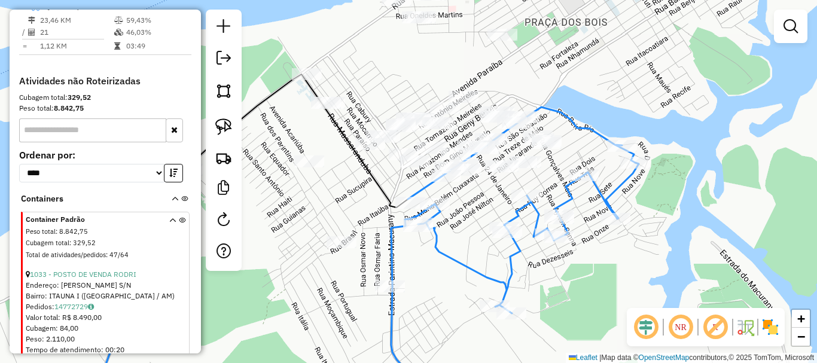
drag, startPoint x: 552, startPoint y: 181, endPoint x: 552, endPoint y: 190, distance: 9.6
click at [552, 190] on div "Janela de atendimento Grade de atendimento Capacidade Transportadoras Veículos …" at bounding box center [408, 181] width 817 height 363
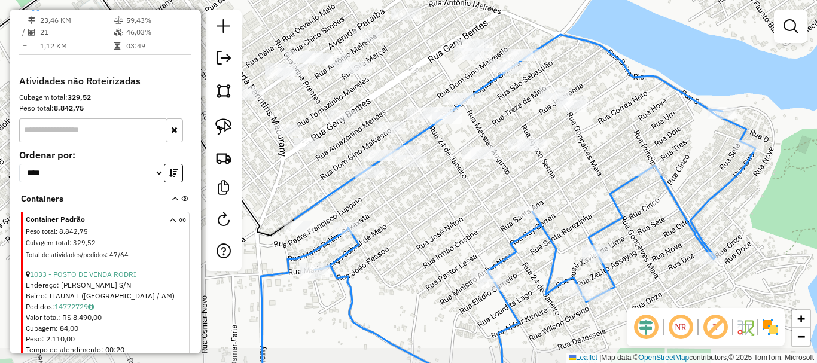
drag, startPoint x: 515, startPoint y: 178, endPoint x: 547, endPoint y: 159, distance: 37.5
click at [547, 159] on div "Janela de atendimento Grade de atendimento Capacidade Transportadoras Veículos …" at bounding box center [408, 181] width 817 height 363
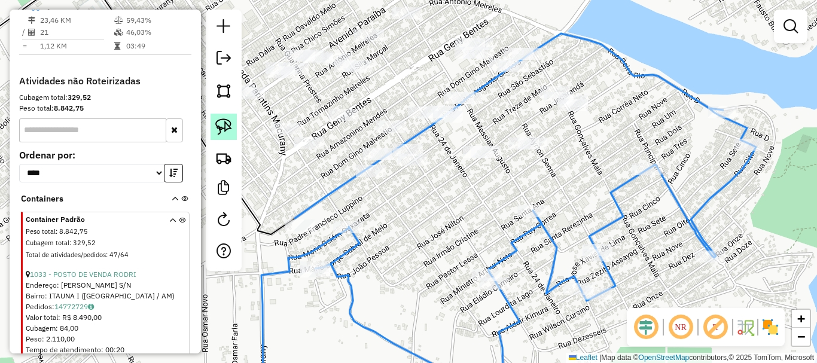
click at [227, 130] on img at bounding box center [223, 126] width 17 height 17
click at [222, 123] on img at bounding box center [223, 126] width 17 height 17
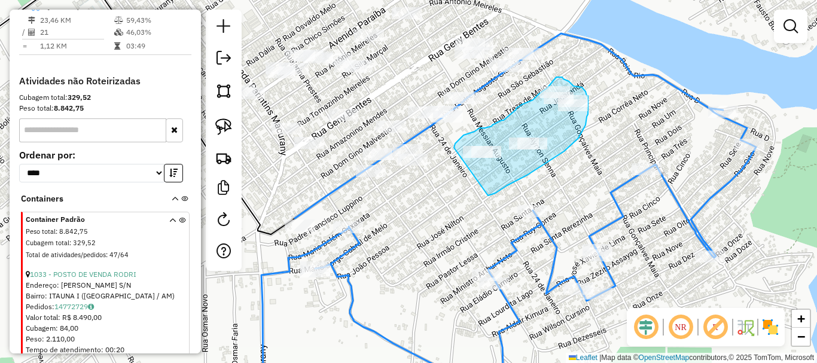
drag, startPoint x: 488, startPoint y: 195, endPoint x: 453, endPoint y: 163, distance: 47.4
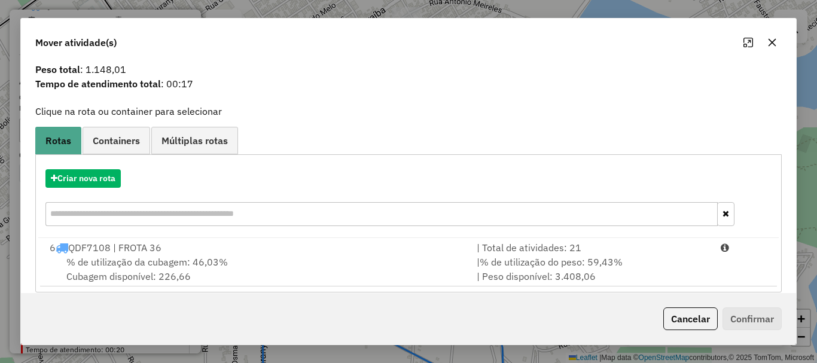
scroll to position [47, 0]
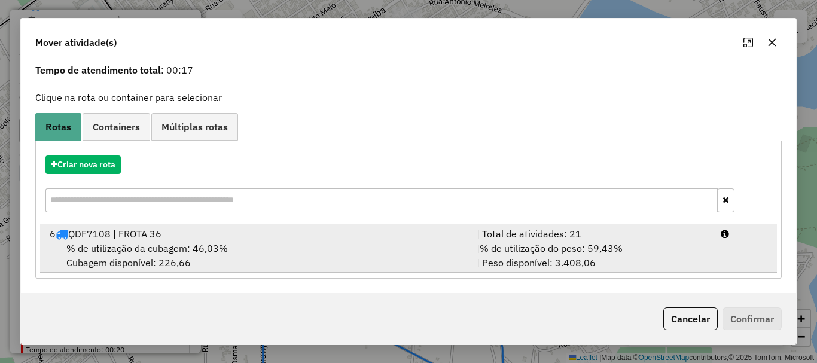
click at [258, 249] on div "% de utilização da cubagem: 46,03% Cubagem disponível: 226,66" at bounding box center [255, 255] width 427 height 29
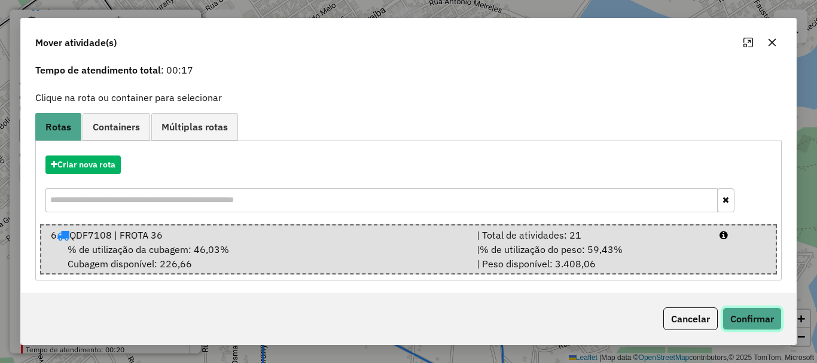
click at [728, 314] on button "Confirmar" at bounding box center [751, 318] width 59 height 23
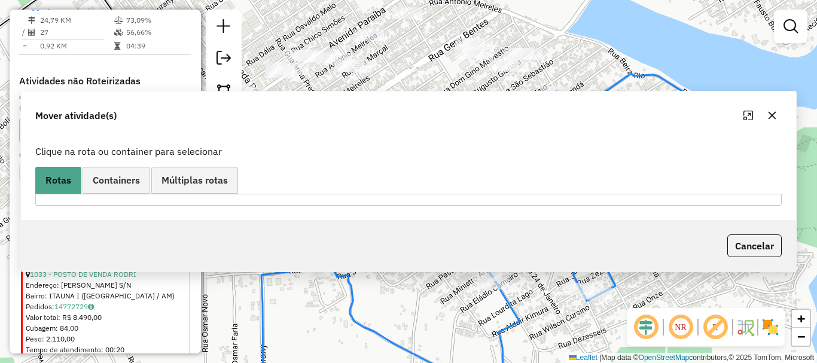
scroll to position [0, 0]
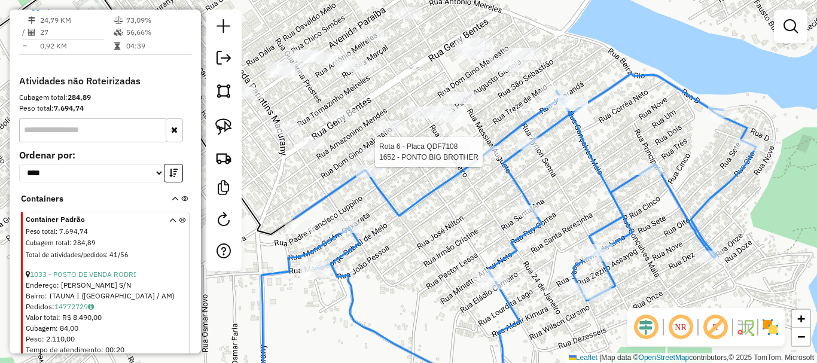
select select "**********"
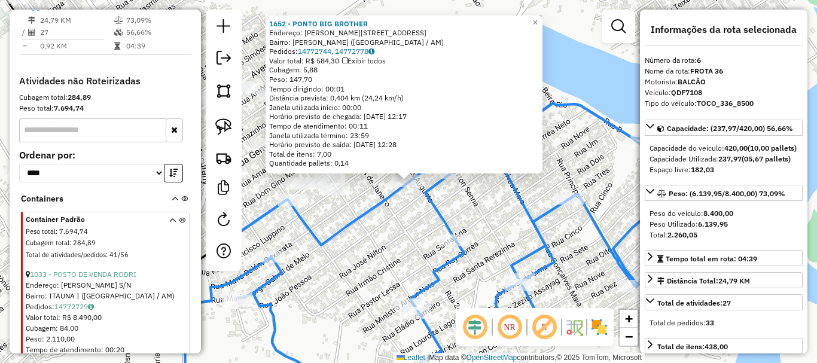
click at [379, 227] on div "1652 - PONTO BIG BROTHER Endereço: [PERSON_NAME][STREET_ADDRESS][PERSON_NAME] P…" at bounding box center [408, 181] width 817 height 363
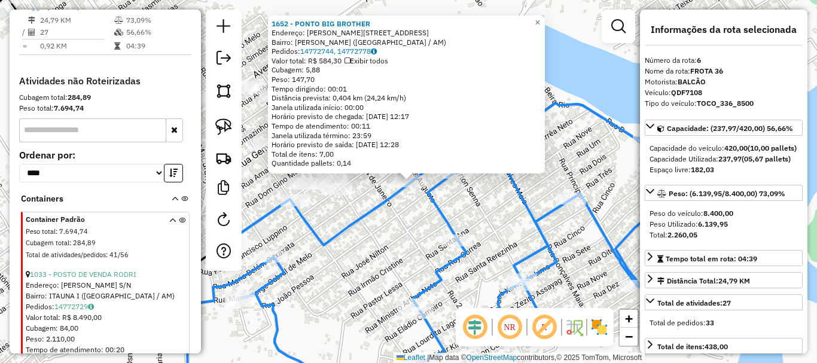
drag, startPoint x: 352, startPoint y: 200, endPoint x: 357, endPoint y: 205, distance: 6.8
click at [353, 200] on div "1652 - PONTO BIG BROTHER Endereço: [PERSON_NAME][STREET_ADDRESS][PERSON_NAME] P…" at bounding box center [408, 181] width 817 height 363
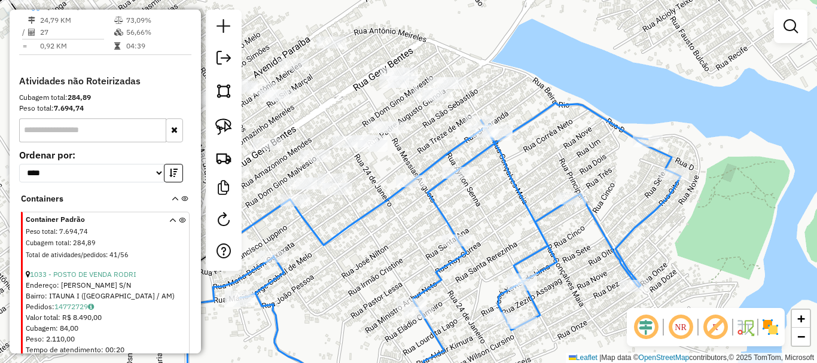
drag, startPoint x: 371, startPoint y: 200, endPoint x: 427, endPoint y: 195, distance: 55.8
click at [427, 195] on div "Janela de atendimento Grade de atendimento Capacidade Transportadoras Veículos …" at bounding box center [408, 181] width 817 height 363
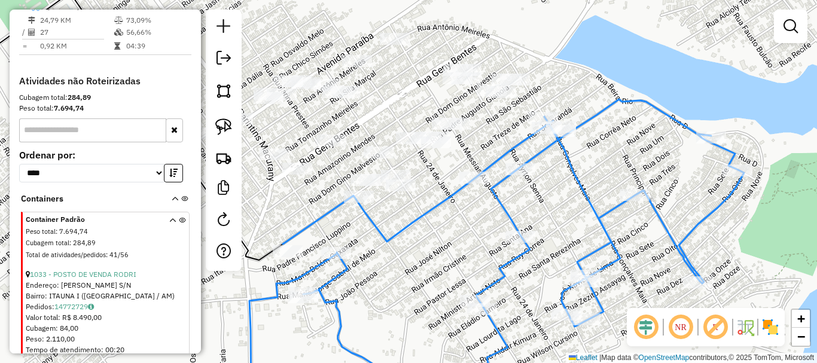
drag, startPoint x: 398, startPoint y: 212, endPoint x: 436, endPoint y: 205, distance: 39.5
click at [439, 205] on div "Janela de atendimento Grade de atendimento Capacidade Transportadoras Veículos …" at bounding box center [408, 181] width 817 height 363
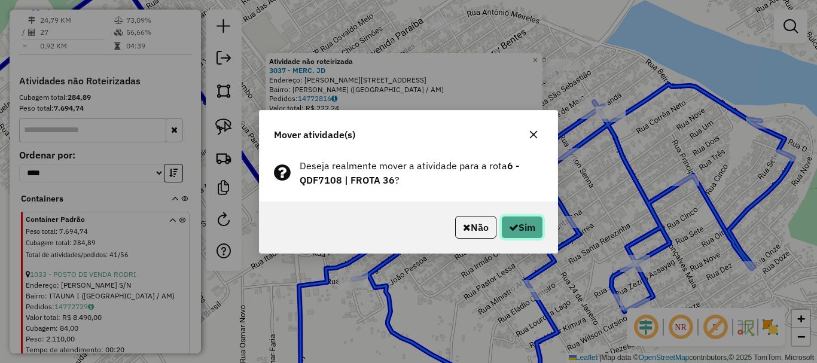
click at [515, 227] on icon "button" at bounding box center [514, 227] width 10 height 10
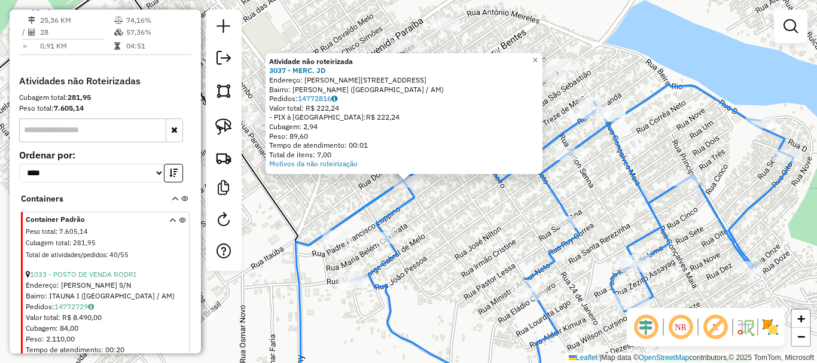
click at [497, 208] on div "Atividade não roteirizada 3037 - MERC. JD Endereço: R [PERSON_NAME], 4026 Bairr…" at bounding box center [408, 181] width 817 height 363
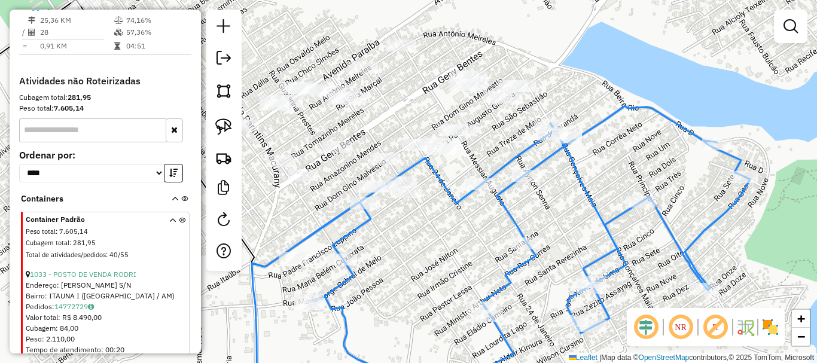
drag, startPoint x: 470, startPoint y: 215, endPoint x: 423, endPoint y: 232, distance: 49.8
click at [422, 237] on div "Janela de atendimento Grade de atendimento Capacidade Transportadoras Veículos …" at bounding box center [408, 181] width 817 height 363
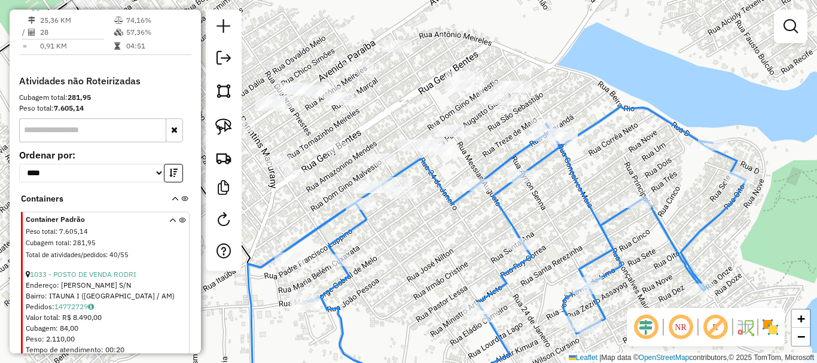
click at [411, 228] on div "Janela de atendimento Grade de atendimento Capacidade Transportadoras Veículos …" at bounding box center [408, 181] width 817 height 363
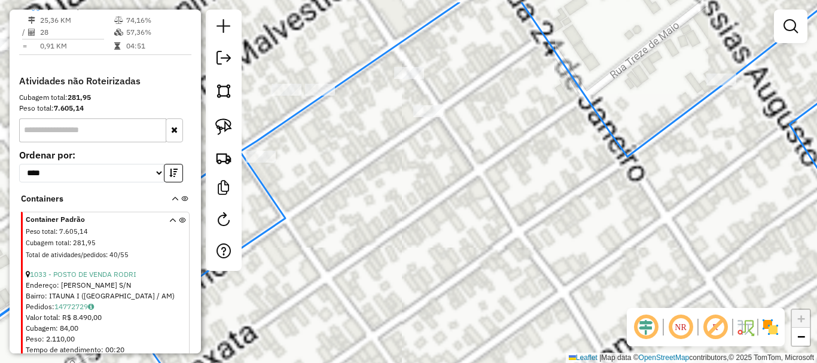
drag, startPoint x: 365, startPoint y: 208, endPoint x: 457, endPoint y: 256, distance: 103.5
click at [462, 265] on div "Janela de atendimento Grade de atendimento Capacidade Transportadoras Veículos …" at bounding box center [408, 181] width 817 height 363
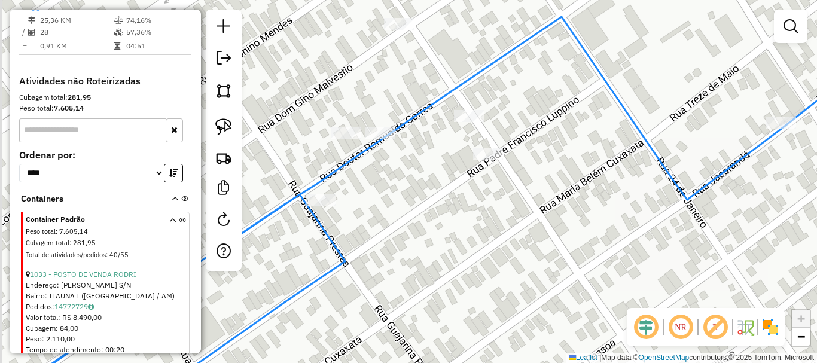
drag, startPoint x: 417, startPoint y: 224, endPoint x: 424, endPoint y: 226, distance: 8.1
click at [424, 233] on div "Janela de atendimento Grade de atendimento Capacidade Transportadoras Veículos …" at bounding box center [408, 181] width 817 height 363
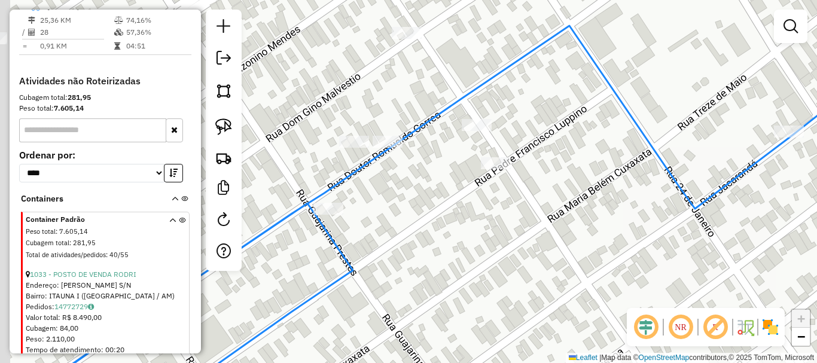
click at [412, 203] on div "Janela de atendimento Grade de atendimento Capacidade Transportadoras Veículos …" at bounding box center [408, 181] width 817 height 363
click at [327, 202] on div "Janela de atendimento Grade de atendimento Capacidade Transportadoras Veículos …" at bounding box center [408, 181] width 817 height 363
select select "**********"
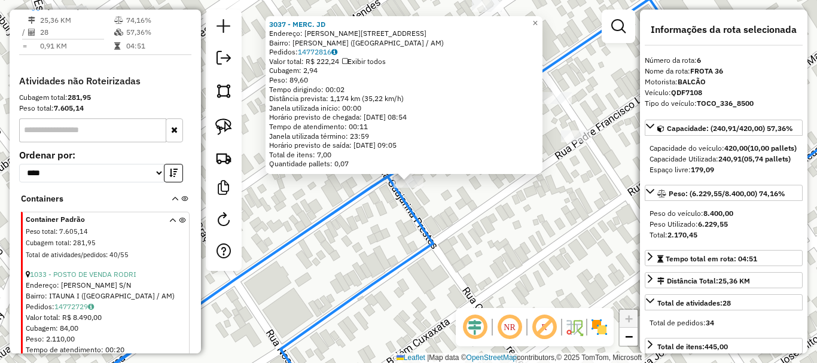
drag, startPoint x: 429, startPoint y: 235, endPoint x: 488, endPoint y: 236, distance: 59.2
click at [430, 235] on icon at bounding box center [480, 199] width 835 height 400
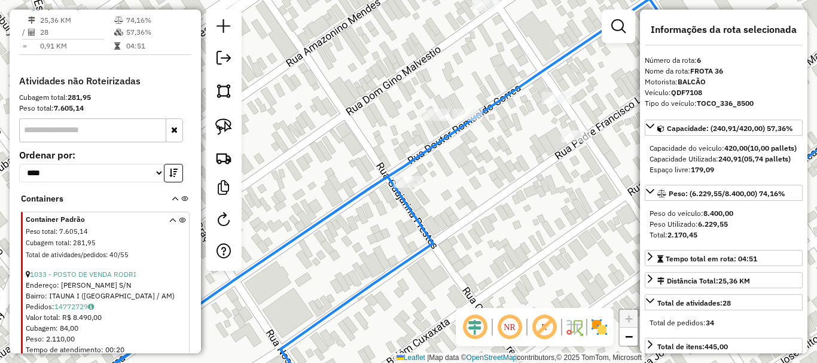
drag, startPoint x: 508, startPoint y: 209, endPoint x: 493, endPoint y: 255, distance: 48.4
click at [493, 255] on div "Janela de atendimento Grade de atendimento Capacidade Transportadoras Veículos …" at bounding box center [408, 181] width 817 height 363
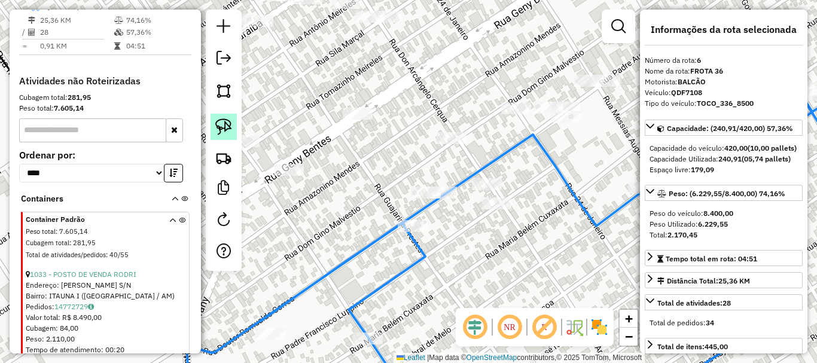
click at [233, 128] on link at bounding box center [223, 127] width 26 height 26
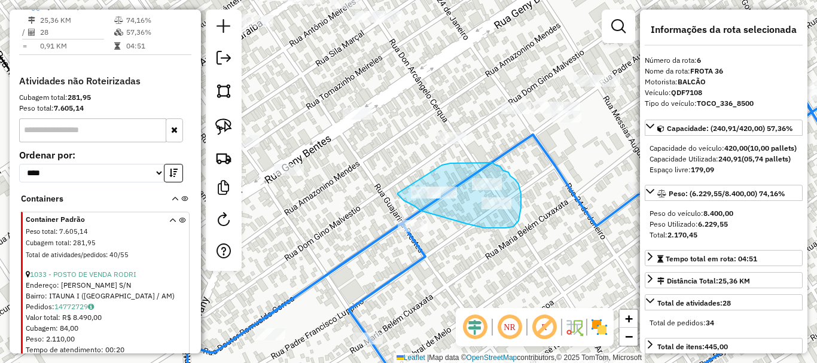
drag, startPoint x: 398, startPoint y: 193, endPoint x: 435, endPoint y: 169, distance: 44.6
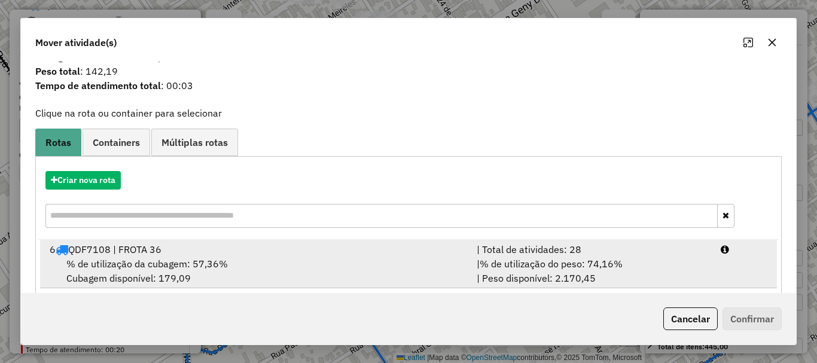
scroll to position [47, 0]
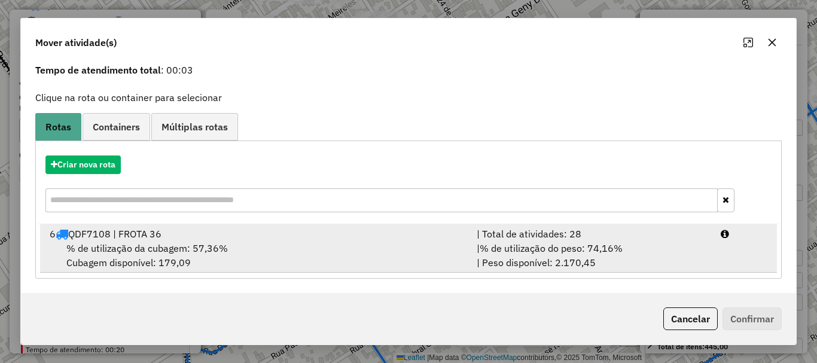
drag, startPoint x: 369, startPoint y: 244, endPoint x: 533, endPoint y: 260, distance: 165.2
click at [370, 244] on div "% de utilização da cubagem: 57,36% Cubagem disponível: 179,09" at bounding box center [255, 255] width 427 height 29
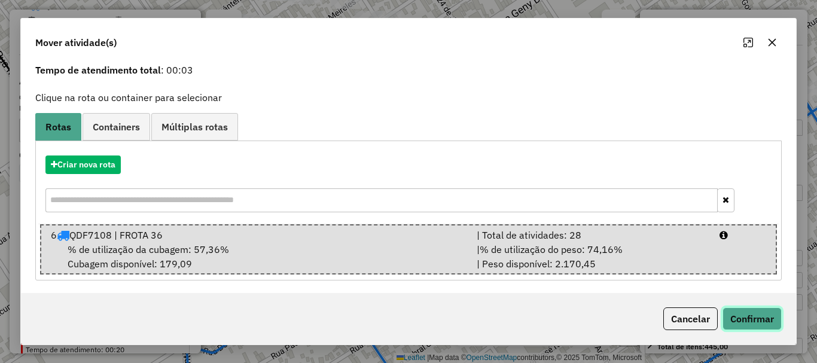
click at [734, 312] on button "Confirmar" at bounding box center [751, 318] width 59 height 23
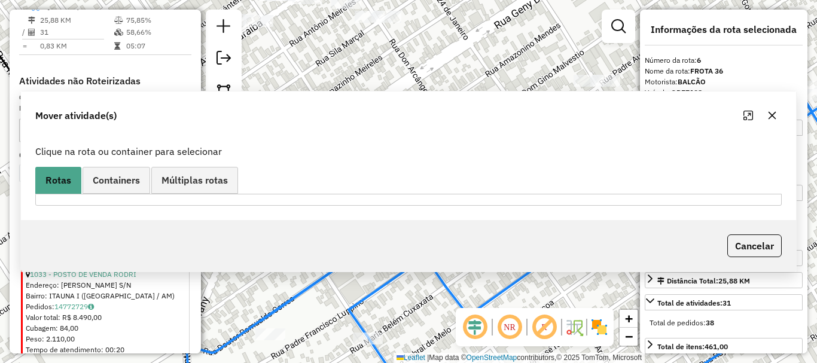
scroll to position [0, 0]
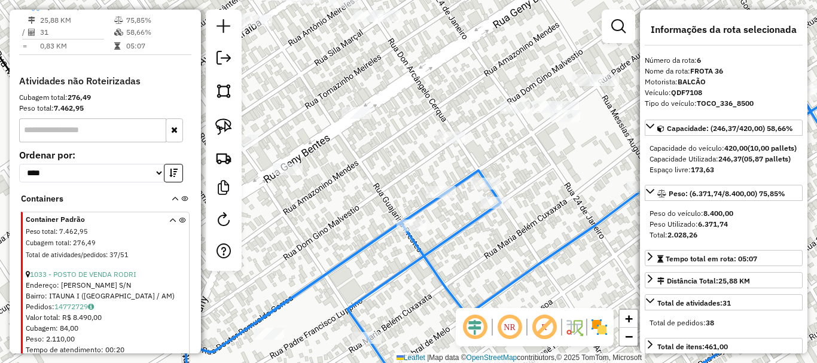
drag, startPoint x: 583, startPoint y: 179, endPoint x: 449, endPoint y: 236, distance: 145.5
click at [450, 236] on div "Janela de atendimento Grade de atendimento Capacidade Transportadoras Veículos …" at bounding box center [408, 181] width 817 height 363
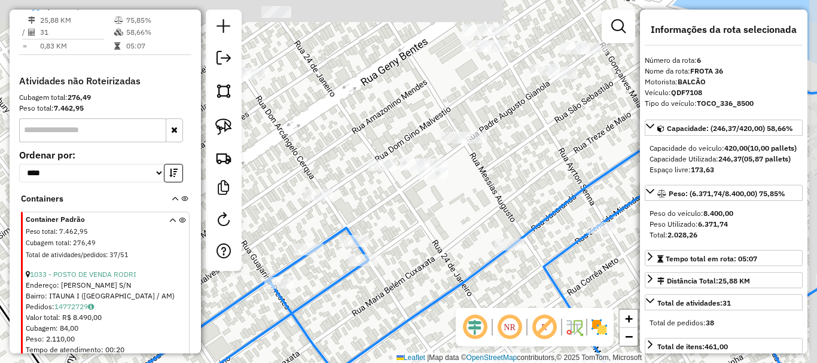
drag, startPoint x: 468, startPoint y: 206, endPoint x: 460, endPoint y: 212, distance: 9.5
click at [461, 212] on div "Janela de atendimento Grade de atendimento Capacidade Transportadoras Veículos …" at bounding box center [408, 181] width 817 height 363
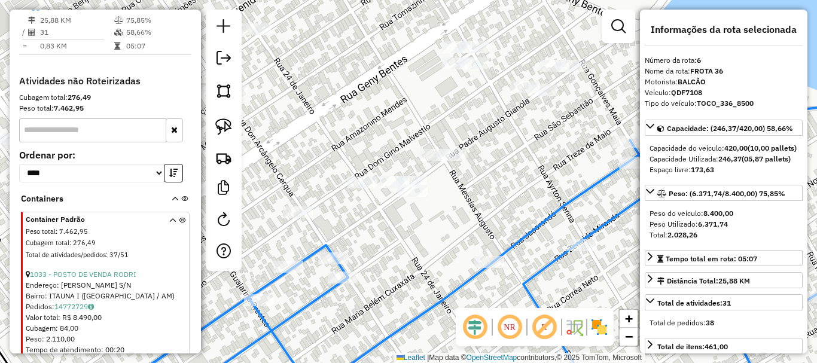
drag, startPoint x: 472, startPoint y: 214, endPoint x: 463, endPoint y: 216, distance: 9.3
click at [465, 218] on div "Janela de atendimento Grade de atendimento Capacidade Transportadoras Veículos …" at bounding box center [408, 181] width 817 height 363
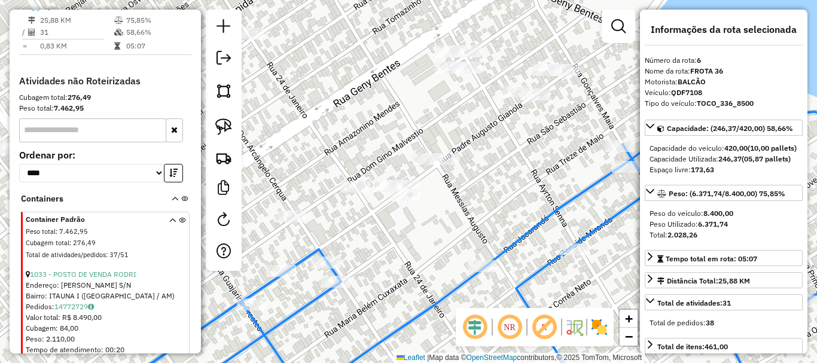
click at [407, 201] on div at bounding box center [405, 195] width 30 height 12
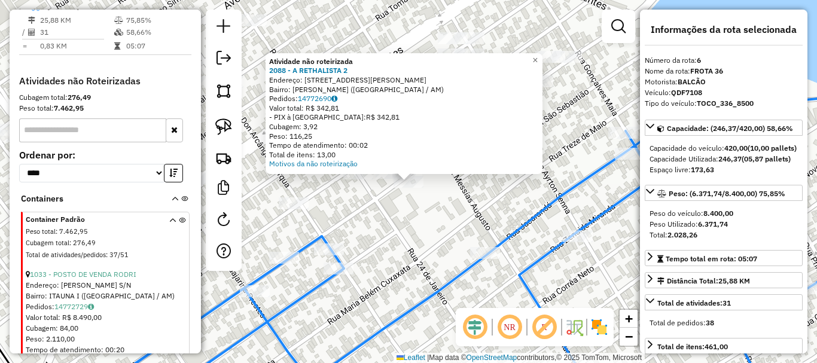
click at [461, 203] on div "Atividade não roteirizada 2088 - A RETHALISTA 2 Endereço: [STREET_ADDRESS][PERS…" at bounding box center [408, 181] width 817 height 363
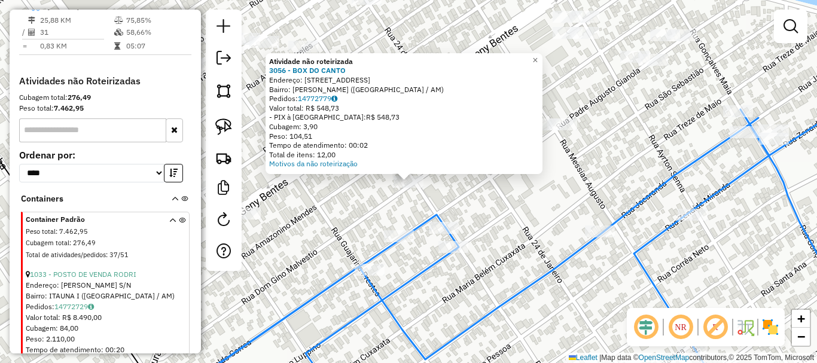
click at [517, 231] on div "Rota 6 - Placa QDF7108 4238 - CASA DE CARNE BRUTUS Atividade não roteirizada 30…" at bounding box center [408, 181] width 817 height 363
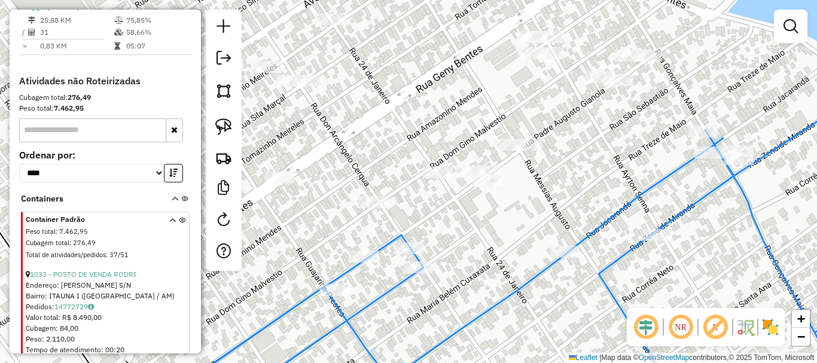
drag, startPoint x: 488, startPoint y: 213, endPoint x: 451, endPoint y: 234, distance: 42.3
click at [451, 234] on div "Janela de atendimento Grade de atendimento Capacidade Transportadoras Veículos …" at bounding box center [408, 181] width 817 height 363
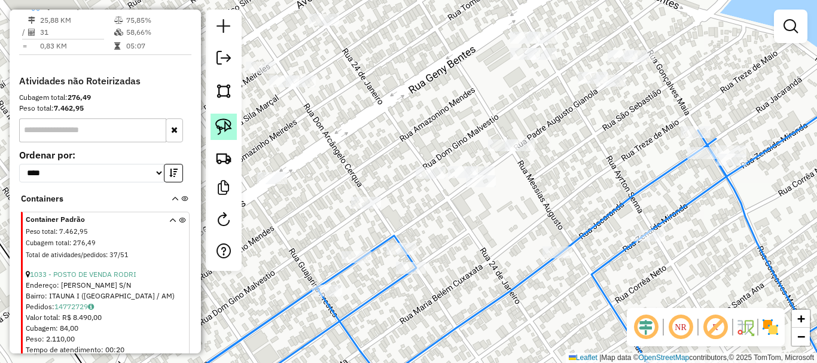
drag, startPoint x: 227, startPoint y: 130, endPoint x: 399, endPoint y: 190, distance: 182.5
click at [228, 130] on img at bounding box center [223, 126] width 17 height 17
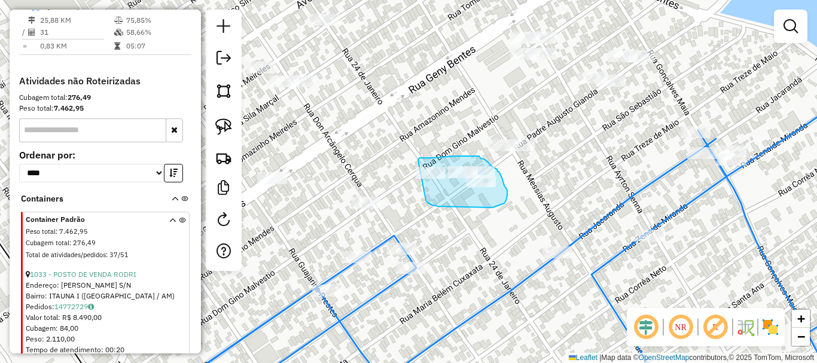
drag, startPoint x: 445, startPoint y: 207, endPoint x: 418, endPoint y: 166, distance: 49.2
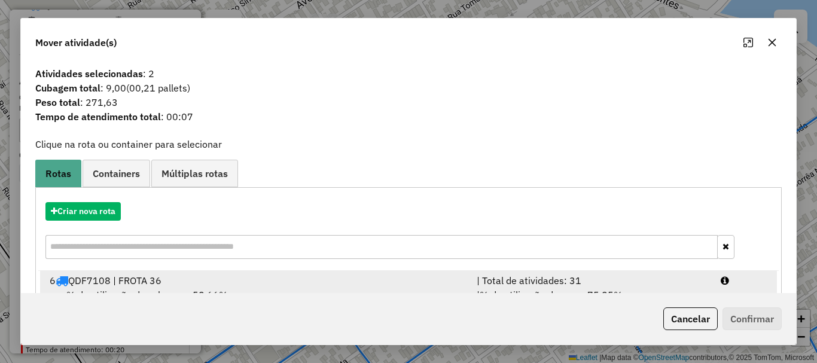
click at [224, 274] on div "6 QDF7108 | FROTA 36" at bounding box center [255, 280] width 427 height 14
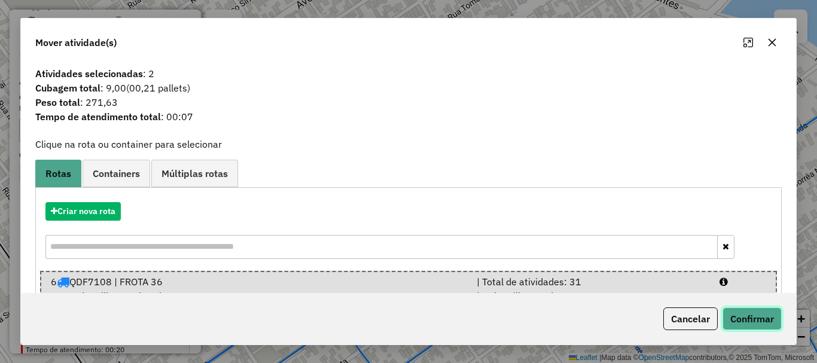
click at [734, 308] on button "Confirmar" at bounding box center [751, 318] width 59 height 23
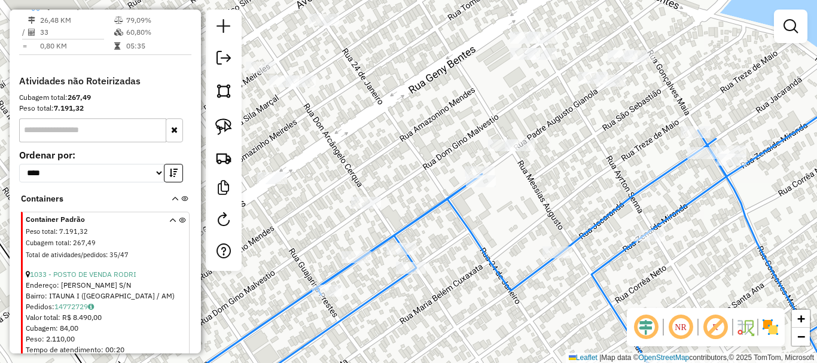
drag, startPoint x: 532, startPoint y: 290, endPoint x: 520, endPoint y: 304, distance: 19.1
click at [523, 318] on div "Janela de atendimento Grade de atendimento Capacidade Transportadoras Veículos …" at bounding box center [408, 181] width 817 height 363
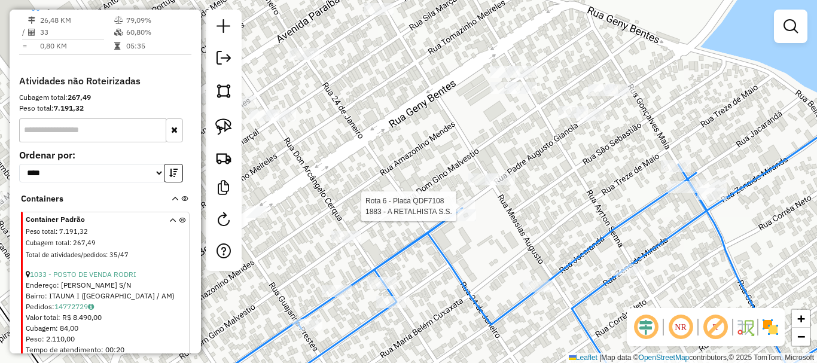
select select "**********"
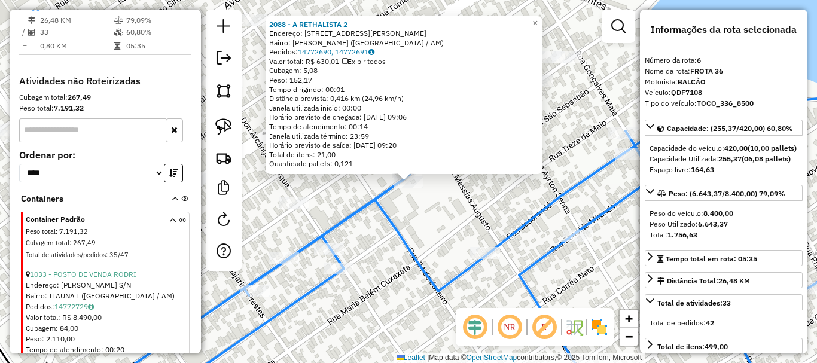
click at [491, 203] on div "2088 - A RETHALISTA 2 Endereço: [STREET_ADDRESS][PERSON_NAME] Bairro: [PERSON_N…" at bounding box center [408, 181] width 817 height 363
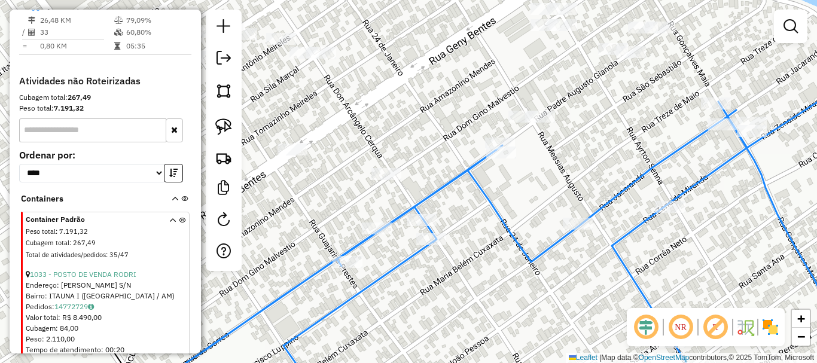
drag, startPoint x: 468, startPoint y: 230, endPoint x: 533, endPoint y: 197, distance: 73.0
click at [563, 197] on div "Janela de atendimento Grade de atendimento Capacidade Transportadoras Veículos …" at bounding box center [408, 181] width 817 height 363
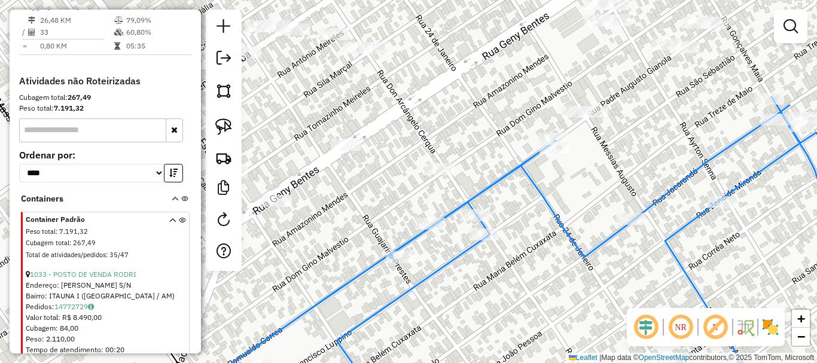
click at [575, 198] on div "Janela de atendimento Grade de atendimento Capacidade Transportadoras Veículos …" at bounding box center [408, 181] width 817 height 363
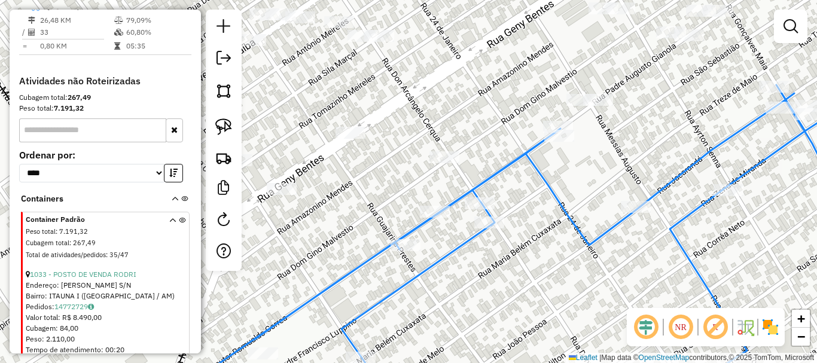
drag, startPoint x: 527, startPoint y: 258, endPoint x: 557, endPoint y: 207, distance: 58.4
click at [557, 207] on div "Rota 6 - Placa QDF7108 1702 - DIST [GEOGRAPHIC_DATA] Janela de atendimento Grad…" at bounding box center [408, 181] width 817 height 363
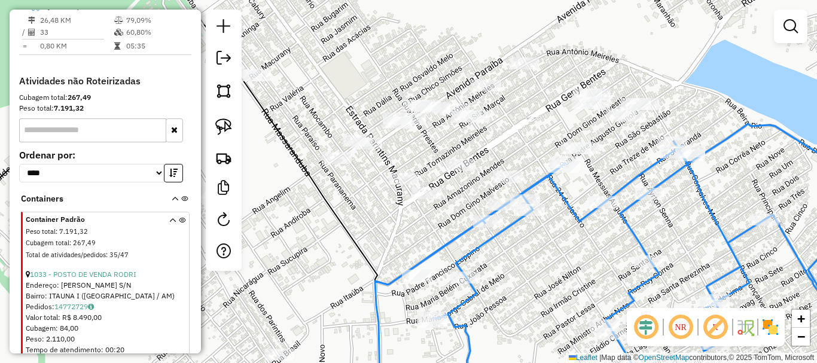
drag, startPoint x: 564, startPoint y: 219, endPoint x: 485, endPoint y: 270, distance: 93.4
click at [481, 274] on div "Janela de atendimento Grade de atendimento Capacidade Transportadoras Veículos …" at bounding box center [408, 181] width 817 height 363
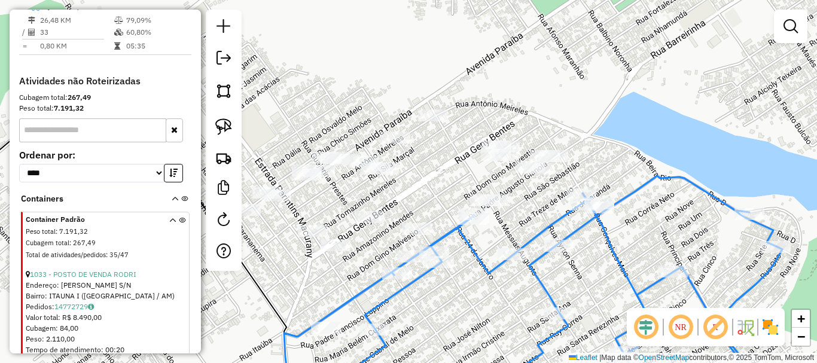
drag, startPoint x: 539, startPoint y: 200, endPoint x: 505, endPoint y: 218, distance: 39.3
click at [505, 218] on div "Janela de atendimento Grade de atendimento Capacidade Transportadoras Veículos …" at bounding box center [408, 181] width 817 height 363
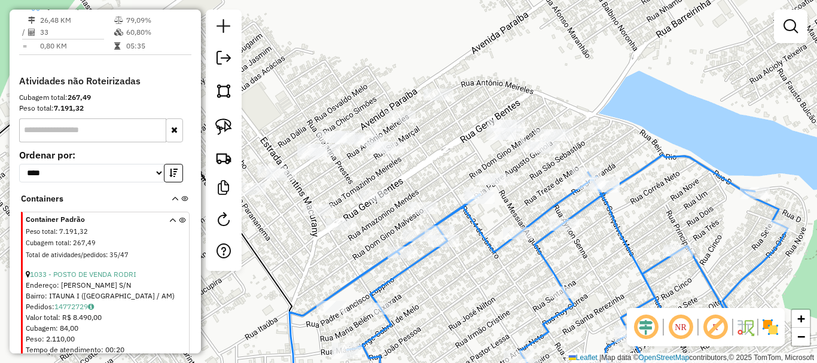
click at [533, 193] on div "Janela de atendimento Grade de atendimento Capacidade Transportadoras Veículos …" at bounding box center [408, 181] width 817 height 363
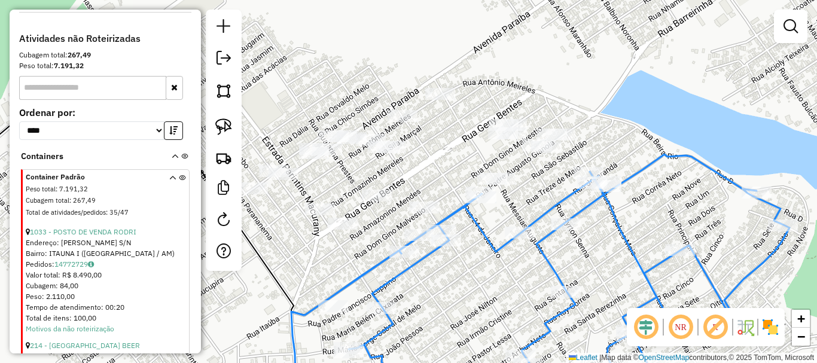
scroll to position [603, 0]
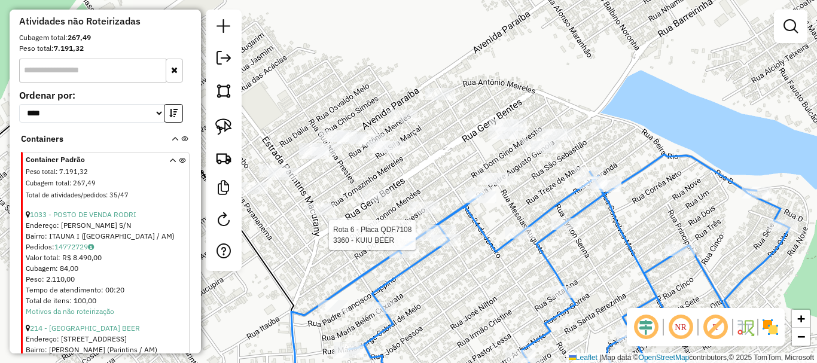
select select "**********"
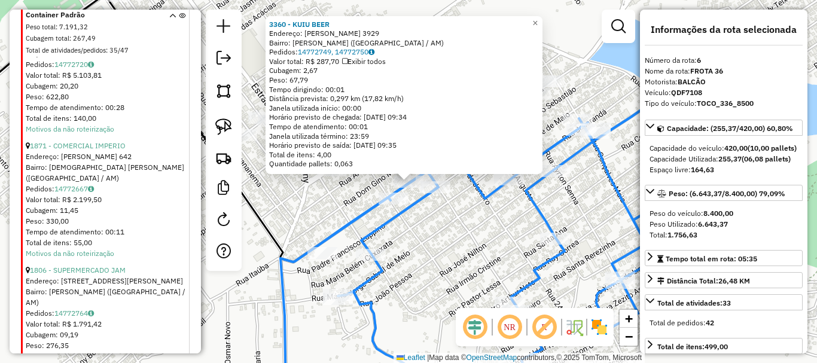
scroll to position [1022, 0]
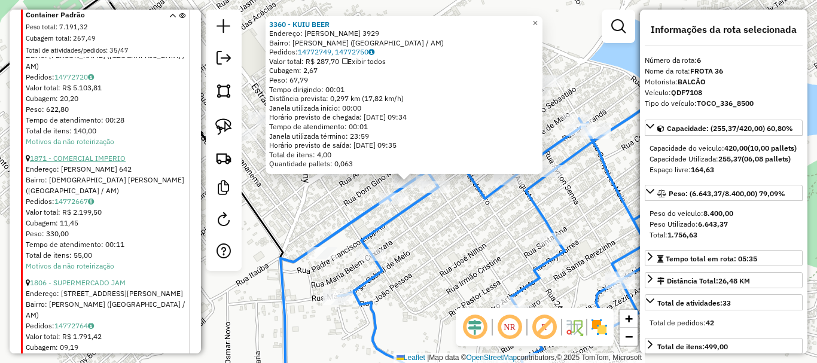
click at [103, 159] on link "1871 - COMERCIAL IMPERIO" at bounding box center [78, 158] width 96 height 9
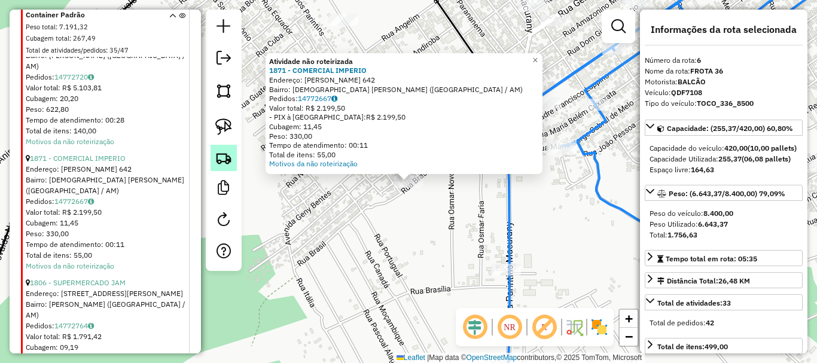
click at [218, 157] on img at bounding box center [223, 157] width 17 height 17
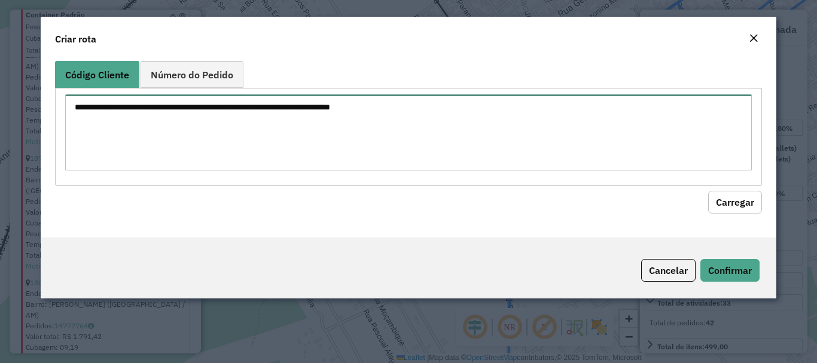
click at [284, 127] on textarea at bounding box center [408, 132] width 686 height 76
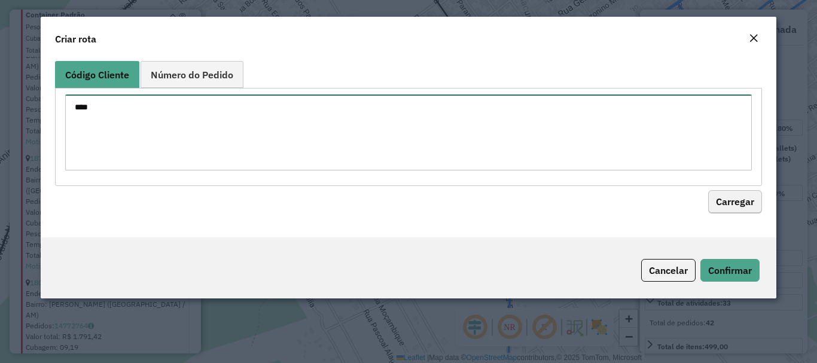
type textarea "****"
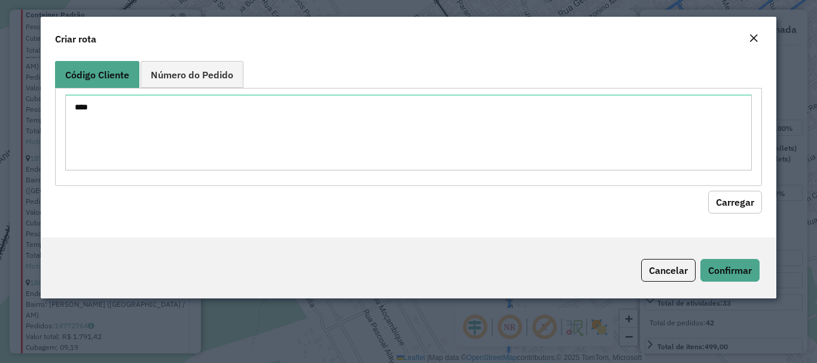
click at [740, 202] on button "Carregar" at bounding box center [735, 202] width 54 height 23
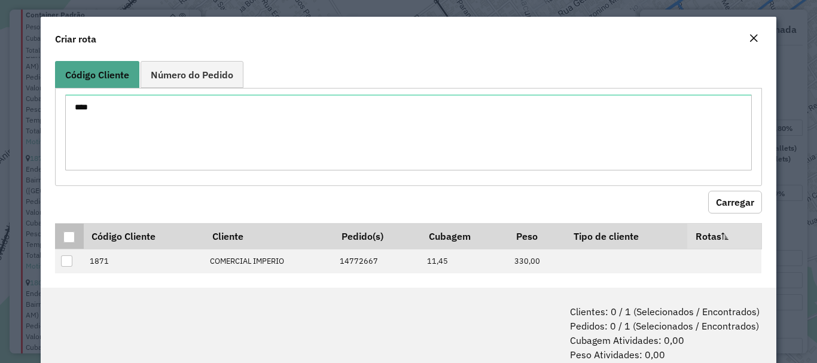
click at [73, 242] on div at bounding box center [68, 236] width 11 height 11
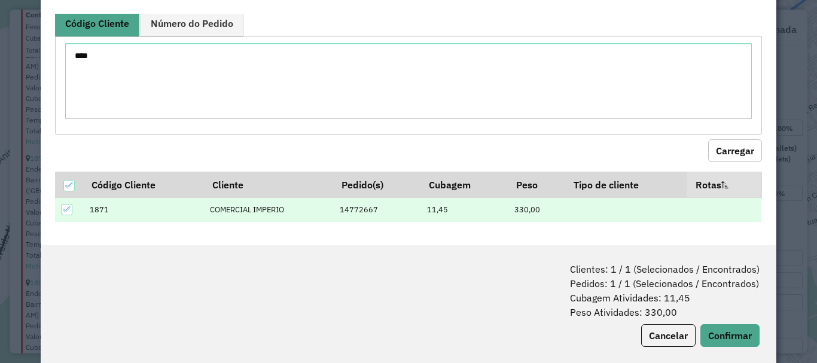
scroll to position [60, 0]
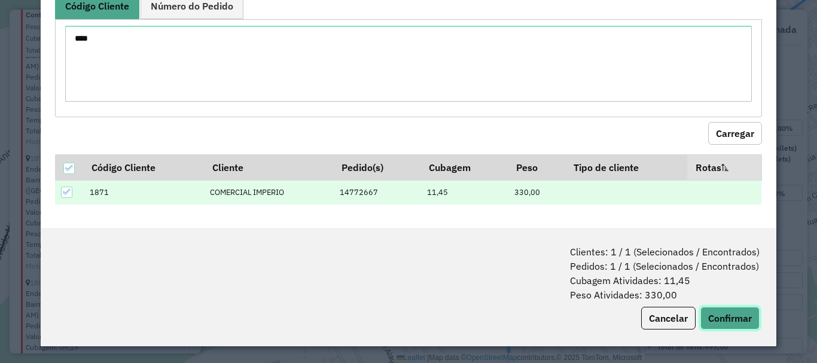
click at [719, 308] on button "Confirmar" at bounding box center [729, 318] width 59 height 23
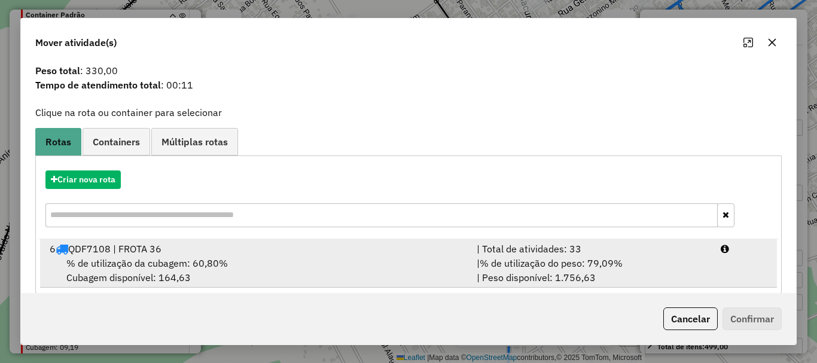
scroll to position [47, 0]
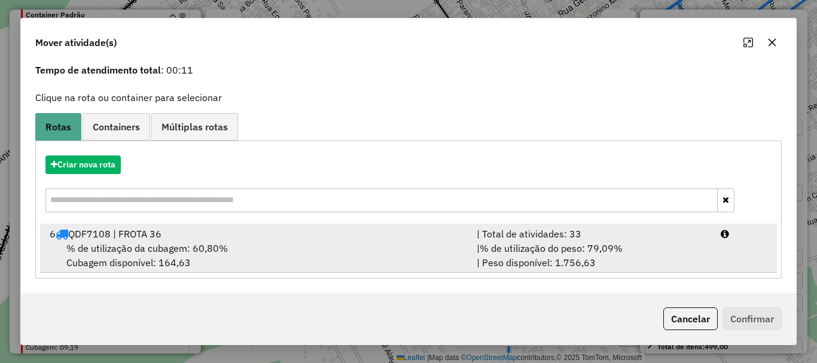
click at [392, 258] on div "% de utilização da cubagem: 60,80% Cubagem disponível: 164,63" at bounding box center [255, 255] width 427 height 29
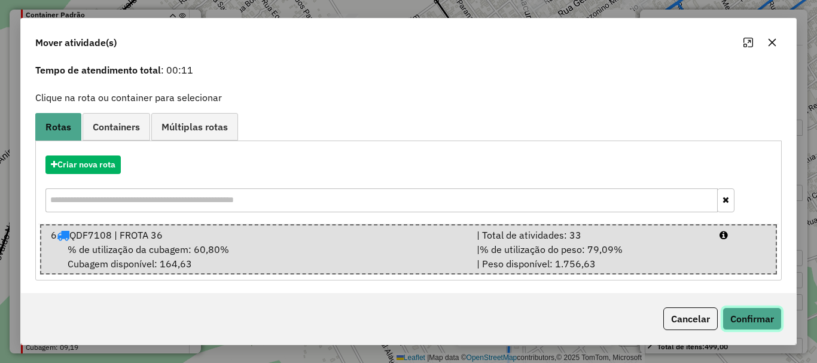
click at [757, 314] on button "Confirmar" at bounding box center [751, 318] width 59 height 23
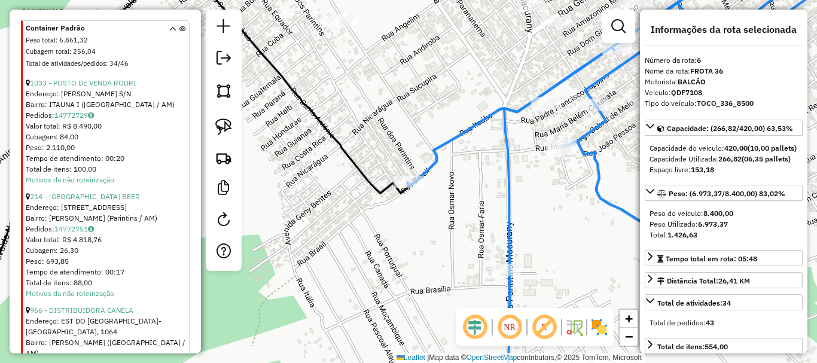
scroll to position [543, 0]
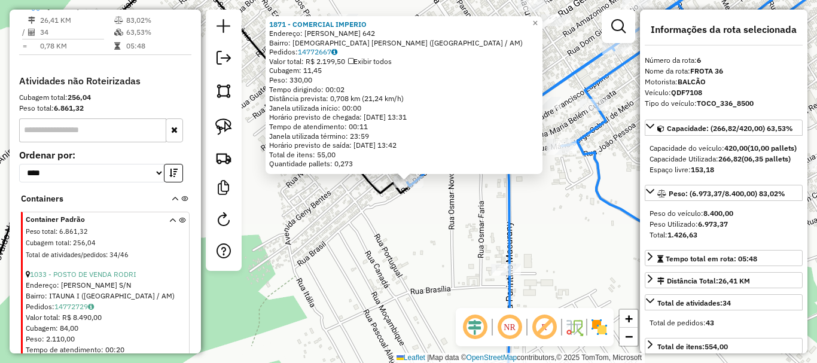
click at [457, 227] on div "1871 - COMERCIAL IMPERIO Endereço: [PERSON_NAME] 642 Bairro: [DEMOGRAPHIC_DATA]…" at bounding box center [408, 181] width 817 height 363
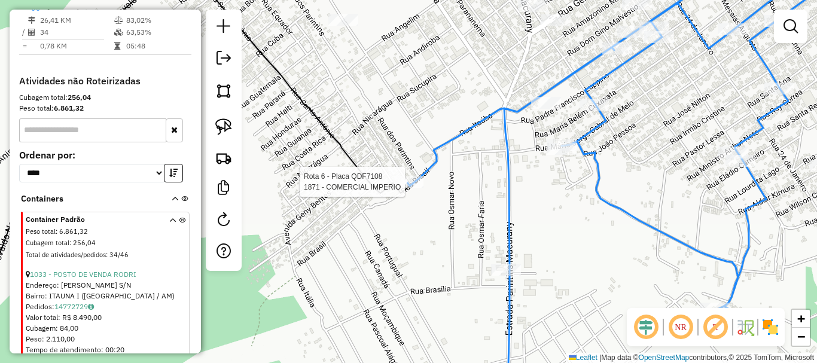
select select "**********"
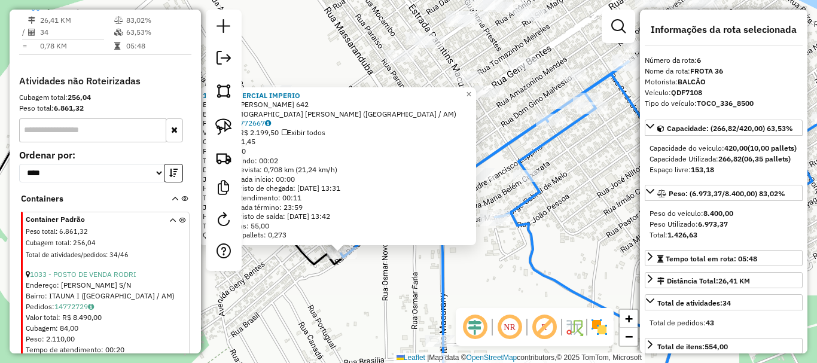
drag, startPoint x: 410, startPoint y: 219, endPoint x: 357, endPoint y: 276, distance: 77.4
click at [349, 279] on div "1871 - COMERCIAL IMPERIO Endereço: [PERSON_NAME] 642 Bairro: [DEMOGRAPHIC_DATA]…" at bounding box center [408, 181] width 817 height 363
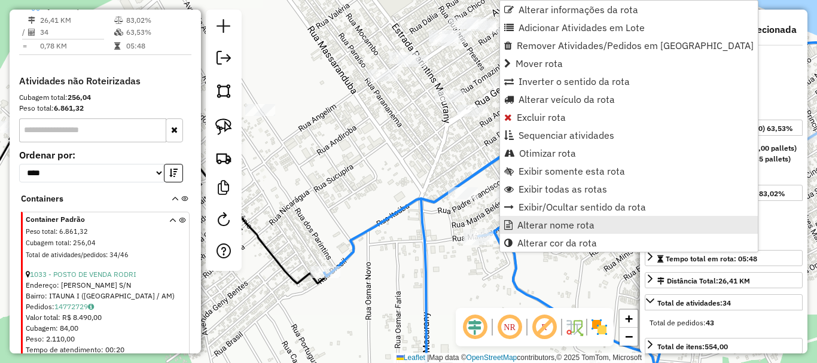
click at [557, 223] on span "Alterar nome rota" at bounding box center [555, 225] width 77 height 10
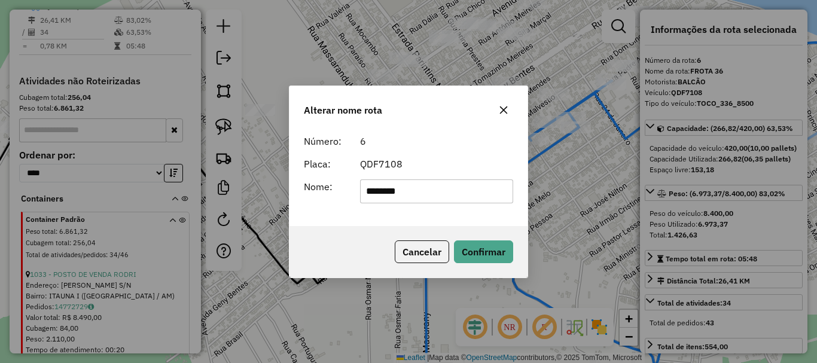
drag, startPoint x: 453, startPoint y: 187, endPoint x: 453, endPoint y: 194, distance: 7.2
click at [450, 189] on input "********" at bounding box center [437, 191] width 154 height 24
click at [485, 261] on button "Confirmar" at bounding box center [483, 251] width 59 height 23
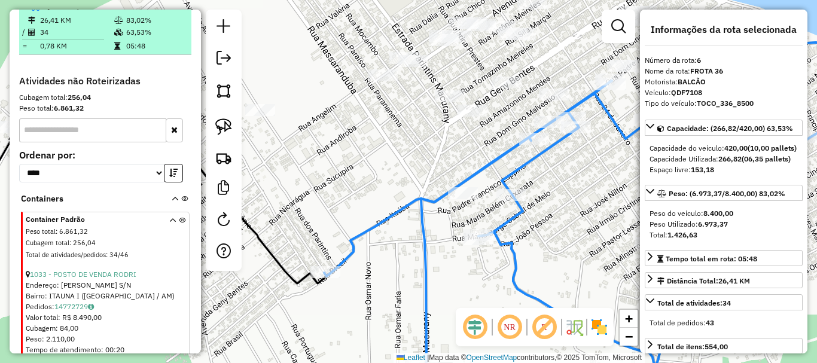
click at [169, 10] on em at bounding box center [172, 5] width 7 height 7
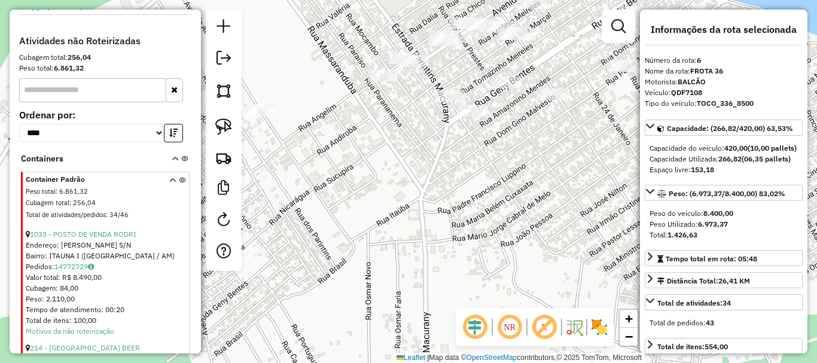
drag, startPoint x: 306, startPoint y: 142, endPoint x: 304, endPoint y: 168, distance: 25.8
click at [304, 168] on div "Janela de atendimento Grade de atendimento Capacidade Transportadoras Veículos …" at bounding box center [408, 181] width 817 height 363
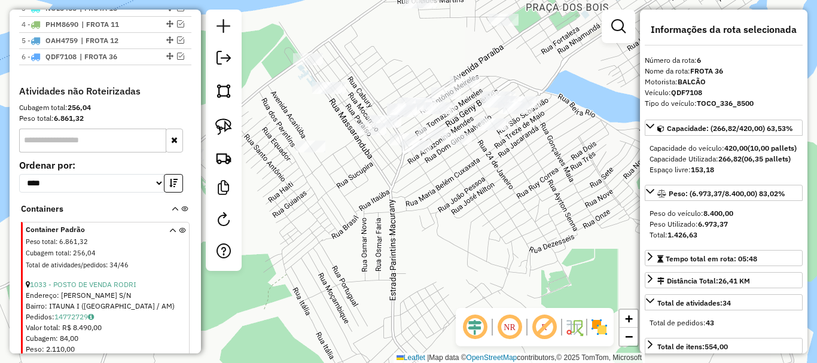
scroll to position [424, 0]
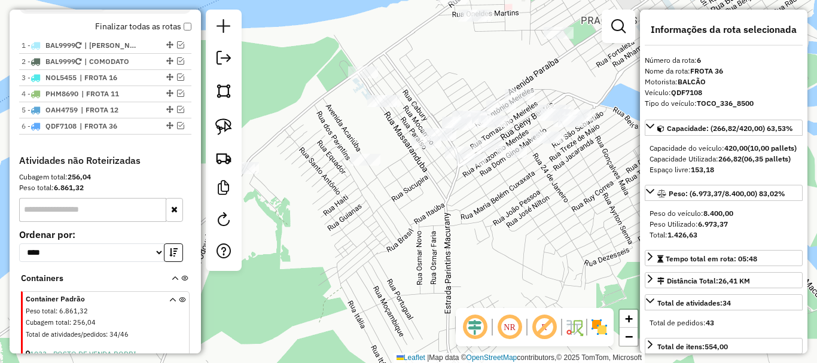
drag, startPoint x: 332, startPoint y: 237, endPoint x: 407, endPoint y: 234, distance: 75.4
click at [399, 239] on div "Janela de atendimento Grade de atendimento Capacidade Transportadoras Veículos …" at bounding box center [408, 181] width 817 height 363
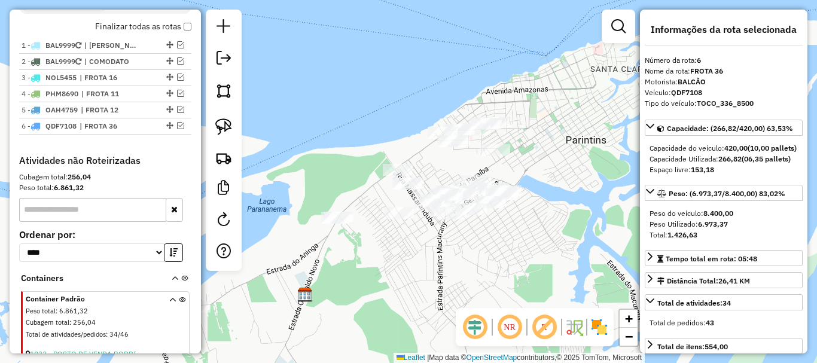
drag, startPoint x: 421, startPoint y: 245, endPoint x: 423, endPoint y: 265, distance: 19.9
click at [423, 265] on div "Janela de atendimento Grade de atendimento Capacidade Transportadoras Veículos …" at bounding box center [408, 181] width 817 height 363
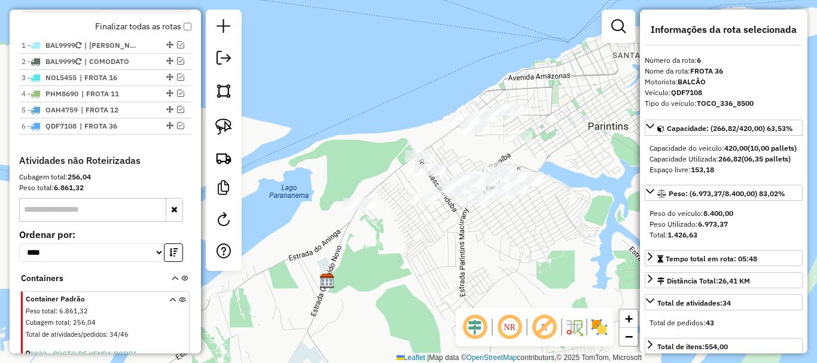
drag, startPoint x: 457, startPoint y: 250, endPoint x: 476, endPoint y: 235, distance: 24.3
click at [480, 236] on div "Janela de atendimento Grade de atendimento Capacidade Transportadoras Veículos …" at bounding box center [408, 181] width 817 height 363
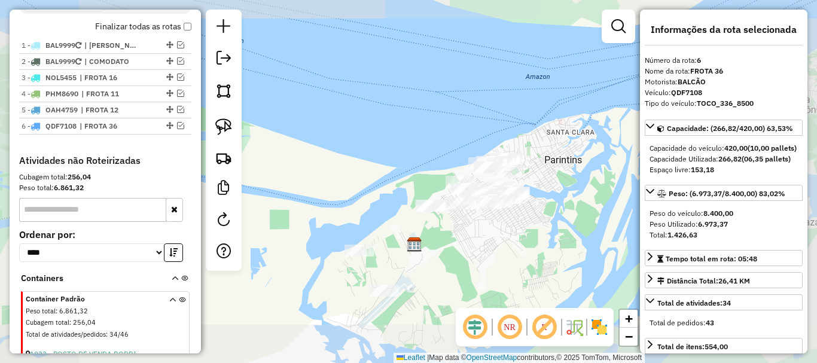
drag, startPoint x: 478, startPoint y: 253, endPoint x: 484, endPoint y: 227, distance: 26.9
click at [491, 227] on div "Janela de atendimento Grade de atendimento Capacidade Transportadoras Veículos …" at bounding box center [408, 181] width 817 height 363
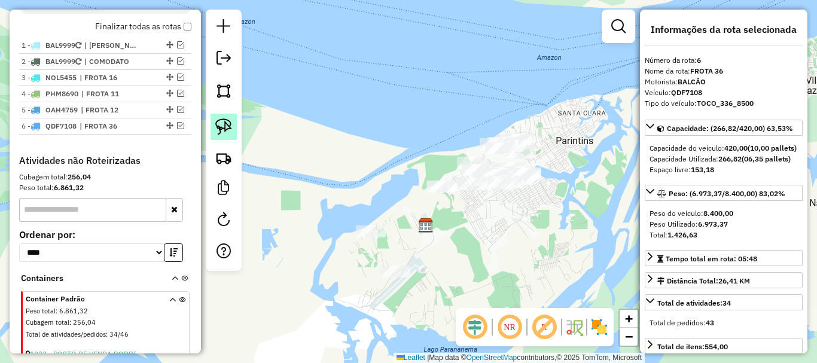
click at [231, 127] on img at bounding box center [223, 126] width 17 height 17
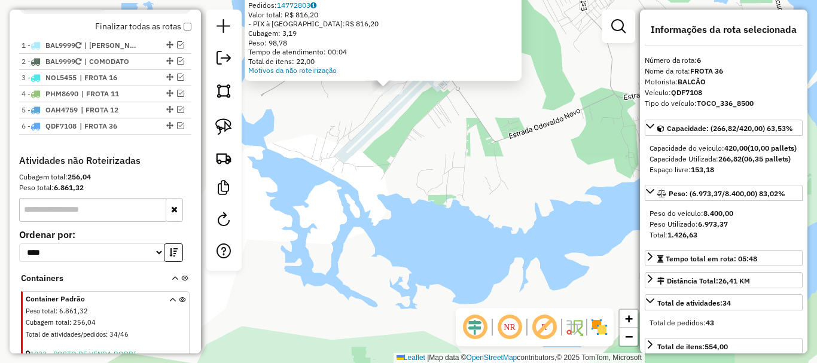
drag, startPoint x: 380, startPoint y: 218, endPoint x: 387, endPoint y: 250, distance: 33.8
click at [370, 258] on div "Atividade não roteirizada 3703 - BAR E RESTAURANTE TI Endereço: RAMAL DO IZODOR…" at bounding box center [408, 181] width 817 height 363
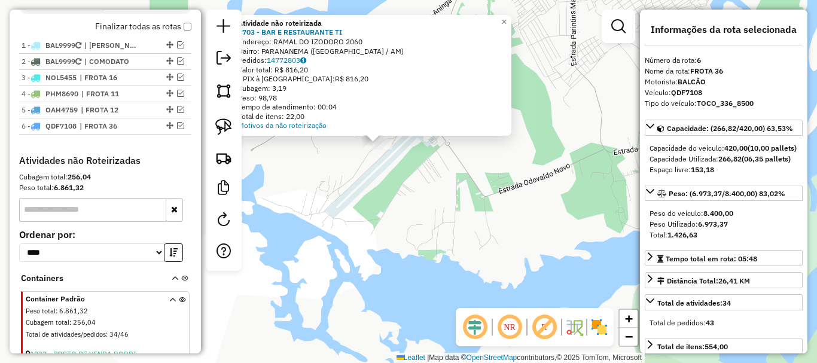
click at [449, 207] on div "Atividade não roteirizada 3703 - BAR E RESTAURANTE TI Endereço: RAMAL DO IZODOR…" at bounding box center [408, 181] width 817 height 363
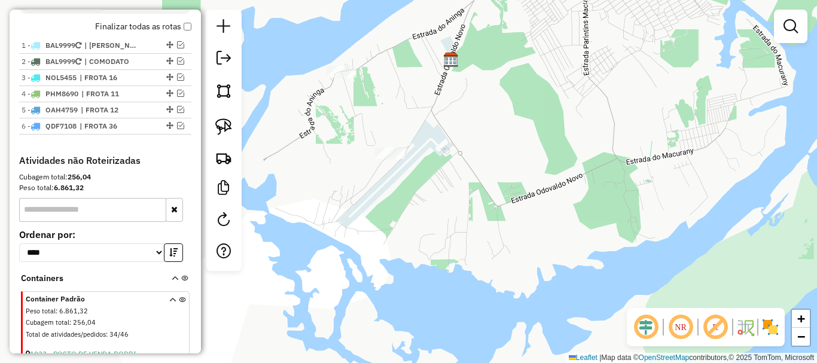
drag, startPoint x: 430, startPoint y: 193, endPoint x: 469, endPoint y: 215, distance: 44.7
click at [469, 215] on div "Janela de atendimento Grade de atendimento Capacidade Transportadoras Veículos …" at bounding box center [408, 181] width 817 height 363
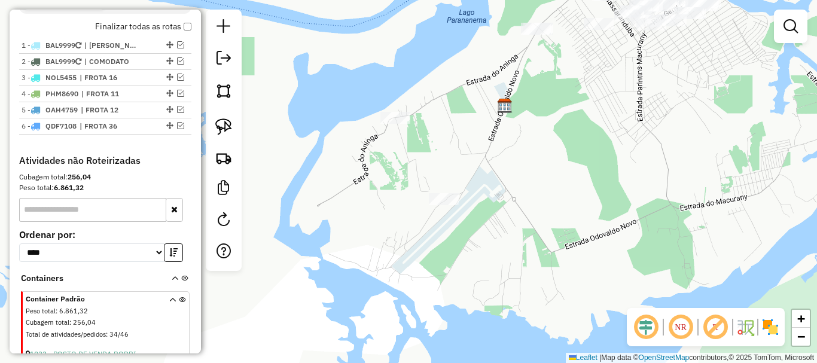
drag, startPoint x: 473, startPoint y: 211, endPoint x: 441, endPoint y: 163, distance: 58.2
click at [487, 233] on div "Janela de atendimento Grade de atendimento Capacidade Transportadoras Veículos …" at bounding box center [408, 181] width 817 height 363
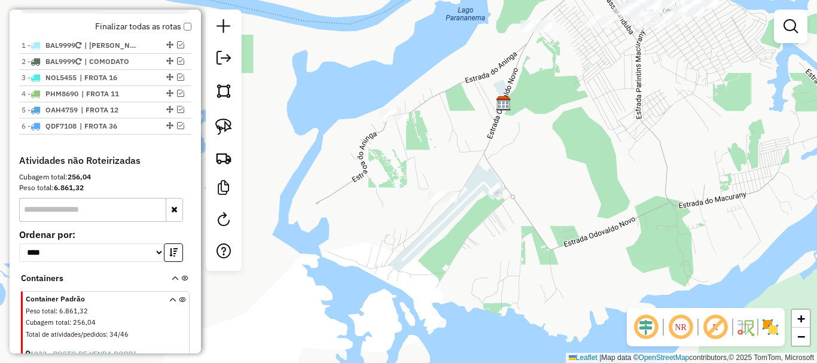
drag, startPoint x: 449, startPoint y: 203, endPoint x: 453, endPoint y: 227, distance: 23.6
click at [453, 227] on div "Janela de atendimento Grade de atendimento Capacidade Transportadoras Veículos …" at bounding box center [408, 181] width 817 height 363
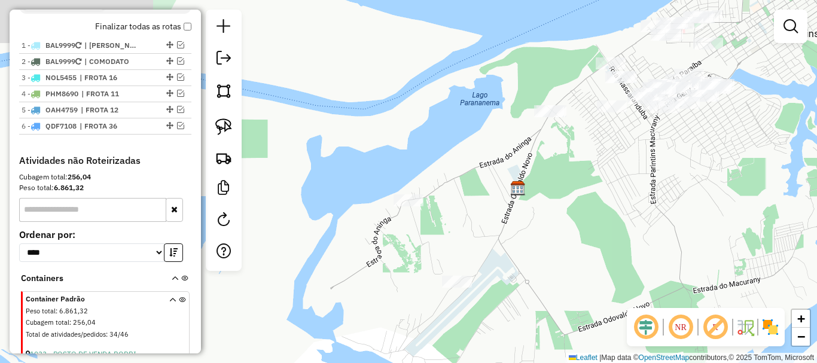
drag, startPoint x: 454, startPoint y: 224, endPoint x: 472, endPoint y: 244, distance: 27.1
click at [457, 262] on div "Janela de atendimento Grade de atendimento Capacidade Transportadoras Veículos …" at bounding box center [408, 181] width 817 height 363
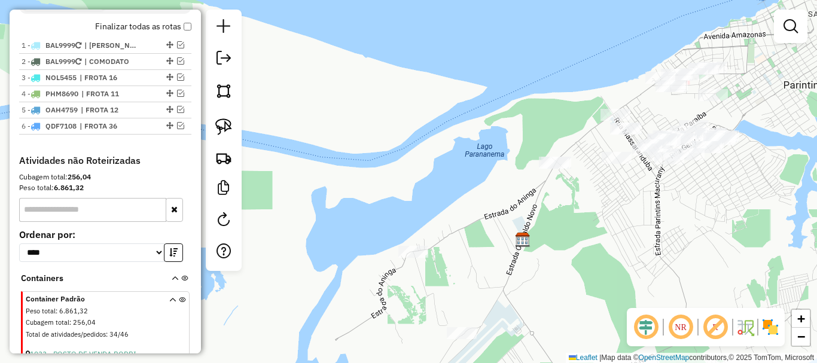
drag, startPoint x: 476, startPoint y: 249, endPoint x: 477, endPoint y: 255, distance: 6.0
click at [477, 255] on div "Janela de atendimento Grade de atendimento Capacidade Transportadoras Veículos …" at bounding box center [408, 181] width 817 height 363
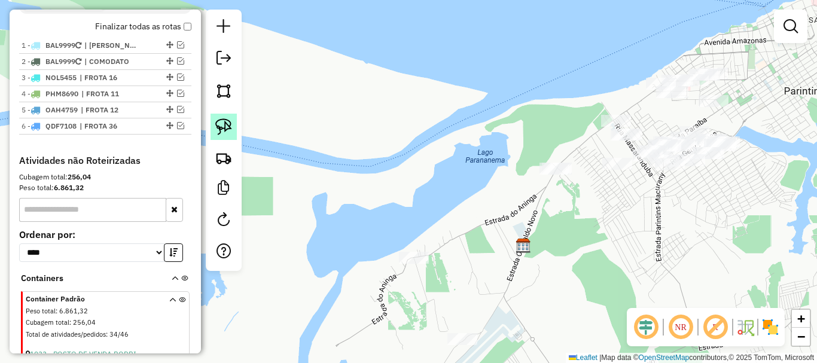
click at [223, 133] on img at bounding box center [223, 126] width 17 height 17
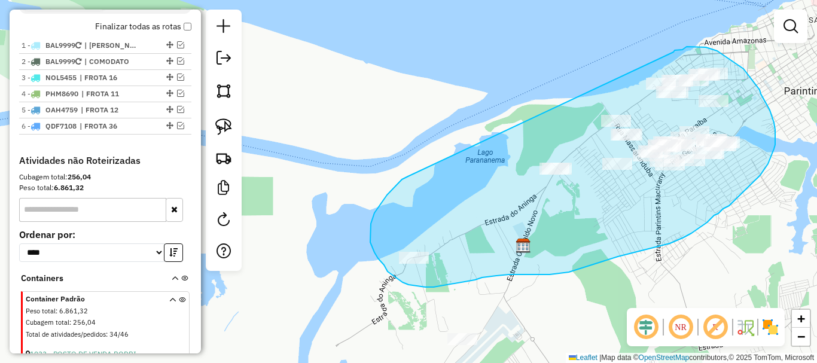
drag, startPoint x: 398, startPoint y: 184, endPoint x: 673, endPoint y: 52, distance: 304.8
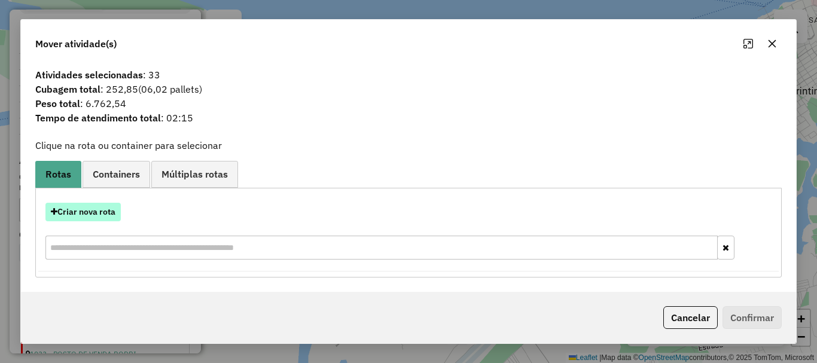
click at [108, 212] on button "Criar nova rota" at bounding box center [82, 212] width 75 height 19
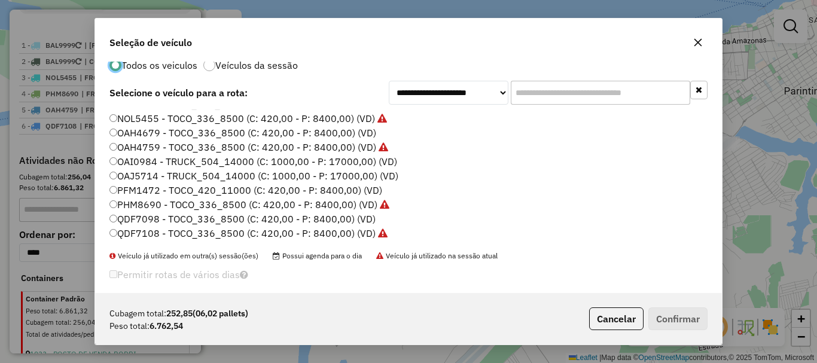
scroll to position [33, 0]
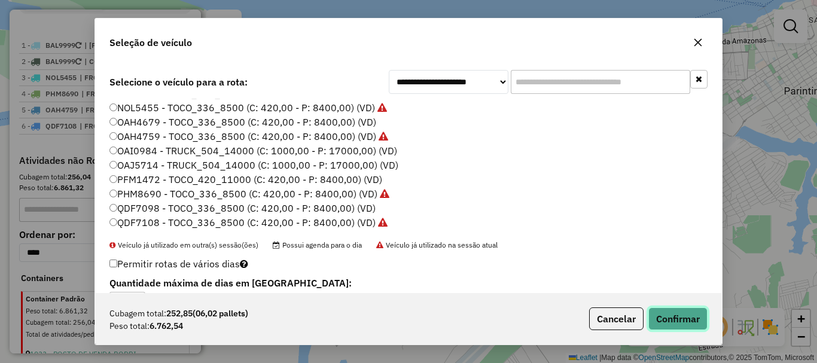
click at [682, 311] on button "Confirmar" at bounding box center [677, 318] width 59 height 23
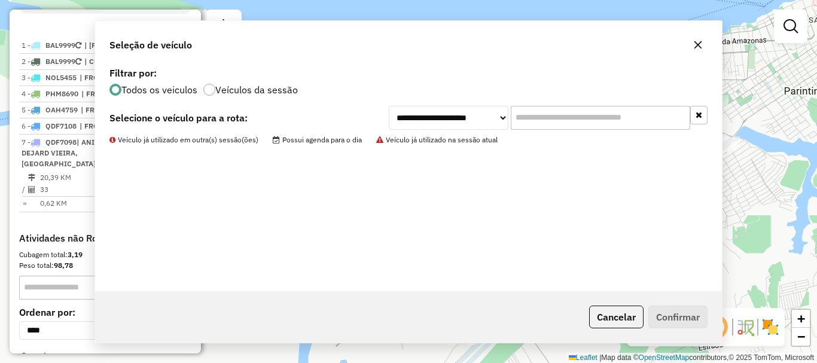
scroll to position [0, 0]
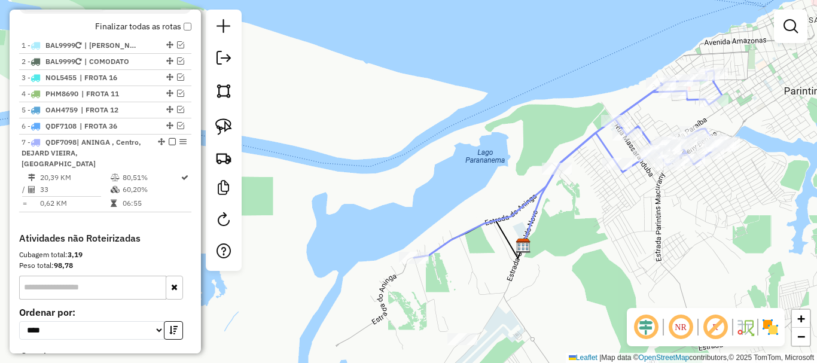
select select "**********"
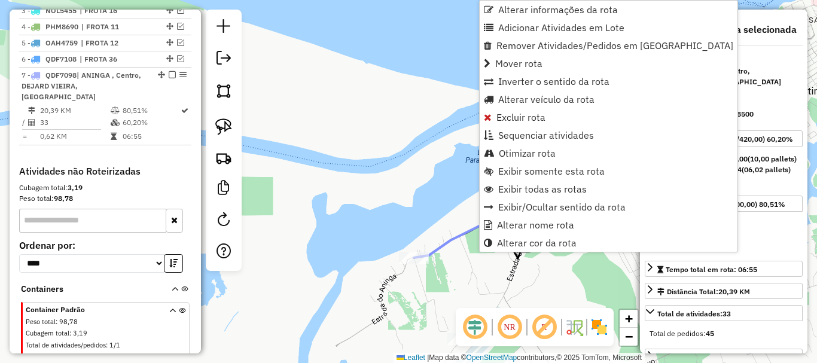
scroll to position [560, 0]
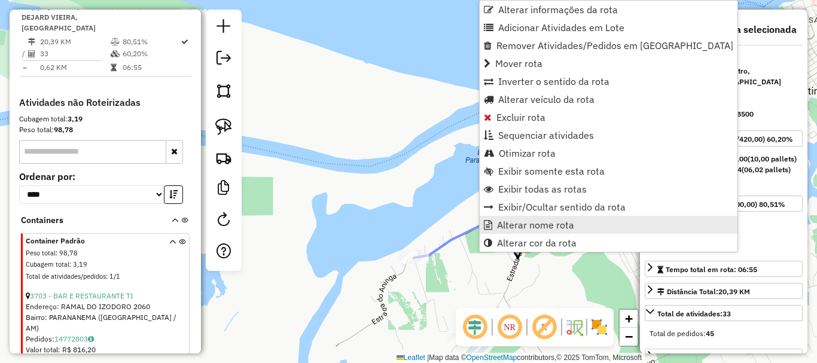
click at [510, 228] on span "Alterar nome rota" at bounding box center [535, 225] width 77 height 10
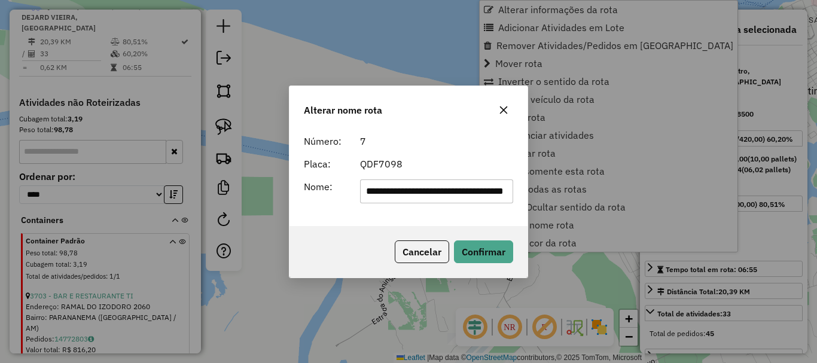
scroll to position [0, 37]
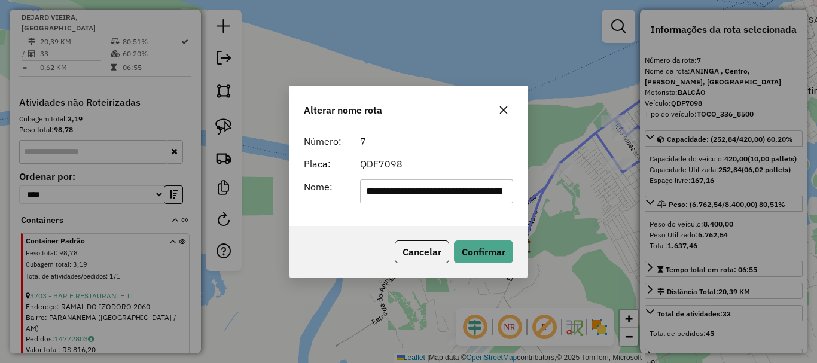
drag, startPoint x: 508, startPoint y: 187, endPoint x: 280, endPoint y: 142, distance: 232.2
click at [280, 142] on div "**********" at bounding box center [408, 181] width 817 height 363
type input "*"
type input "********"
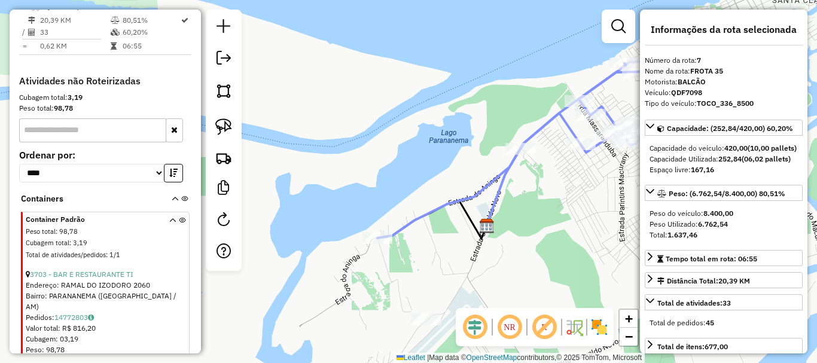
drag, startPoint x: 564, startPoint y: 244, endPoint x: 527, endPoint y: 219, distance: 44.9
click at [528, 221] on div "Janela de atendimento Grade de atendimento Capacidade Transportadoras Veículos …" at bounding box center [408, 181] width 817 height 363
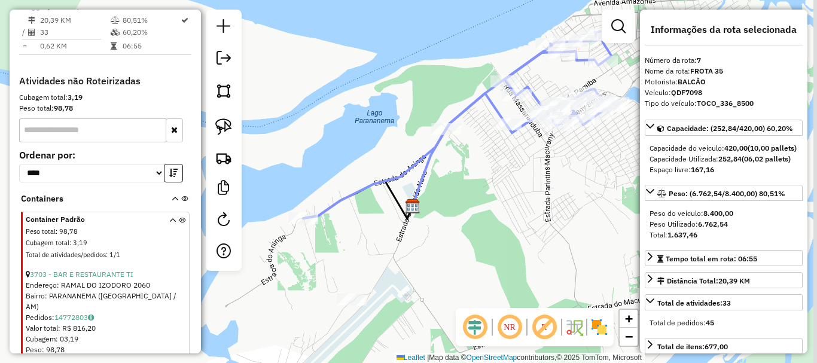
click at [493, 179] on div "Janela de atendimento Grade de atendimento Capacidade Transportadoras Veículos …" at bounding box center [408, 181] width 817 height 363
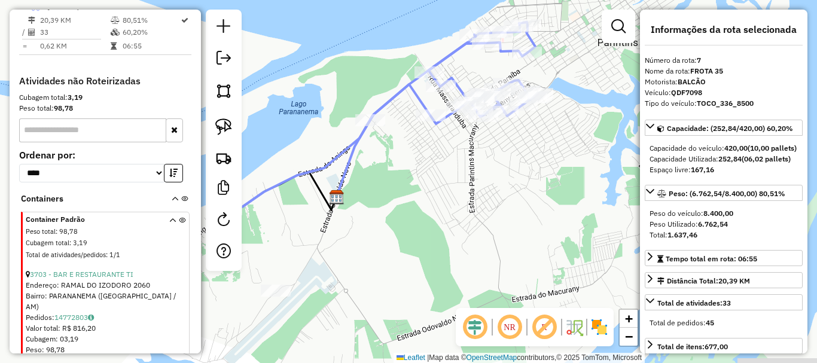
drag, startPoint x: 466, startPoint y: 211, endPoint x: 454, endPoint y: 208, distance: 12.3
click at [454, 210] on div "Janela de atendimento Grade de atendimento Capacidade Transportadoras Veículos …" at bounding box center [408, 181] width 817 height 363
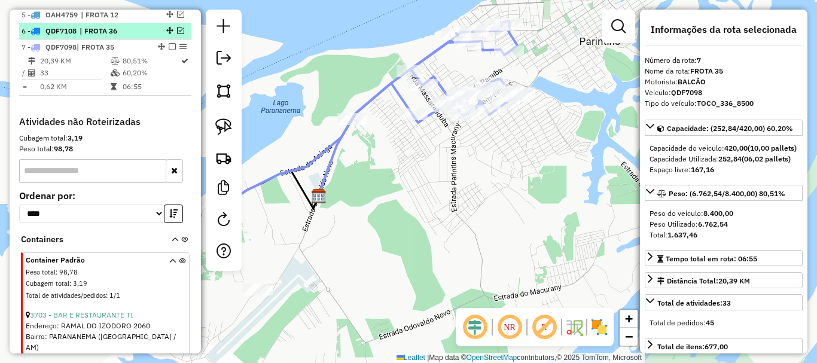
scroll to position [500, 0]
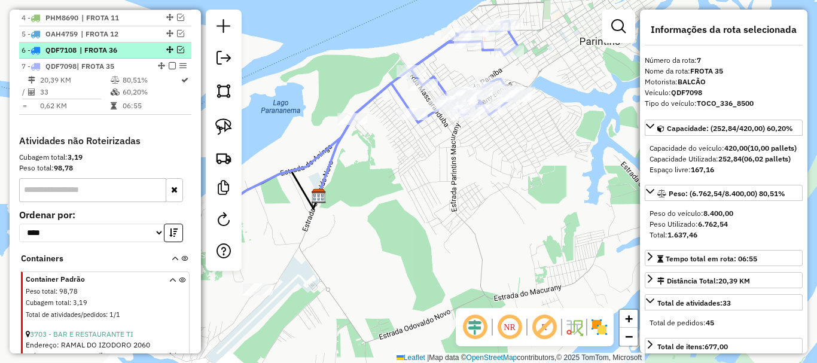
click at [177, 53] on em at bounding box center [180, 49] width 7 height 7
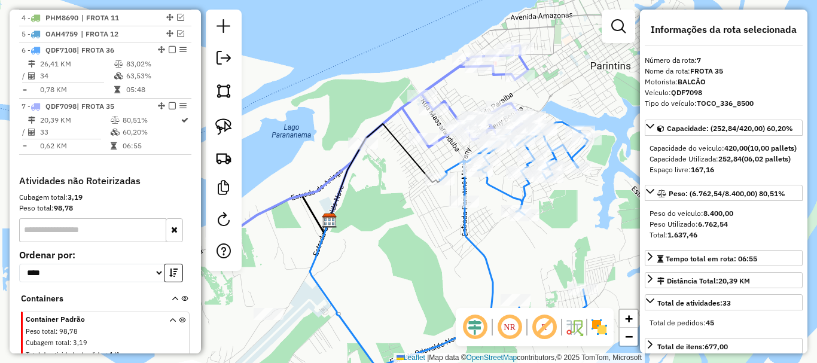
drag, startPoint x: 428, startPoint y: 271, endPoint x: 432, endPoint y: 297, distance: 26.6
click at [432, 297] on div "Janela de atendimento Grade de atendimento Capacidade Transportadoras Veículos …" at bounding box center [408, 181] width 817 height 363
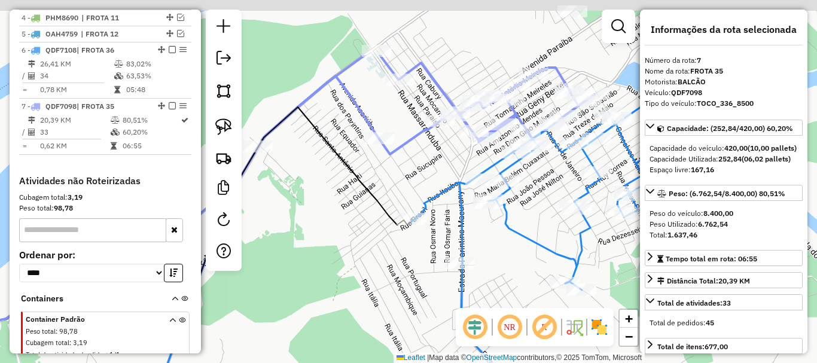
drag, startPoint x: 411, startPoint y: 193, endPoint x: 384, endPoint y: 282, distance: 92.3
click at [376, 288] on div "Janela de atendimento Grade de atendimento Capacidade Transportadoras Veículos …" at bounding box center [408, 181] width 817 height 363
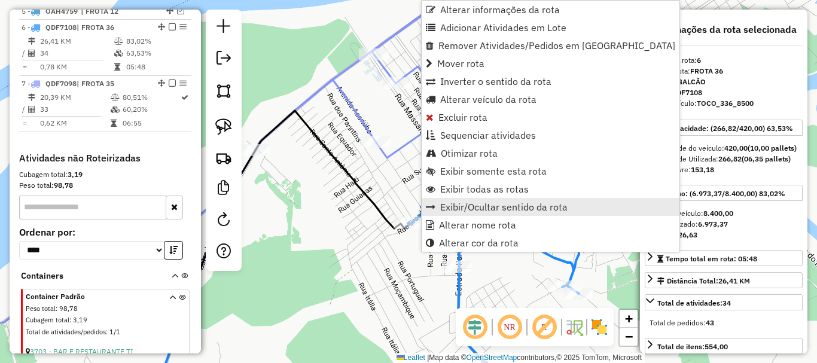
scroll to position [543, 0]
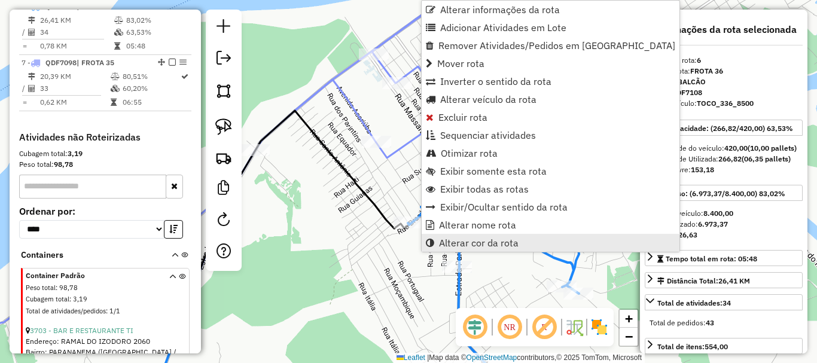
click at [495, 240] on span "Alterar cor da rota" at bounding box center [479, 243] width 80 height 10
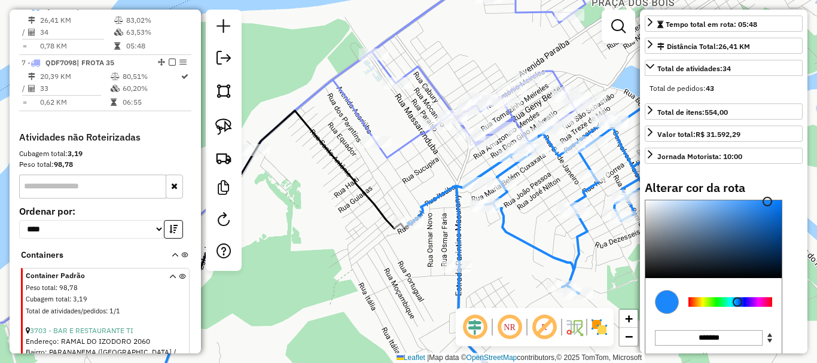
scroll to position [239, 0]
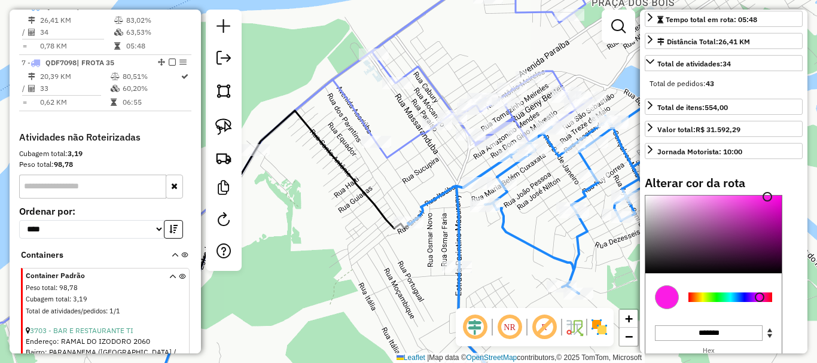
click at [759, 302] on div at bounding box center [730, 297] width 84 height 10
type input "*******"
drag, startPoint x: 768, startPoint y: 213, endPoint x: 781, endPoint y: 213, distance: 13.8
click at [772, 201] on div at bounding box center [767, 197] width 10 height 10
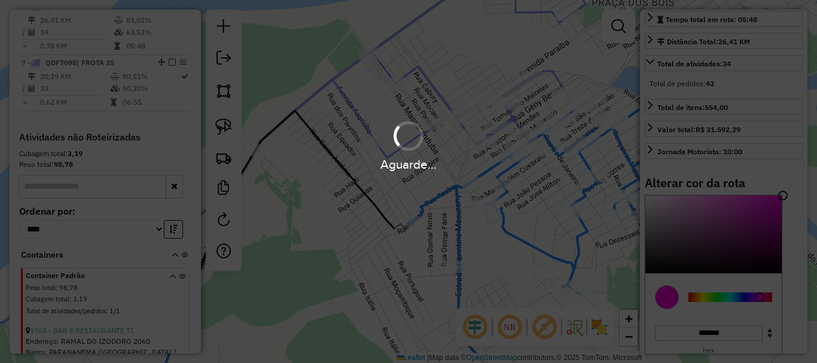
click at [506, 274] on div "Aguarde..." at bounding box center [408, 181] width 817 height 363
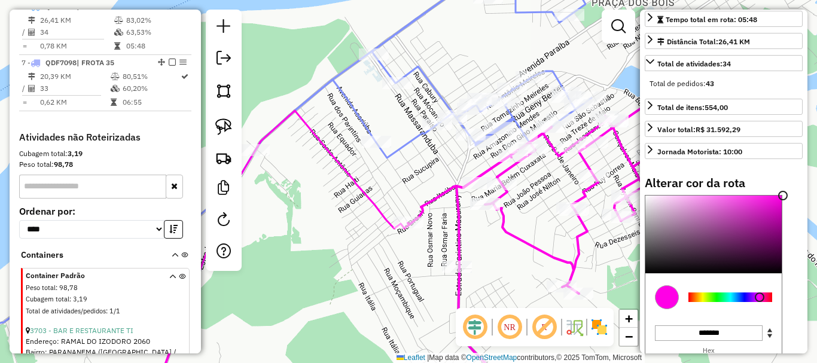
click at [510, 277] on div "Janela de atendimento Grade de atendimento Capacidade Transportadoras Veículos …" at bounding box center [408, 181] width 817 height 363
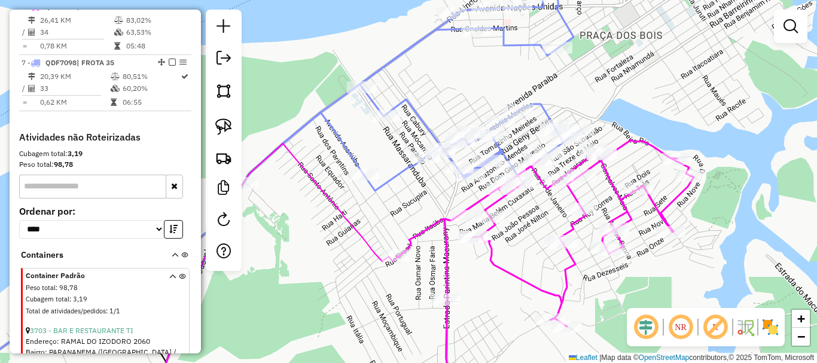
drag, startPoint x: 538, startPoint y: 224, endPoint x: 520, endPoint y: 250, distance: 31.8
click at [523, 256] on div "Janela de atendimento Grade de atendimento Capacidade Transportadoras Veículos …" at bounding box center [408, 181] width 817 height 363
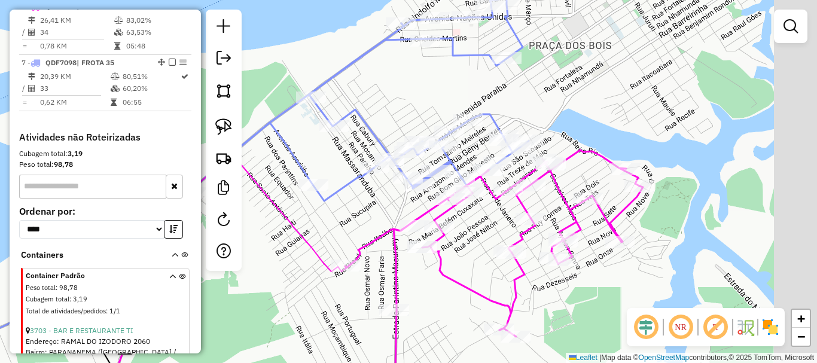
drag, startPoint x: 480, startPoint y: 252, endPoint x: 479, endPoint y: 236, distance: 16.2
click at [476, 249] on div "Janela de atendimento Grade de atendimento Capacidade Transportadoras Veículos …" at bounding box center [408, 181] width 817 height 363
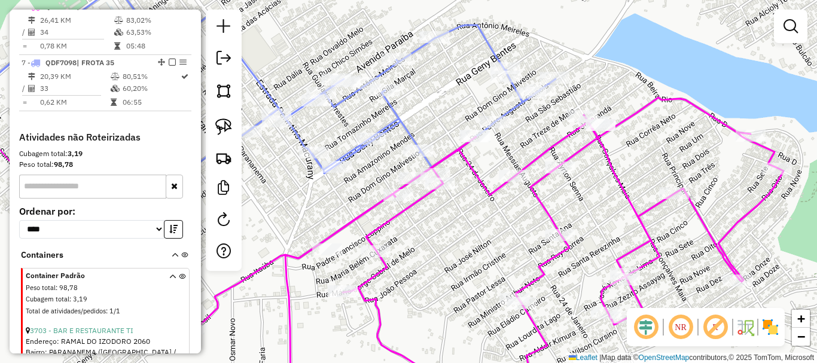
click at [484, 218] on div "Janela de atendimento Grade de atendimento Capacidade Transportadoras Veículos …" at bounding box center [408, 181] width 817 height 363
select select "**********"
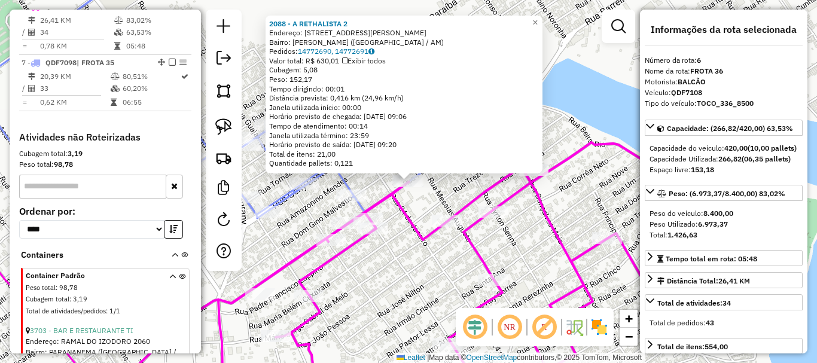
click at [383, 276] on div "2088 - A RETHALISTA 2 Endereço: [STREET_ADDRESS][PERSON_NAME] Bairro: [PERSON_N…" at bounding box center [408, 181] width 817 height 363
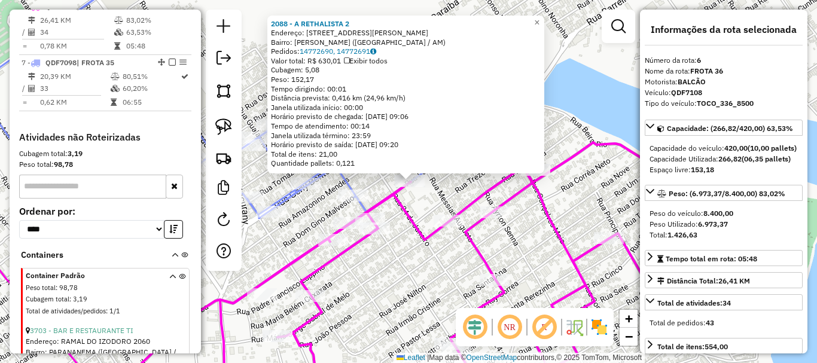
click at [383, 274] on div "2088 - A RETHALISTA 2 Endereço: [STREET_ADDRESS][PERSON_NAME] Bairro: [PERSON_N…" at bounding box center [408, 181] width 817 height 363
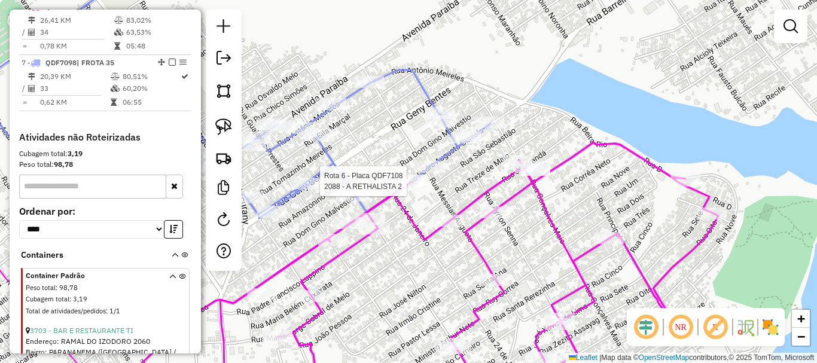
select select "**********"
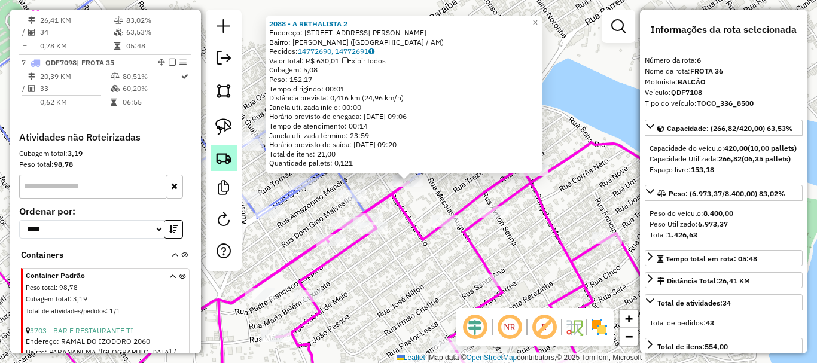
click at [228, 161] on img at bounding box center [223, 157] width 17 height 17
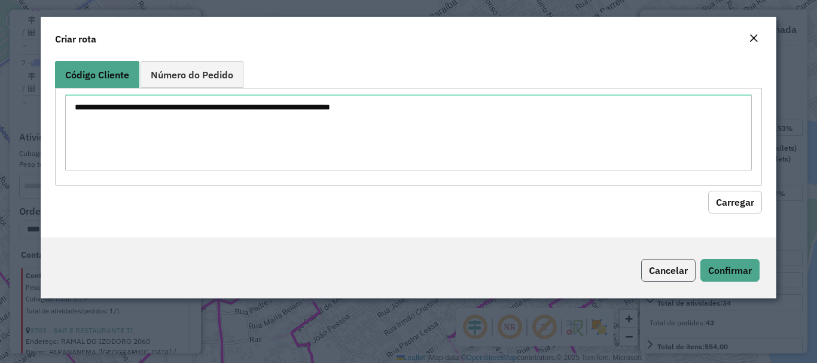
drag, startPoint x: 642, startPoint y: 259, endPoint x: 650, endPoint y: 261, distance: 7.9
click at [643, 260] on button "Cancelar" at bounding box center [668, 270] width 54 height 23
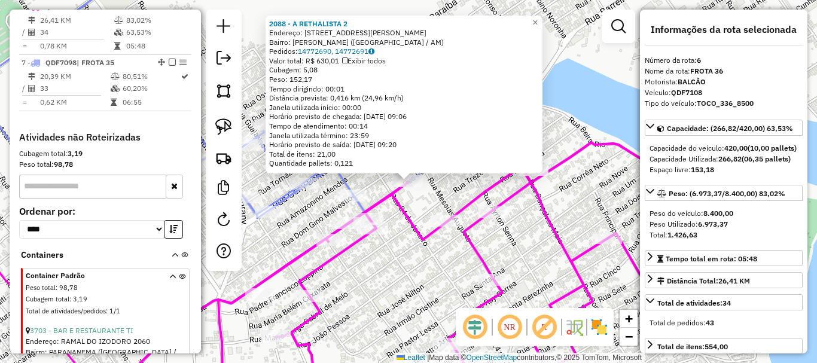
click at [650, 240] on div "Total: 1.426,63" at bounding box center [723, 235] width 148 height 11
click at [456, 173] on div "2088 - A RETHALISTA 2 Endereço: [STREET_ADDRESS][PERSON_NAME] Bairro: [PERSON_N…" at bounding box center [403, 95] width 277 height 158
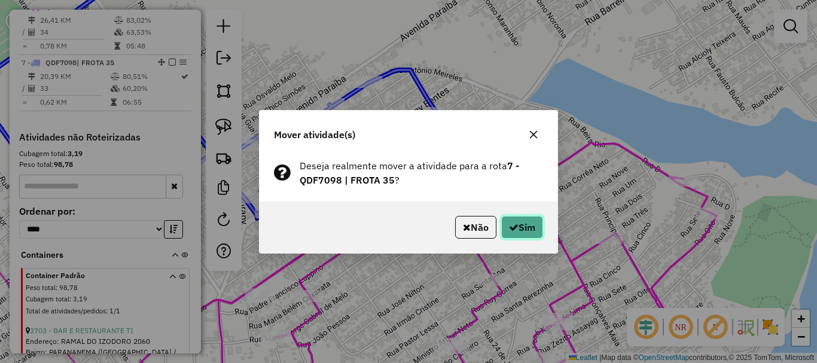
click at [533, 233] on button "Sim" at bounding box center [522, 227] width 42 height 23
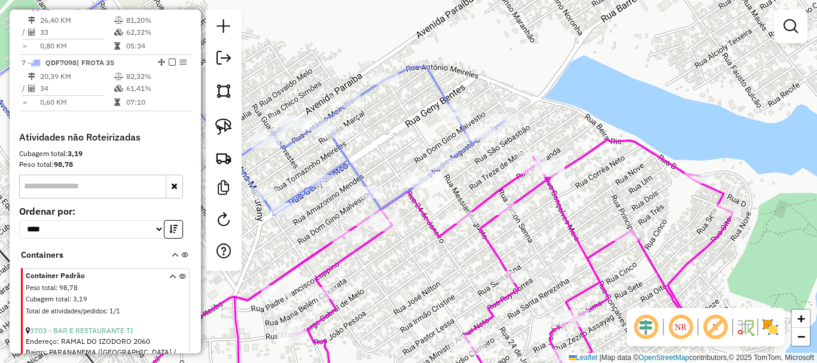
drag, startPoint x: 385, startPoint y: 322, endPoint x: 560, endPoint y: 256, distance: 186.5
click at [560, 257] on div "Janela de atendimento Grade de atendimento Capacidade Transportadoras Veículos …" at bounding box center [408, 181] width 817 height 363
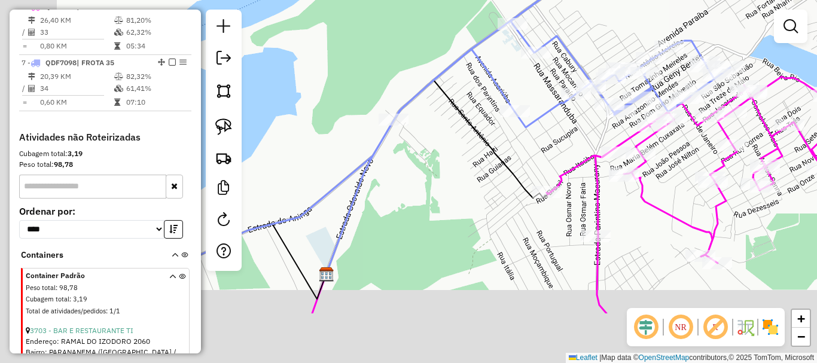
drag, startPoint x: 443, startPoint y: 305, endPoint x: 554, endPoint y: 216, distance: 142.5
click at [571, 207] on div "Janela de atendimento Grade de atendimento Capacidade Transportadoras Veículos …" at bounding box center [408, 181] width 817 height 363
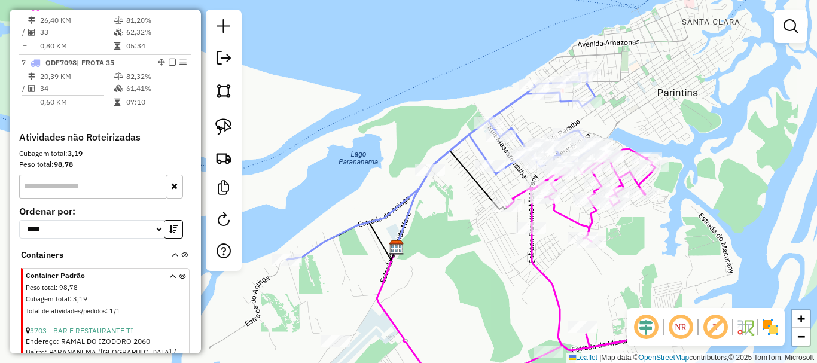
drag, startPoint x: 402, startPoint y: 299, endPoint x: 432, endPoint y: 294, distance: 31.0
click at [424, 259] on div "Janela de atendimento Grade de atendimento Capacidade Transportadoras Veículos …" at bounding box center [408, 181] width 817 height 363
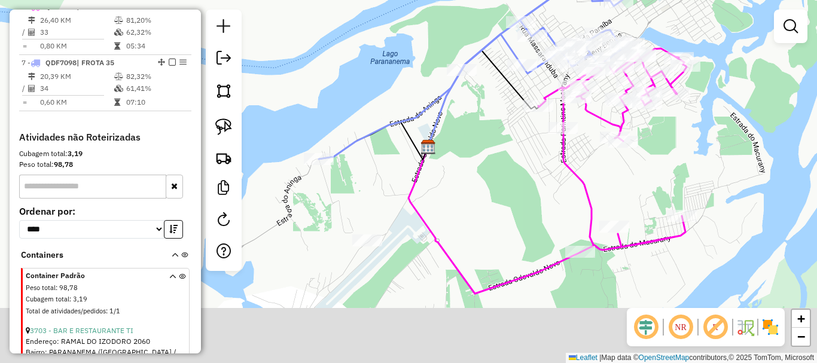
drag, startPoint x: 449, startPoint y: 311, endPoint x: 476, endPoint y: 228, distance: 87.9
click at [476, 228] on div "Janela de atendimento Grade de atendimento Capacidade Transportadoras Veículos …" at bounding box center [408, 181] width 817 height 363
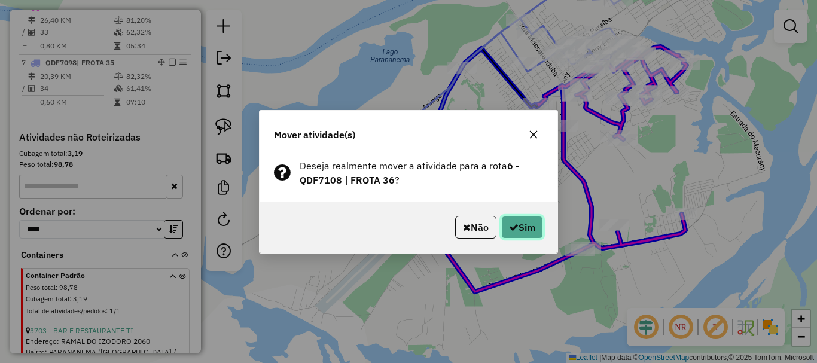
click at [524, 228] on button "Sim" at bounding box center [522, 227] width 42 height 23
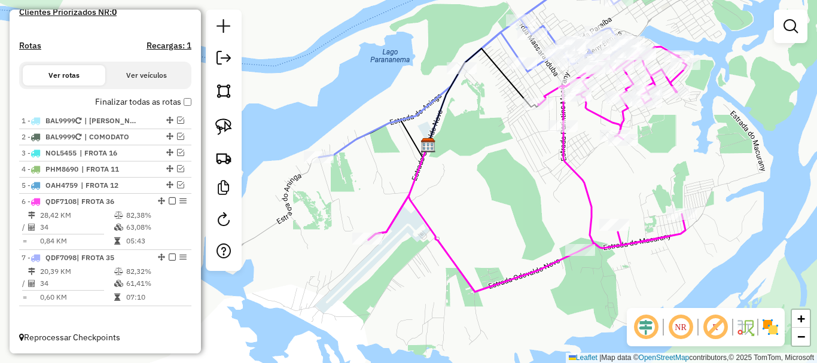
scroll to position [359, 0]
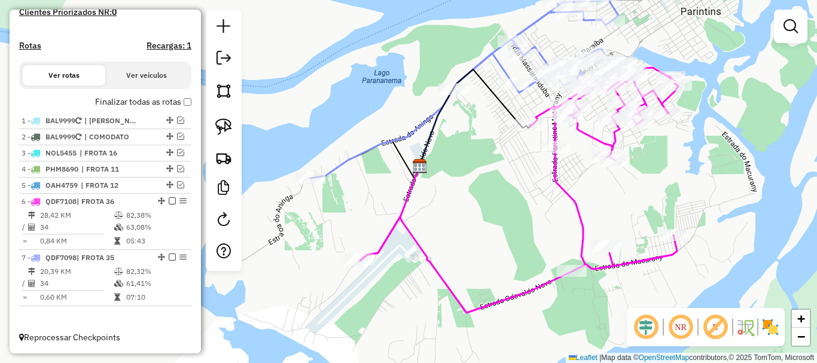
drag, startPoint x: 512, startPoint y: 237, endPoint x: 493, endPoint y: 283, distance: 49.9
click at [493, 286] on div "Janela de atendimento Grade de atendimento Capacidade Transportadoras Veículos …" at bounding box center [408, 181] width 817 height 363
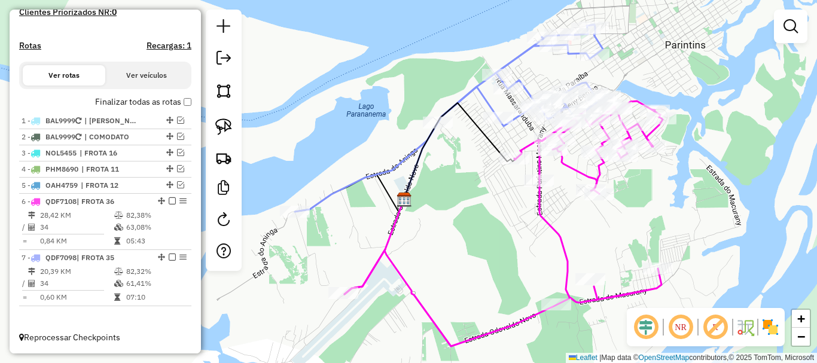
drag, startPoint x: 485, startPoint y: 251, endPoint x: 496, endPoint y: 245, distance: 11.8
click at [473, 265] on div "Janela de atendimento Grade de atendimento Capacidade Transportadoras Veículos …" at bounding box center [408, 181] width 817 height 363
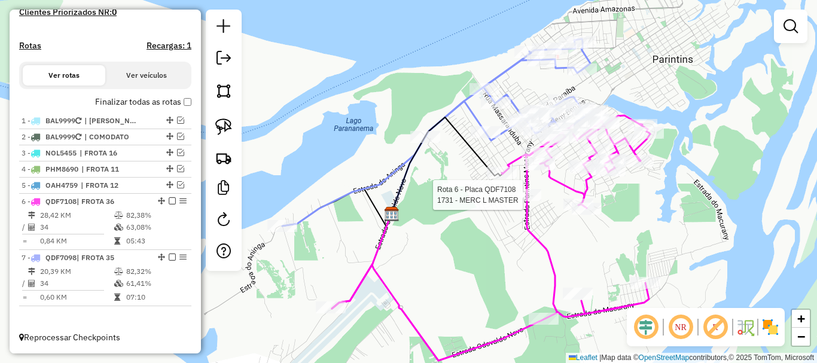
select select "**********"
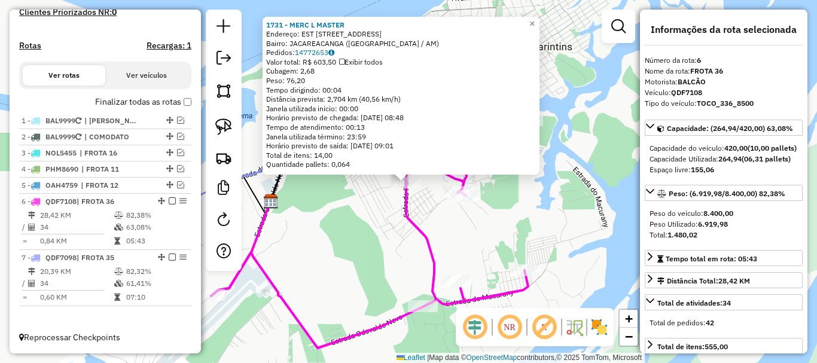
click at [416, 236] on icon at bounding box center [370, 225] width 318 height 245
click at [378, 222] on div "1731 - MERC L MASTER Endereço: EST PARINTINS MACURANY, 71 Bairro: JACAREACANGA …" at bounding box center [408, 181] width 817 height 363
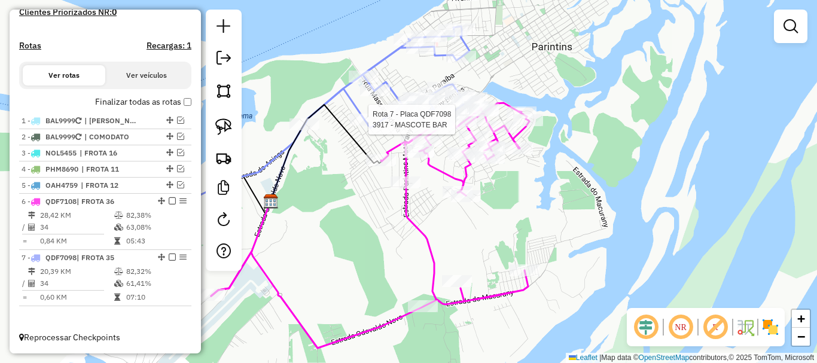
select select "**********"
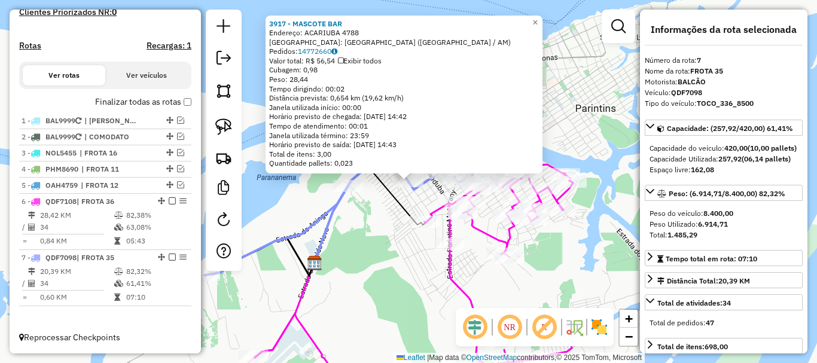
click at [350, 258] on div "Rota 7 - Placa QDF7098 4008 - MERCADINHO LENY 3917 - MASCOTE BAR Endereço: ACAR…" at bounding box center [408, 181] width 817 height 363
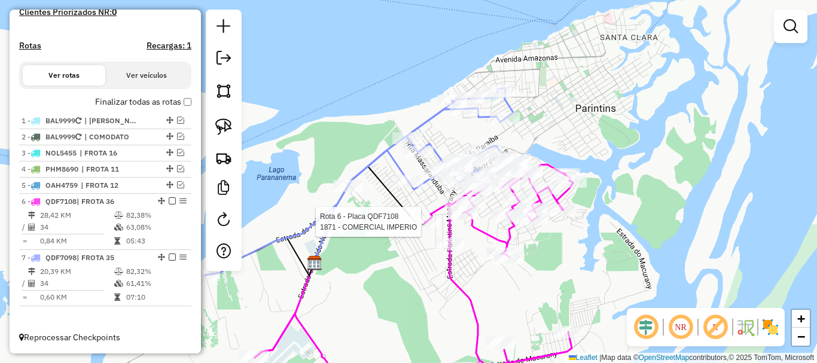
select select "**********"
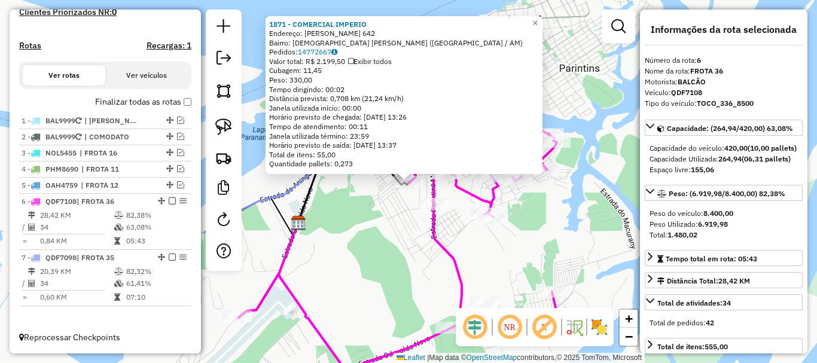
drag, startPoint x: 329, startPoint y: 227, endPoint x: 272, endPoint y: 224, distance: 56.9
click at [325, 228] on div "1871 - COMERCIAL IMPERIO Endereço: [PERSON_NAME] 642 Bairro: [DEMOGRAPHIC_DATA]…" at bounding box center [408, 181] width 817 height 363
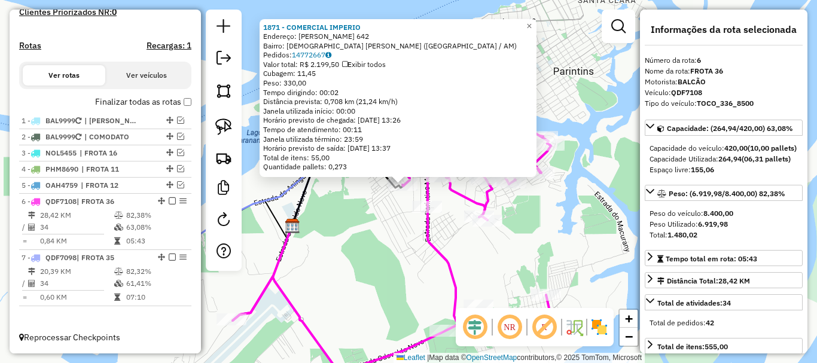
click at [331, 264] on div "1871 - COMERCIAL IMPERIO Endereço: [PERSON_NAME] 642 Bairro: [DEMOGRAPHIC_DATA]…" at bounding box center [408, 181] width 817 height 363
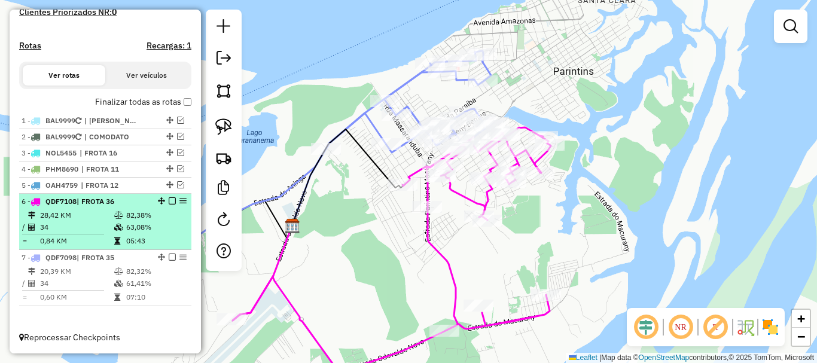
click at [175, 200] on div at bounding box center [169, 200] width 36 height 7
select select "**********"
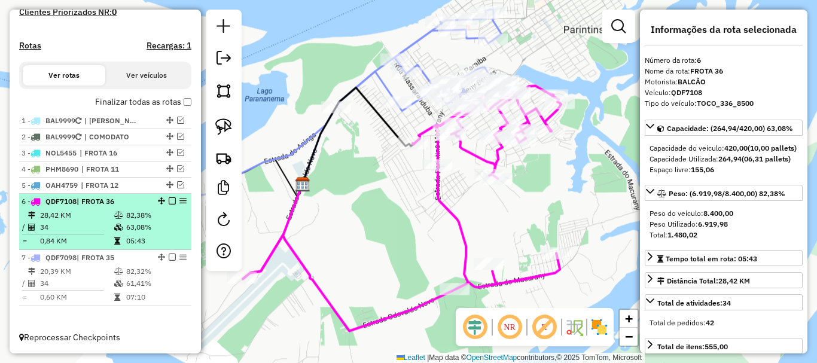
click at [170, 200] on em at bounding box center [172, 200] width 7 height 7
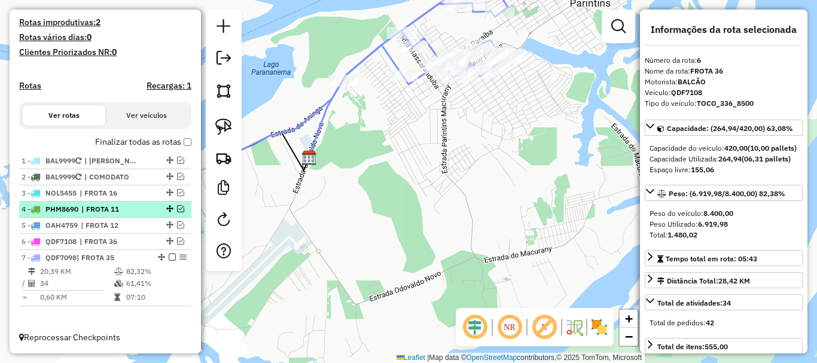
scroll to position [319, 0]
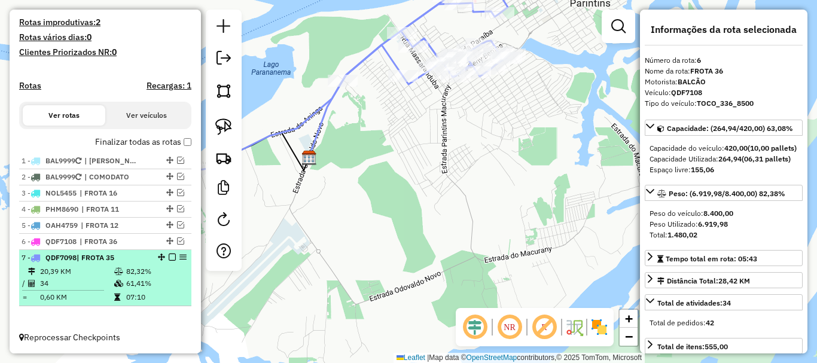
click at [172, 255] on em at bounding box center [172, 256] width 7 height 7
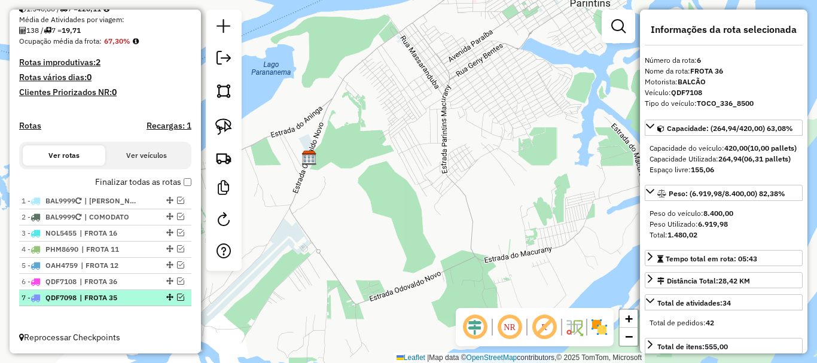
scroll to position [279, 0]
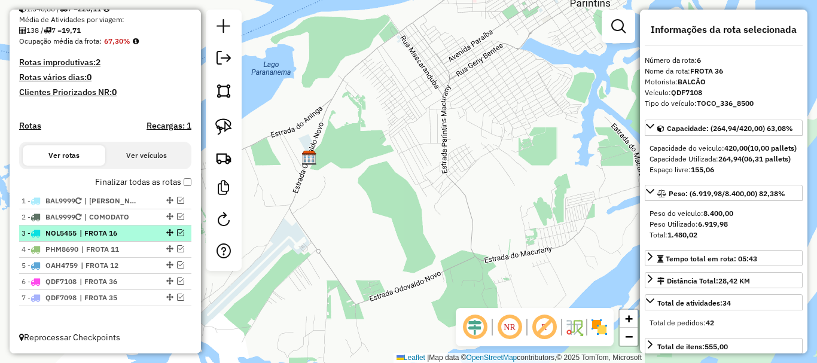
click at [180, 233] on em at bounding box center [180, 232] width 7 height 7
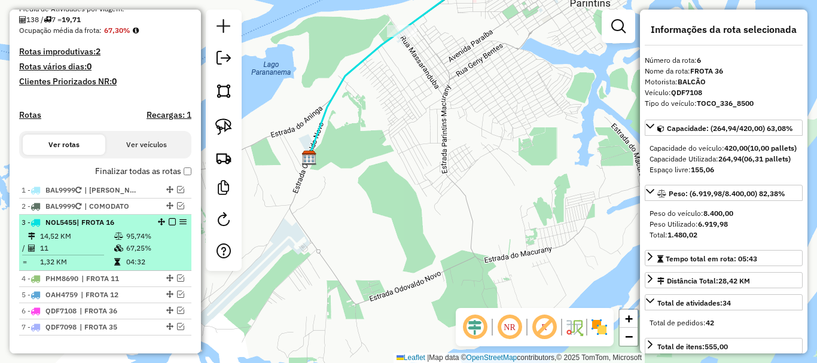
scroll to position [319, 0]
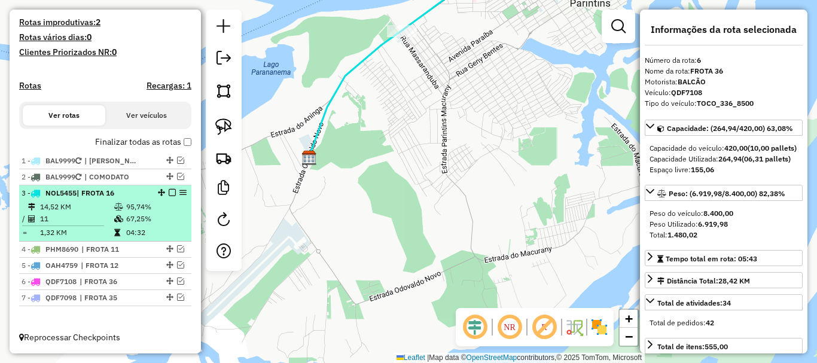
click at [171, 186] on ul "1 - BAL9999 | NAO ROTERIZAR 2 - BAL9999 | COMODATO 3 - NOL5455 | FROTA 16 14,52…" at bounding box center [105, 229] width 172 height 153
click at [169, 193] on em at bounding box center [172, 192] width 7 height 7
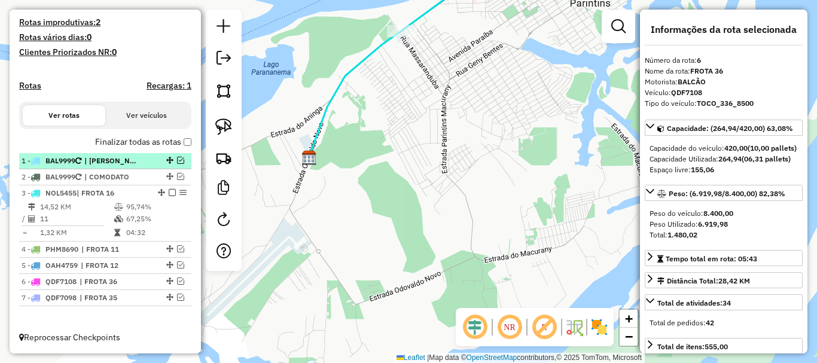
scroll to position [279, 0]
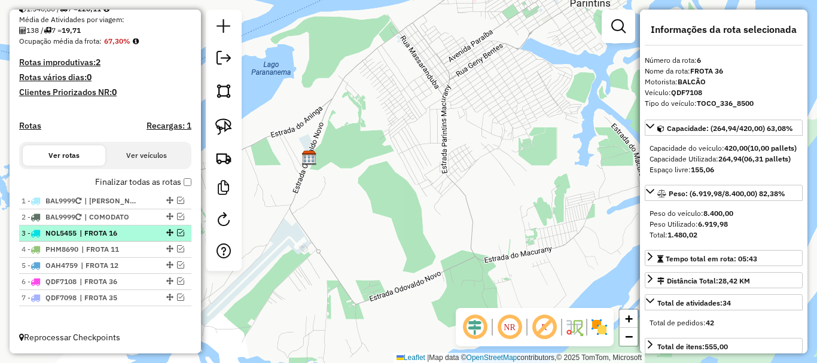
click at [117, 228] on span "| FROTA 16" at bounding box center [107, 233] width 55 height 11
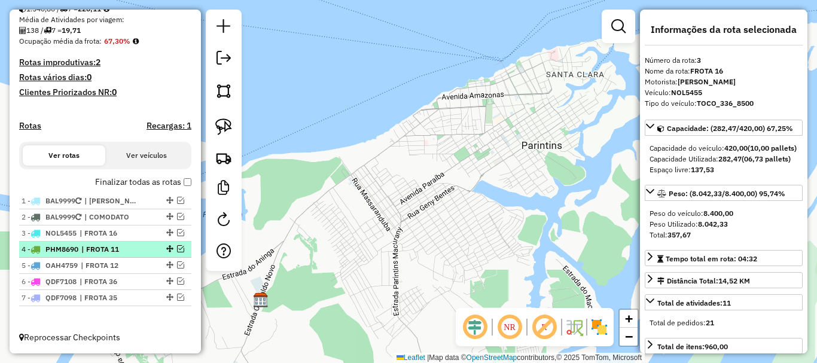
click at [133, 249] on span "| FROTA 11" at bounding box center [108, 249] width 55 height 11
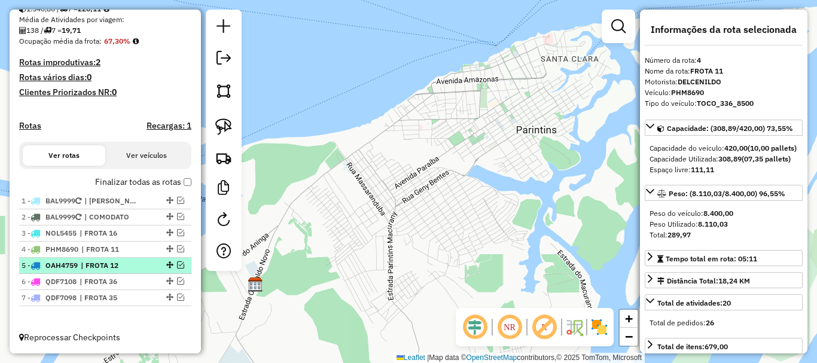
click at [120, 267] on span "| FROTA 12" at bounding box center [108, 265] width 55 height 11
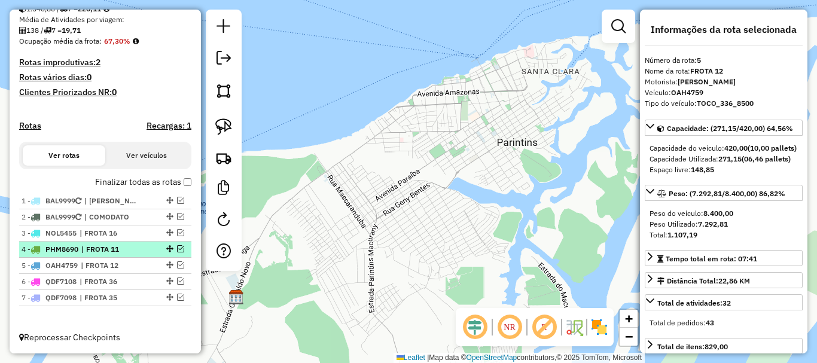
click at [141, 255] on li "4 - PHM8690 | FROTA 11" at bounding box center [105, 250] width 172 height 16
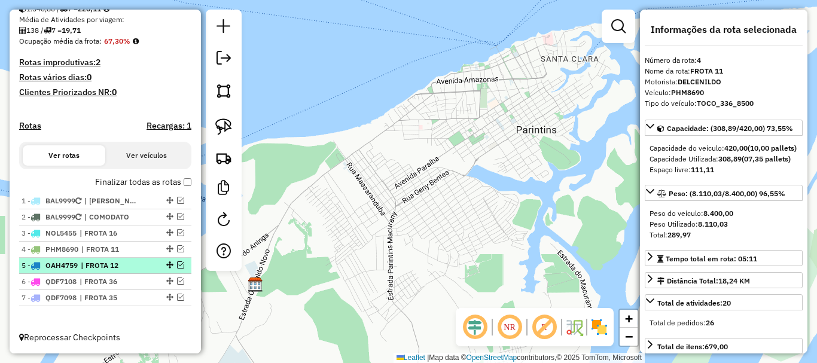
click at [124, 267] on span "| FROTA 12" at bounding box center [108, 265] width 55 height 11
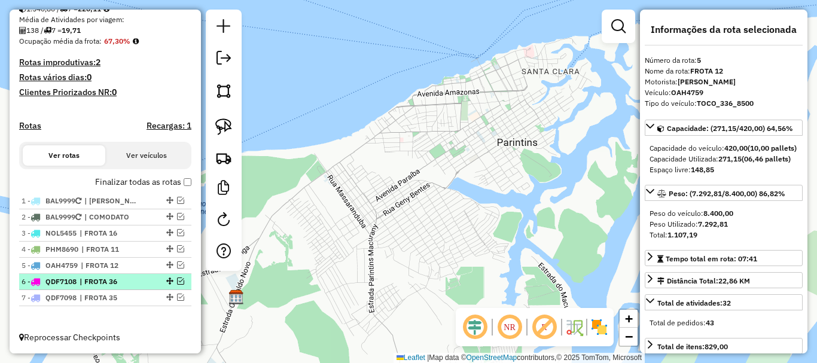
click at [117, 282] on span "| FROTA 36" at bounding box center [107, 281] width 55 height 11
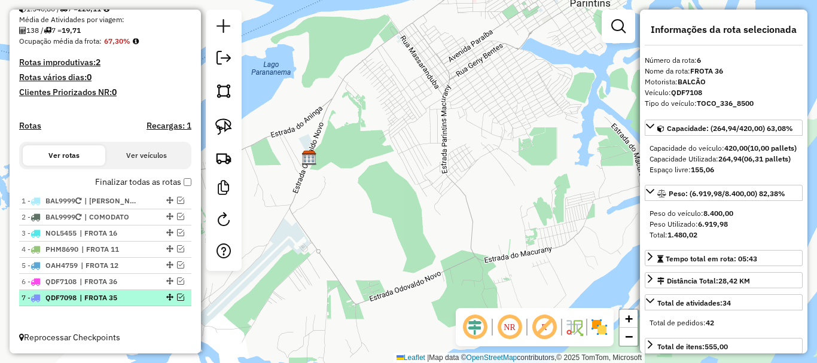
click at [127, 295] on span "| FROTA 35" at bounding box center [107, 297] width 55 height 11
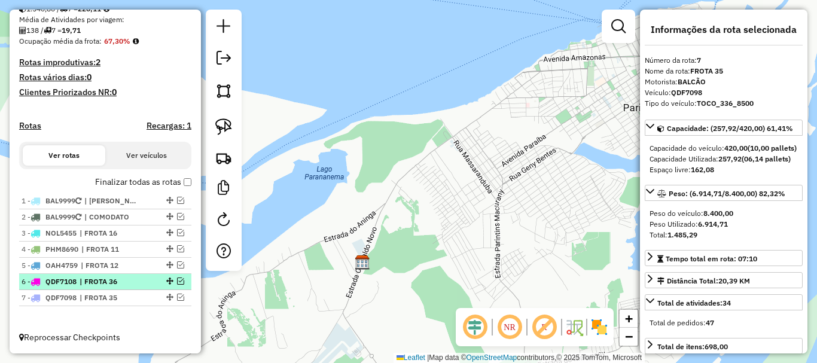
click at [124, 279] on span "| FROTA 36" at bounding box center [107, 281] width 55 height 11
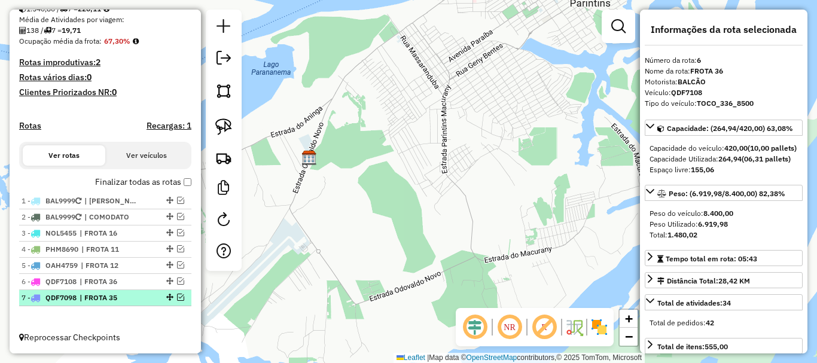
click at [121, 292] on li "7 - QDF7098 | FROTA 35" at bounding box center [105, 298] width 172 height 16
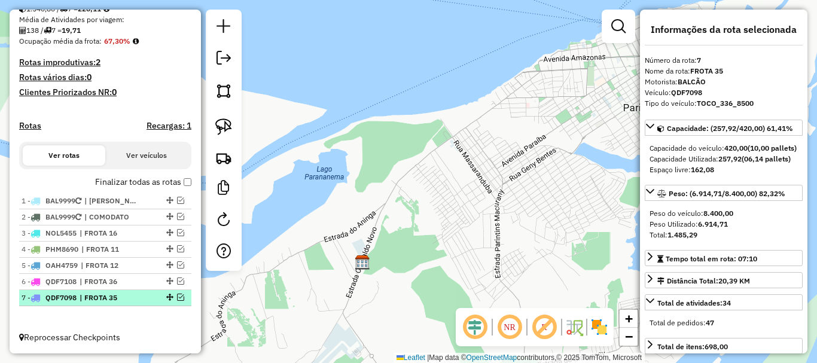
drag, startPoint x: 123, startPoint y: 288, endPoint x: 115, endPoint y: 304, distance: 17.4
click at [123, 289] on li "6 - QDF7108 | FROTA 36" at bounding box center [105, 282] width 172 height 16
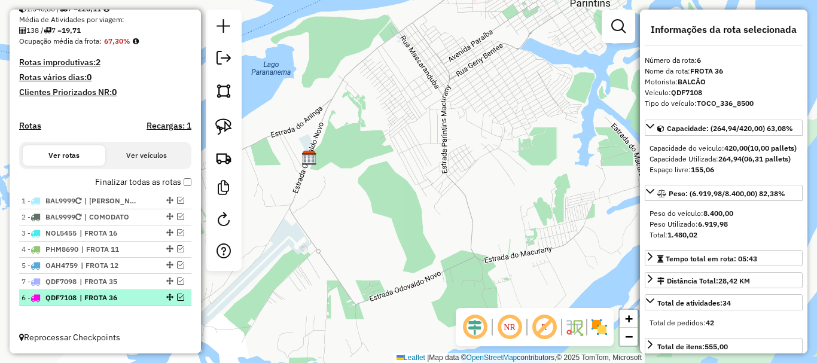
drag, startPoint x: 167, startPoint y: 278, endPoint x: 166, endPoint y: 305, distance: 27.0
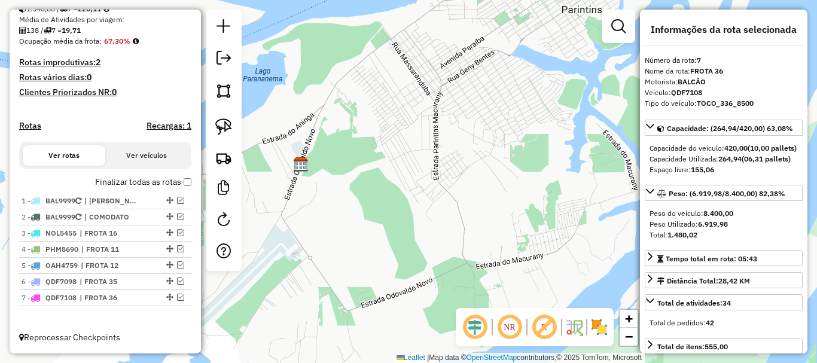
drag, startPoint x: 526, startPoint y: 177, endPoint x: 440, endPoint y: 222, distance: 96.5
click at [441, 221] on div "Janela de atendimento Grade de atendimento Capacidade Transportadoras Veículos …" at bounding box center [408, 181] width 817 height 363
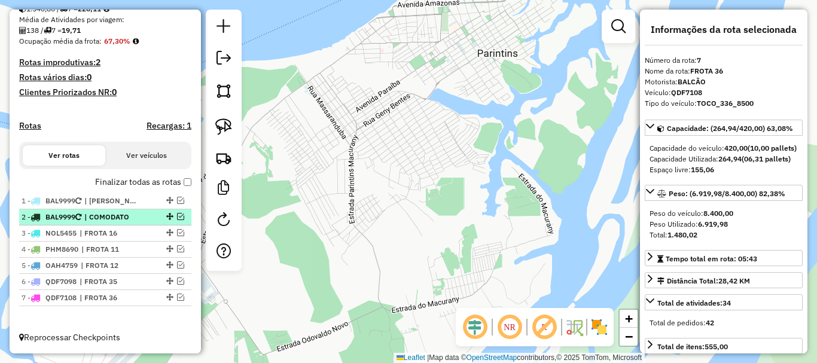
click at [177, 218] on em at bounding box center [180, 216] width 7 height 7
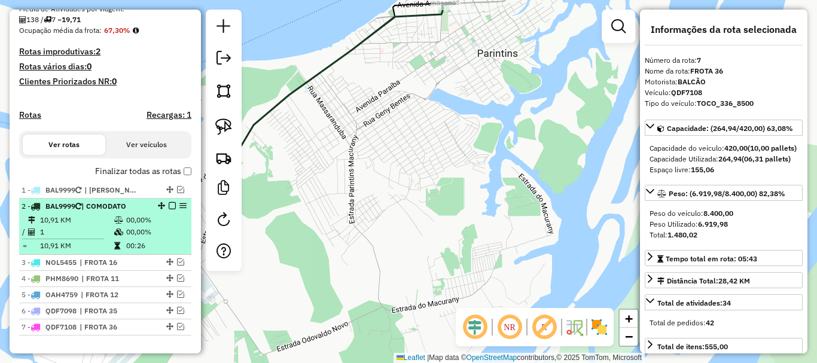
click at [170, 209] on em at bounding box center [172, 205] width 7 height 7
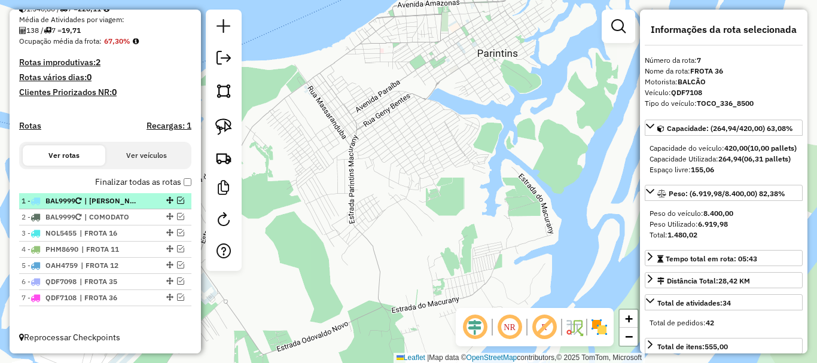
click at [177, 200] on em at bounding box center [180, 200] width 7 height 7
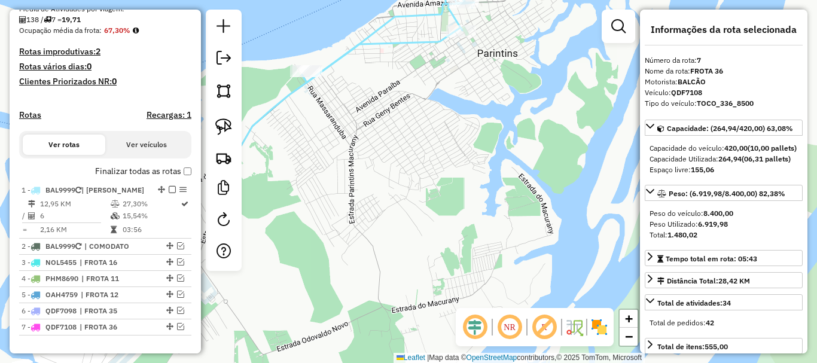
scroll to position [330, 0]
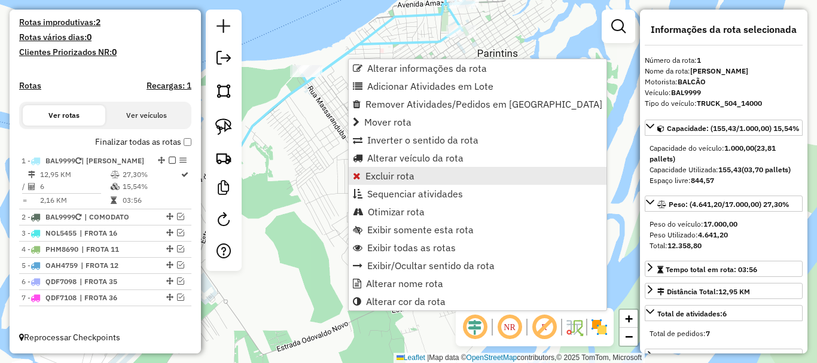
click at [396, 176] on span "Excluir rota" at bounding box center [389, 176] width 49 height 10
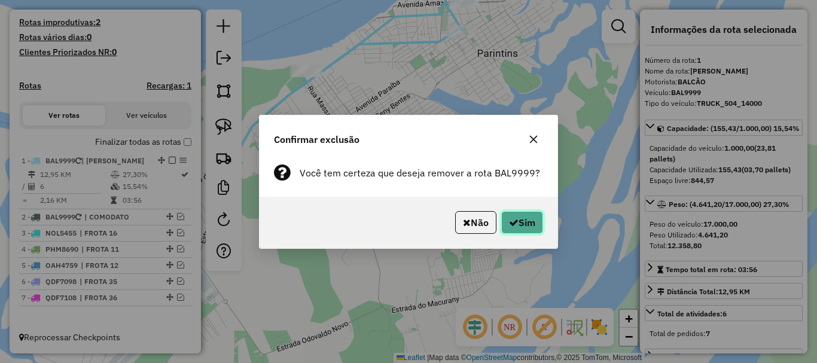
click at [513, 219] on icon "button" at bounding box center [514, 223] width 10 height 10
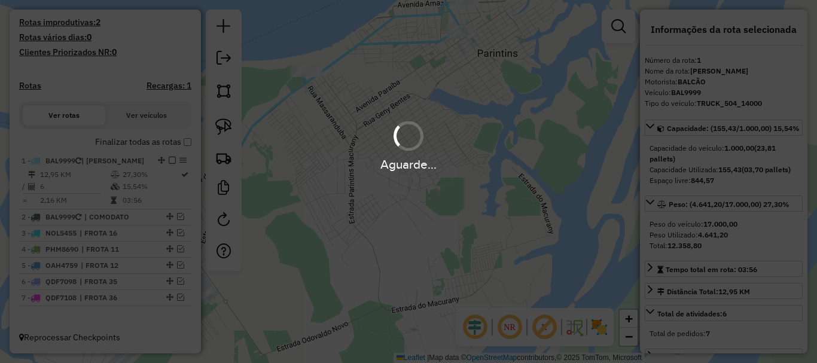
select select "*********"
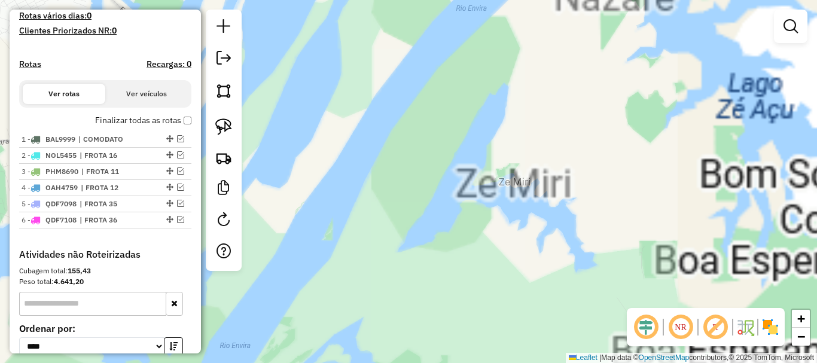
drag, startPoint x: 540, startPoint y: 197, endPoint x: 623, endPoint y: 202, distance: 83.3
click at [625, 204] on div "Janela de atendimento Grade de atendimento Capacidade Transportadoras Veículos …" at bounding box center [408, 181] width 817 height 363
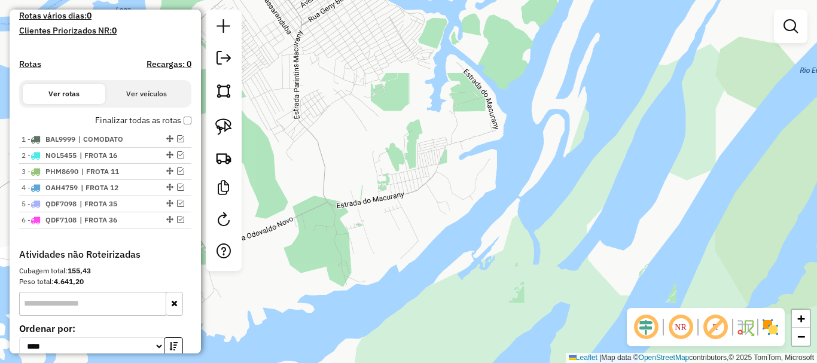
drag, startPoint x: 410, startPoint y: 132, endPoint x: 598, endPoint y: 231, distance: 213.2
click at [598, 231] on div "Janela de atendimento Grade de atendimento Capacidade Transportadoras Veículos …" at bounding box center [408, 181] width 817 height 363
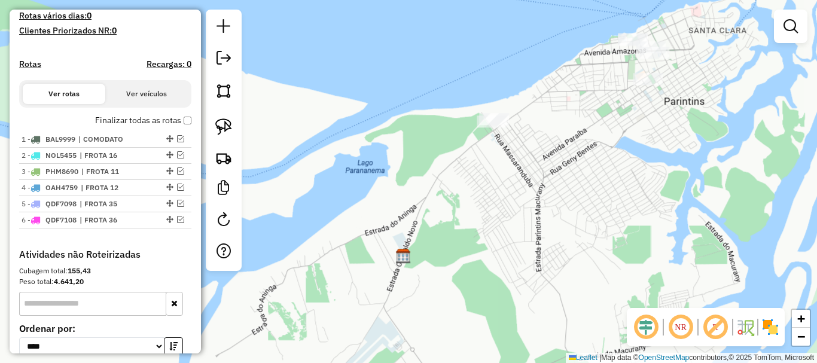
drag, startPoint x: 485, startPoint y: 197, endPoint x: 413, endPoint y: 250, distance: 89.7
click at [408, 253] on div "Janela de atendimento Grade de atendimento Capacidade Transportadoras Veículos …" at bounding box center [408, 181] width 817 height 363
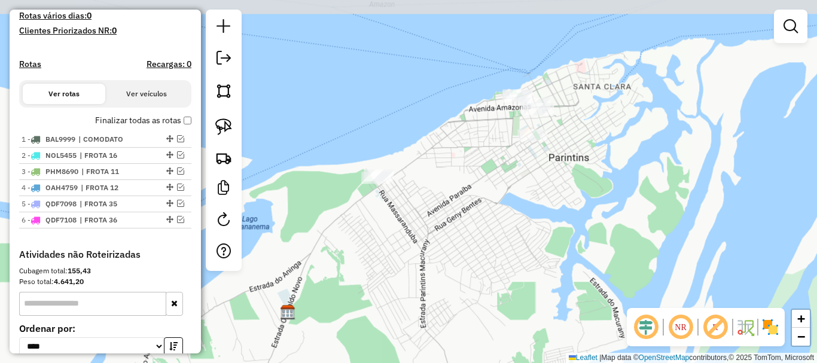
drag, startPoint x: 530, startPoint y: 189, endPoint x: 458, endPoint y: 218, distance: 77.3
click at [458, 218] on div "Janela de atendimento Grade de atendimento Capacidade Transportadoras Veículos …" at bounding box center [408, 181] width 817 height 363
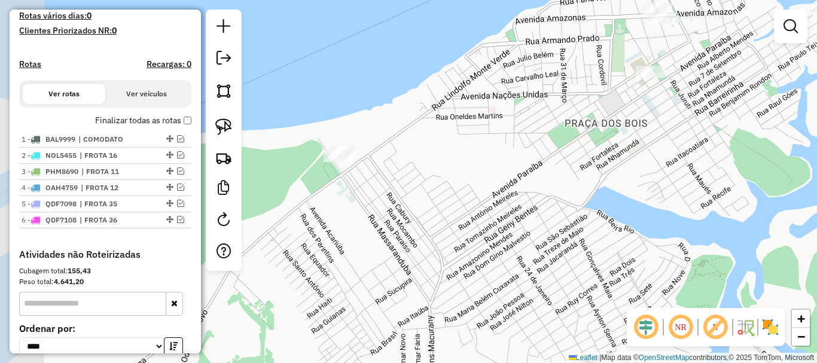
drag, startPoint x: 430, startPoint y: 216, endPoint x: 508, endPoint y: 221, distance: 77.8
click at [508, 221] on div "Janela de atendimento Grade de atendimento Capacidade Transportadoras Veículos …" at bounding box center [408, 181] width 817 height 363
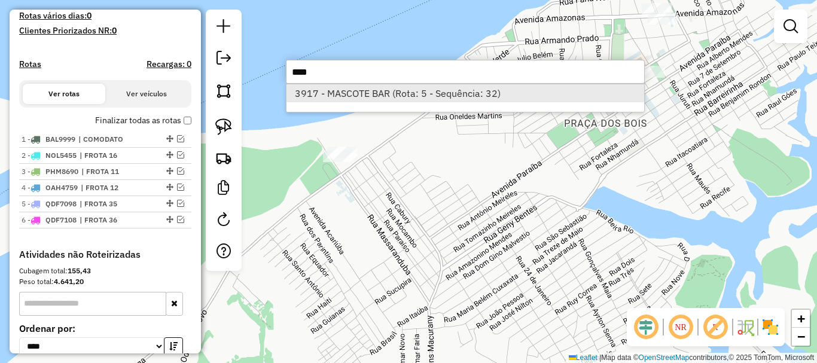
type input "****"
click at [518, 94] on li "3917 - MASCOTE BAR (Rota: 5 - Sequência: 32)" at bounding box center [465, 93] width 358 height 18
select select "**********"
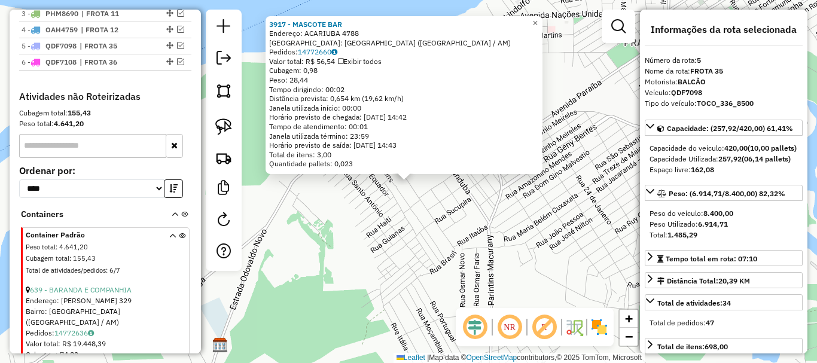
scroll to position [468, 0]
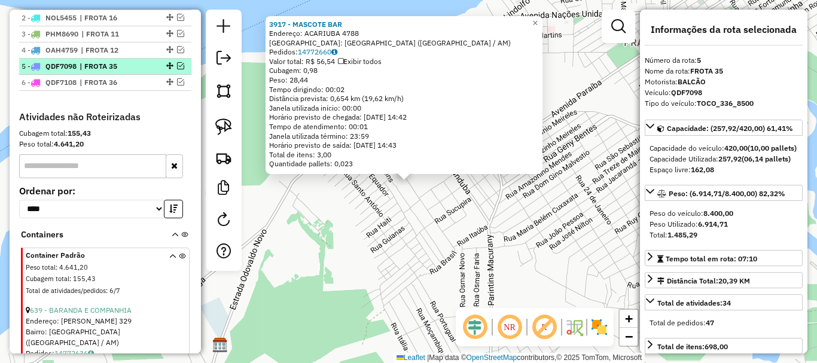
click at [179, 69] on em at bounding box center [180, 65] width 7 height 7
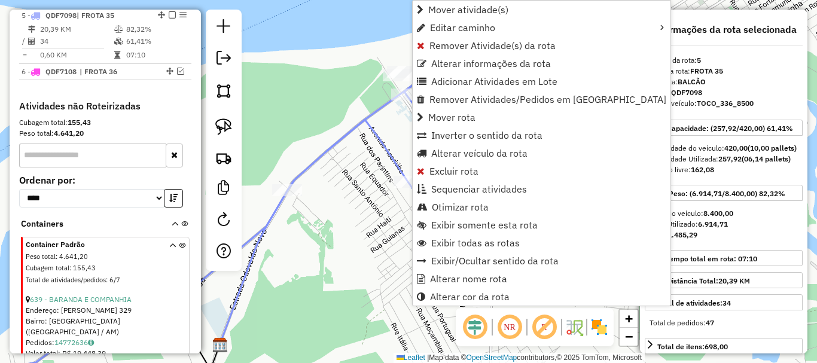
scroll to position [527, 0]
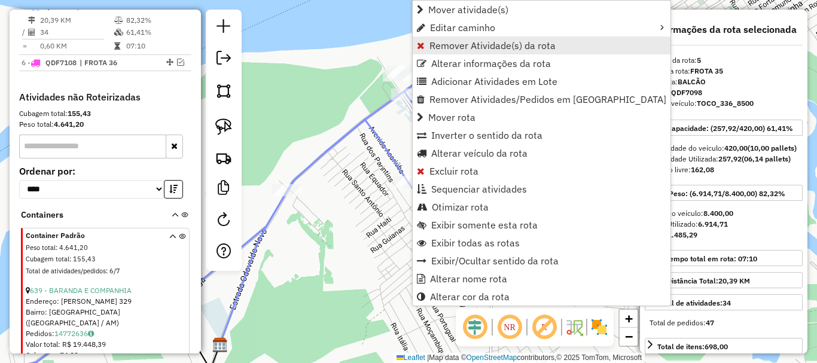
click at [453, 44] on span "Remover Atividade(s) da rota" at bounding box center [492, 46] width 126 height 10
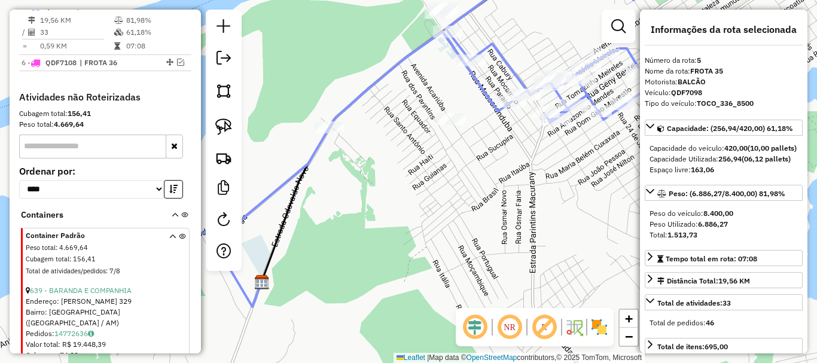
drag, startPoint x: 413, startPoint y: 127, endPoint x: 432, endPoint y: 91, distance: 40.7
click at [432, 93] on div "Janela de atendimento Grade de atendimento Capacidade Transportadoras Veículos …" at bounding box center [408, 181] width 817 height 363
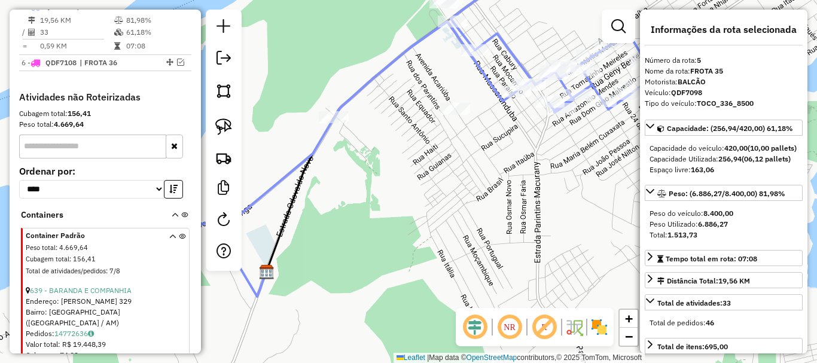
click at [451, 115] on div at bounding box center [455, 109] width 30 height 12
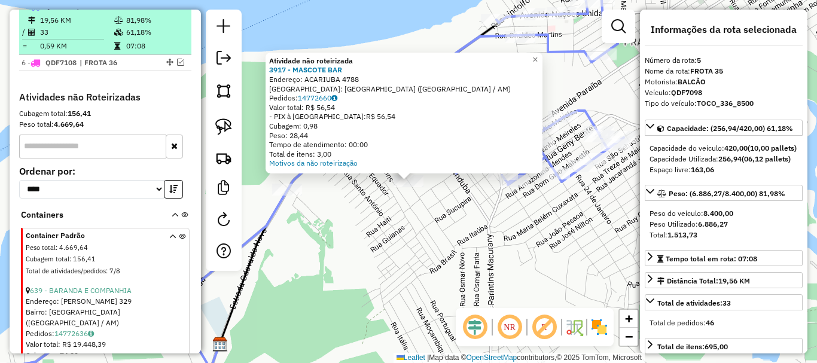
click at [169, 10] on em at bounding box center [172, 5] width 7 height 7
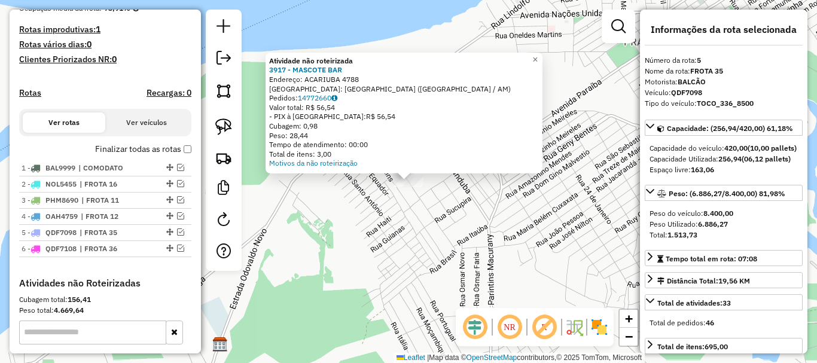
scroll to position [288, 0]
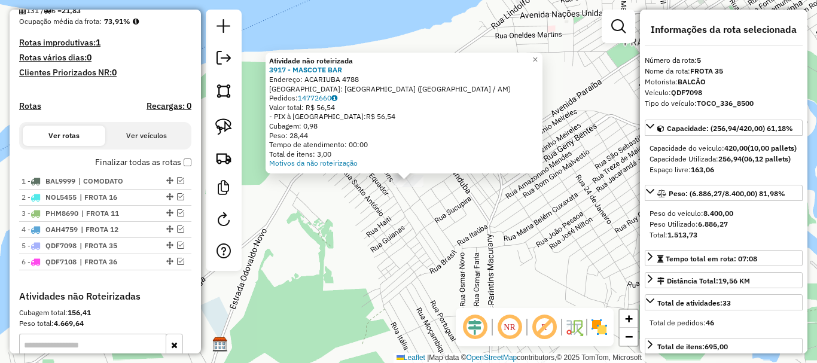
click at [143, 78] on h4 "Clientes Priorizados NR: 0" at bounding box center [105, 73] width 172 height 10
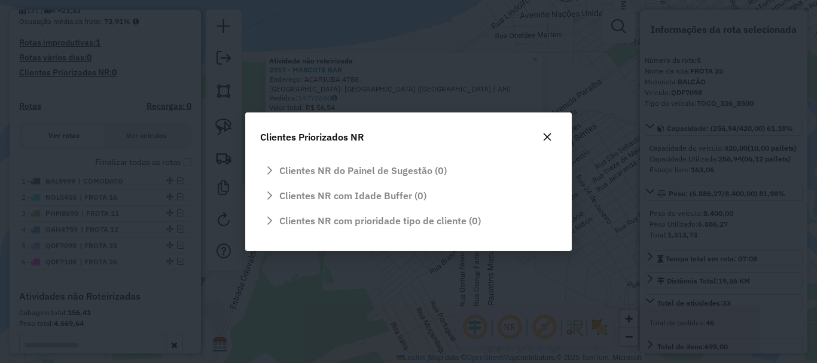
click at [554, 135] on button "button" at bounding box center [546, 136] width 19 height 19
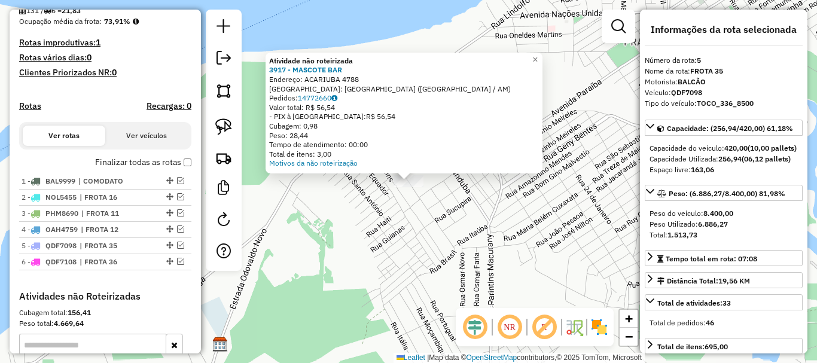
click at [371, 269] on div "Atividade não roteirizada 3917 - MASCOTE BAR Endereço: ACARIUBA 4788 Bairro: [G…" at bounding box center [408, 181] width 817 height 363
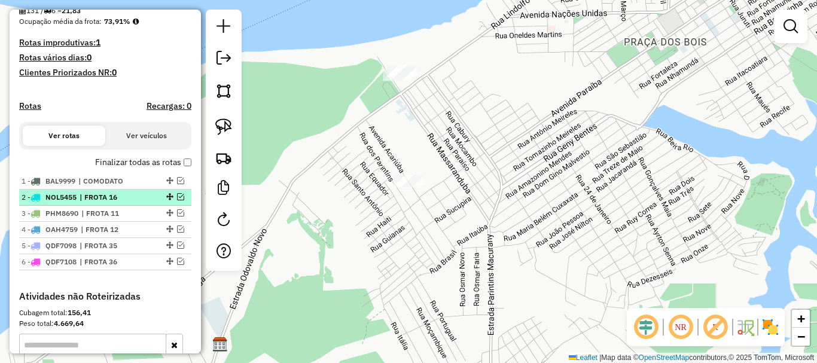
click at [177, 200] on em at bounding box center [180, 196] width 7 height 7
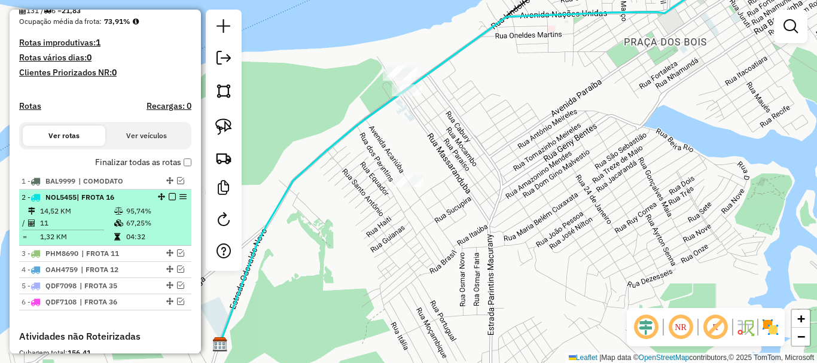
click at [129, 203] on div "2 - NOL5455 | FROTA 16" at bounding box center [85, 197] width 127 height 11
select select "**********"
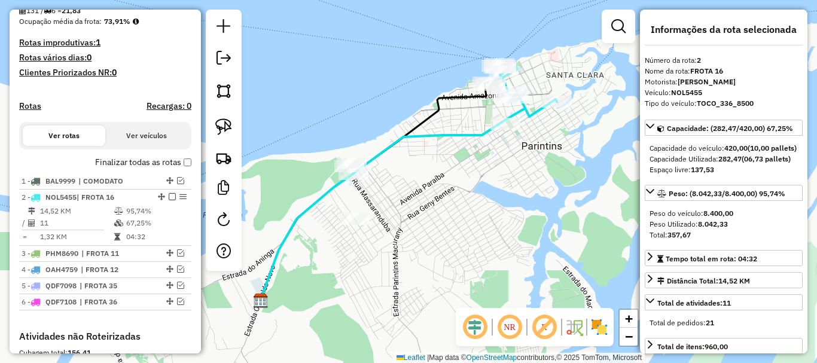
click at [317, 197] on icon at bounding box center [306, 236] width 93 height 127
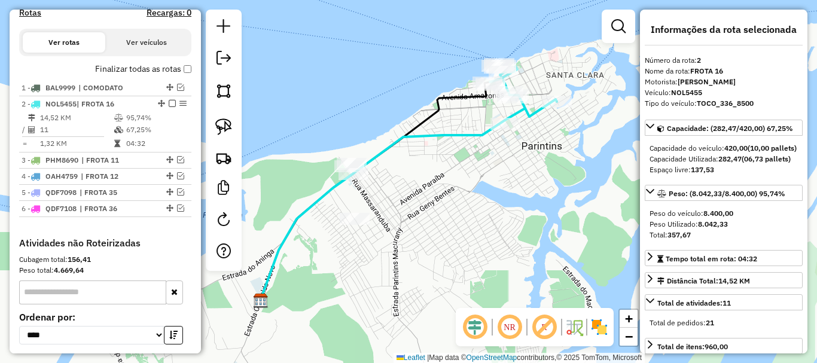
click at [317, 197] on icon at bounding box center [306, 236] width 93 height 127
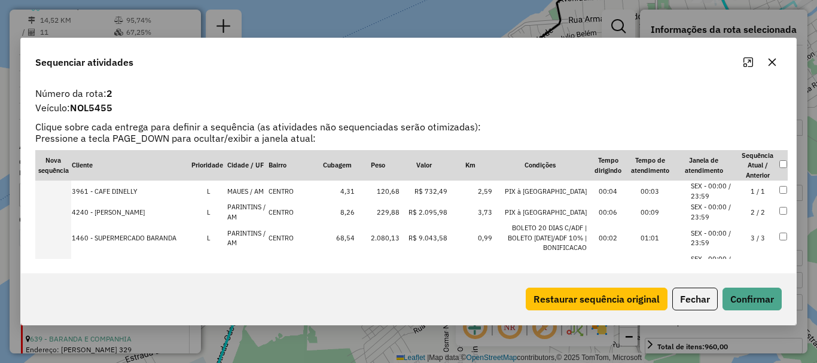
scroll to position [537, 0]
click at [58, 214] on td at bounding box center [53, 211] width 36 height 21
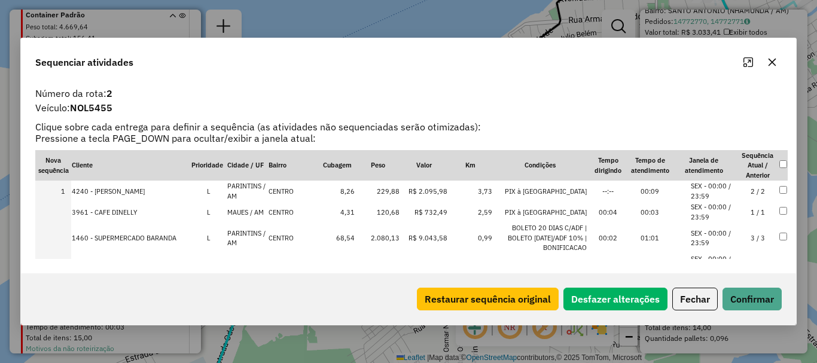
scroll to position [163, 0]
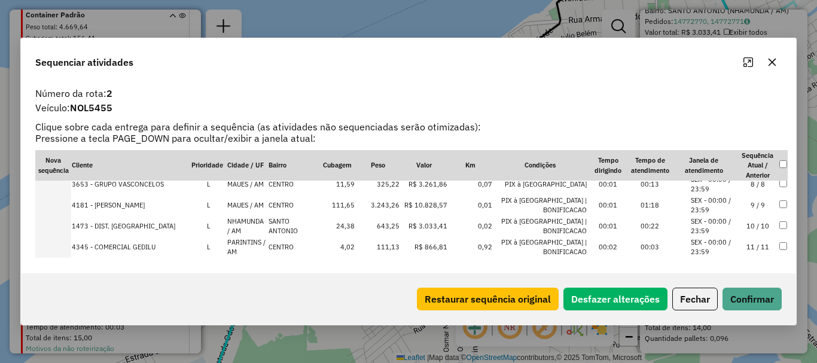
click at [65, 237] on td at bounding box center [53, 247] width 36 height 21
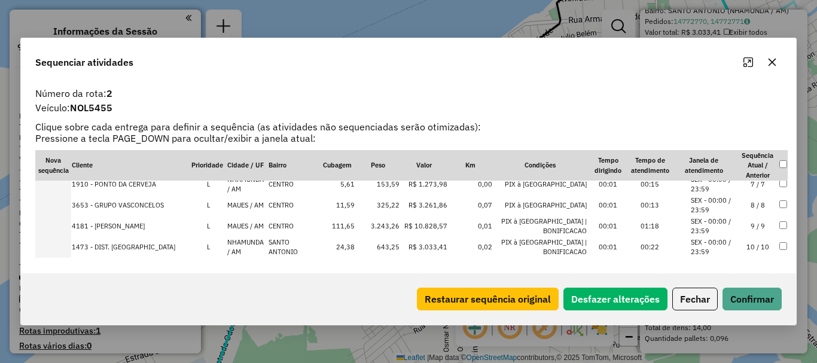
scroll to position [1486, 0]
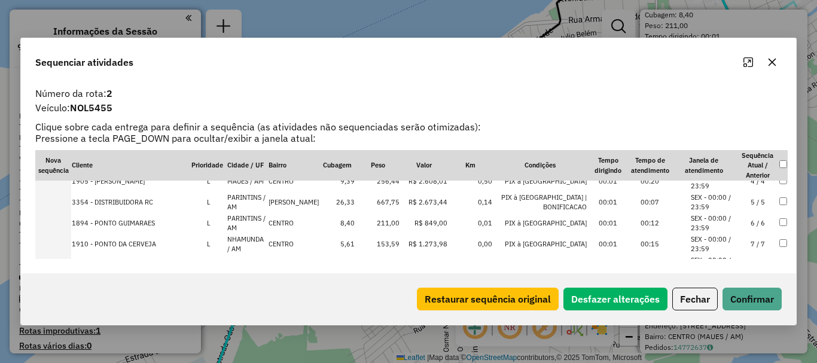
click at [64, 234] on td at bounding box center [53, 244] width 36 height 21
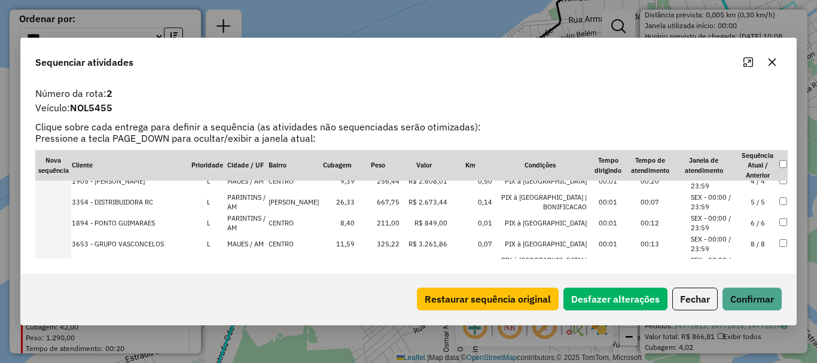
scroll to position [163, 0]
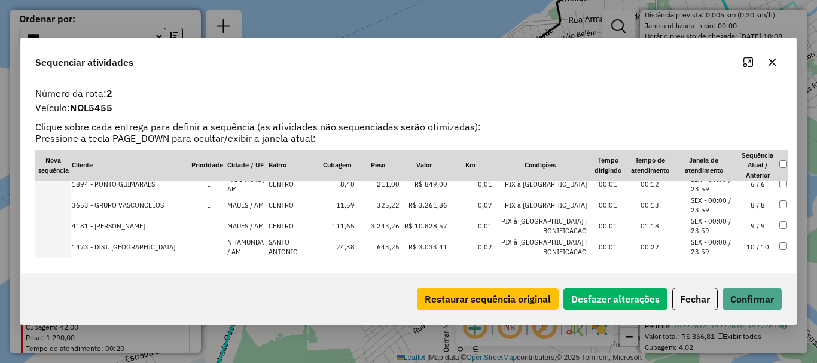
click at [60, 237] on td at bounding box center [53, 247] width 36 height 21
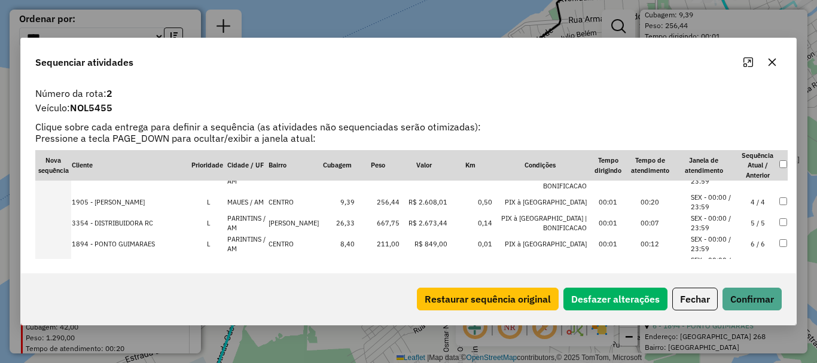
scroll to position [103, 0]
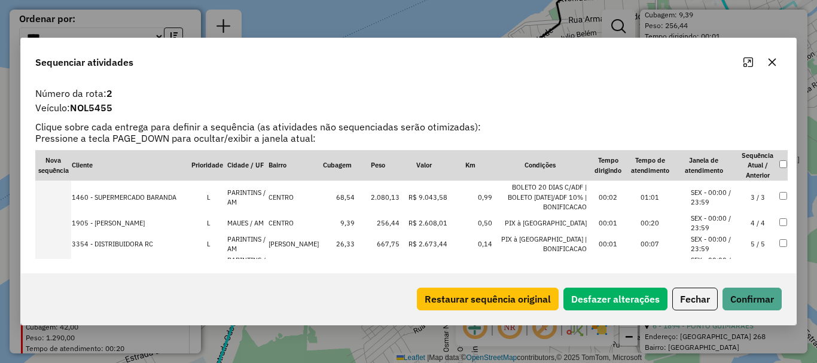
drag, startPoint x: 61, startPoint y: 237, endPoint x: 67, endPoint y: 243, distance: 8.9
click at [62, 239] on td at bounding box center [53, 244] width 36 height 21
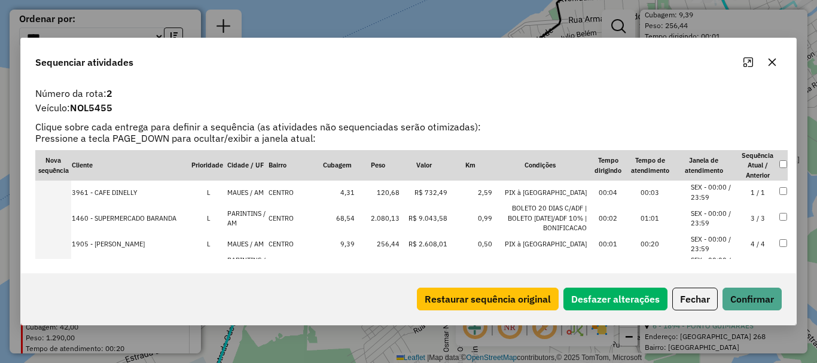
scroll to position [349, 0]
click at [63, 196] on td at bounding box center [53, 192] width 36 height 21
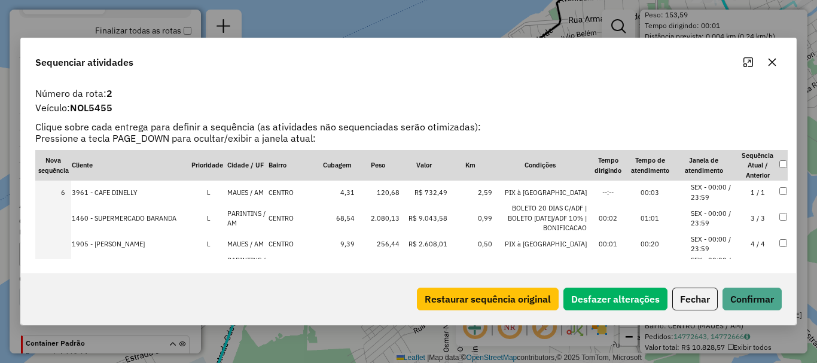
scroll to position [163, 0]
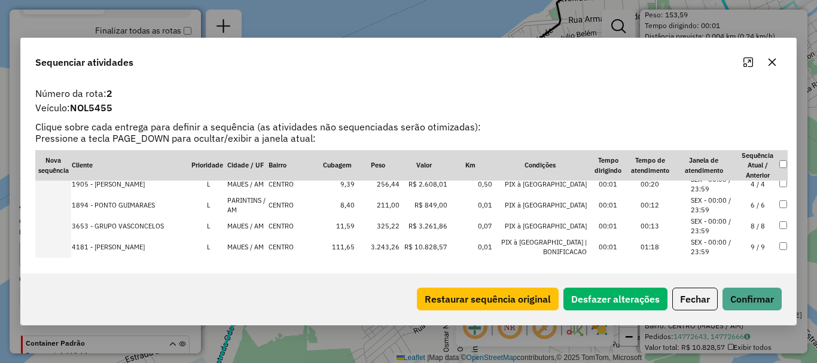
click at [63, 222] on td at bounding box center [53, 226] width 36 height 21
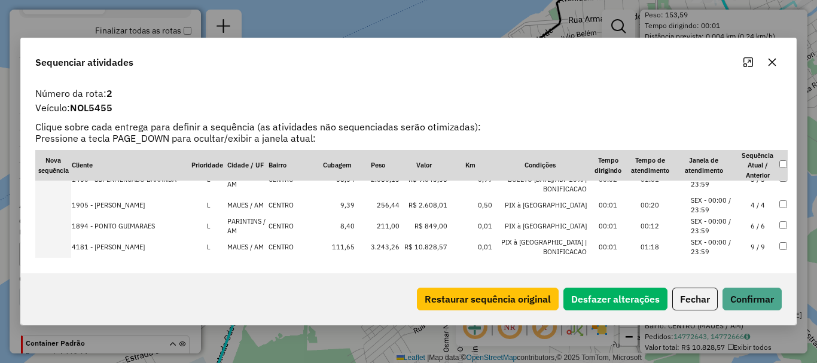
scroll to position [1862, 0]
click at [60, 242] on td at bounding box center [53, 247] width 36 height 21
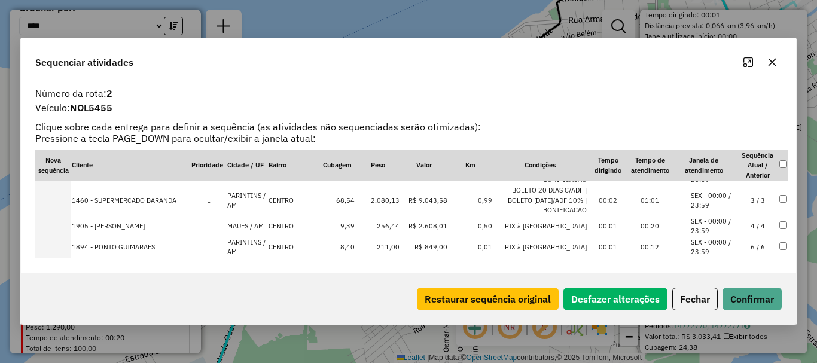
scroll to position [923, 0]
click at [68, 216] on td at bounding box center [53, 226] width 36 height 21
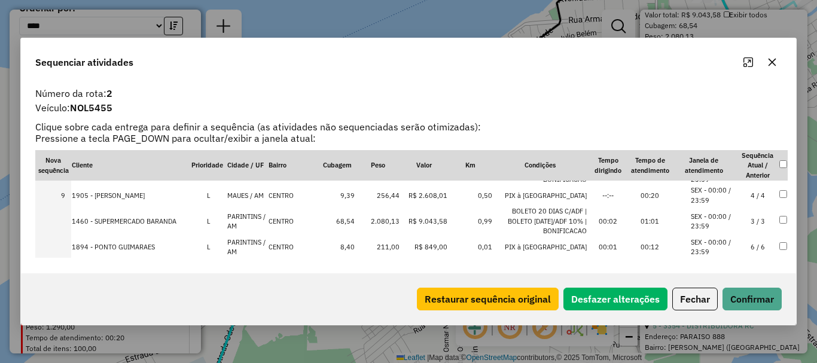
click at [62, 238] on td at bounding box center [53, 247] width 36 height 21
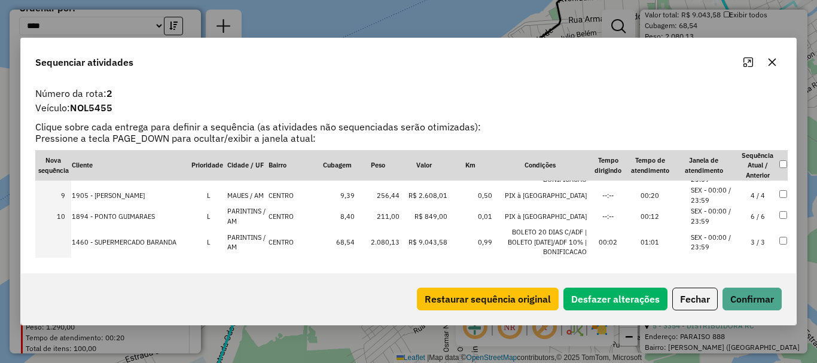
click at [65, 236] on td at bounding box center [53, 242] width 36 height 31
click at [750, 304] on button "Confirmar" at bounding box center [751, 299] width 59 height 23
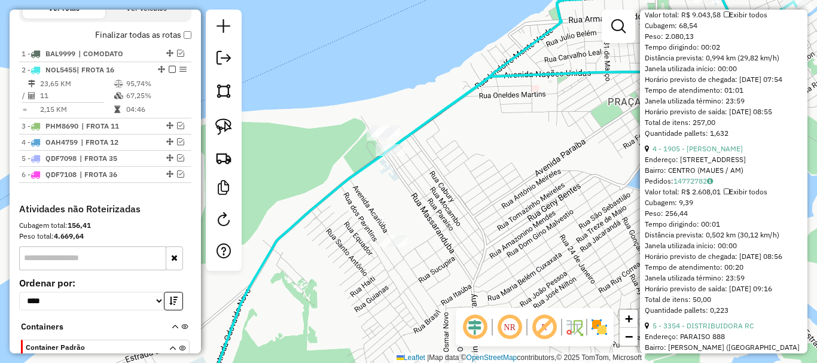
scroll to position [359, 0]
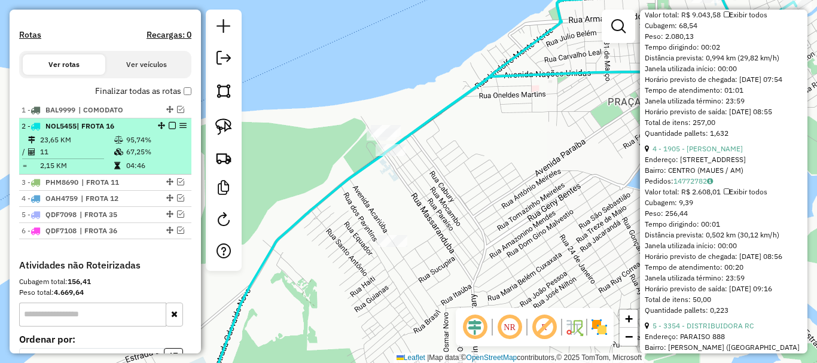
click at [164, 132] on div "2 - NOL5455 | FROTA 16" at bounding box center [105, 126] width 167 height 11
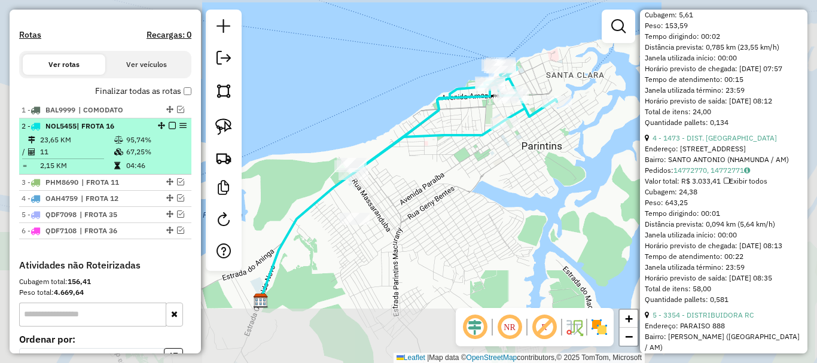
click at [169, 129] on em at bounding box center [172, 125] width 7 height 7
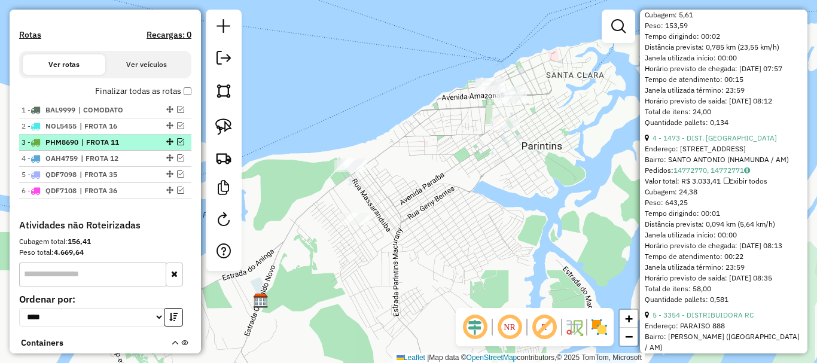
click at [177, 148] on div "3 - PHM8690 | FROTA 11" at bounding box center [105, 142] width 167 height 11
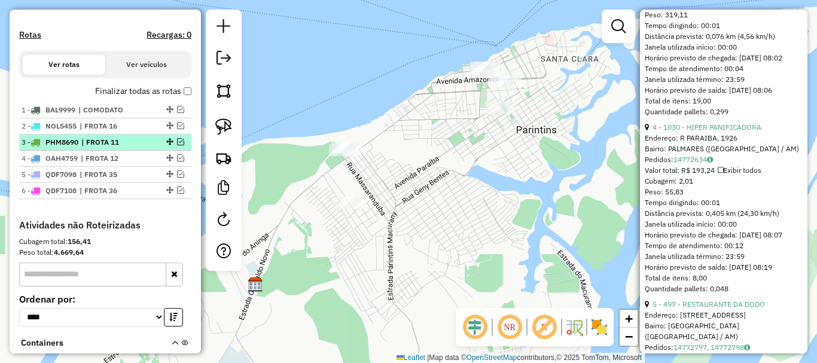
click at [177, 145] on em at bounding box center [180, 141] width 7 height 7
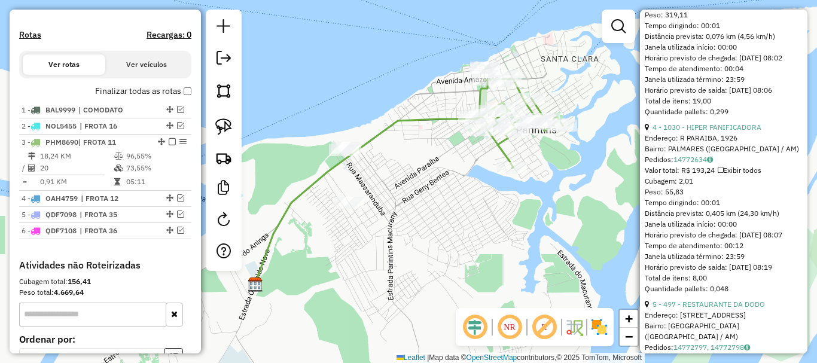
click at [419, 121] on icon at bounding box center [367, 200] width 224 height 170
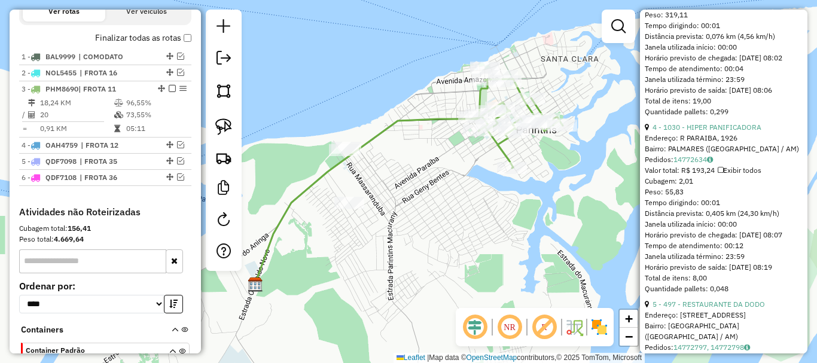
click at [419, 121] on icon at bounding box center [367, 200] width 224 height 170
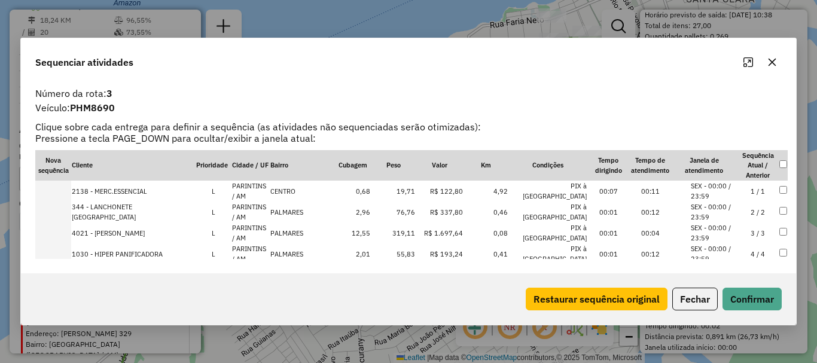
scroll to position [352, 0]
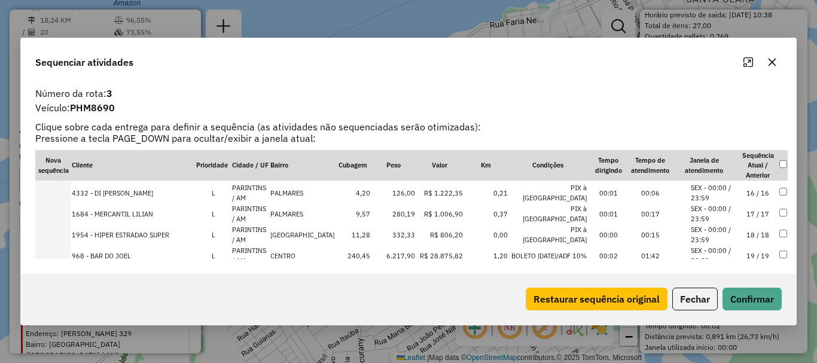
click at [60, 245] on td at bounding box center [53, 255] width 36 height 21
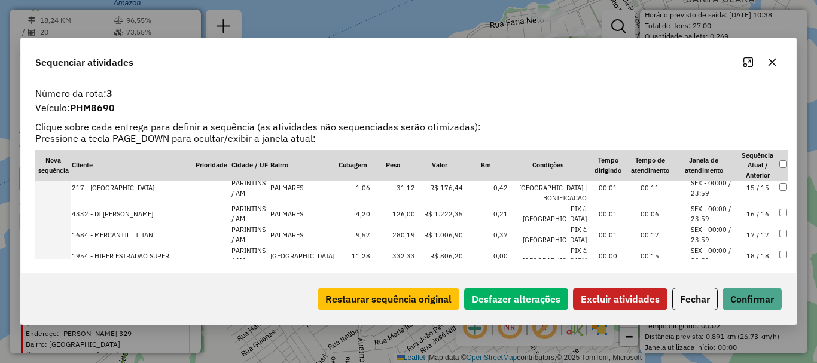
click at [611, 307] on button "Excluir atividades" at bounding box center [620, 299] width 94 height 23
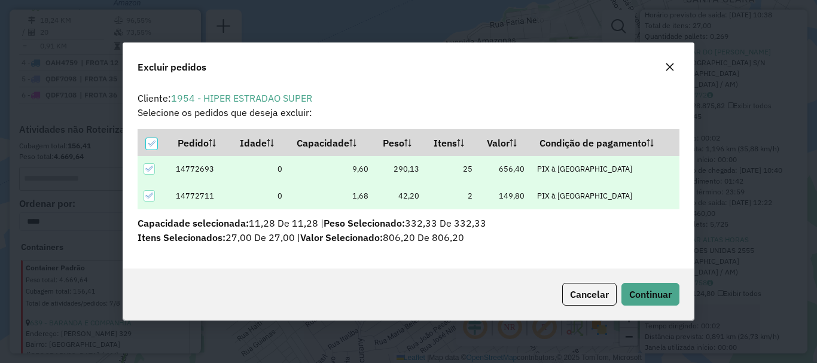
scroll to position [0, 0]
click at [651, 294] on span "Continuar" at bounding box center [650, 294] width 42 height 12
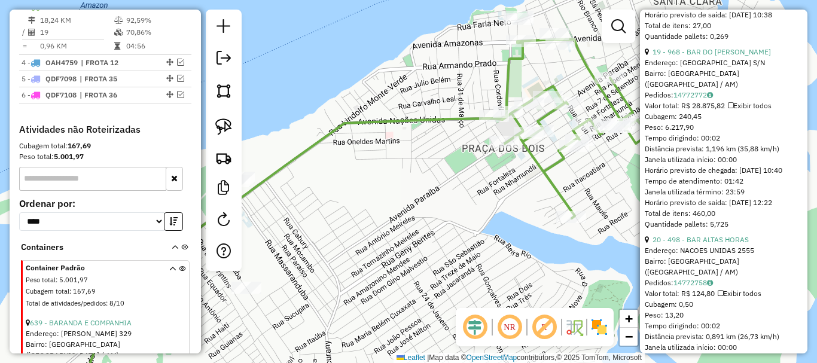
drag, startPoint x: 460, startPoint y: 170, endPoint x: 283, endPoint y: 167, distance: 177.0
click at [291, 169] on div "Janela de atendimento Grade de atendimento Capacidade Transportadoras Veículos …" at bounding box center [408, 181] width 817 height 363
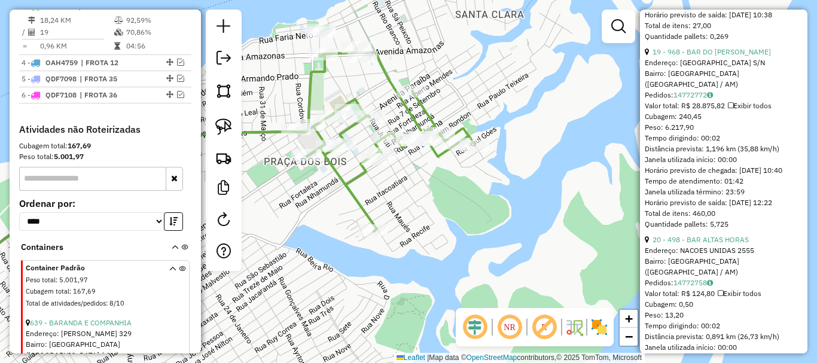
drag, startPoint x: 479, startPoint y: 243, endPoint x: 499, endPoint y: 286, distance: 47.1
click at [500, 286] on div "Janela de atendimento Grade de atendimento Capacidade Transportadoras Veículos …" at bounding box center [408, 181] width 817 height 363
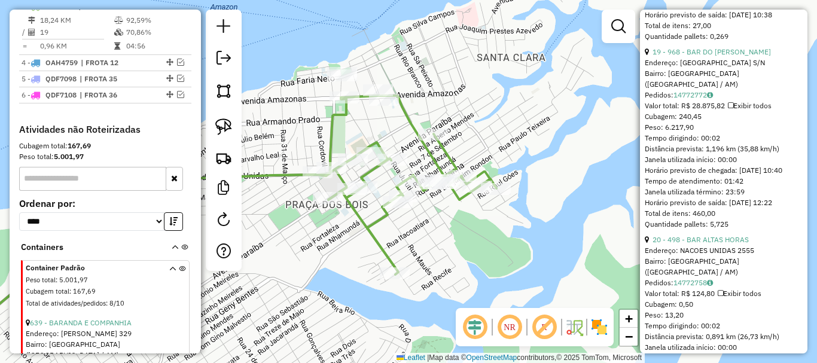
drag, startPoint x: 473, startPoint y: 249, endPoint x: 502, endPoint y: 301, distance: 59.4
click at [502, 301] on div "Janela de atendimento Grade de atendimento Capacidade Transportadoras Veículos …" at bounding box center [408, 181] width 817 height 363
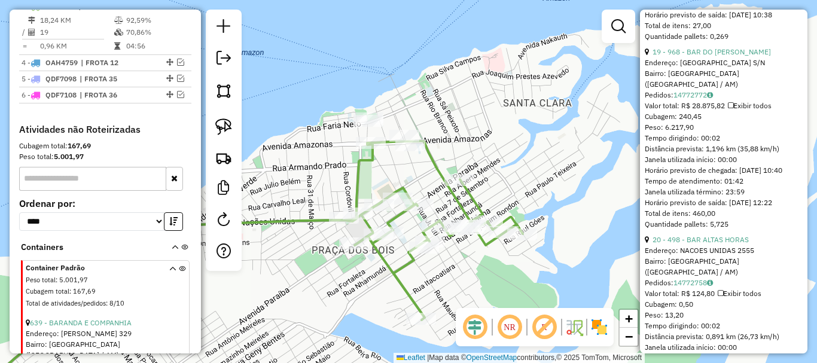
drag, startPoint x: 317, startPoint y: 170, endPoint x: 313, endPoint y: 143, distance: 26.5
click at [313, 143] on div "Janela de atendimento Grade de atendimento Capacidade Transportadoras Veículos …" at bounding box center [408, 181] width 817 height 363
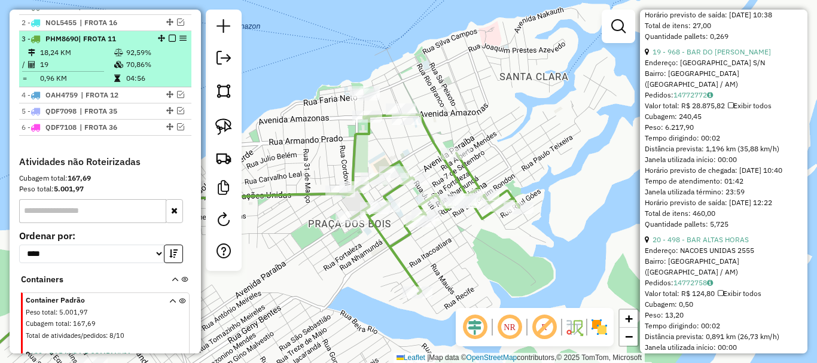
scroll to position [435, 0]
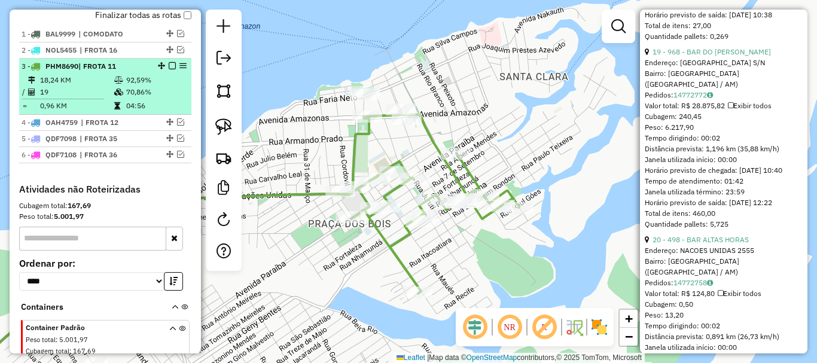
click at [169, 69] on em at bounding box center [172, 65] width 7 height 7
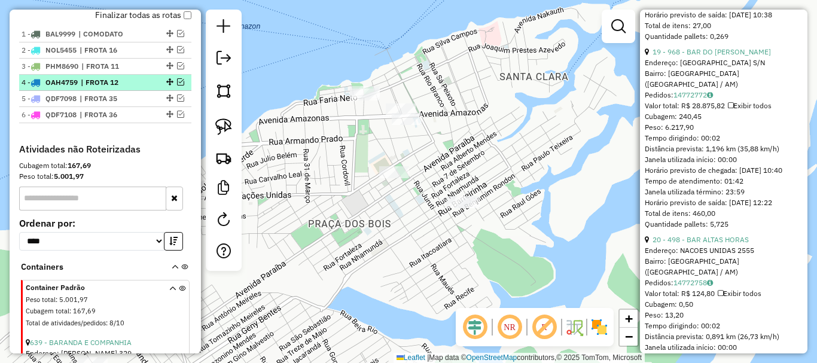
click at [179, 85] on em at bounding box center [180, 81] width 7 height 7
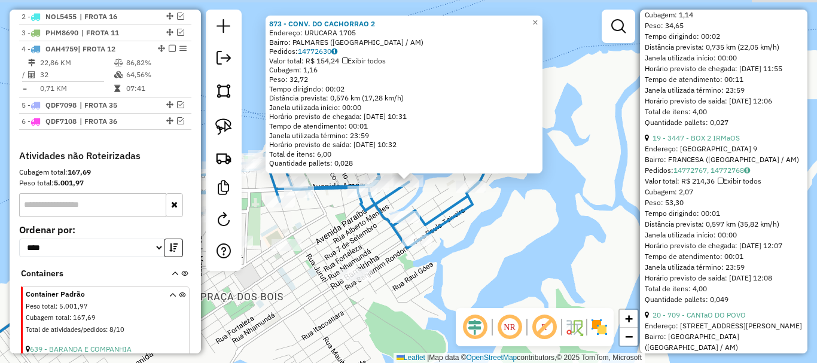
scroll to position [511, 0]
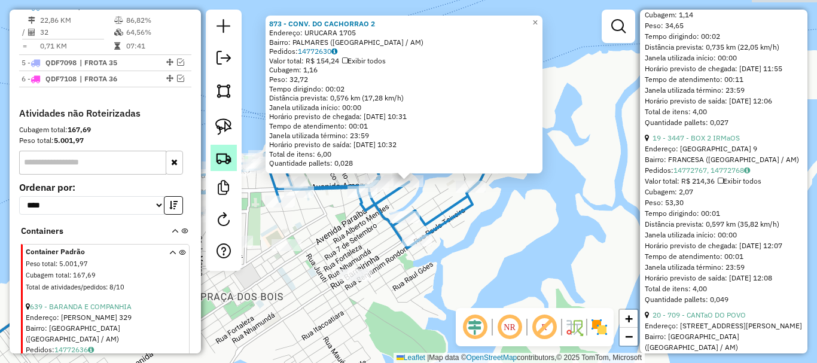
click at [229, 161] on img at bounding box center [223, 157] width 17 height 17
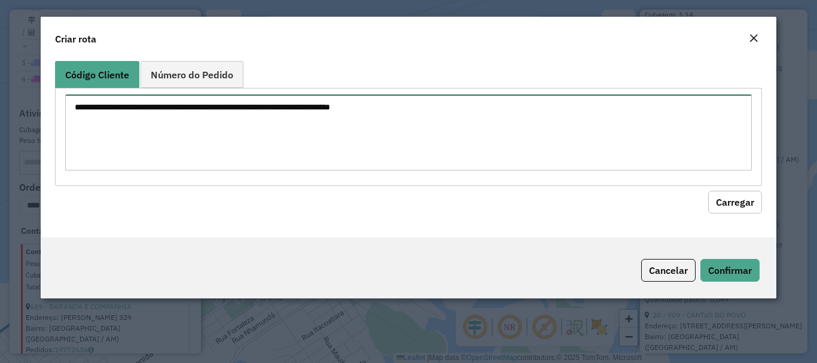
click at [347, 150] on textarea at bounding box center [408, 132] width 686 height 76
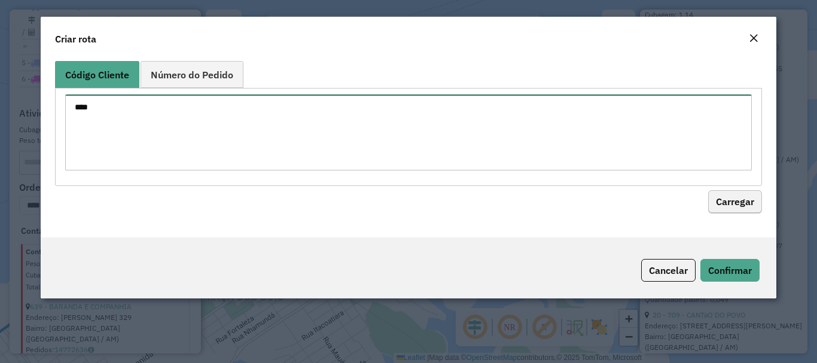
type textarea "****"
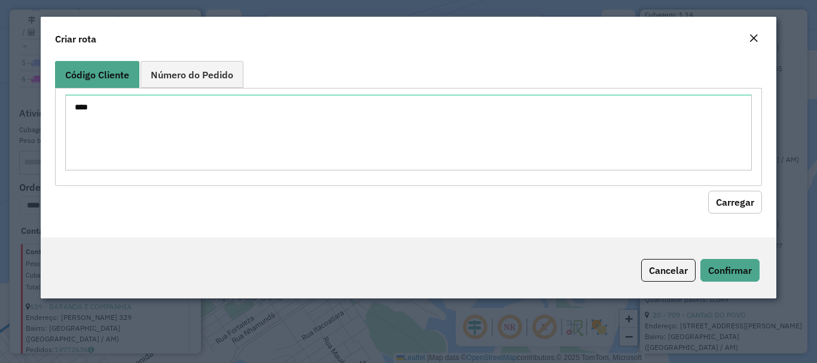
click at [752, 206] on button "Carregar" at bounding box center [735, 202] width 54 height 23
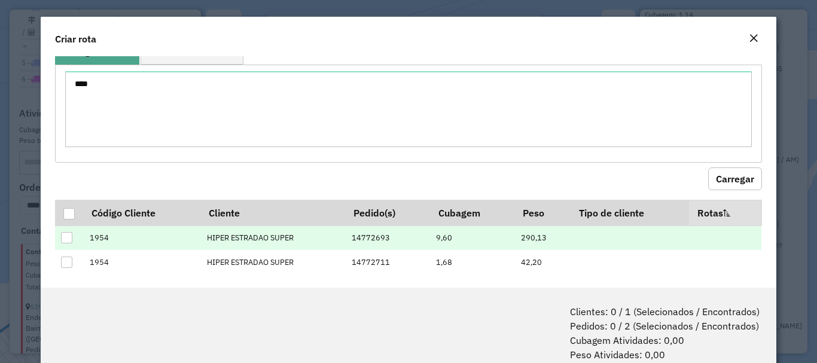
scroll to position [33, 0]
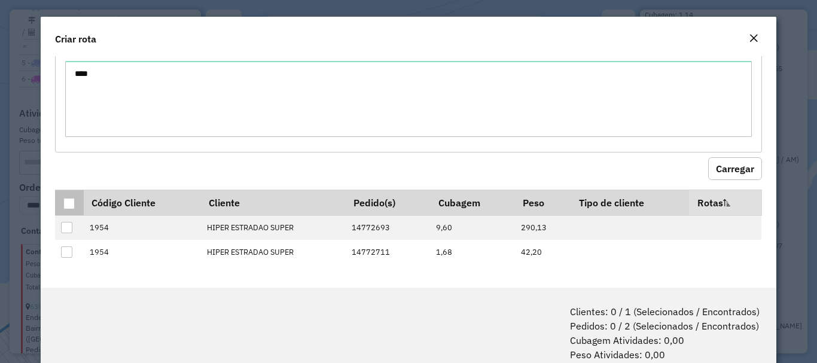
click at [71, 202] on div at bounding box center [68, 203] width 11 height 11
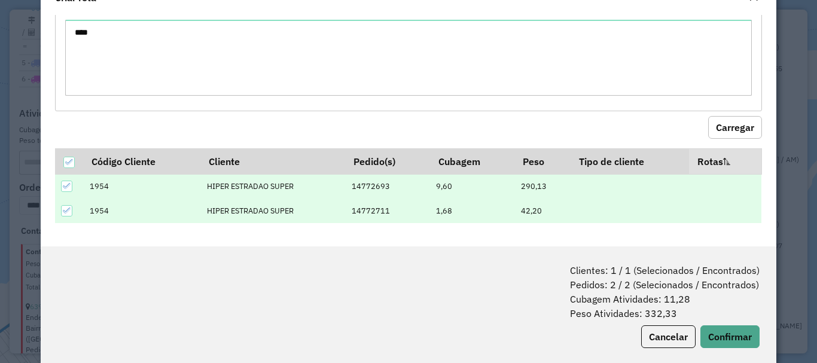
scroll to position [60, 0]
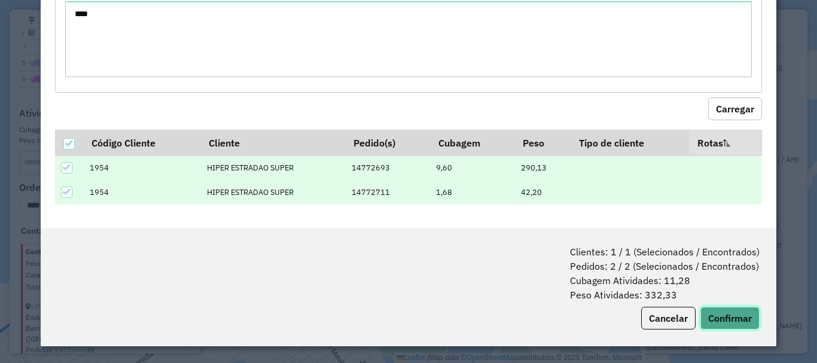
click at [716, 322] on button "Confirmar" at bounding box center [729, 318] width 59 height 23
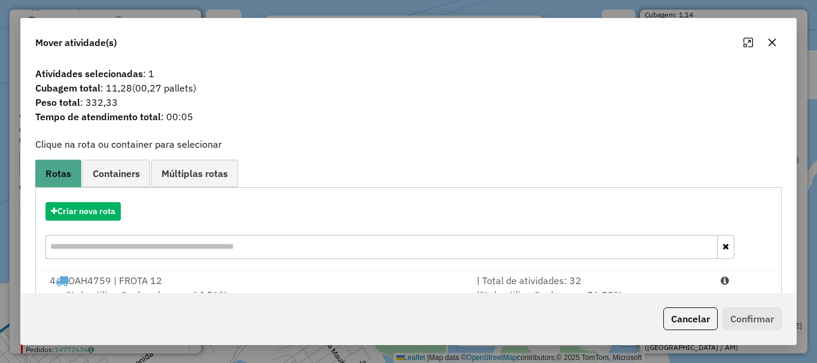
click at [775, 45] on icon "button" at bounding box center [772, 43] width 8 height 8
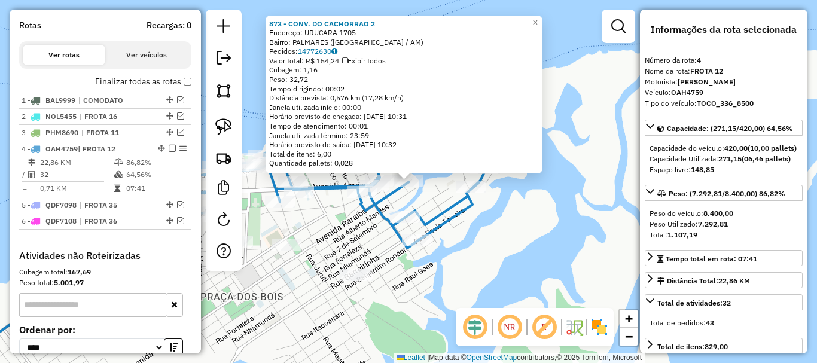
scroll to position [332, 0]
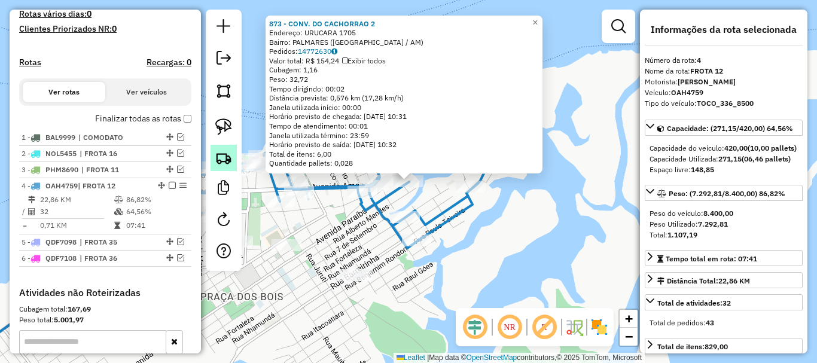
click at [218, 164] on img at bounding box center [223, 157] width 17 height 17
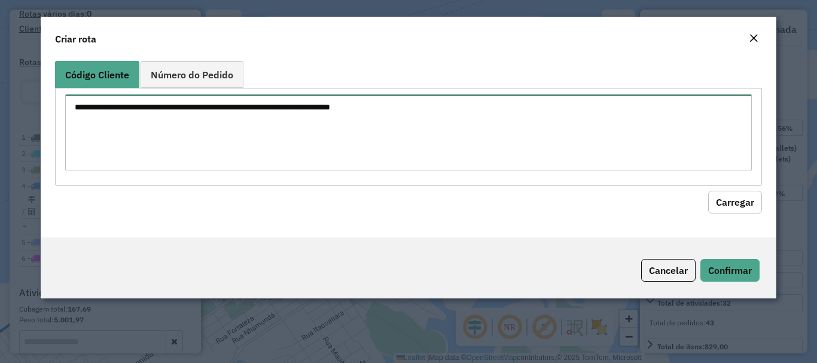
click at [407, 134] on textarea at bounding box center [408, 132] width 686 height 76
type textarea "****"
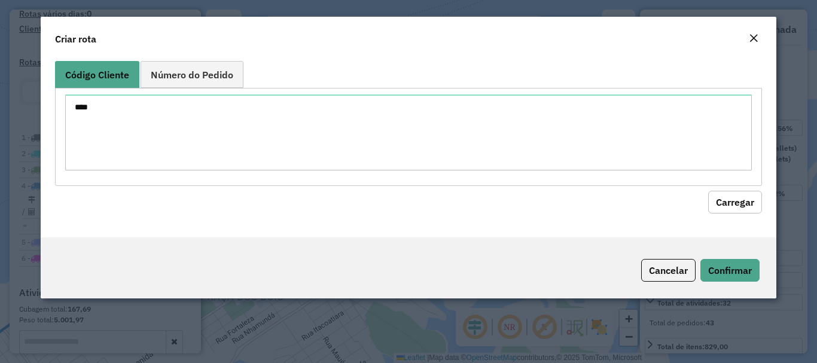
click at [735, 215] on div "Código Cliente Número do Pedido **** Carregar" at bounding box center [408, 146] width 735 height 181
click at [743, 214] on div "Código Cliente Número do Pedido **** Carregar" at bounding box center [408, 146] width 735 height 181
click at [750, 206] on button "Carregar" at bounding box center [735, 202] width 54 height 23
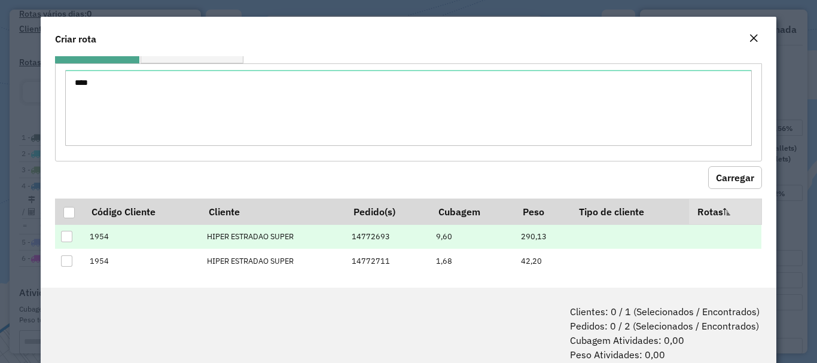
scroll to position [33, 0]
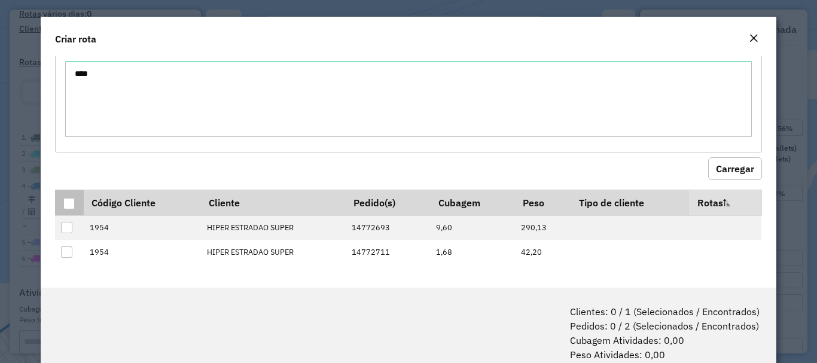
click at [68, 207] on div at bounding box center [68, 203] width 11 height 11
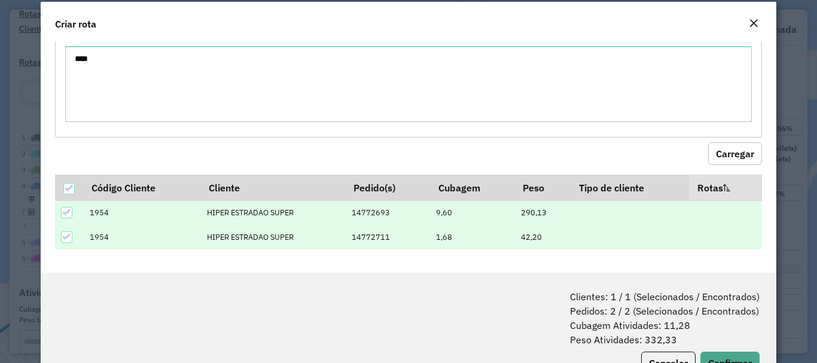
scroll to position [60, 0]
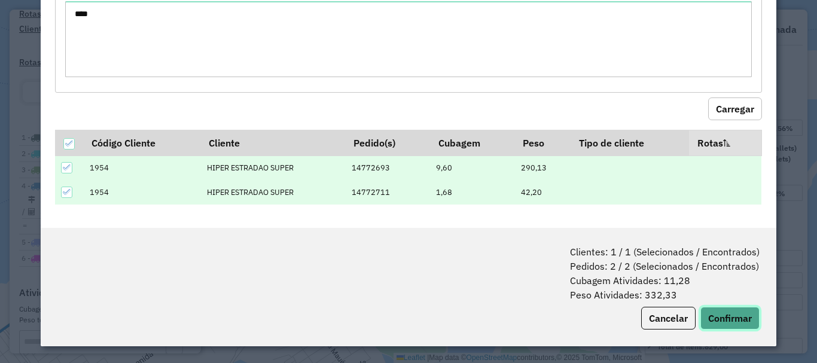
click at [720, 313] on button "Confirmar" at bounding box center [729, 318] width 59 height 23
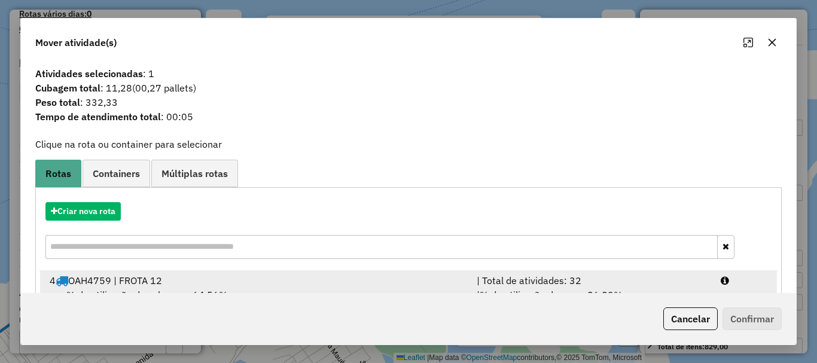
click at [175, 270] on div "Criar nova rota" at bounding box center [408, 232] width 740 height 78
click at [164, 279] on div "4 OAH4759 | FROTA 12" at bounding box center [255, 280] width 427 height 14
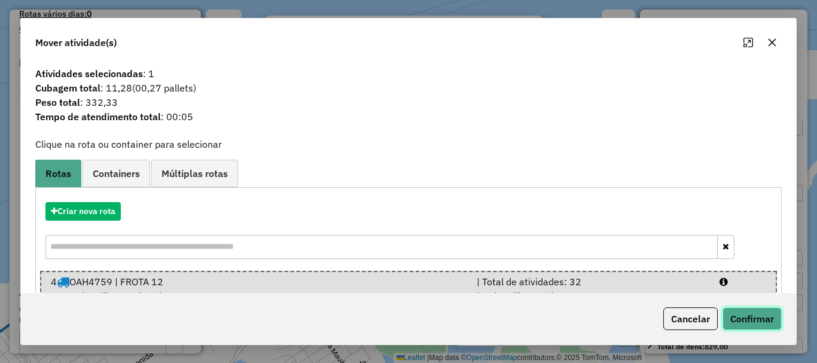
click at [744, 318] on button "Confirmar" at bounding box center [751, 318] width 59 height 23
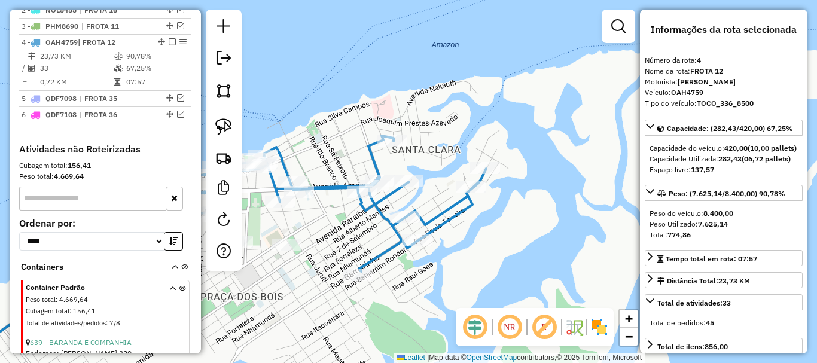
scroll to position [511, 0]
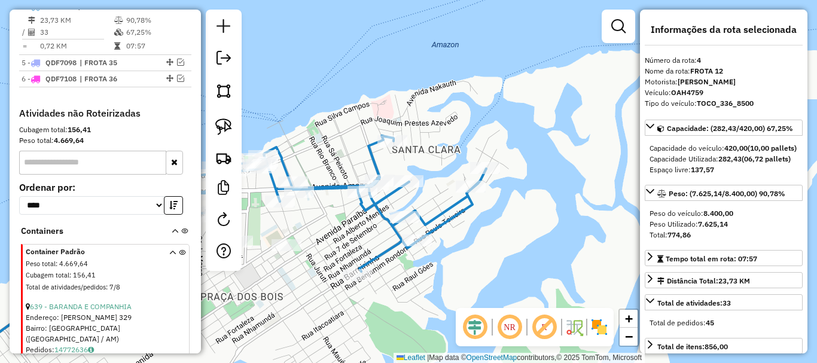
drag, startPoint x: 327, startPoint y: 246, endPoint x: 359, endPoint y: 236, distance: 33.3
click at [359, 236] on div "Janela de atendimento Grade de atendimento Capacidade Transportadoras Veículos …" at bounding box center [408, 181] width 817 height 363
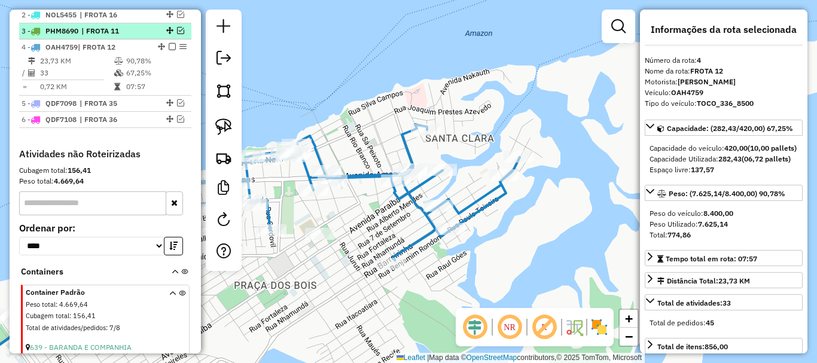
scroll to position [451, 0]
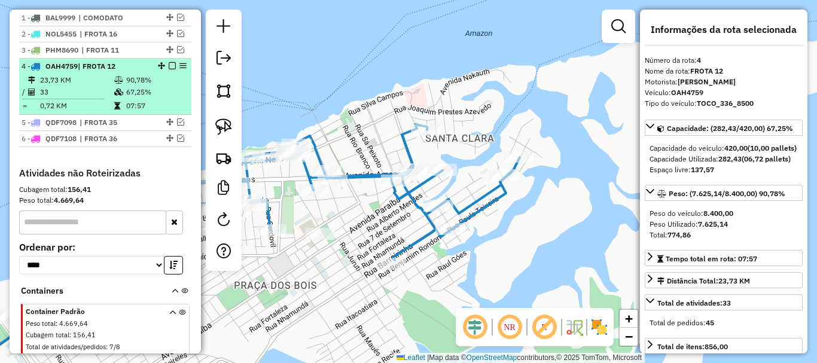
click at [169, 69] on em at bounding box center [172, 65] width 7 height 7
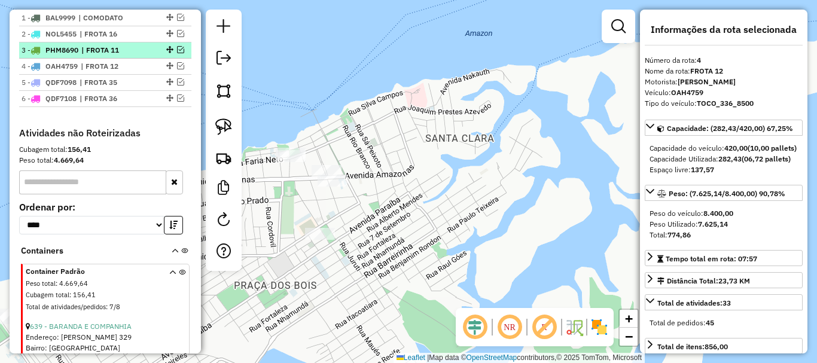
drag, startPoint x: 152, startPoint y: 61, endPoint x: 165, endPoint y: 68, distance: 14.5
click at [152, 53] on div at bounding box center [169, 49] width 36 height 7
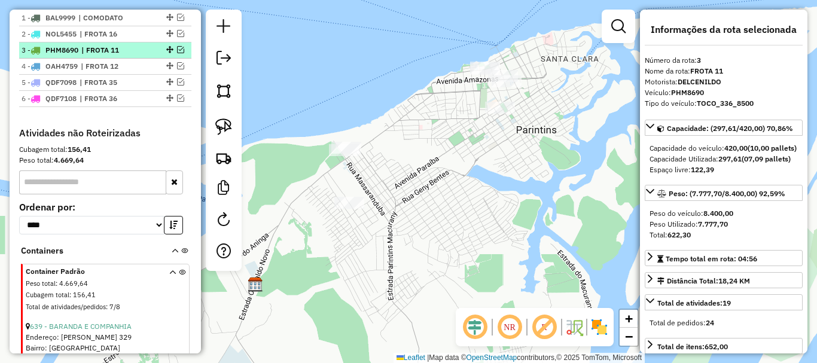
click at [179, 53] on em at bounding box center [180, 49] width 7 height 7
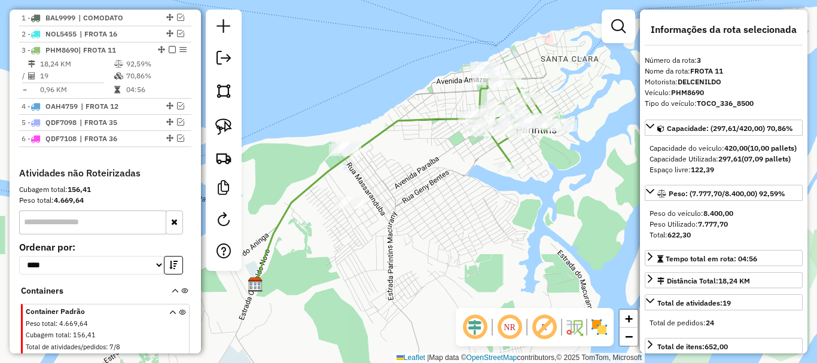
click at [423, 125] on icon at bounding box center [367, 200] width 224 height 170
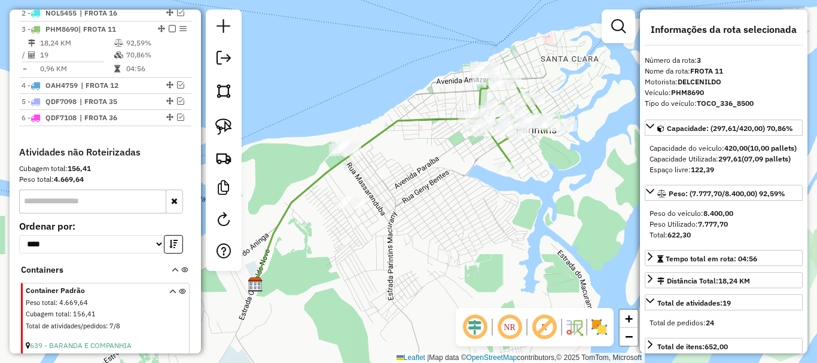
click at [423, 125] on icon at bounding box center [367, 200] width 224 height 170
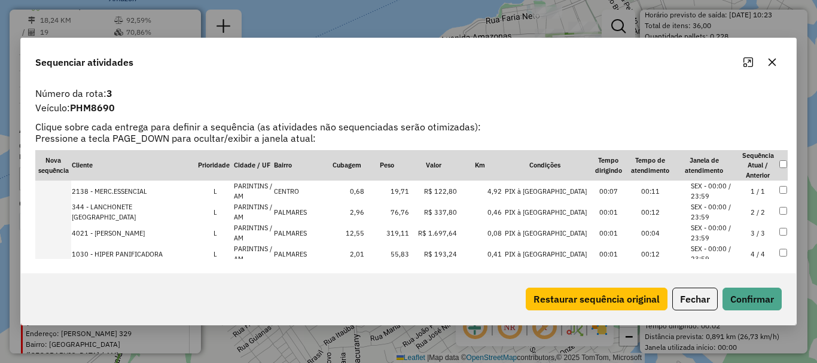
scroll to position [331, 0]
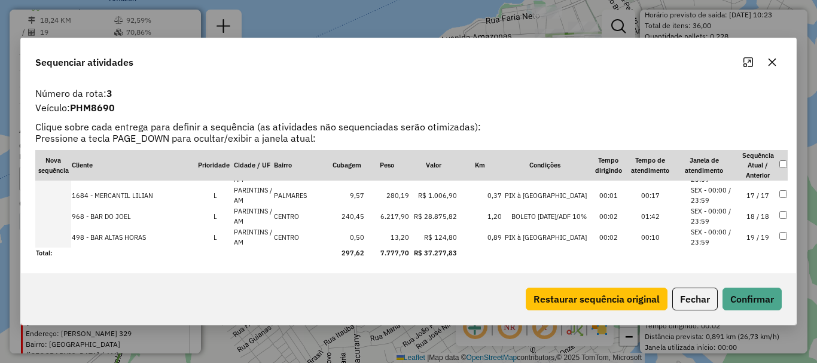
click at [59, 214] on td at bounding box center [53, 216] width 36 height 21
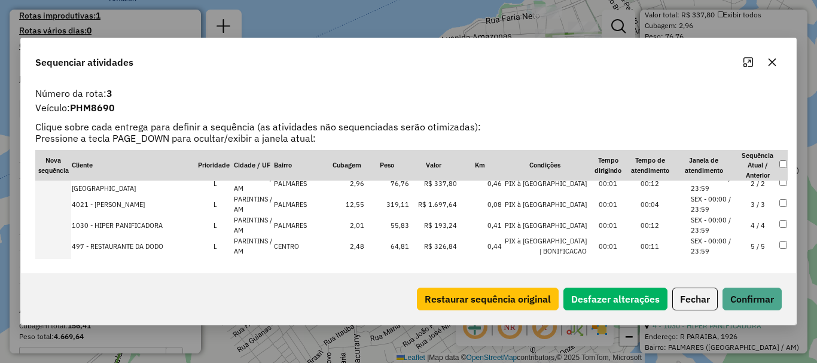
scroll to position [0, 0]
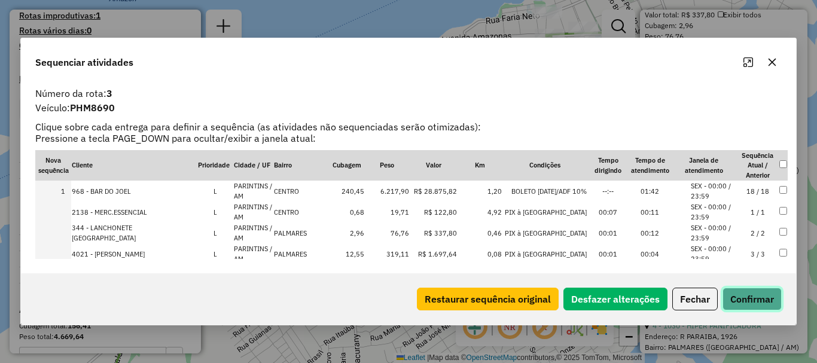
click at [765, 294] on button "Confirmar" at bounding box center [751, 299] width 59 height 23
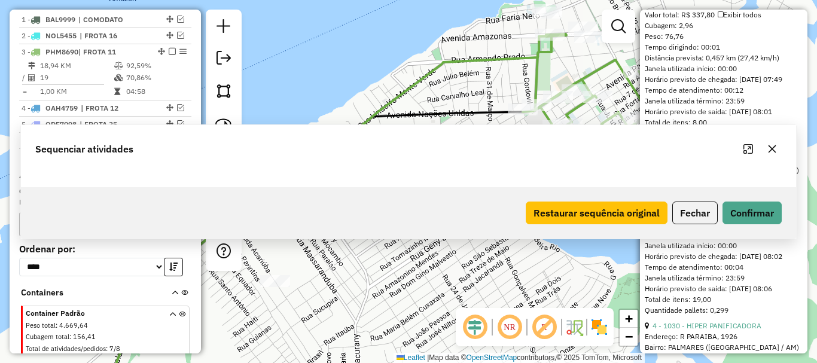
scroll to position [495, 0]
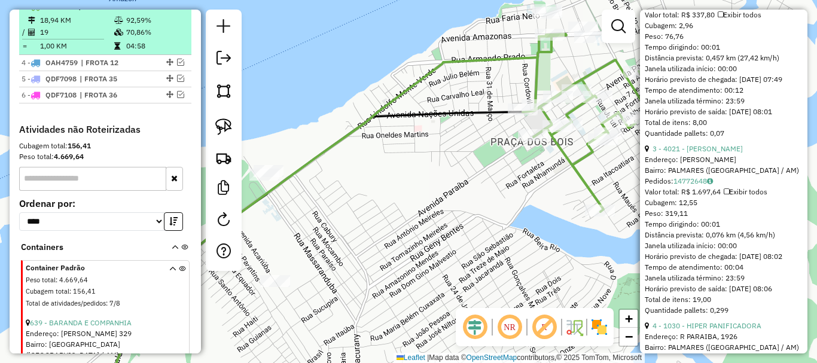
click at [169, 10] on em at bounding box center [172, 5] width 7 height 7
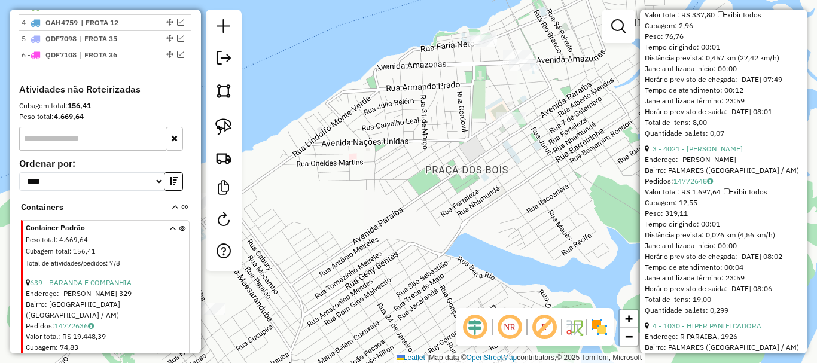
drag, startPoint x: 316, startPoint y: 142, endPoint x: 262, endPoint y: 154, distance: 55.3
click at [270, 156] on div "Janela de atendimento Grade de atendimento Capacidade Transportadoras Veículos …" at bounding box center [408, 181] width 817 height 363
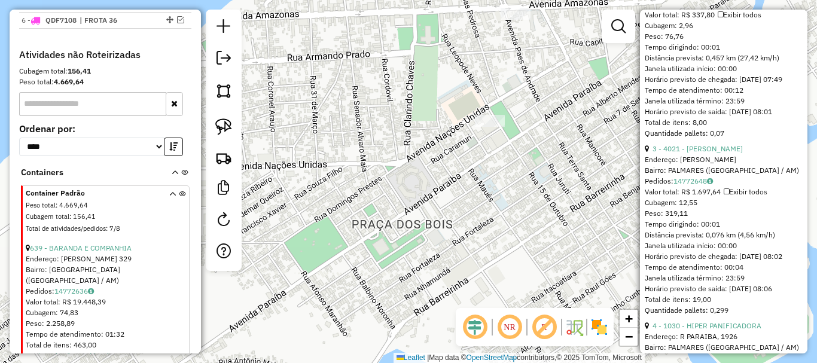
scroll to position [555, 0]
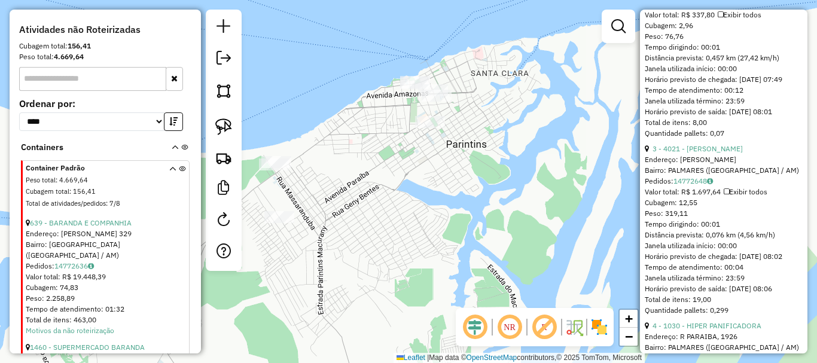
drag, startPoint x: 363, startPoint y: 181, endPoint x: 402, endPoint y: 152, distance: 48.4
click at [402, 152] on div "Janela de atendimento Grade de atendimento Capacidade Transportadoras Veículos …" at bounding box center [408, 181] width 817 height 363
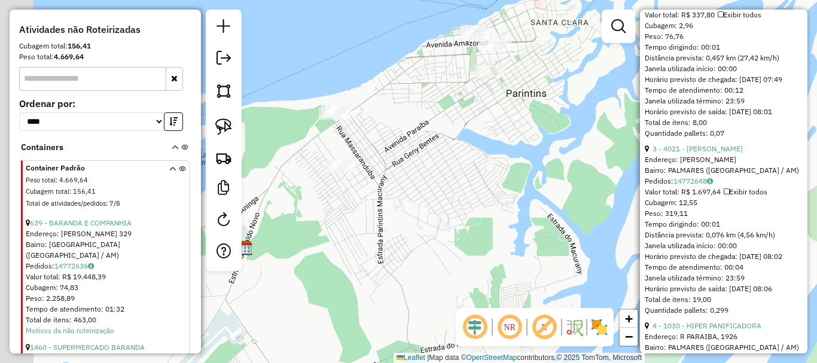
drag, startPoint x: 360, startPoint y: 178, endPoint x: 419, endPoint y: 128, distance: 77.6
click at [419, 128] on div "Janela de atendimento Grade de atendimento Capacidade Transportadoras Veículos …" at bounding box center [408, 181] width 817 height 363
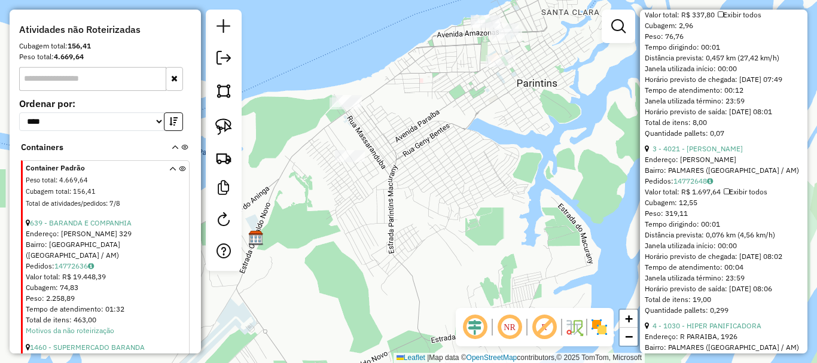
click at [457, 121] on div "Janela de atendimento Grade de atendimento Capacidade Transportadoras Veículos …" at bounding box center [408, 181] width 817 height 363
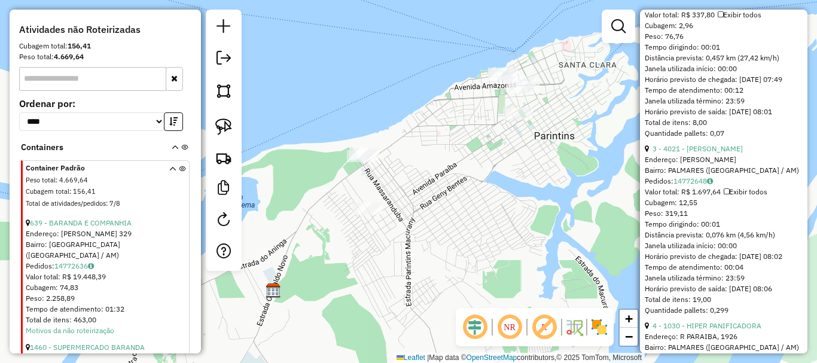
drag, startPoint x: 442, startPoint y: 135, endPoint x: 424, endPoint y: 212, distance: 79.8
click at [414, 238] on div "Janela de atendimento Grade de atendimento Capacidade Transportadoras Veículos …" at bounding box center [408, 181] width 817 height 363
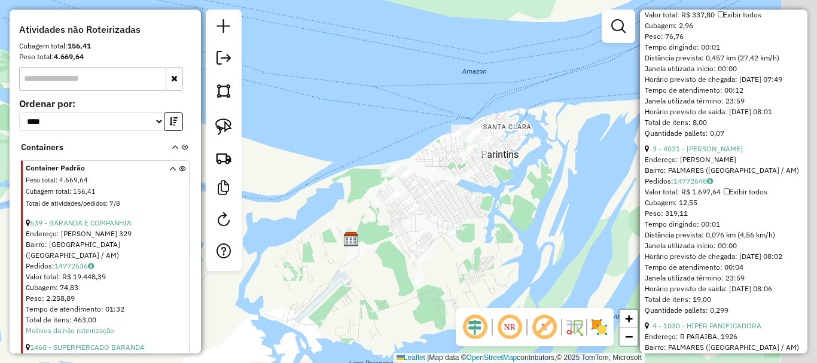
drag, startPoint x: 439, startPoint y: 224, endPoint x: 444, endPoint y: 204, distance: 20.3
click at [444, 204] on div "Janela de atendimento Grade de atendimento Capacidade Transportadoras Veículos …" at bounding box center [408, 181] width 817 height 363
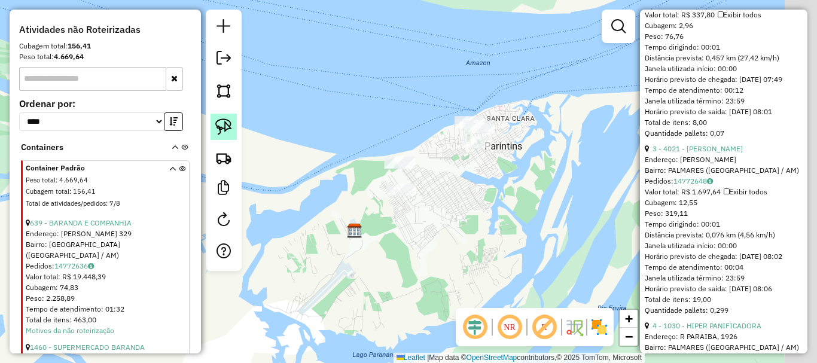
click at [226, 129] on img at bounding box center [223, 126] width 17 height 17
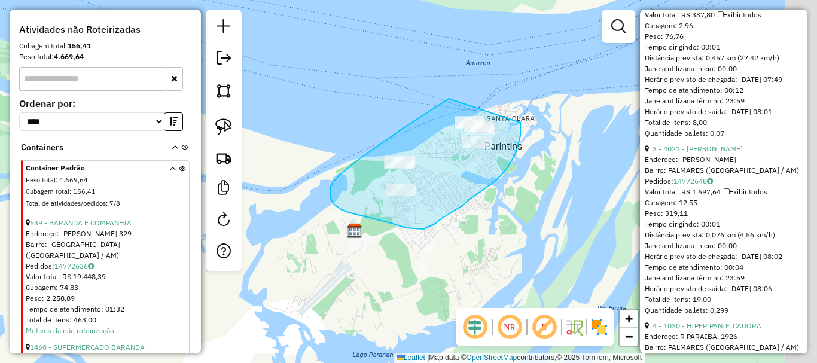
drag, startPoint x: 448, startPoint y: 99, endPoint x: 517, endPoint y: 115, distance: 70.2
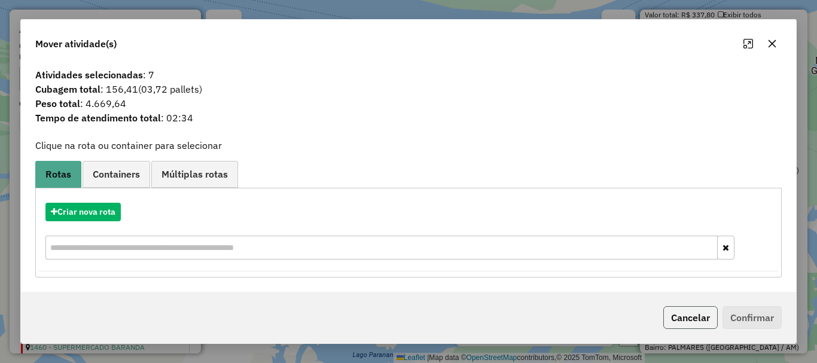
click at [676, 317] on button "Cancelar" at bounding box center [690, 317] width 54 height 23
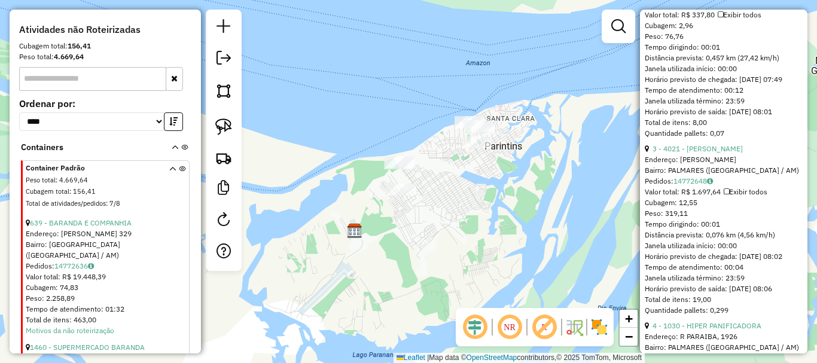
click at [407, 198] on div "Janela de atendimento Grade de atendimento Capacidade Transportadoras Veículos …" at bounding box center [408, 181] width 817 height 363
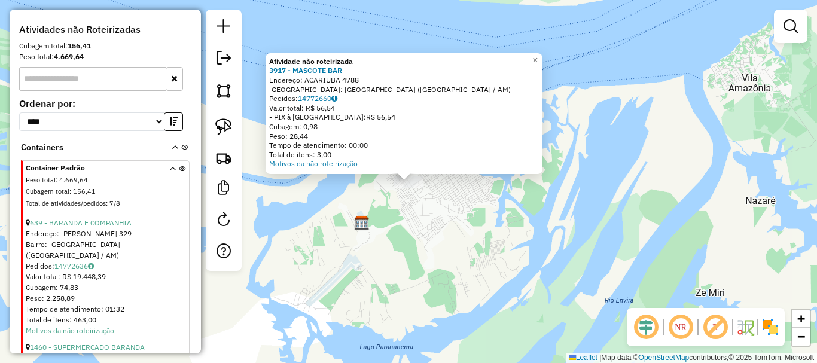
click at [448, 232] on div "Atividade não roteirizada 3917 - MASCOTE BAR Endereço: ACARIUBA 4788 Bairro: [G…" at bounding box center [408, 181] width 817 height 363
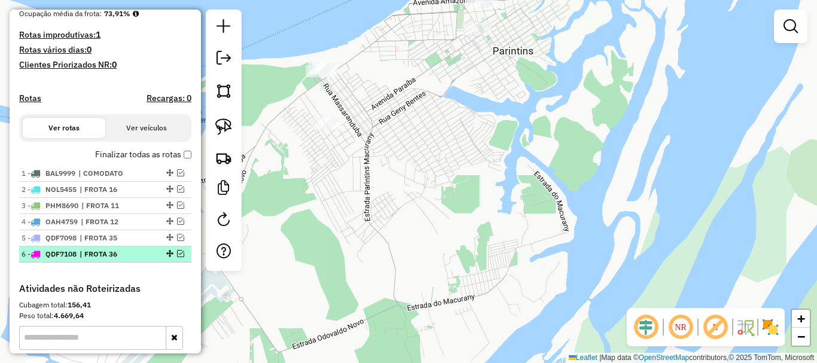
scroll to position [316, 0]
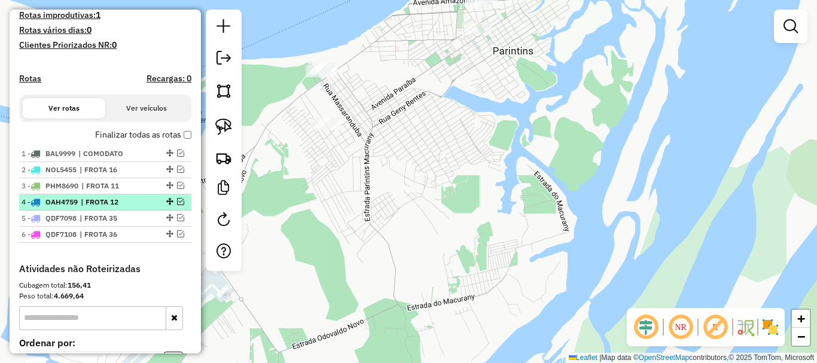
click at [179, 205] on em at bounding box center [180, 201] width 7 height 7
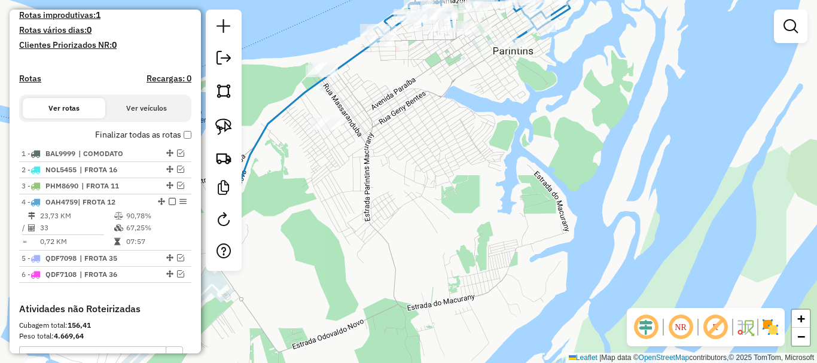
click at [297, 94] on icon at bounding box center [319, 110] width 177 height 191
select select "**********"
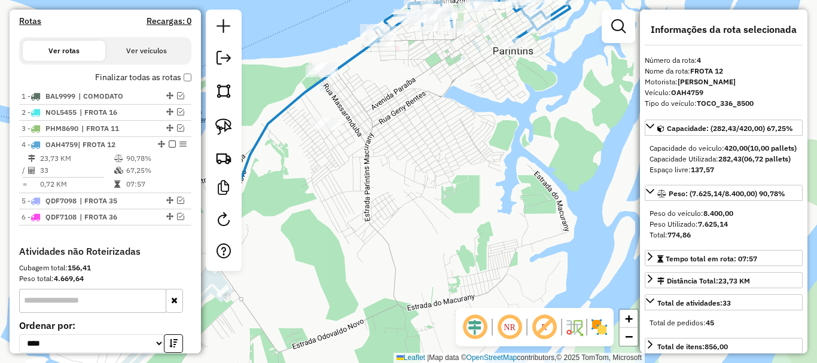
click at [297, 94] on icon at bounding box center [319, 110] width 177 height 191
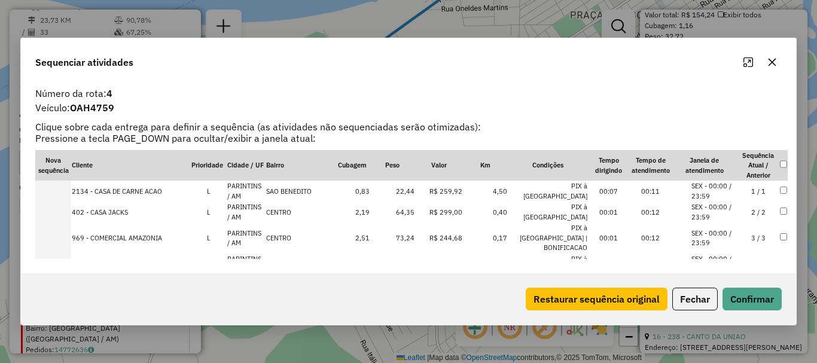
scroll to position [280, 0]
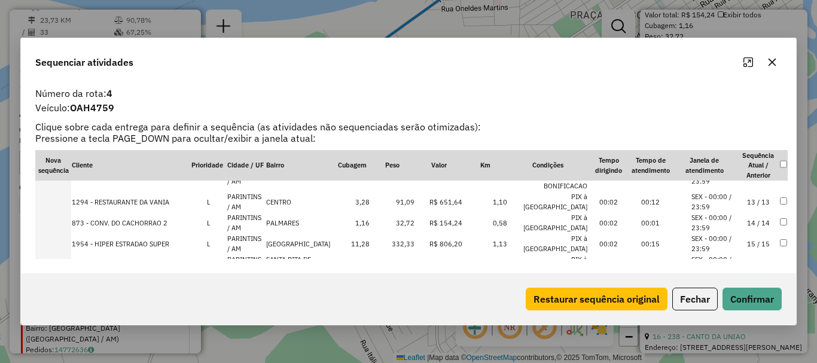
click at [58, 233] on td at bounding box center [53, 243] width 36 height 21
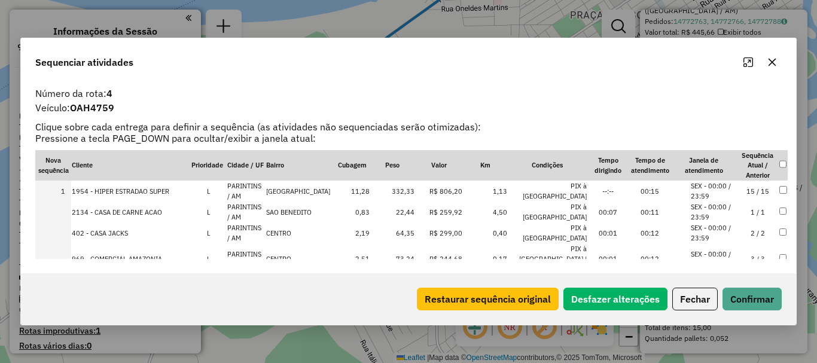
scroll to position [1475, 0]
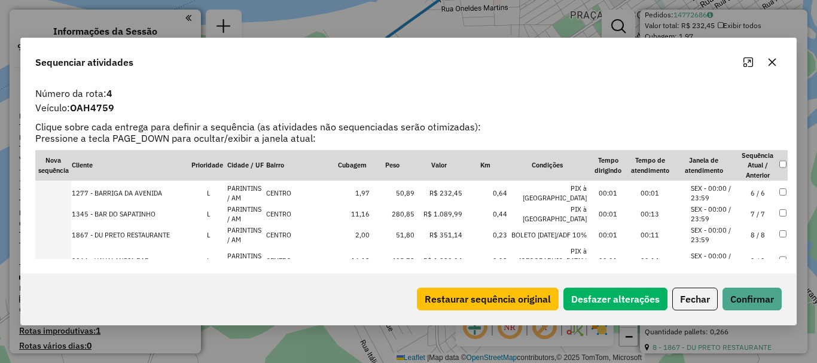
click at [65, 206] on td at bounding box center [53, 214] width 36 height 21
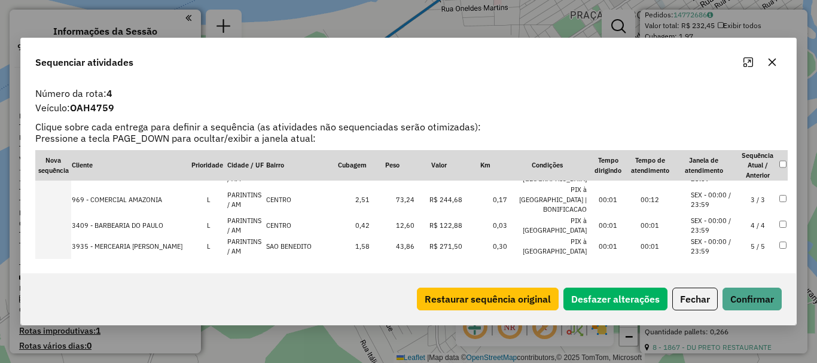
scroll to position [0, 0]
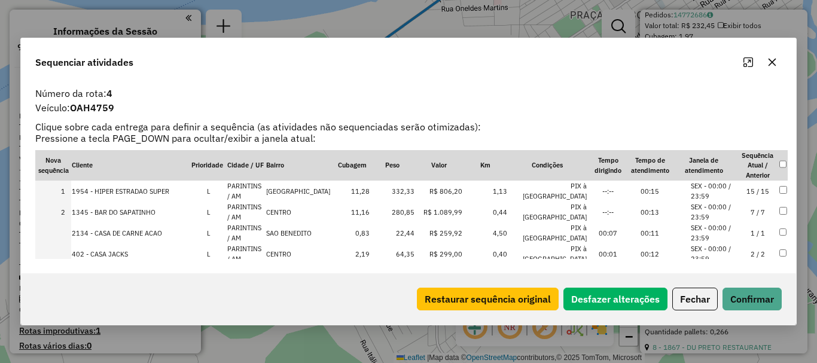
click at [59, 253] on td at bounding box center [53, 253] width 36 height 21
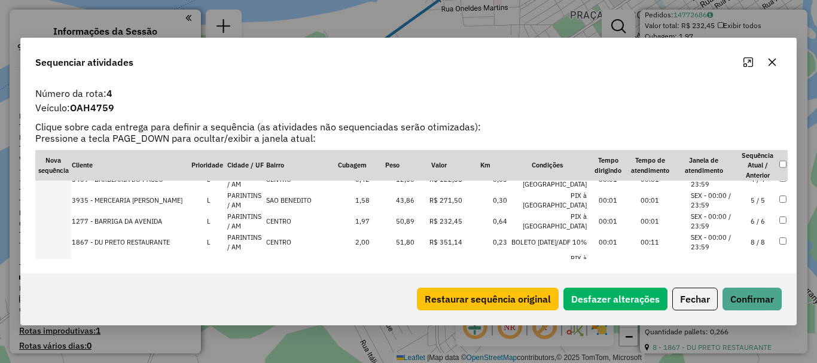
scroll to position [145, 0]
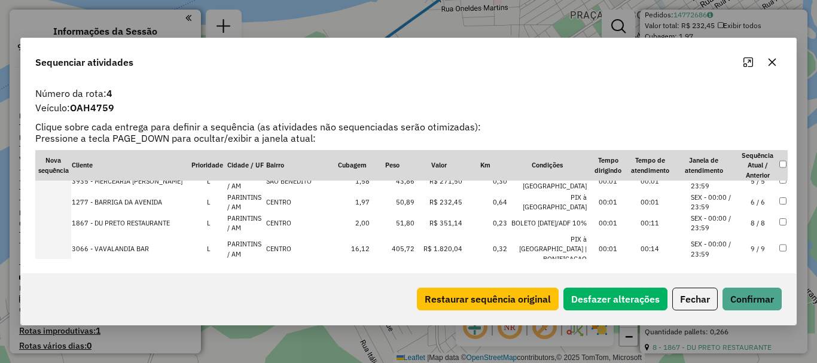
click at [65, 215] on td at bounding box center [53, 223] width 36 height 21
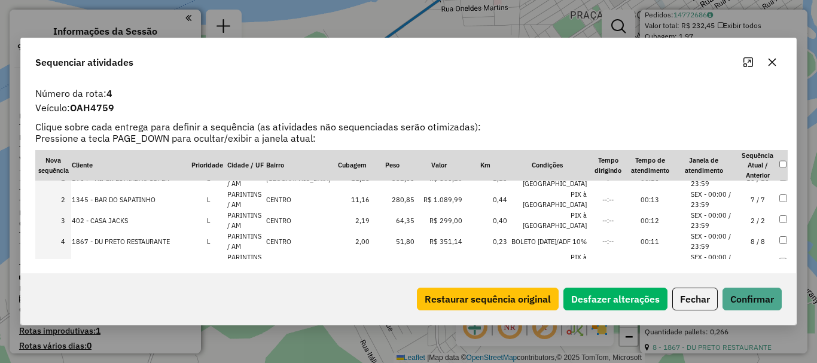
scroll to position [0, 0]
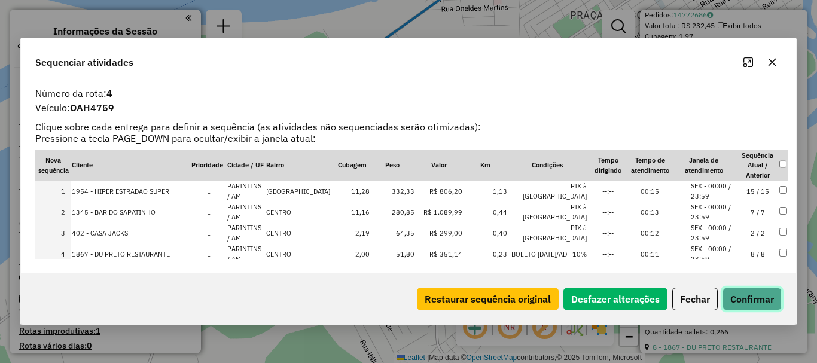
click at [747, 289] on button "Confirmar" at bounding box center [751, 299] width 59 height 23
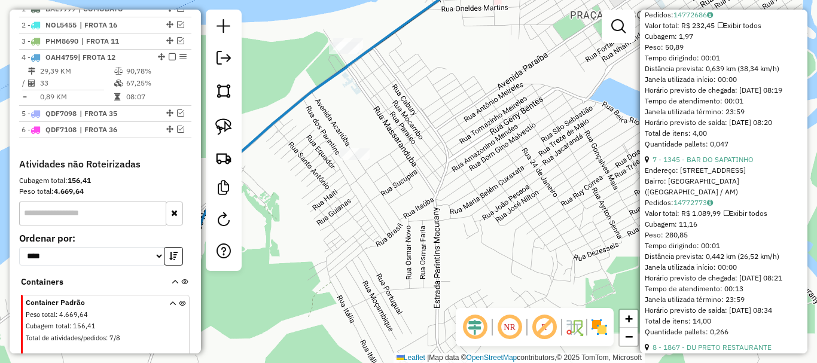
scroll to position [511, 0]
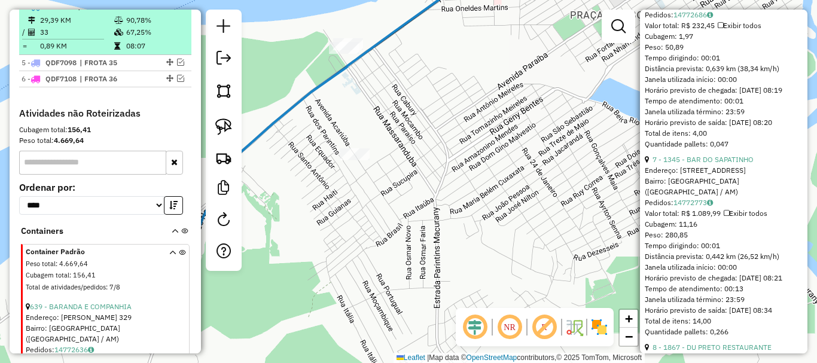
click at [169, 10] on em at bounding box center [172, 5] width 7 height 7
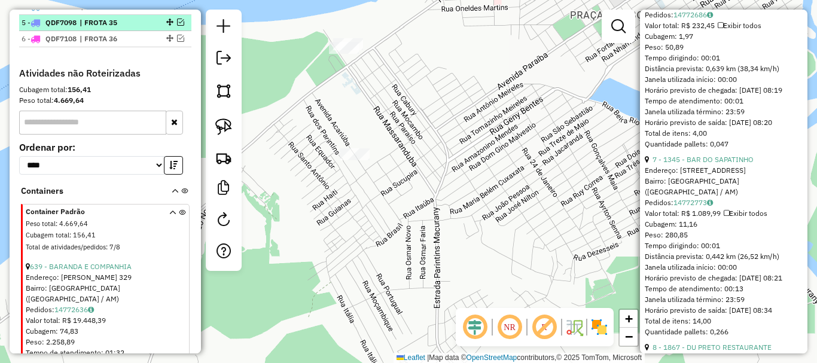
click at [177, 26] on em at bounding box center [180, 22] width 7 height 7
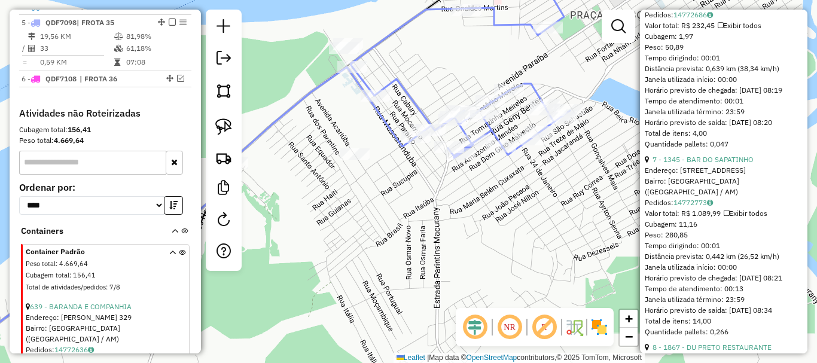
click at [407, 92] on icon at bounding box center [259, 155] width 622 height 374
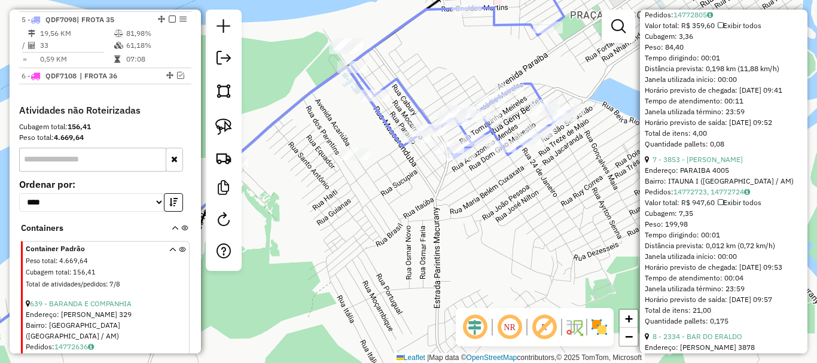
click at [407, 92] on icon at bounding box center [259, 155] width 622 height 374
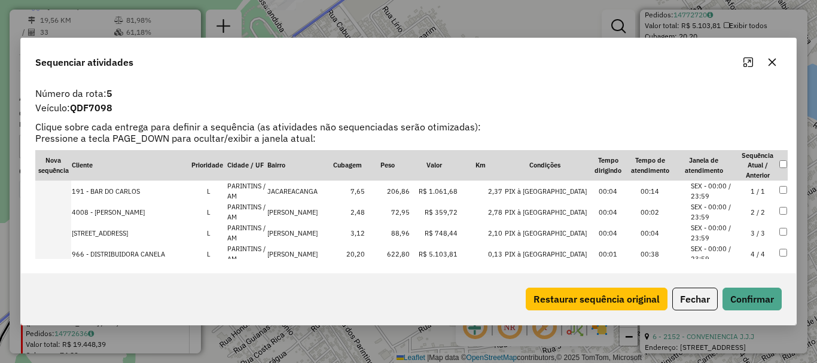
scroll to position [71, 0]
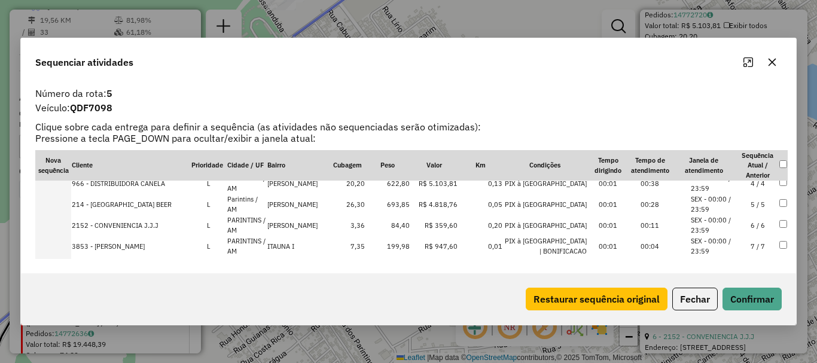
click at [68, 204] on td at bounding box center [53, 204] width 36 height 21
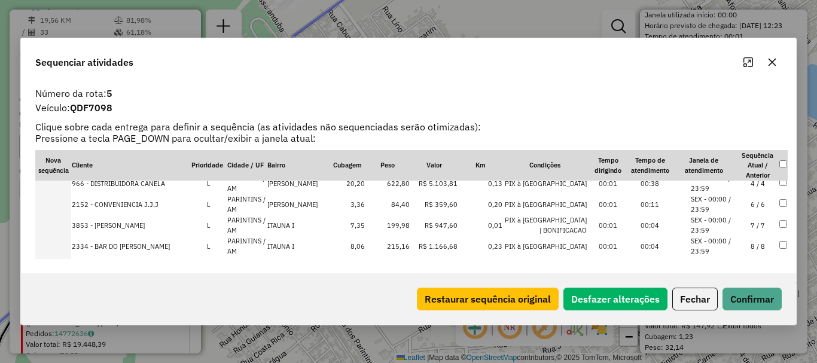
scroll to position [384, 0]
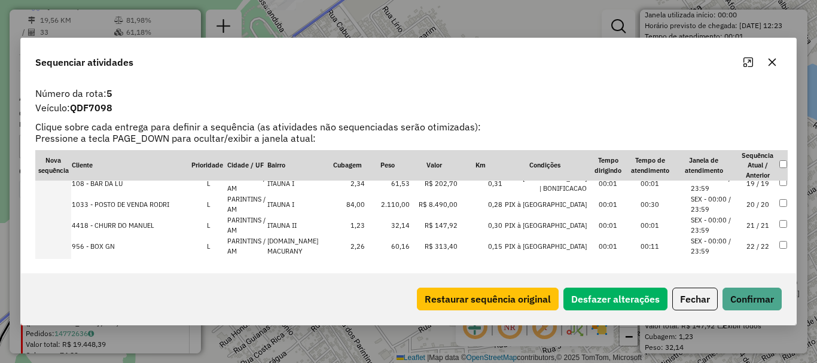
click at [69, 201] on td at bounding box center [53, 204] width 36 height 21
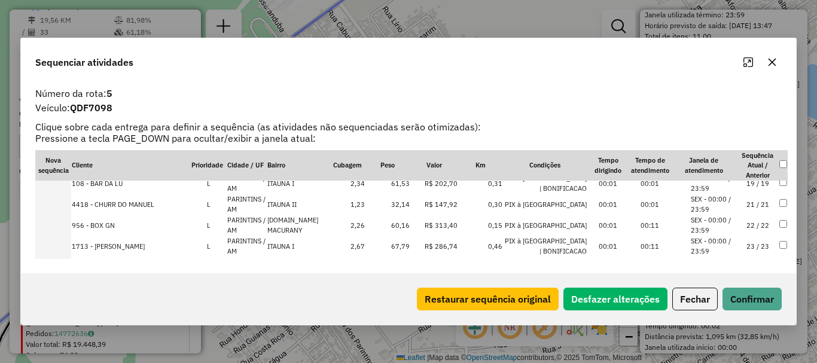
scroll to position [510, 0]
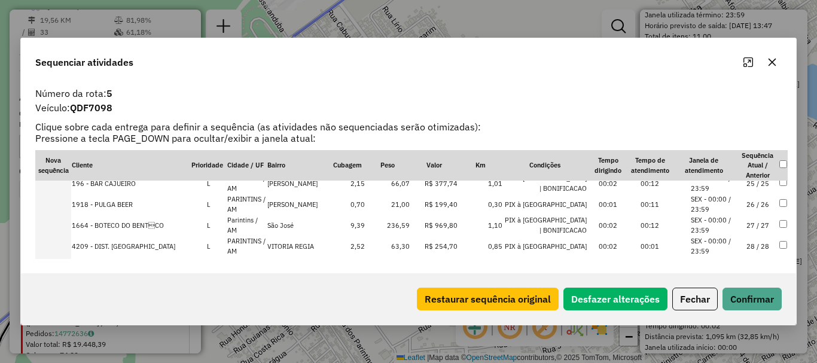
click at [60, 210] on td at bounding box center [53, 204] width 36 height 21
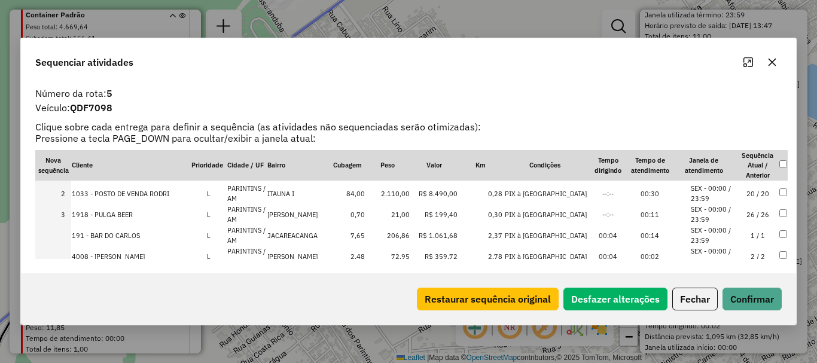
scroll to position [0, 0]
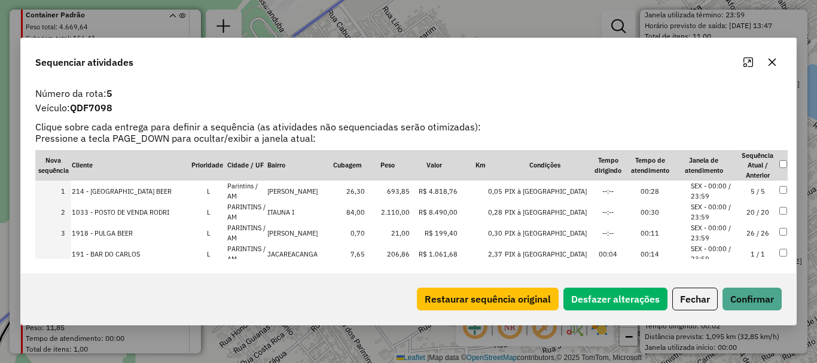
click at [499, 108] on label "Veículo: QDF7098" at bounding box center [408, 107] width 760 height 14
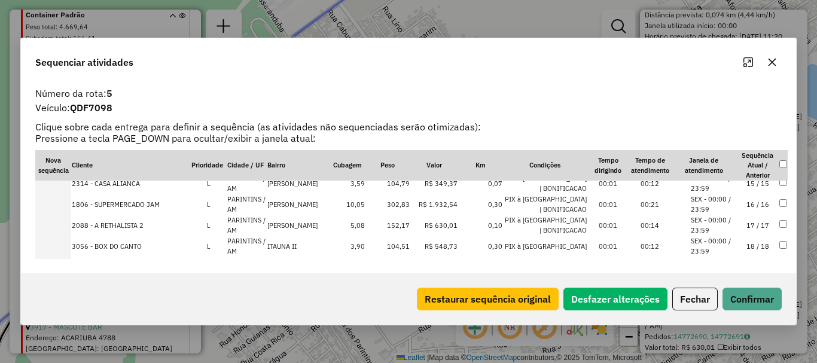
click at [68, 203] on td at bounding box center [53, 204] width 36 height 21
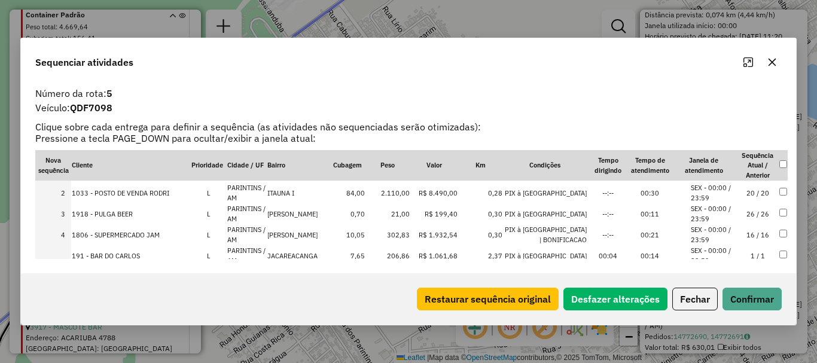
scroll to position [0, 0]
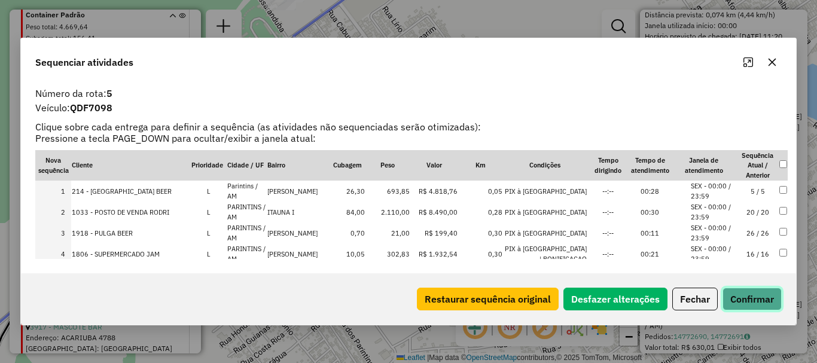
click at [766, 308] on button "Confirmar" at bounding box center [751, 299] width 59 height 23
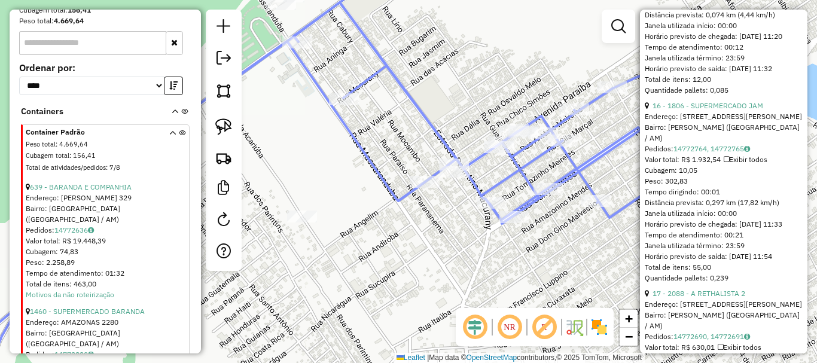
scroll to position [527, 0]
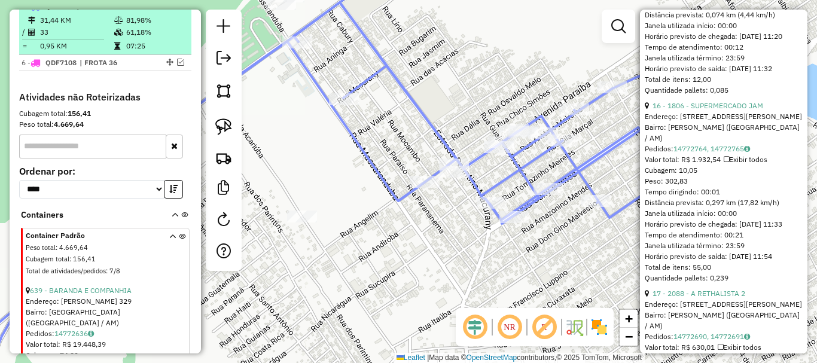
click at [171, 10] on em at bounding box center [172, 5] width 7 height 7
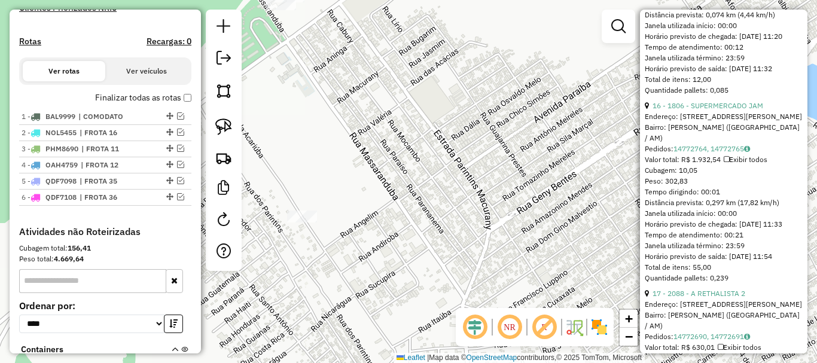
scroll to position [348, 0]
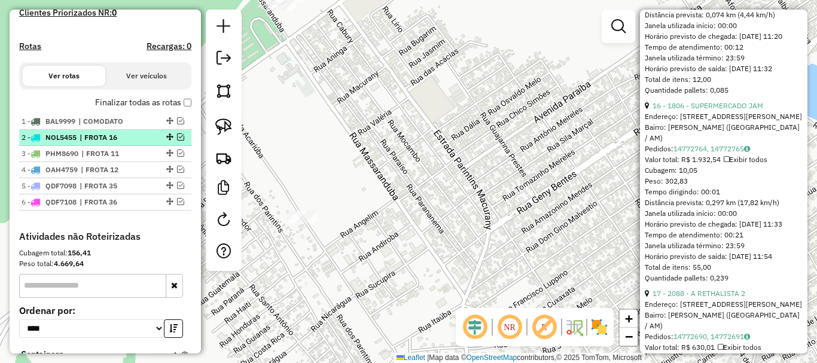
click at [177, 140] on em at bounding box center [180, 136] width 7 height 7
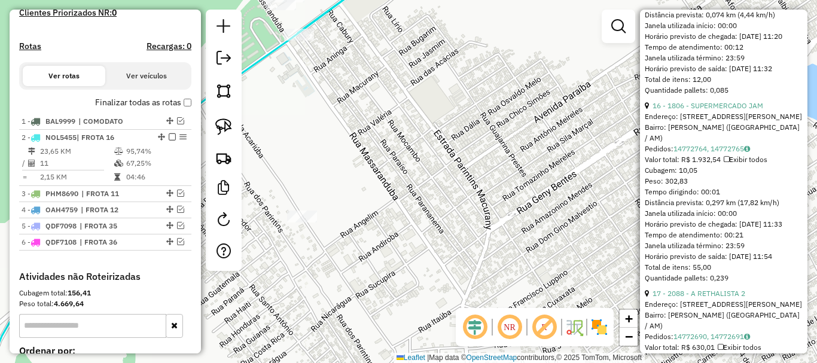
click at [256, 68] on icon at bounding box center [185, 181] width 416 height 435
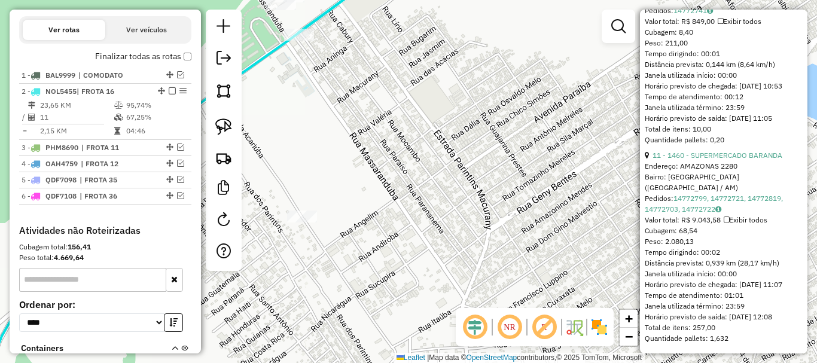
click at [256, 68] on icon at bounding box center [185, 181] width 416 height 435
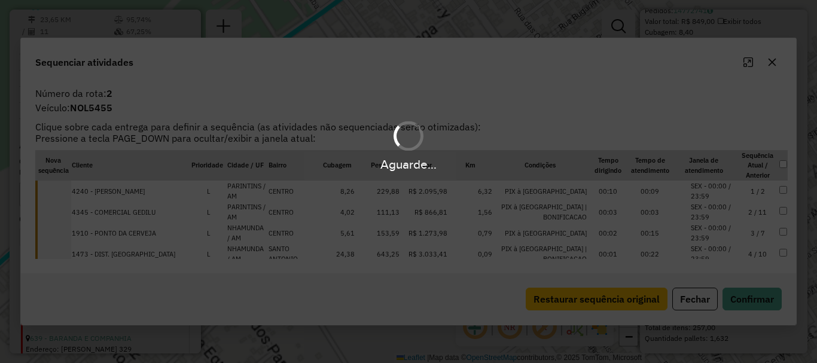
scroll to position [479, 0]
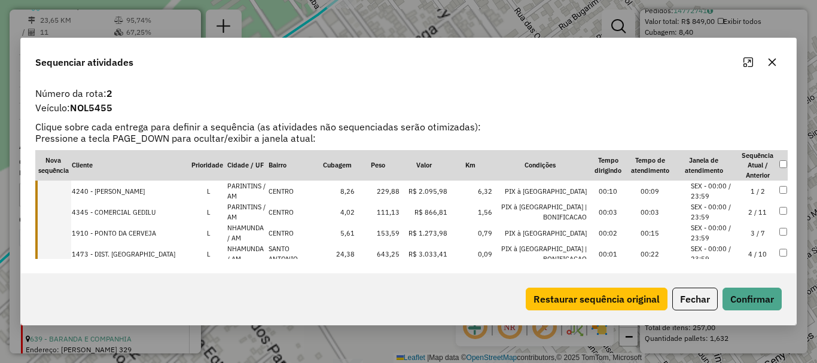
click at [66, 190] on td at bounding box center [53, 191] width 36 height 21
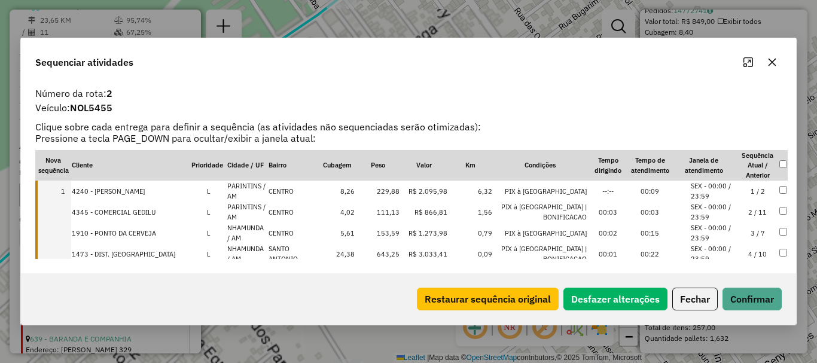
click at [63, 216] on td at bounding box center [53, 211] width 36 height 21
click at [63, 231] on td at bounding box center [53, 232] width 36 height 21
click at [64, 252] on td at bounding box center [53, 253] width 36 height 21
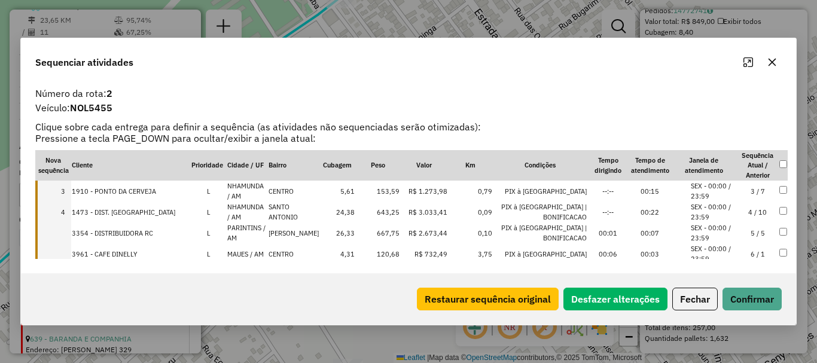
scroll to position [60, 0]
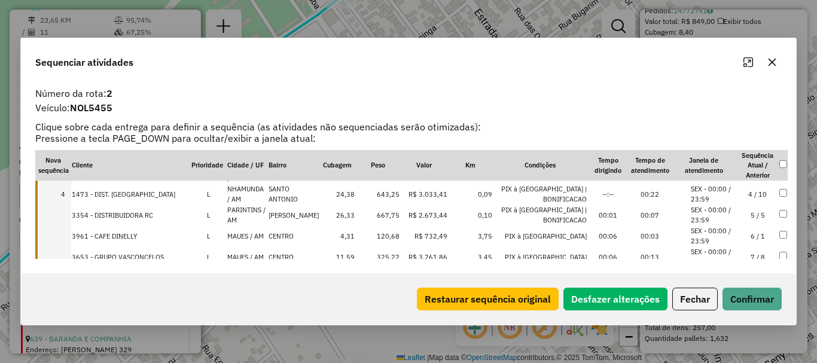
click at [66, 215] on td at bounding box center [53, 214] width 36 height 21
drag, startPoint x: 63, startPoint y: 234, endPoint x: 71, endPoint y: 241, distance: 9.7
click at [63, 235] on td at bounding box center [53, 235] width 36 height 21
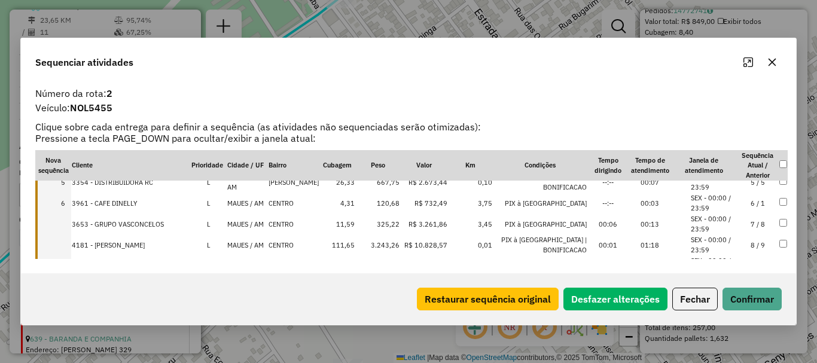
scroll to position [120, 0]
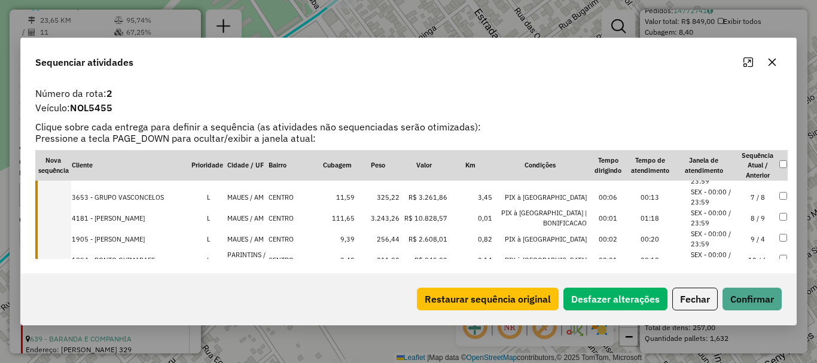
click at [68, 201] on td at bounding box center [53, 197] width 36 height 21
drag, startPoint x: 63, startPoint y: 214, endPoint x: 60, endPoint y: 227, distance: 13.4
click at [63, 215] on td at bounding box center [53, 217] width 36 height 21
click at [60, 243] on td at bounding box center [53, 238] width 36 height 21
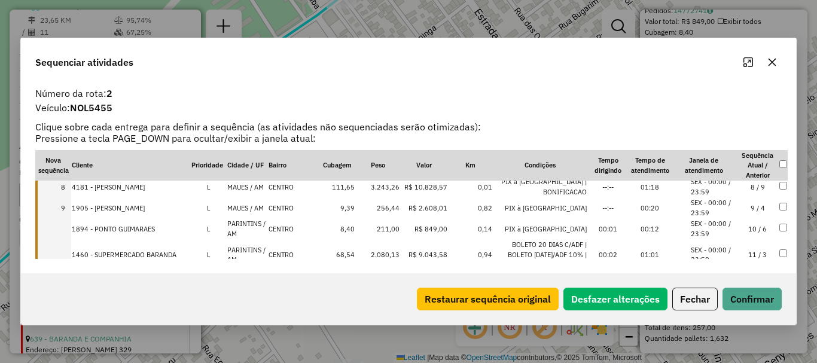
scroll to position [163, 0]
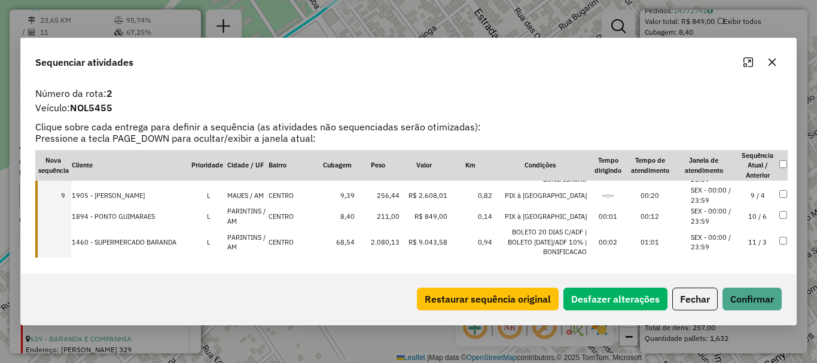
click at [65, 210] on td at bounding box center [53, 216] width 36 height 21
click at [64, 237] on td at bounding box center [53, 242] width 36 height 31
click at [756, 301] on button "Confirmar" at bounding box center [751, 299] width 59 height 23
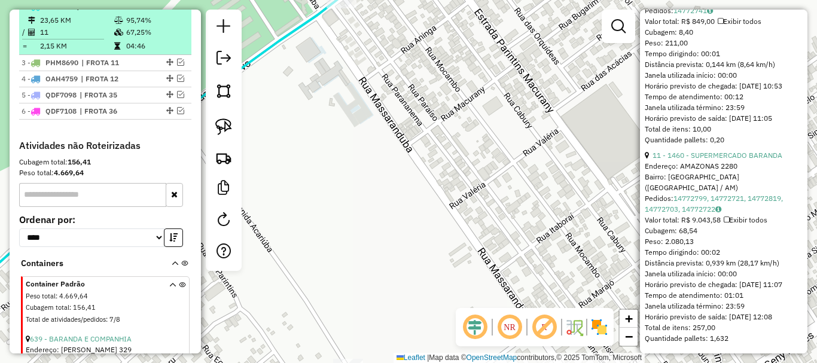
click at [171, 10] on em at bounding box center [172, 5] width 7 height 7
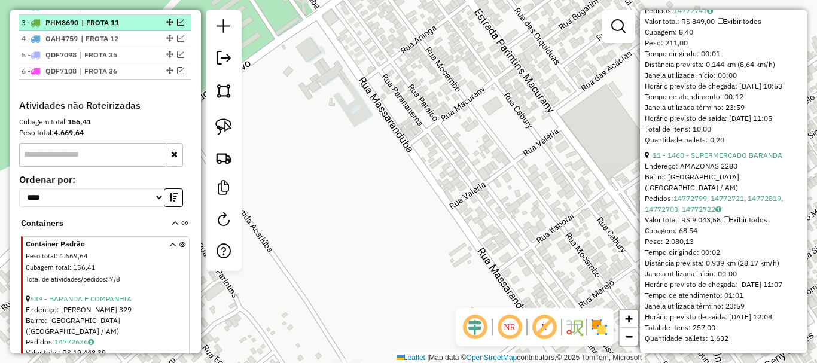
click at [178, 26] on em at bounding box center [180, 22] width 7 height 7
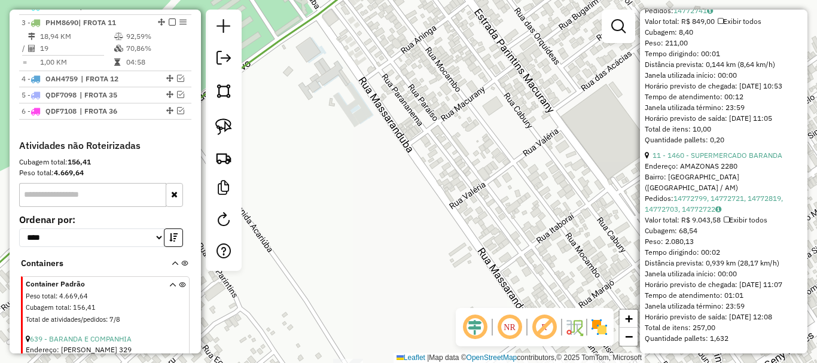
click at [272, 47] on icon at bounding box center [152, 150] width 469 height 372
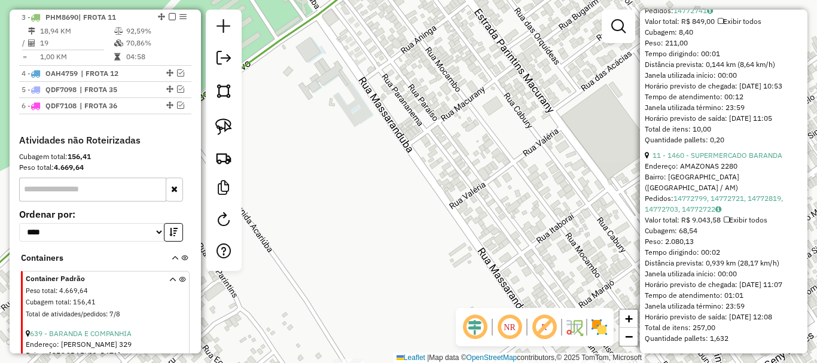
click at [272, 47] on icon at bounding box center [152, 150] width 469 height 372
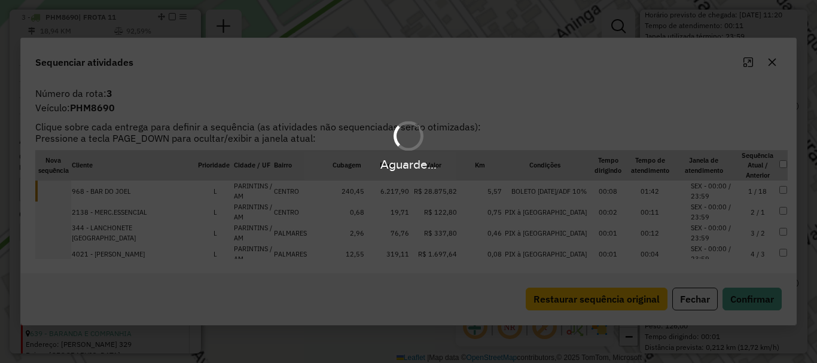
scroll to position [495, 0]
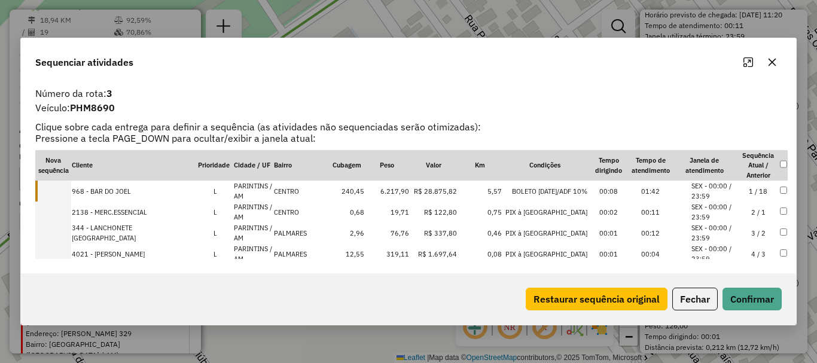
click at [57, 196] on td at bounding box center [53, 191] width 36 height 21
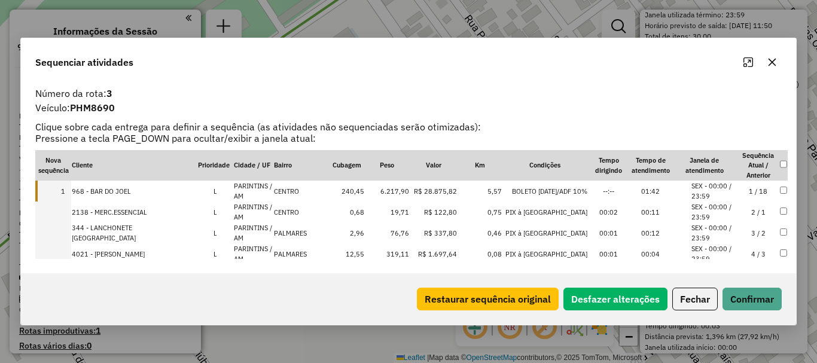
scroll to position [331, 0]
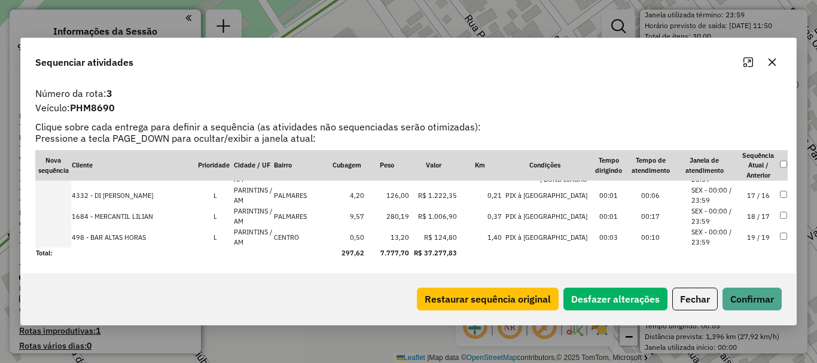
click at [60, 215] on td at bounding box center [53, 216] width 36 height 21
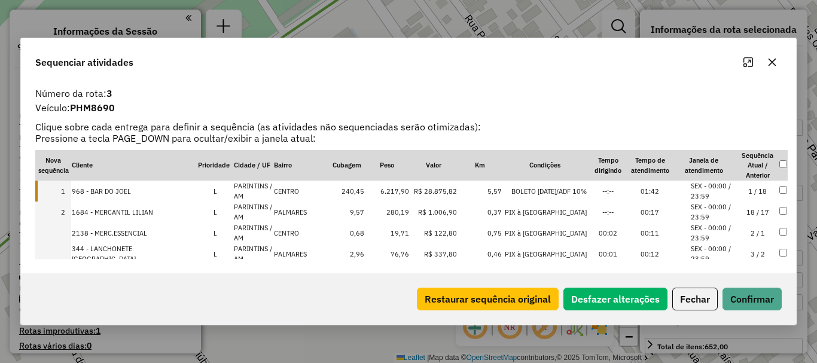
select select "*********"
select select "**********"
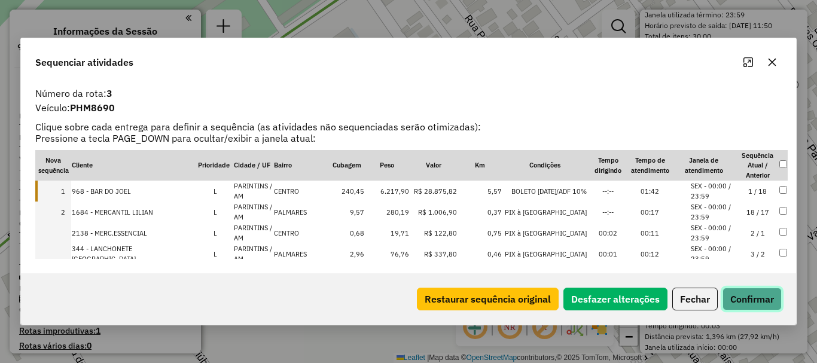
click at [759, 300] on button "Confirmar" at bounding box center [751, 299] width 59 height 23
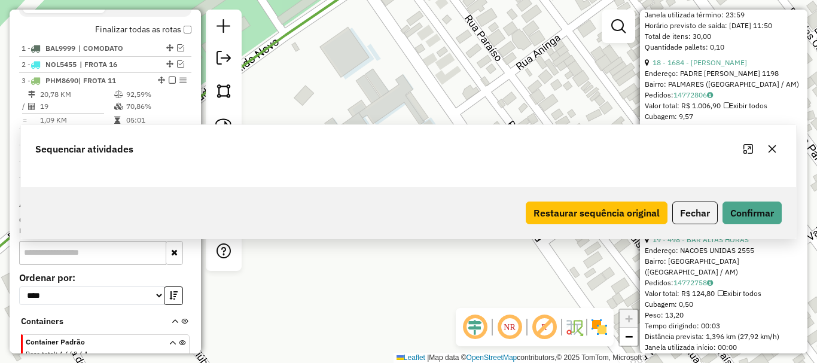
scroll to position [495, 0]
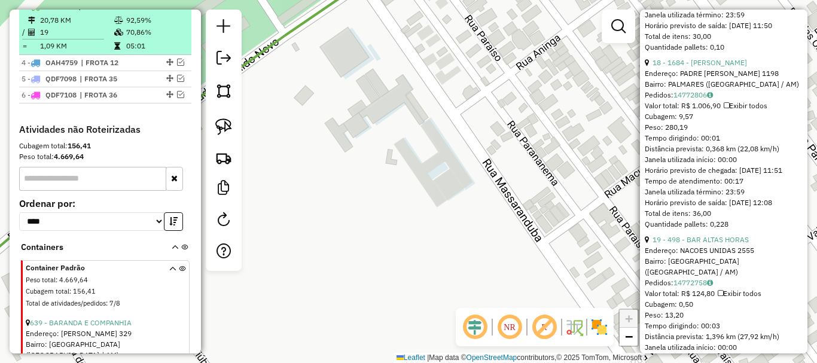
click at [169, 10] on em at bounding box center [172, 5] width 7 height 7
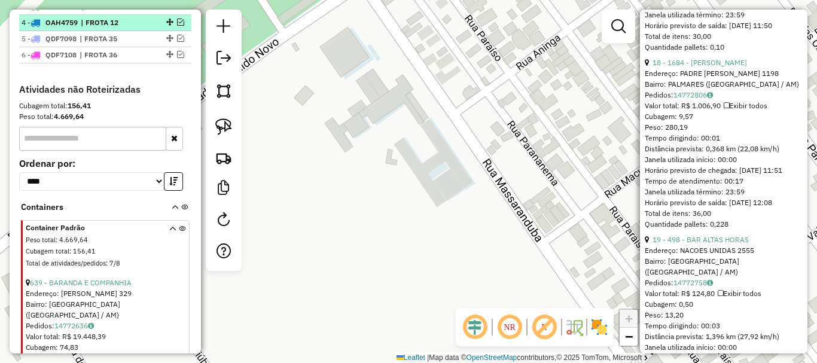
click at [177, 26] on em at bounding box center [180, 22] width 7 height 7
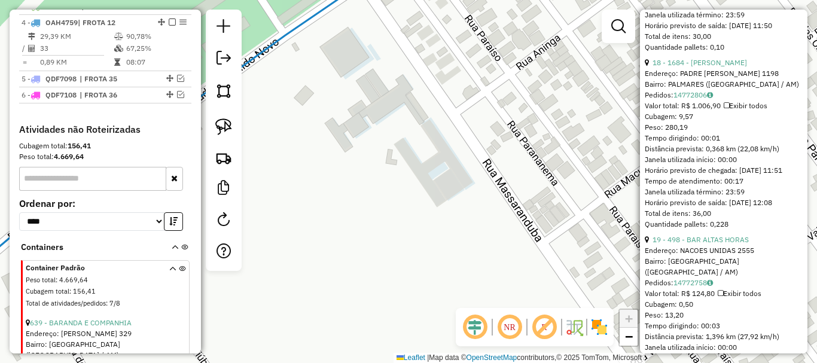
click at [272, 47] on icon at bounding box center [153, 140] width 470 height 352
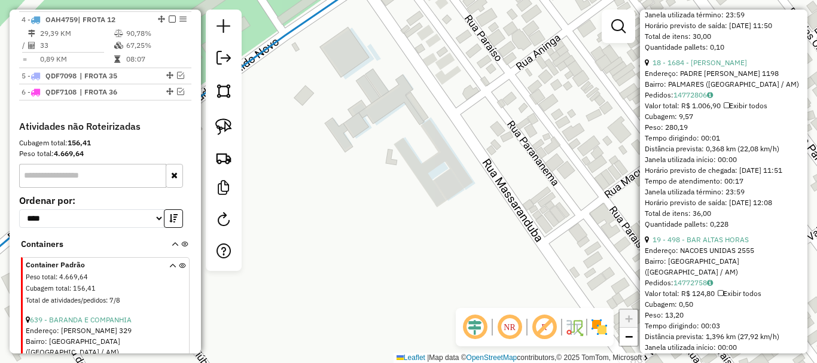
click at [272, 47] on icon at bounding box center [153, 140] width 470 height 352
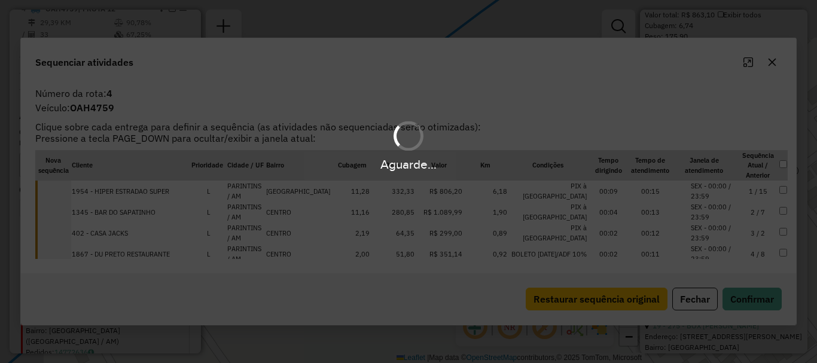
scroll to position [511, 0]
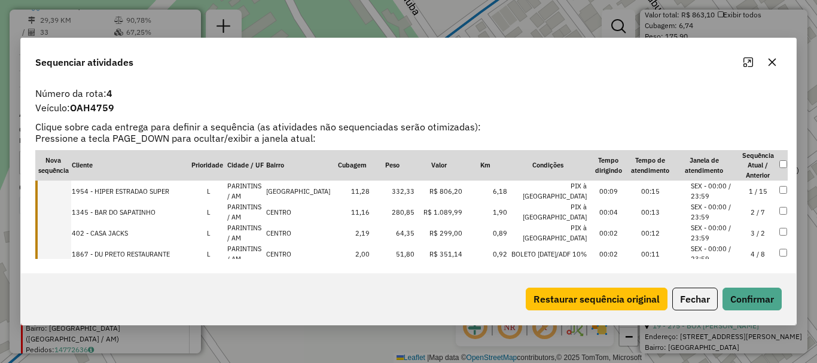
drag, startPoint x: 66, startPoint y: 194, endPoint x: 66, endPoint y: 213, distance: 19.7
click at [66, 195] on td at bounding box center [53, 191] width 36 height 21
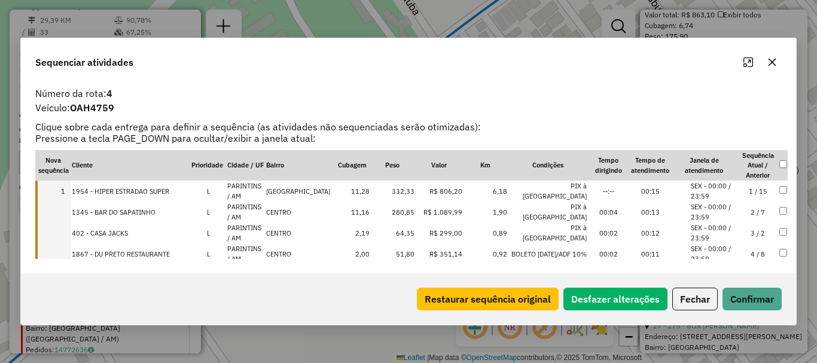
click at [67, 216] on td at bounding box center [53, 211] width 36 height 21
click at [63, 237] on td at bounding box center [53, 232] width 36 height 21
click at [65, 252] on td at bounding box center [53, 253] width 36 height 21
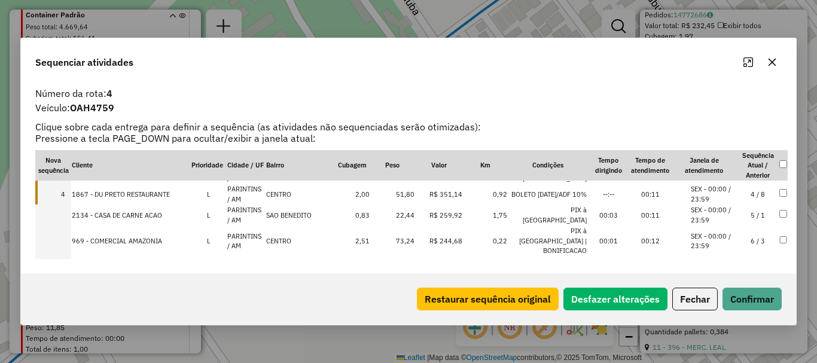
scroll to position [175, 0]
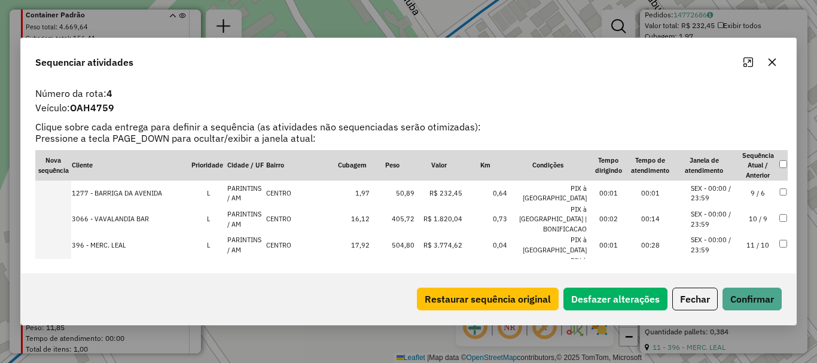
drag, startPoint x: 66, startPoint y: 204, endPoint x: 86, endPoint y: 207, distance: 20.5
click at [66, 204] on td at bounding box center [53, 219] width 36 height 31
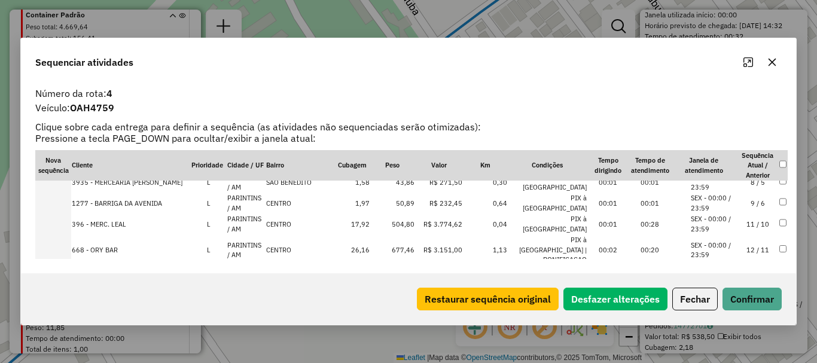
scroll to position [624, 0]
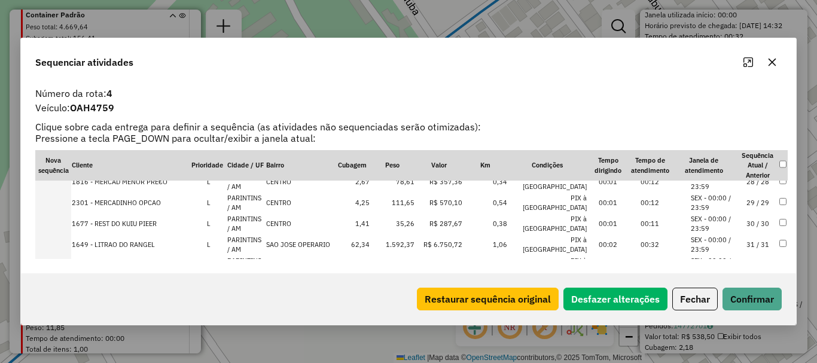
click at [68, 255] on td at bounding box center [53, 265] width 36 height 21
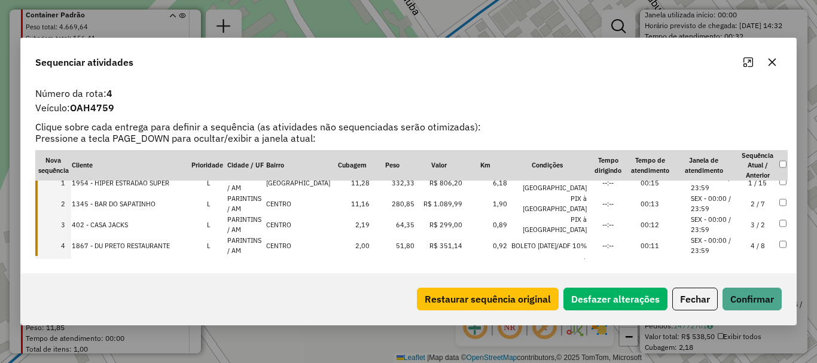
scroll to position [0, 0]
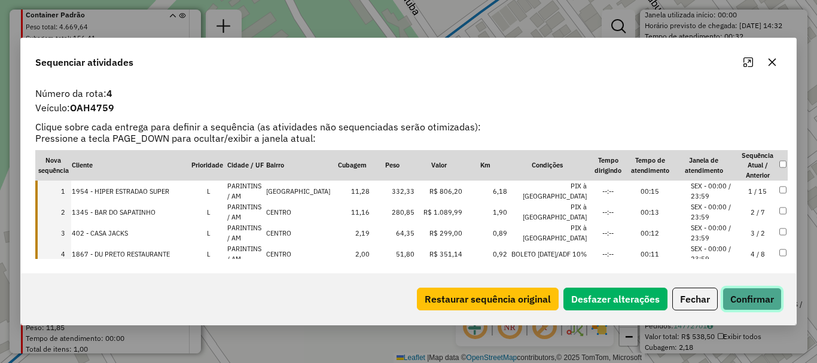
click at [765, 299] on button "Confirmar" at bounding box center [751, 299] width 59 height 23
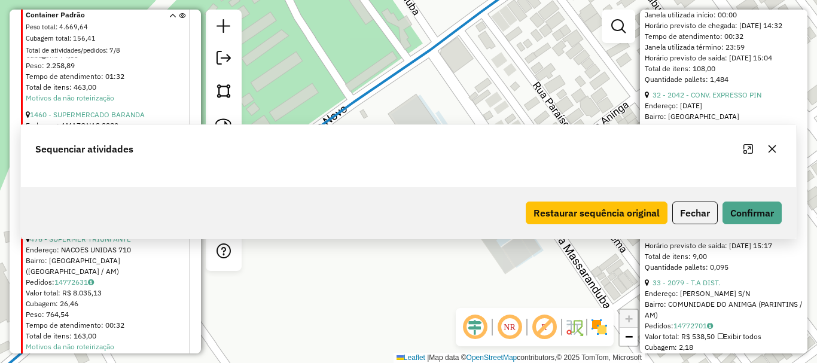
scroll to position [511, 0]
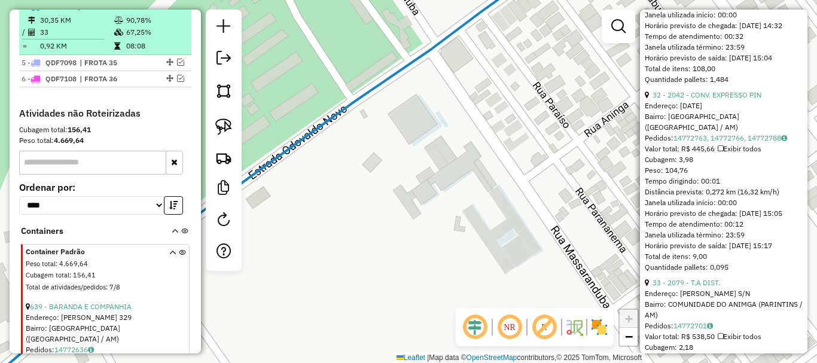
click at [169, 10] on em at bounding box center [172, 5] width 7 height 7
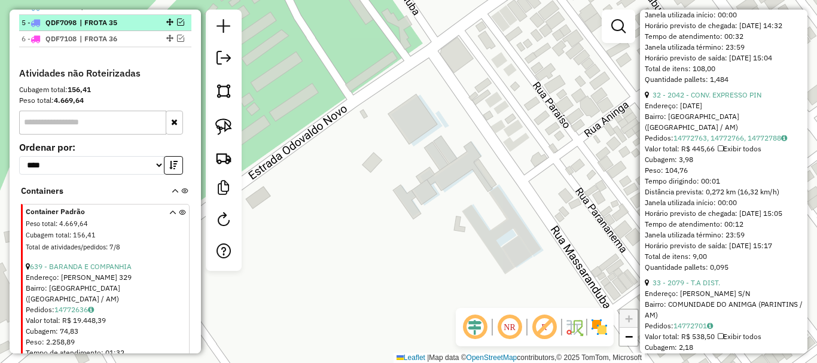
click at [180, 28] on div "5 - QDF7098 | FROTA 35" at bounding box center [105, 22] width 167 height 11
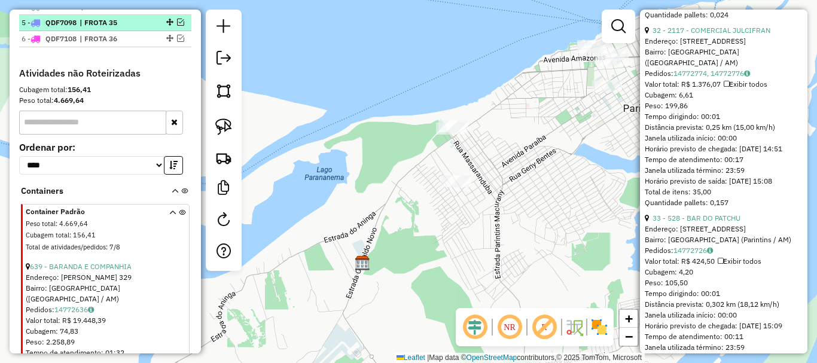
click at [177, 26] on em at bounding box center [180, 22] width 7 height 7
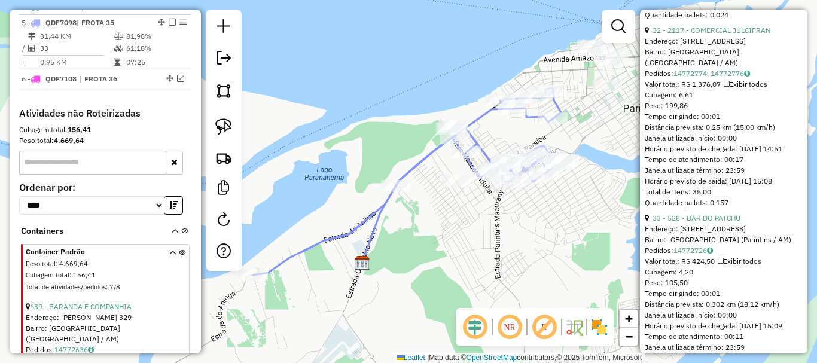
click at [415, 167] on icon at bounding box center [408, 181] width 311 height 187
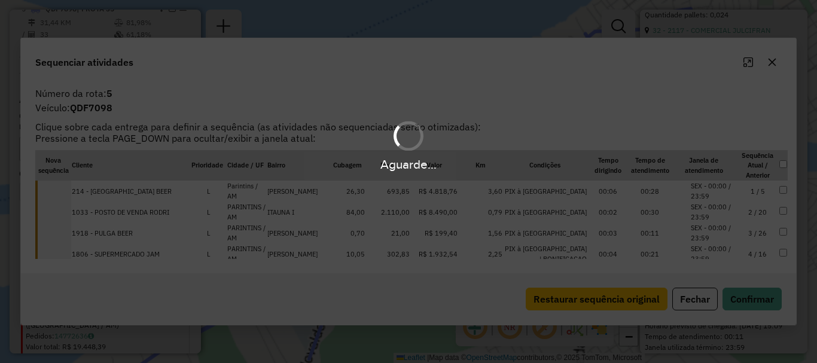
scroll to position [527, 0]
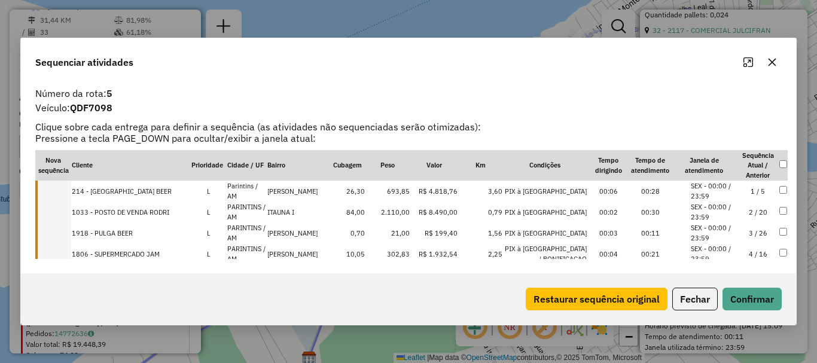
click at [67, 189] on td at bounding box center [53, 191] width 36 height 21
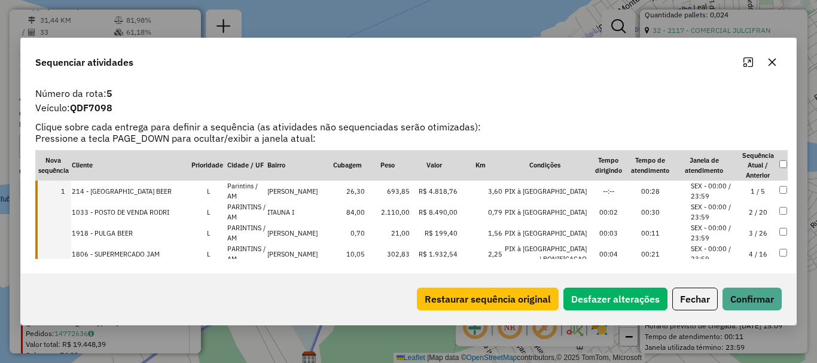
drag, startPoint x: 67, startPoint y: 208, endPoint x: 68, endPoint y: 221, distance: 12.6
click at [68, 208] on td at bounding box center [53, 211] width 36 height 21
drag, startPoint x: 68, startPoint y: 228, endPoint x: 80, endPoint y: 256, distance: 30.5
click at [68, 230] on td at bounding box center [53, 232] width 36 height 21
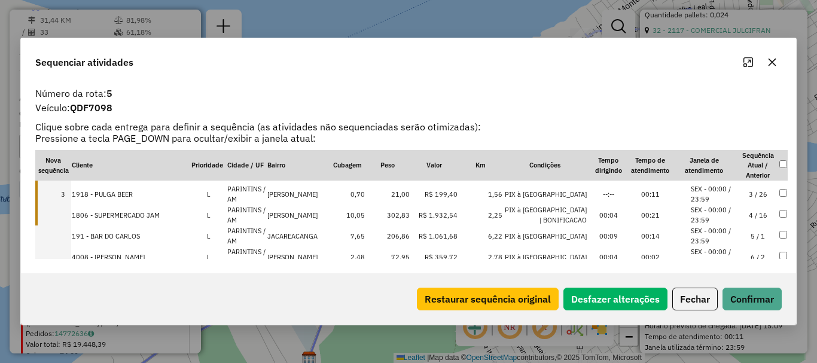
scroll to position [60, 0]
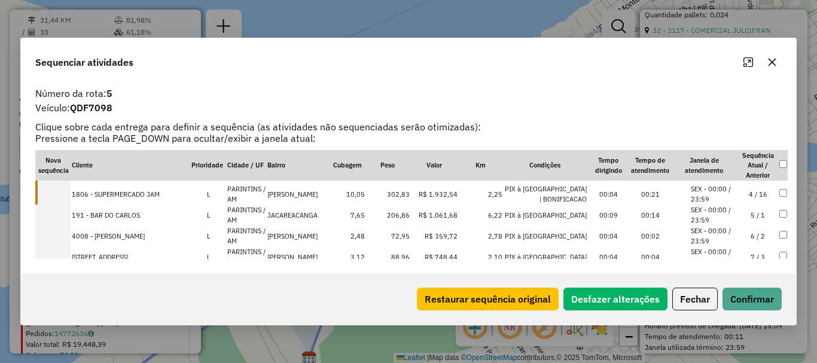
click at [67, 195] on td at bounding box center [53, 194] width 36 height 21
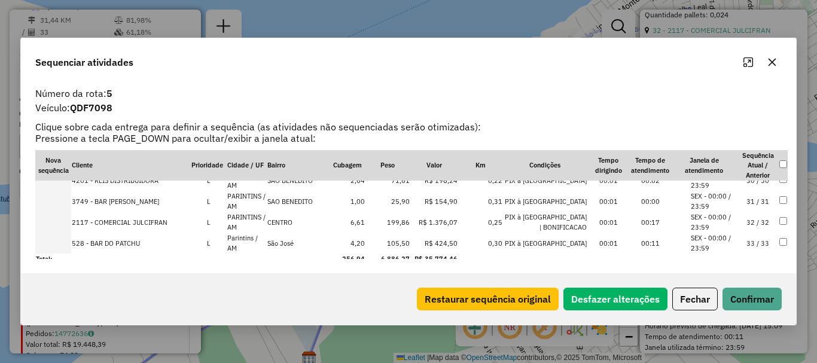
scroll to position [624, 0]
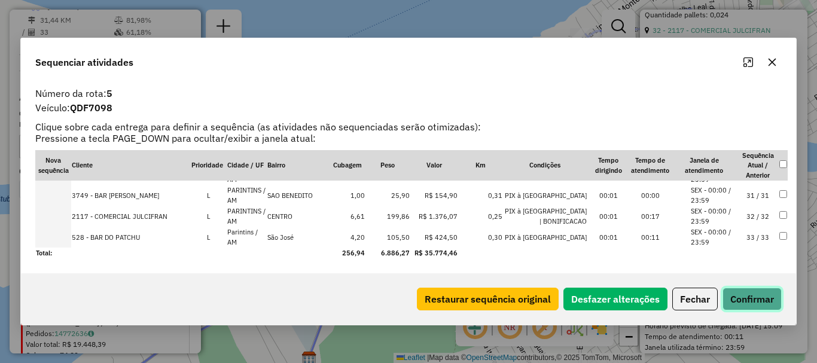
click at [748, 310] on button "Confirmar" at bounding box center [751, 299] width 59 height 23
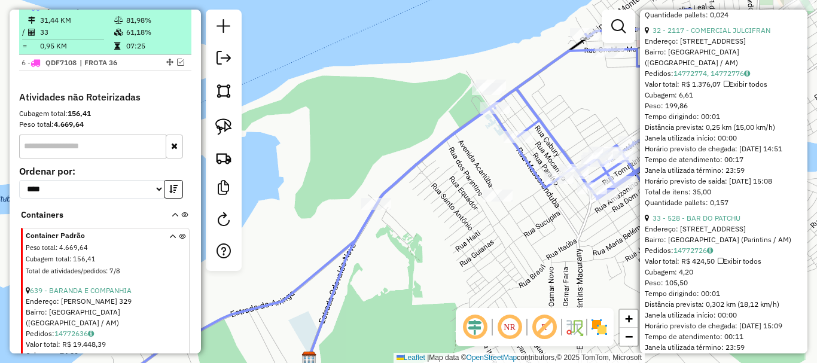
click at [172, 10] on em at bounding box center [172, 5] width 7 height 7
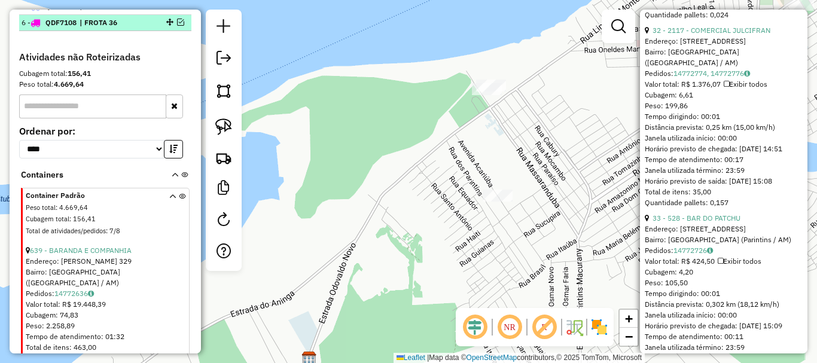
click at [177, 28] on div "6 - QDF7108 | FROTA 36" at bounding box center [105, 22] width 167 height 11
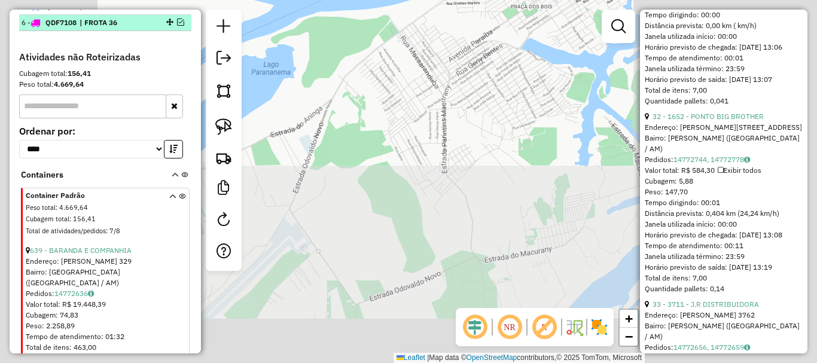
click at [178, 26] on em at bounding box center [180, 22] width 7 height 7
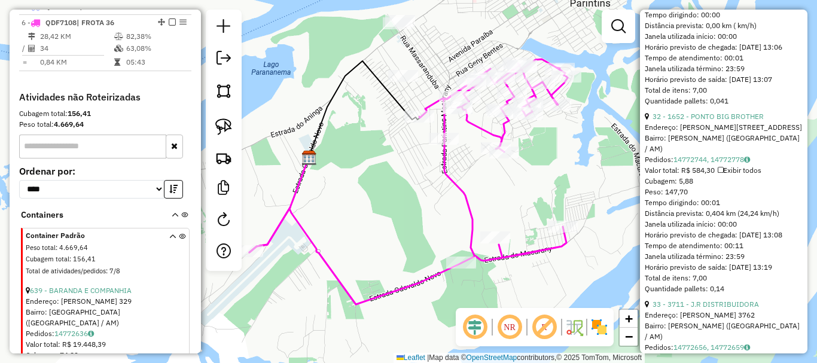
click at [445, 124] on icon at bounding box center [408, 181] width 318 height 245
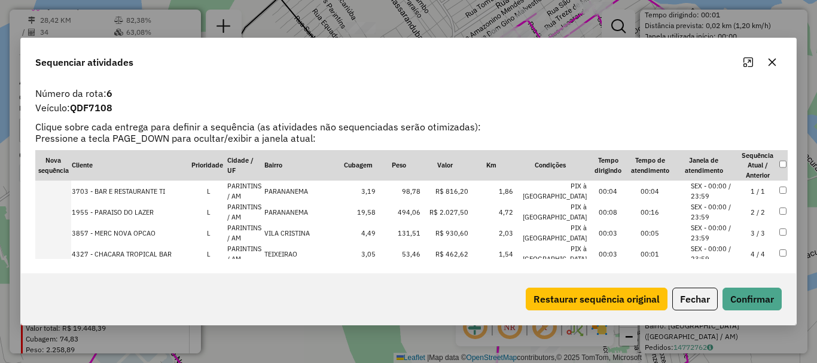
scroll to position [489, 0]
click at [68, 243] on td at bounding box center [53, 253] width 36 height 21
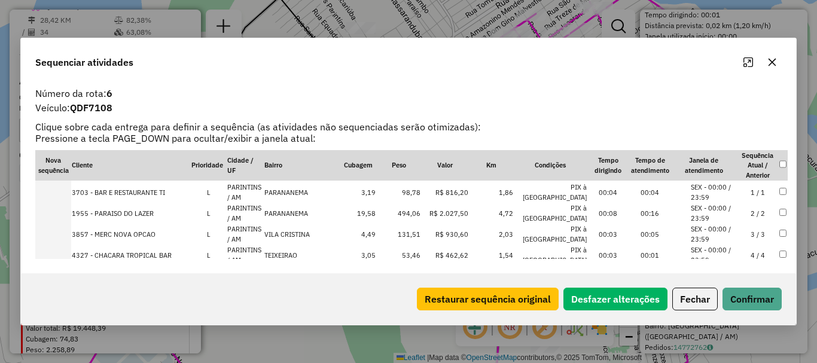
scroll to position [0, 0]
click at [759, 304] on button "Confirmar" at bounding box center [751, 299] width 59 height 23
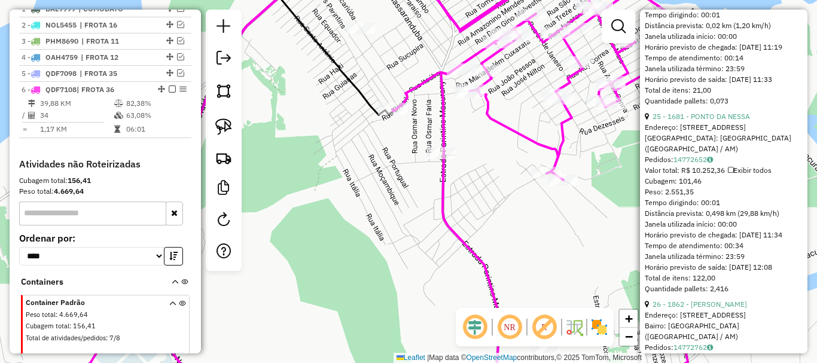
scroll to position [364, 0]
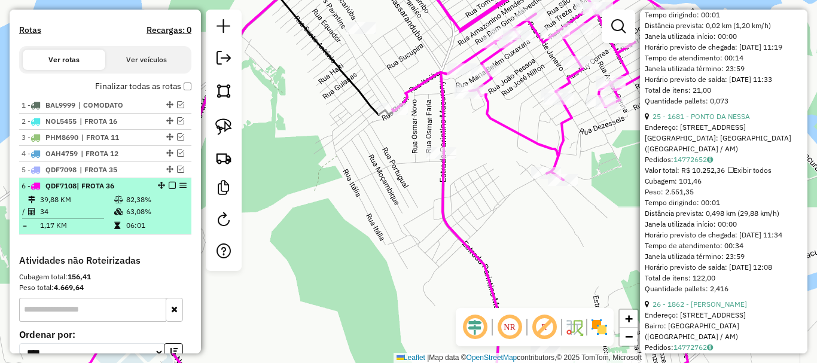
click at [169, 189] on em at bounding box center [172, 185] width 7 height 7
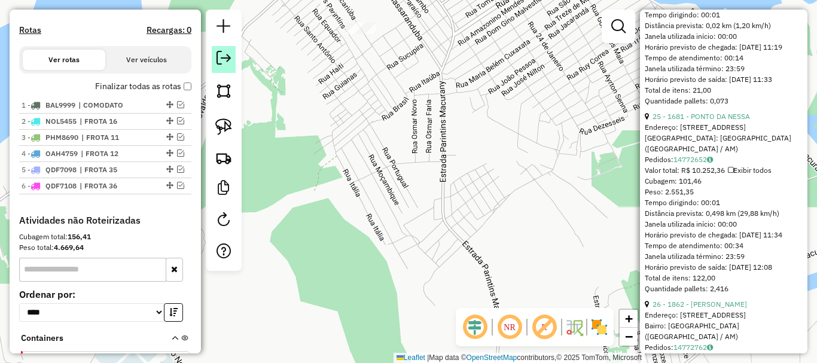
click at [216, 62] on link at bounding box center [224, 59] width 24 height 27
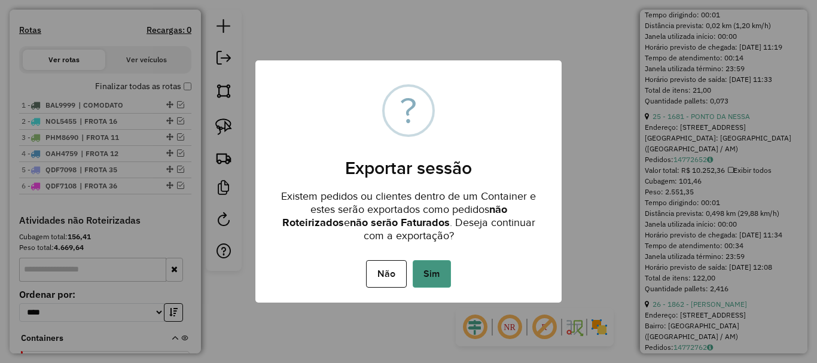
click at [436, 268] on button "Sim" at bounding box center [432, 274] width 38 height 28
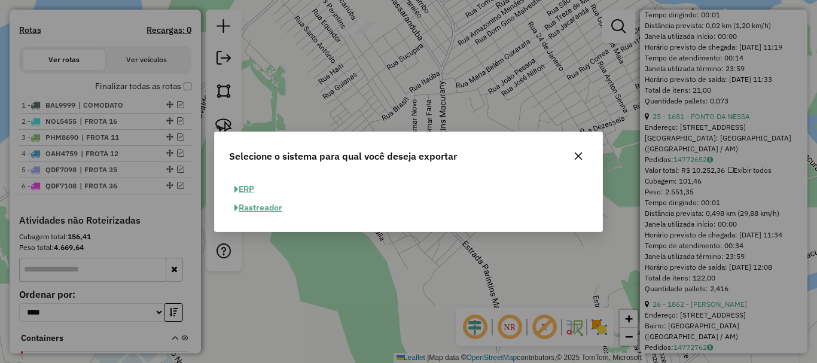
click at [250, 191] on button "ERP" at bounding box center [244, 189] width 30 height 19
select select "**"
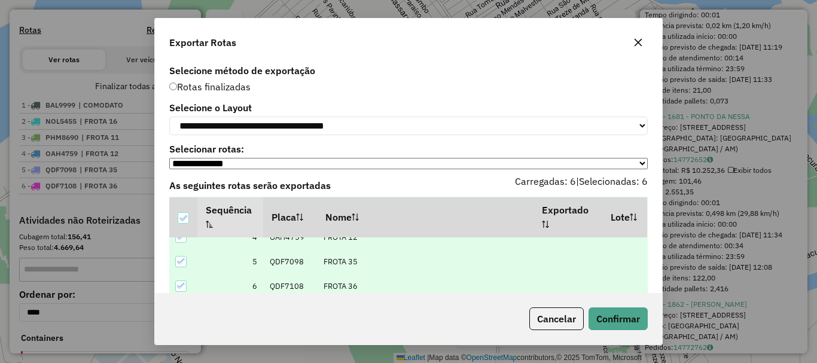
scroll to position [57, 0]
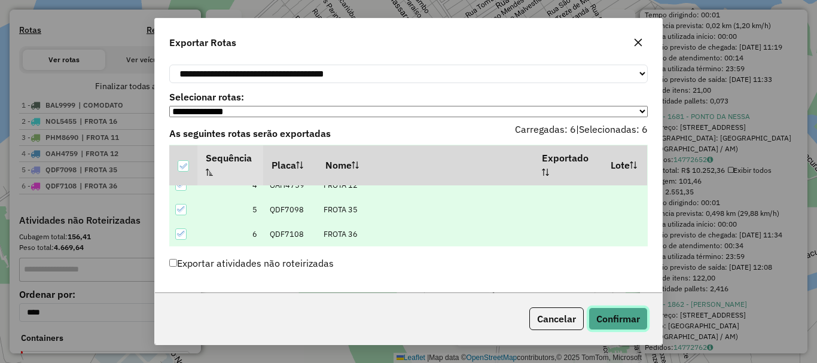
click at [628, 315] on button "Confirmar" at bounding box center [617, 318] width 59 height 23
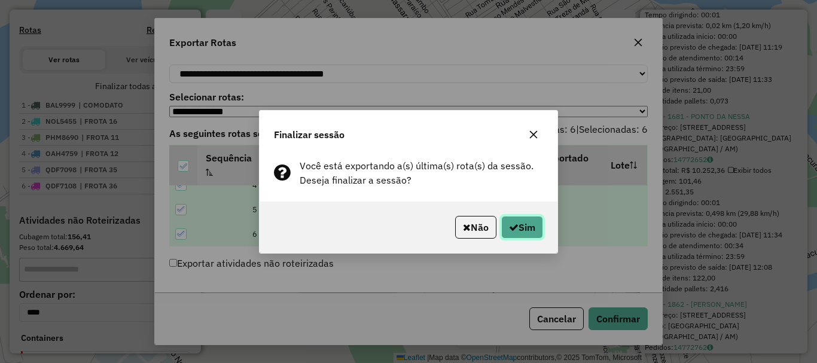
click at [526, 231] on button "Sim" at bounding box center [522, 227] width 42 height 23
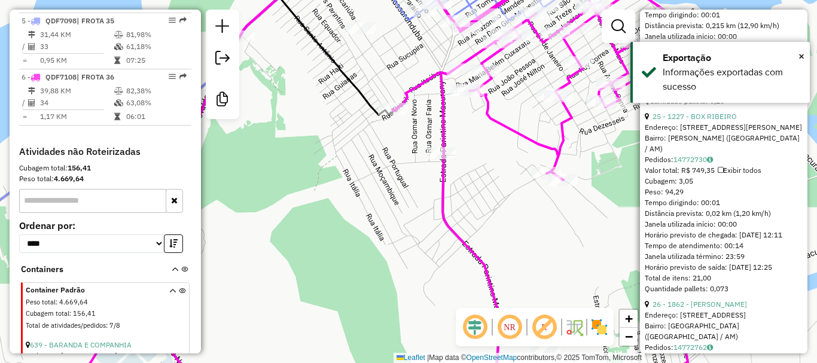
scroll to position [752, 0]
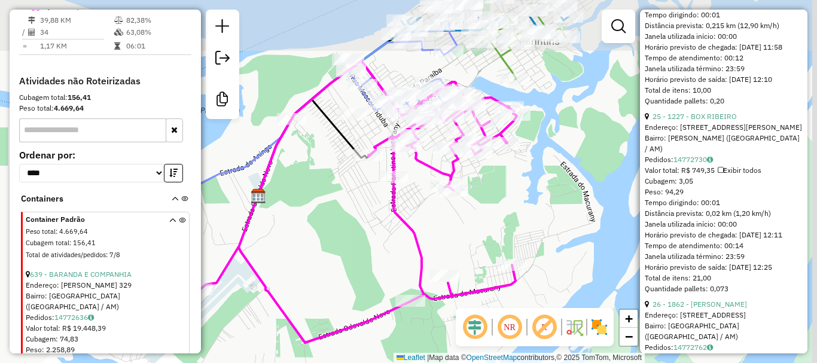
drag, startPoint x: 351, startPoint y: 204, endPoint x: 341, endPoint y: 225, distance: 22.7
click at [341, 225] on div "Janela de atendimento Grade de atendimento Capacidade Transportadoras Veículos …" at bounding box center [408, 181] width 817 height 363
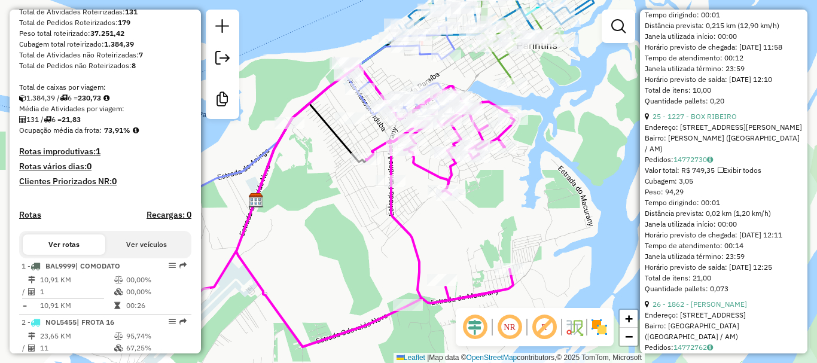
scroll to position [154, 0]
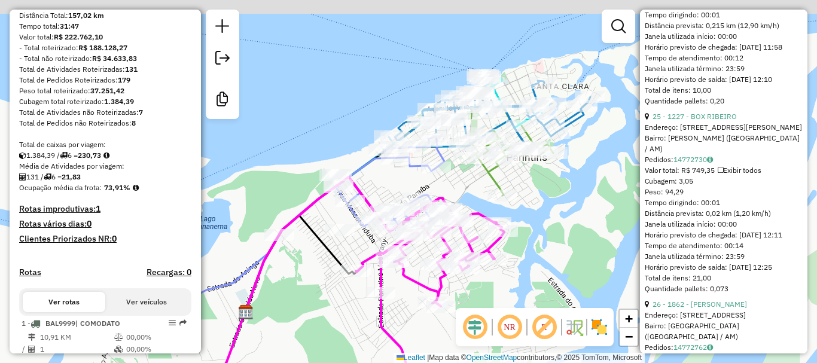
drag, startPoint x: 581, startPoint y: 134, endPoint x: 567, endPoint y: 242, distance: 109.1
click at [570, 248] on div "Janela de atendimento Grade de atendimento Capacidade Transportadoras Veículos …" at bounding box center [408, 181] width 817 height 363
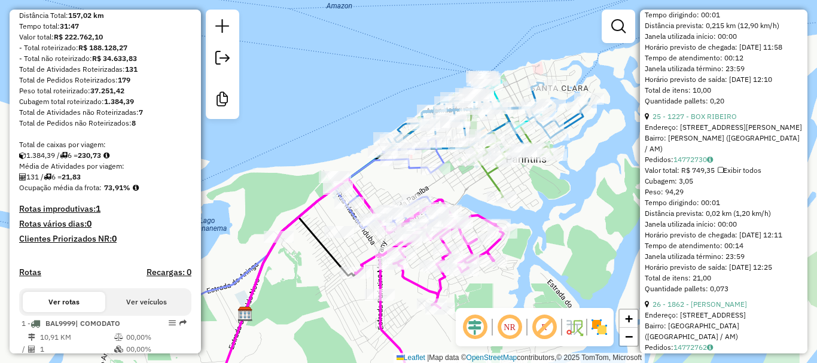
click at [357, 173] on icon at bounding box center [291, 232] width 311 height 187
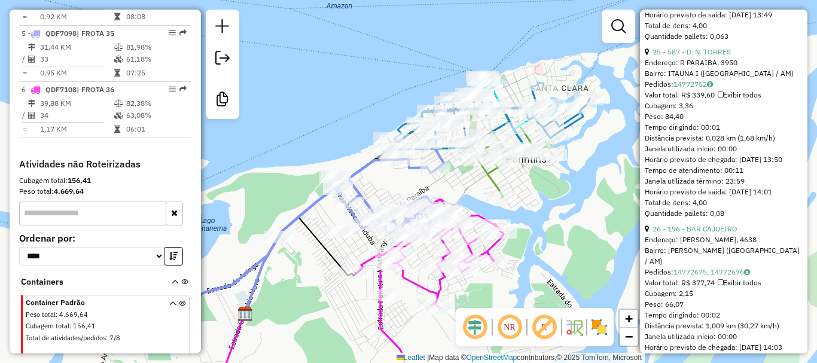
scroll to position [696, 0]
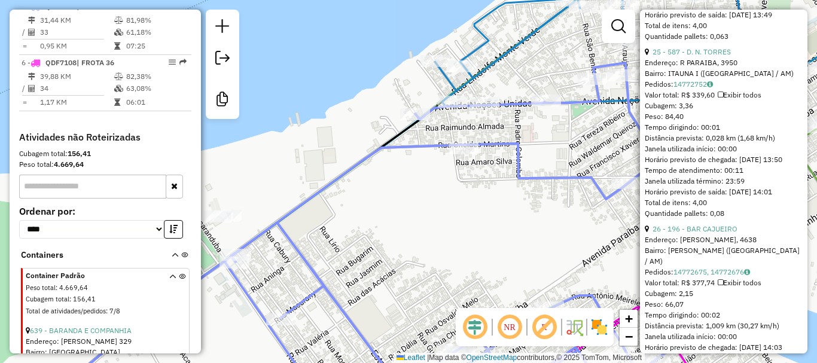
drag, startPoint x: 352, startPoint y: 207, endPoint x: 484, endPoint y: 173, distance: 136.6
click at [490, 171] on div "Janela de atendimento Grade de atendimento Capacidade Transportadoras Veículos …" at bounding box center [408, 181] width 817 height 363
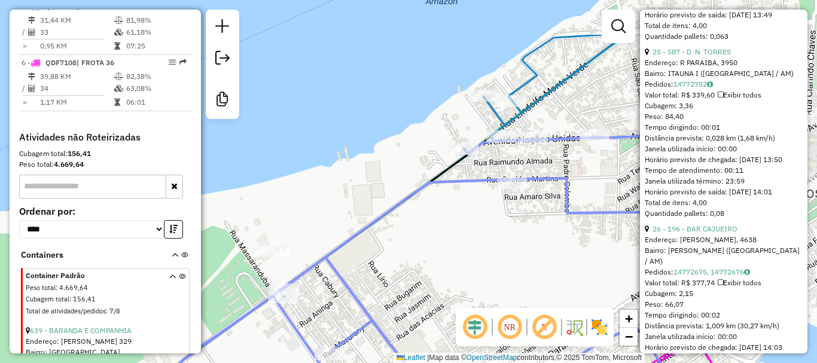
drag, startPoint x: 502, startPoint y: 187, endPoint x: 490, endPoint y: 145, distance: 43.5
click at [403, 253] on div "Janela de atendimento Grade de atendimento Capacidade Transportadoras Veículos …" at bounding box center [408, 181] width 817 height 363
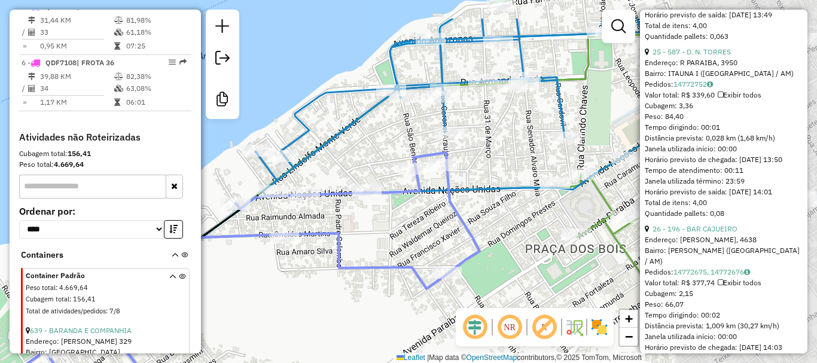
drag, startPoint x: 590, startPoint y: 99, endPoint x: 328, endPoint y: 166, distance: 270.3
click at [328, 166] on div "Janela de atendimento Grade de atendimento Capacidade Transportadoras Veículos …" at bounding box center [408, 181] width 817 height 363
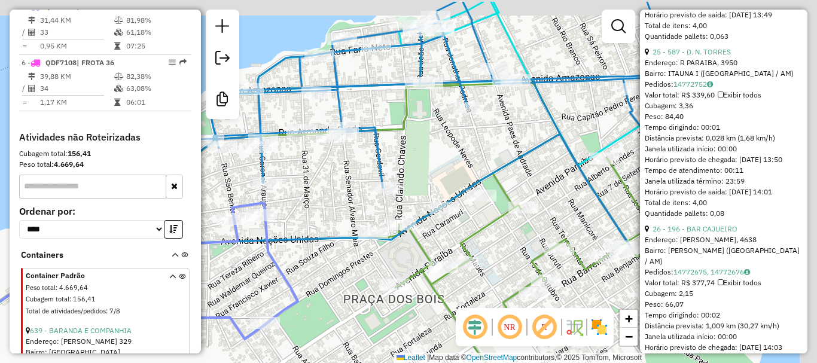
drag, startPoint x: 536, startPoint y: 124, endPoint x: 375, endPoint y: 161, distance: 165.0
click at [369, 171] on div "Janela de atendimento Grade de atendimento Capacidade Transportadoras Veículos …" at bounding box center [408, 181] width 817 height 363
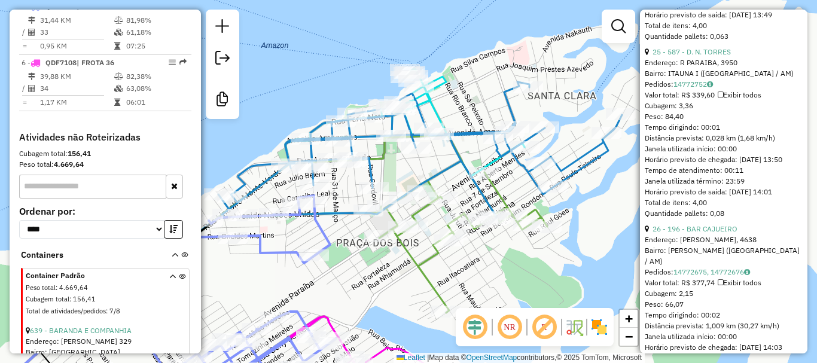
drag, startPoint x: 472, startPoint y: 93, endPoint x: 455, endPoint y: 138, distance: 48.1
click at [456, 138] on div "Janela de atendimento Grade de atendimento Capacidade Transportadoras Veículos …" at bounding box center [408, 181] width 817 height 363
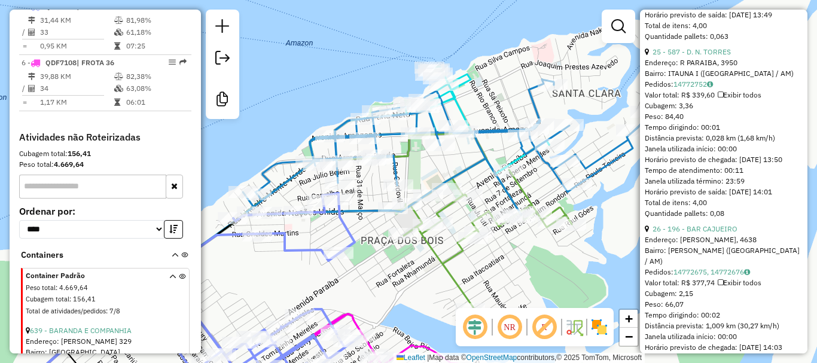
drag, startPoint x: 455, startPoint y: 130, endPoint x: 491, endPoint y: 99, distance: 47.9
click at [491, 100] on div "Janela de atendimento Grade de atendimento Capacidade Transportadoras Veículos …" at bounding box center [408, 181] width 817 height 363
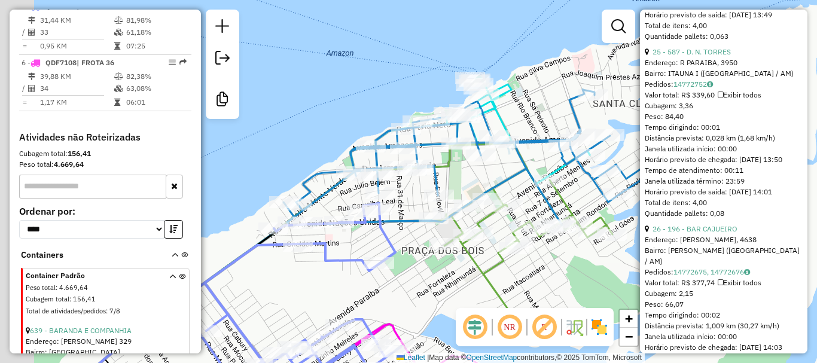
drag, startPoint x: 443, startPoint y: 176, endPoint x: 469, endPoint y: 179, distance: 26.5
click at [468, 181] on div "Janela de atendimento Grade de atendimento Capacidade Transportadoras Veículos …" at bounding box center [408, 181] width 817 height 363
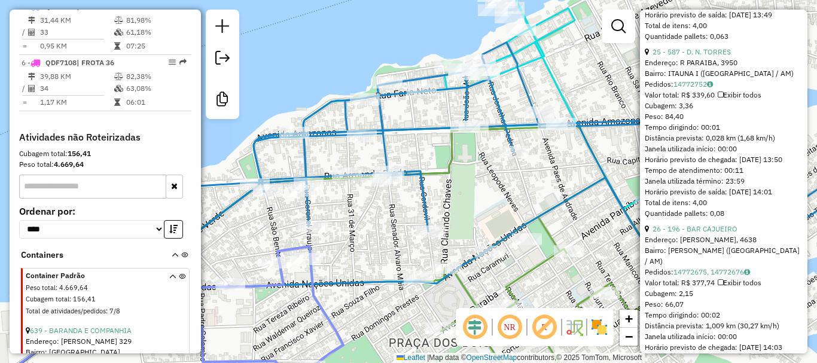
drag, startPoint x: 482, startPoint y: 163, endPoint x: 468, endPoint y: 203, distance: 42.5
click at [468, 207] on div "Janela de atendimento Grade de atendimento Capacidade Transportadoras Veículos …" at bounding box center [408, 181] width 817 height 363
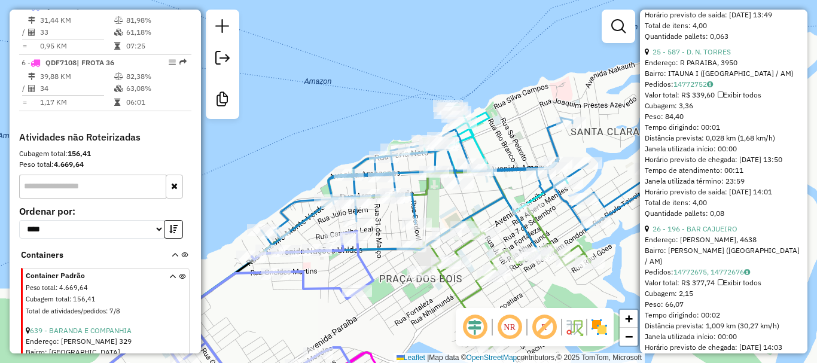
drag, startPoint x: 456, startPoint y: 240, endPoint x: 380, endPoint y: 140, distance: 125.9
click at [380, 140] on div "Janela de atendimento Grade de atendimento Capacidade Transportadoras Veículos …" at bounding box center [408, 181] width 817 height 363
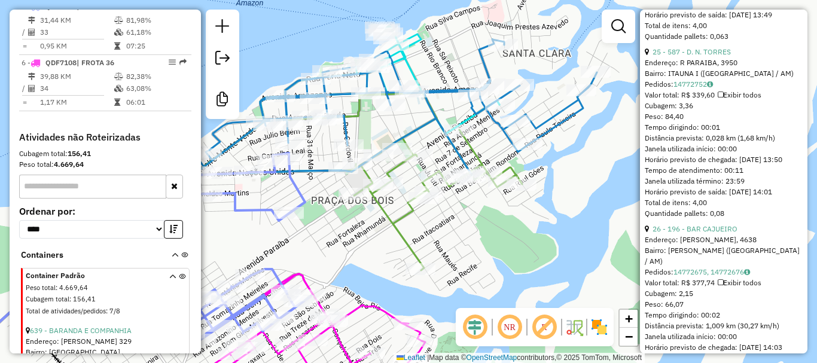
drag, startPoint x: 394, startPoint y: 273, endPoint x: 401, endPoint y: 200, distance: 73.2
click at [399, 201] on div "Janela de atendimento Grade de atendimento Capacidade Transportadoras Veículos …" at bounding box center [408, 181] width 817 height 363
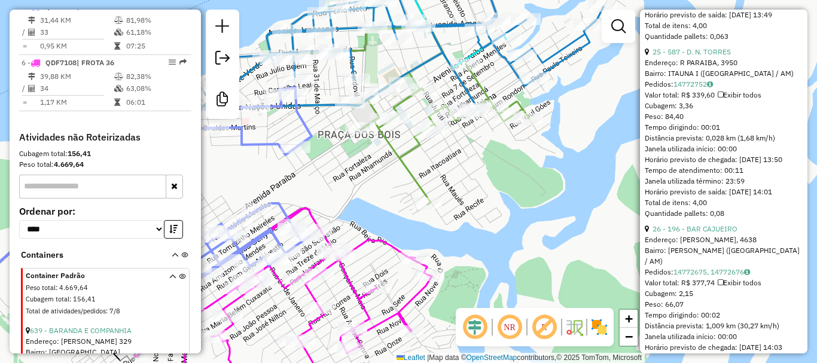
drag, startPoint x: 388, startPoint y: 204, endPoint x: 447, endPoint y: 124, distance: 99.3
click at [447, 124] on div "Janela de atendimento Grade de atendimento Capacidade Transportadoras Veículos …" at bounding box center [408, 181] width 817 height 363
